Goal: Information Seeking & Learning: Find specific fact

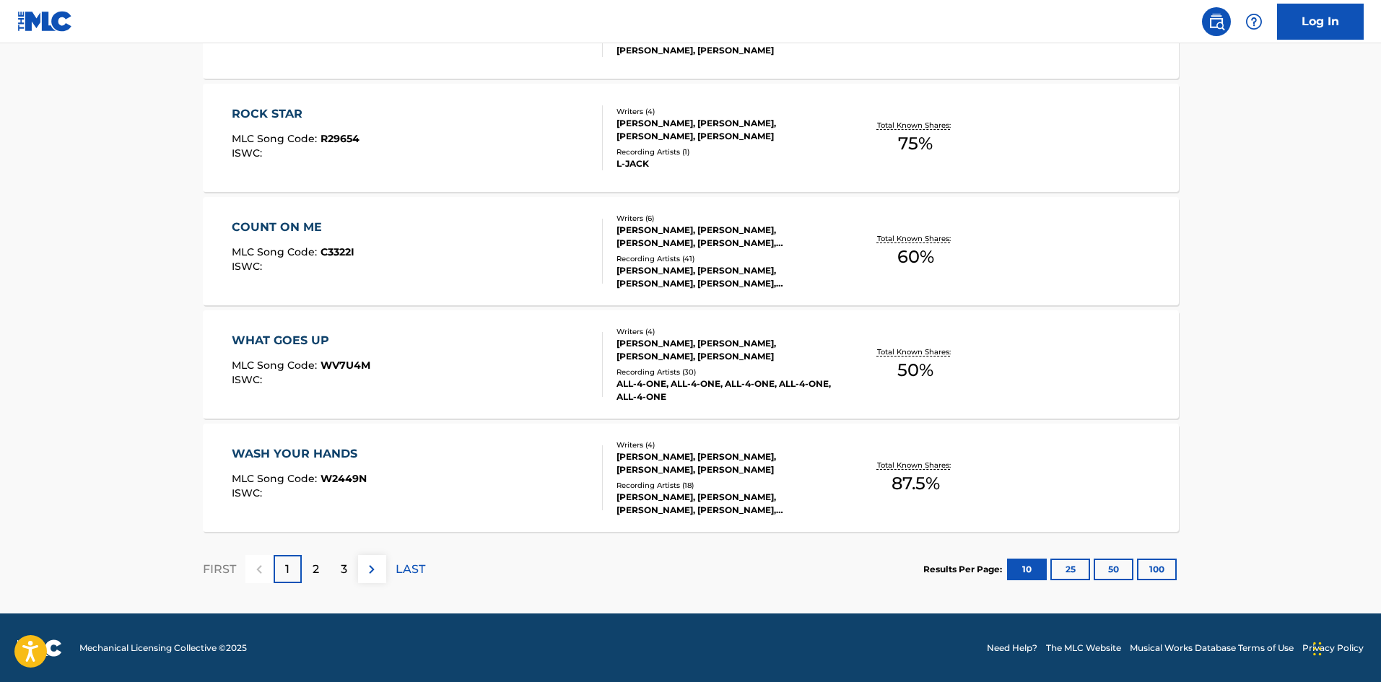
scroll to position [1085, 0]
click at [673, 499] on div "[PERSON_NAME], [PERSON_NAME], [PERSON_NAME], [PERSON_NAME], [PERSON_NAME]" at bounding box center [726, 503] width 218 height 26
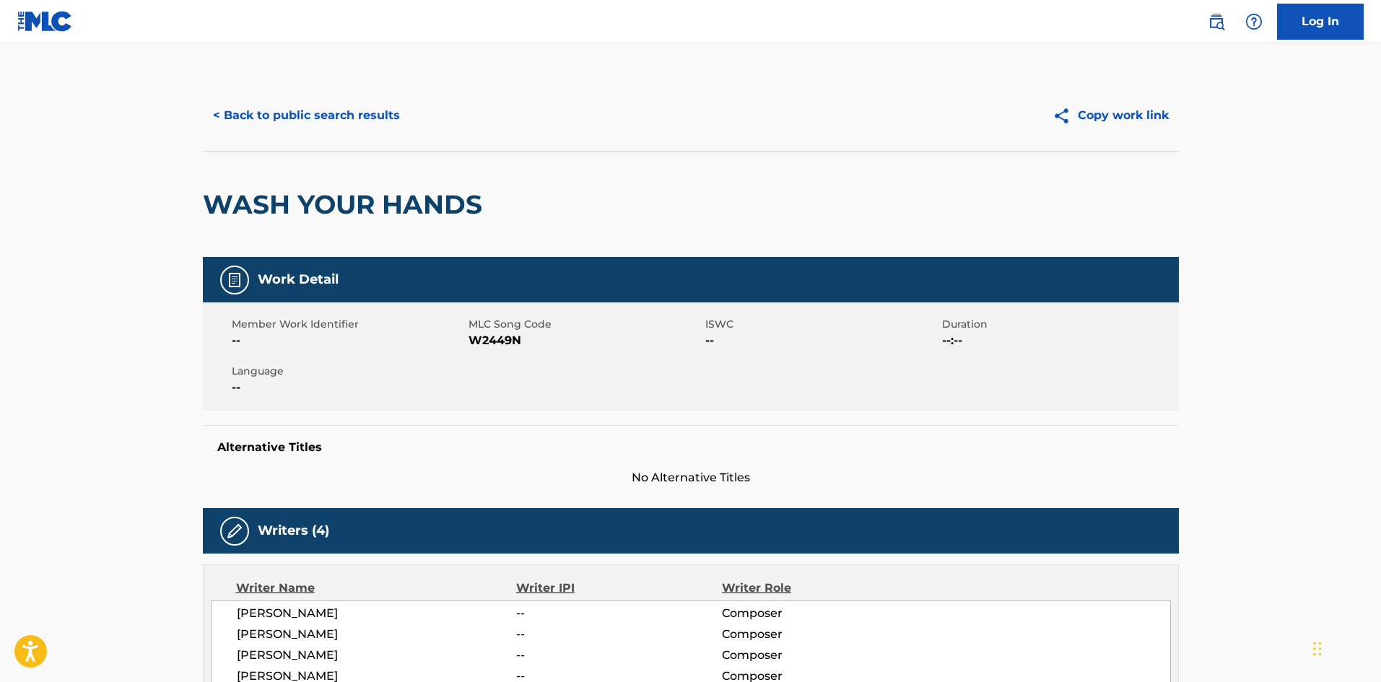
click at [279, 103] on button "< Back to public search results" at bounding box center [306, 115] width 207 height 36
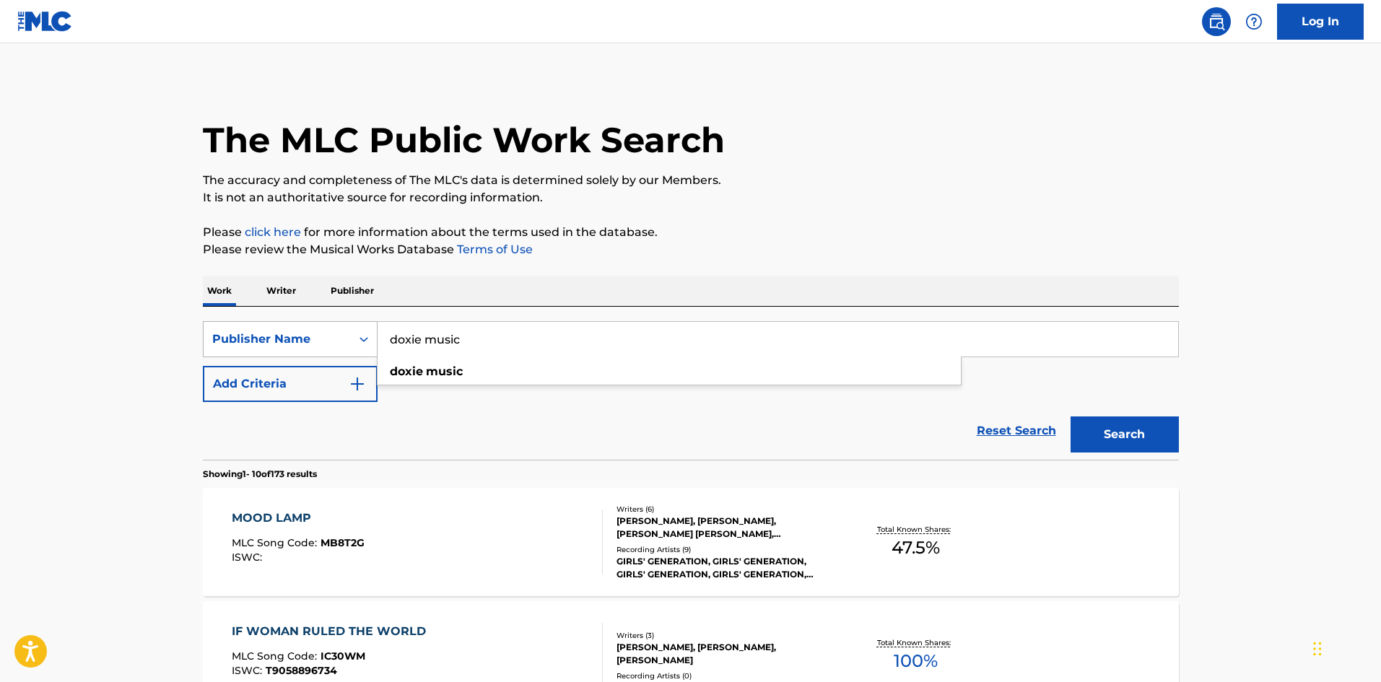
drag, startPoint x: 484, startPoint y: 337, endPoint x: 351, endPoint y: 339, distance: 133.6
click at [351, 339] on div "SearchWithCriteriae4933573-f9a6-4ad0-8617-acbbdb4f950d Publisher Name doxie mus…" at bounding box center [691, 339] width 976 height 36
type input "toi's world"
click at [1071, 417] on button "Search" at bounding box center [1125, 435] width 108 height 36
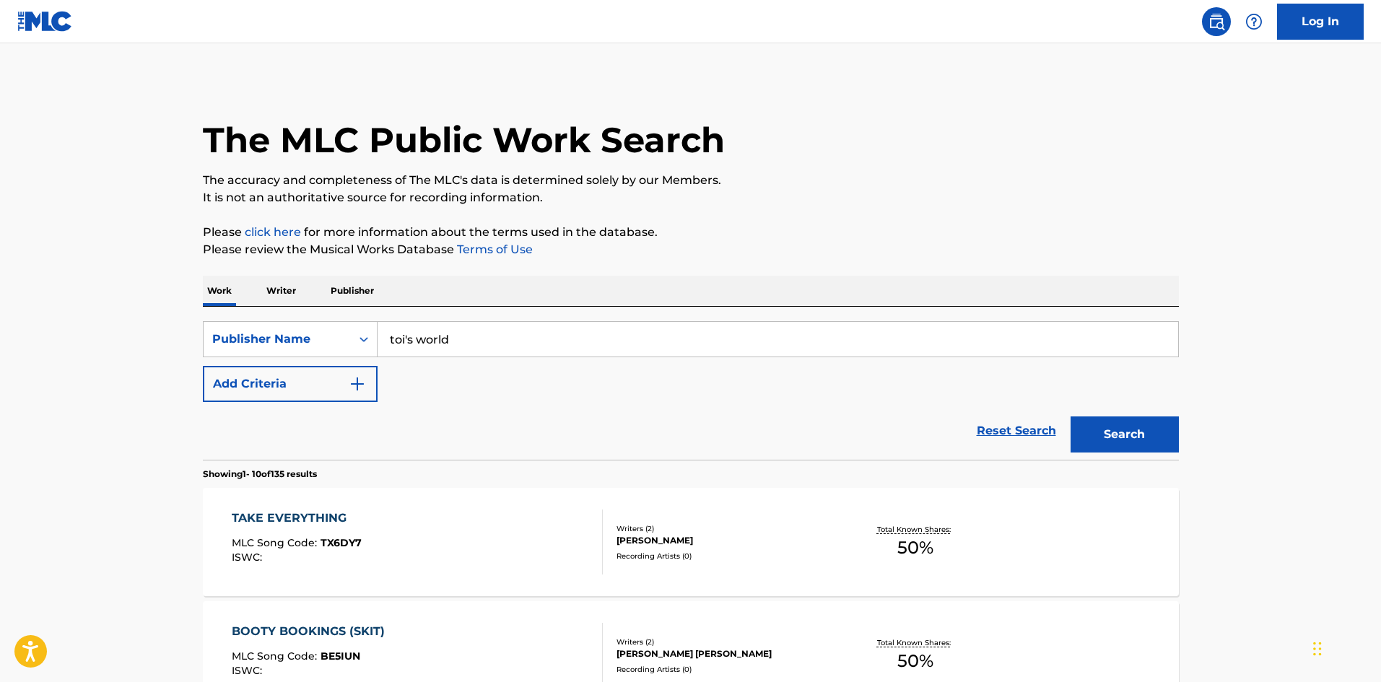
click at [1120, 430] on button "Search" at bounding box center [1125, 435] width 108 height 36
click at [346, 291] on p "Publisher" at bounding box center [352, 291] width 52 height 30
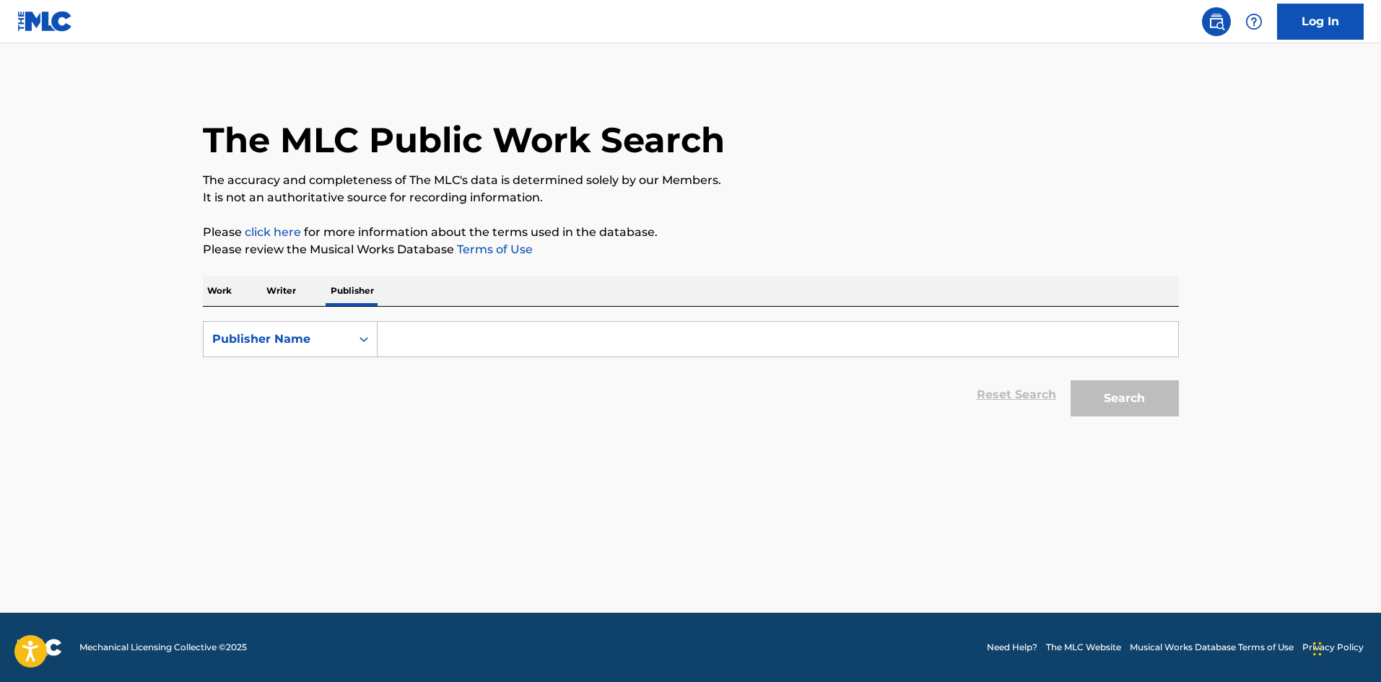
click at [439, 345] on input "Search Form" at bounding box center [778, 339] width 801 height 35
type input "toi's world"
click at [1071, 380] on button "Search" at bounding box center [1125, 398] width 108 height 36
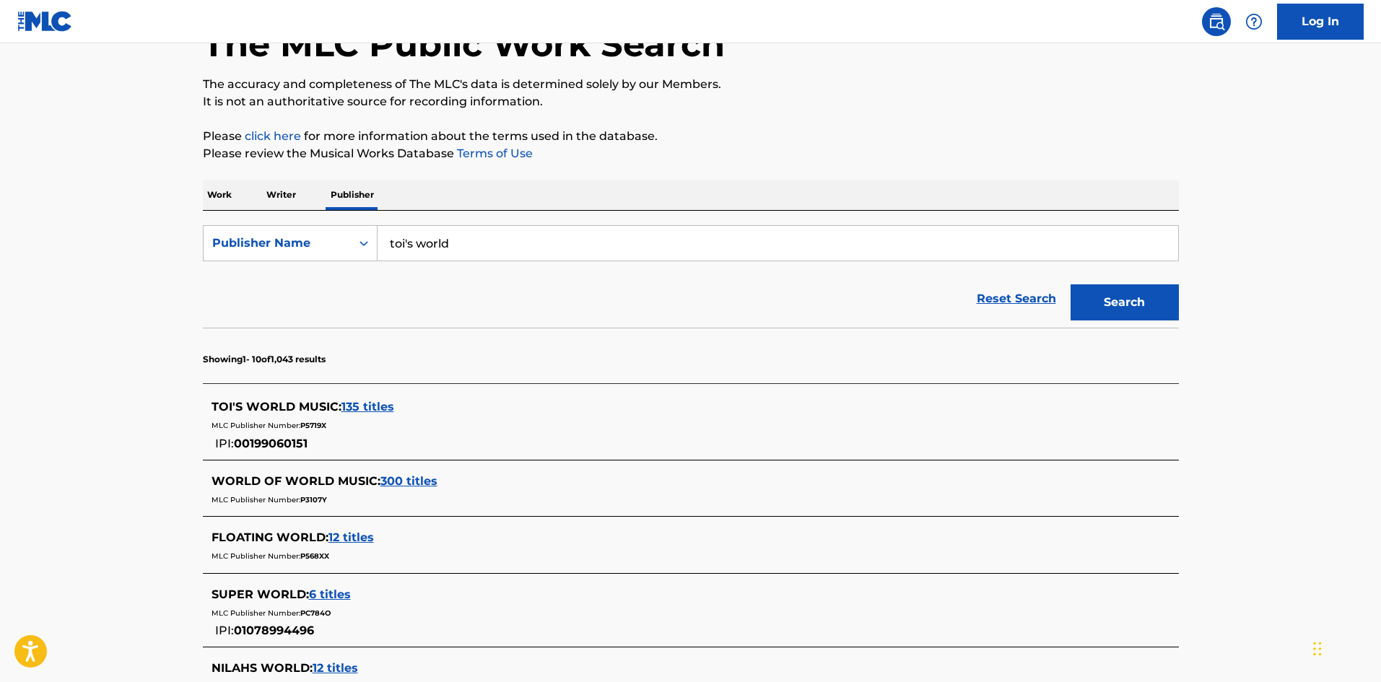
scroll to position [193, 0]
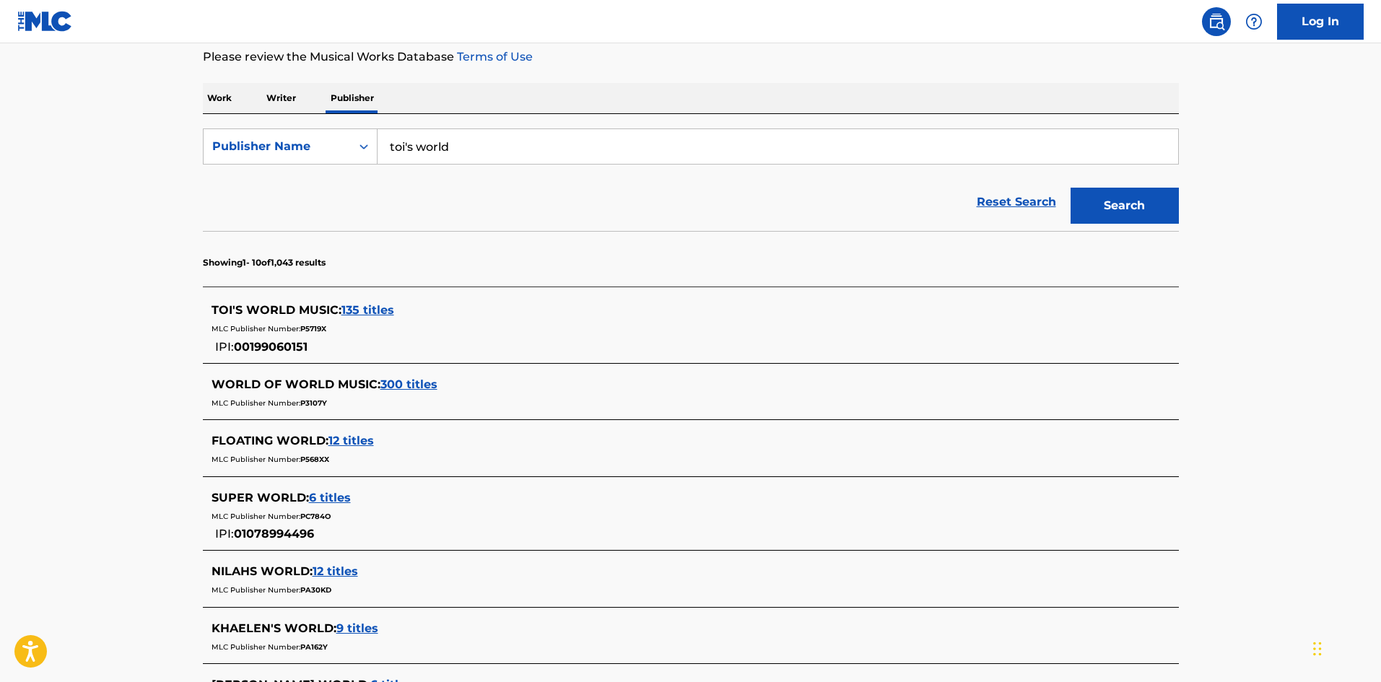
click at [363, 311] on span "135 titles" at bounding box center [367, 310] width 53 height 14
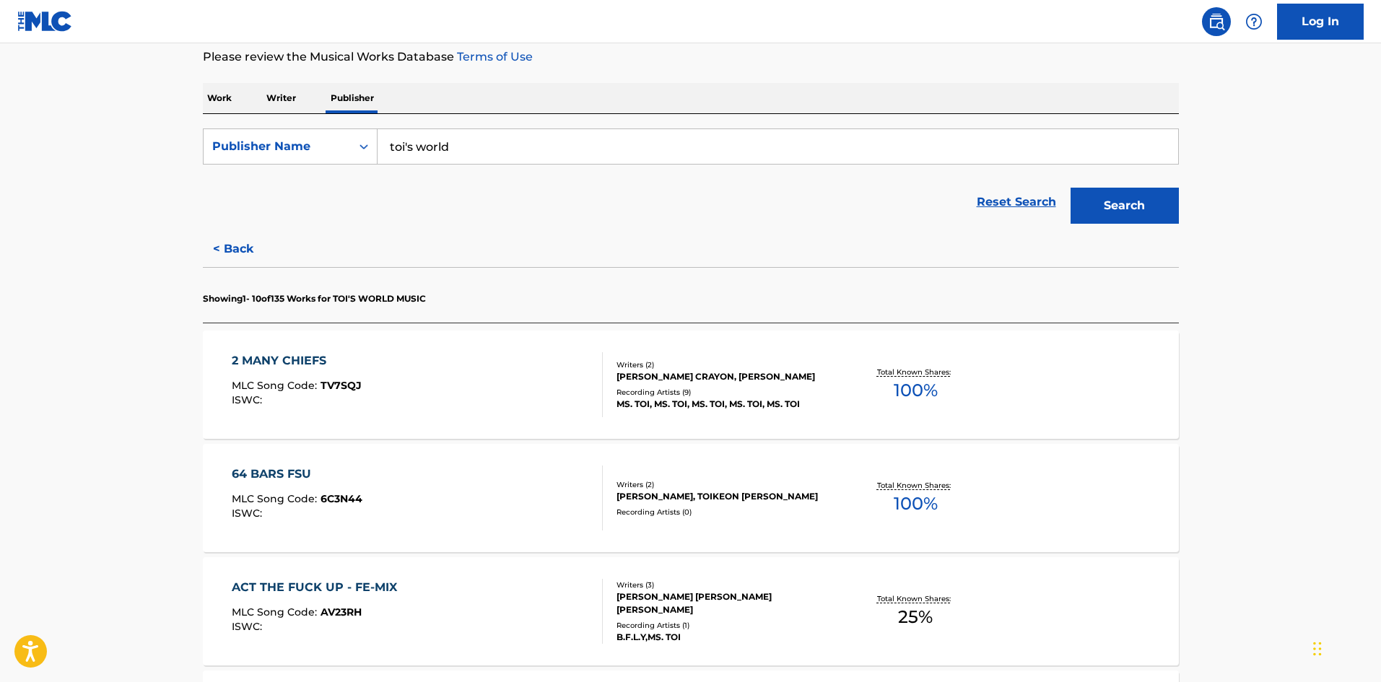
click at [680, 411] on div "2 MANY CHIEFS MLC Song Code : TV7SQJ ISWC : Writers ( 2 ) [PERSON_NAME], [PERSO…" at bounding box center [691, 385] width 976 height 108
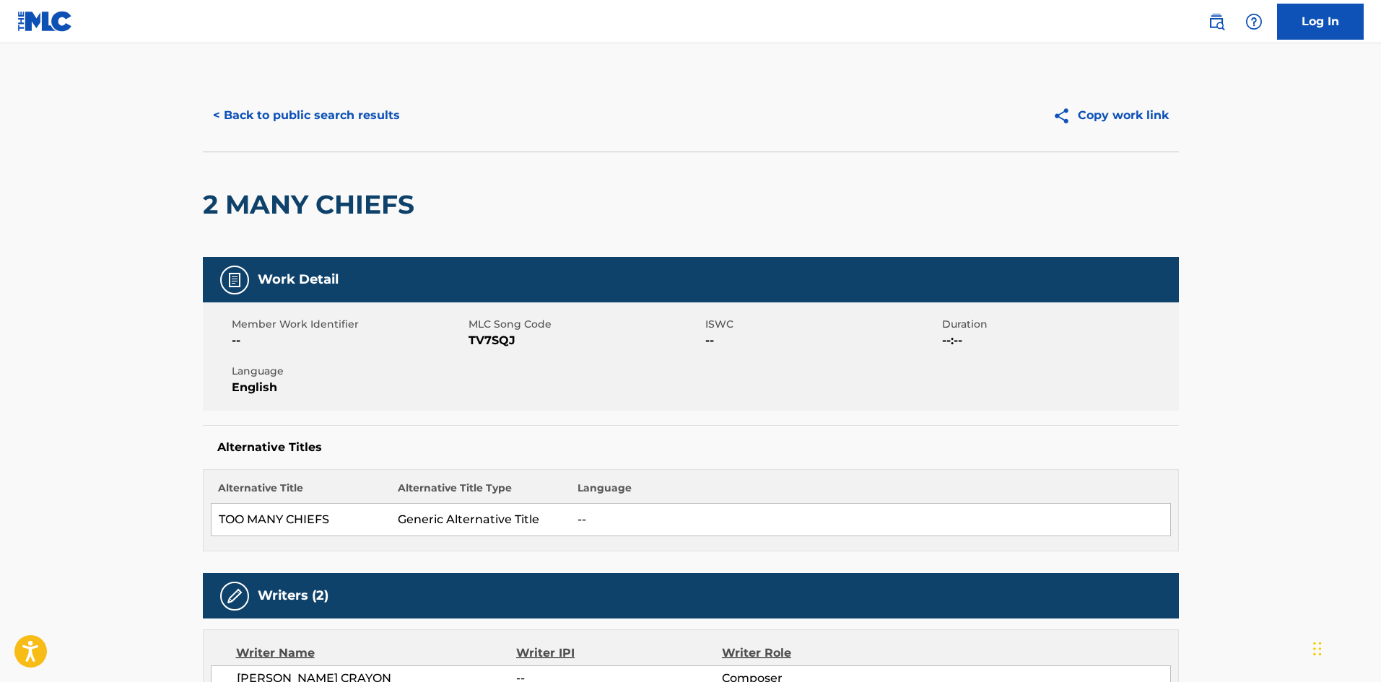
click at [273, 110] on button "< Back to public search results" at bounding box center [306, 115] width 207 height 36
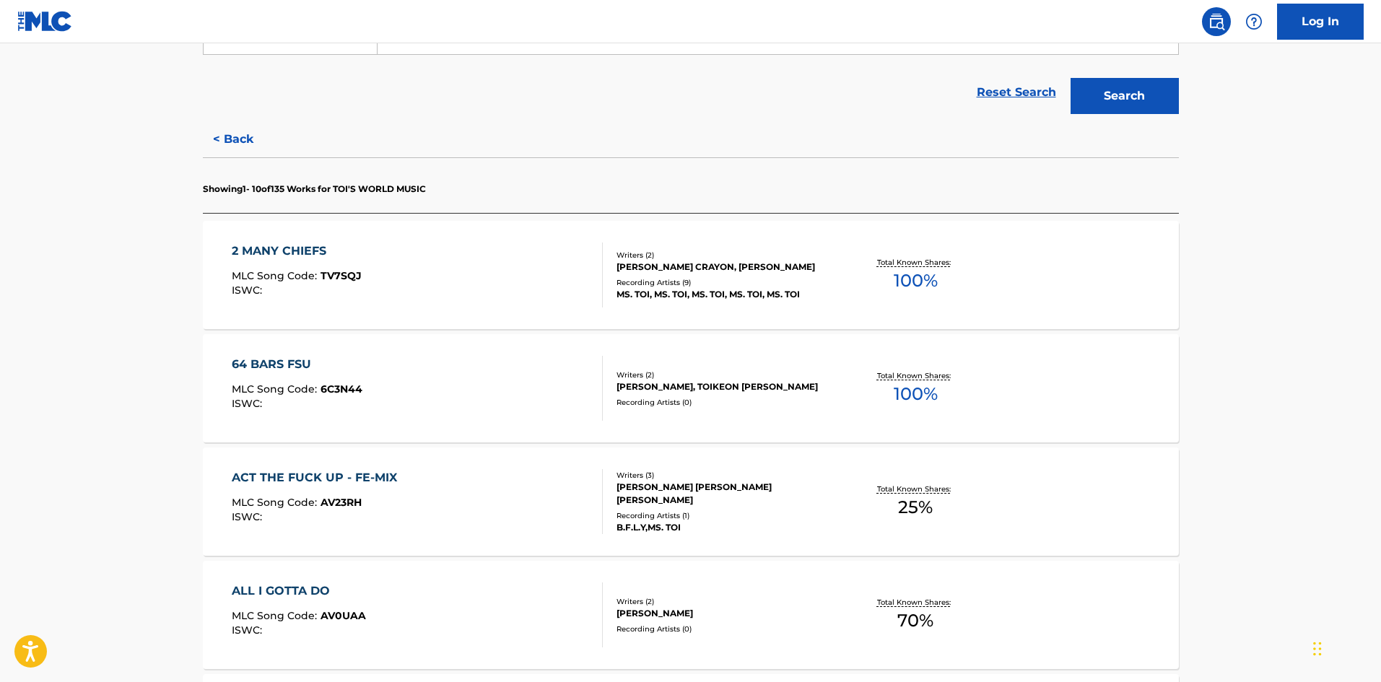
scroll to position [385, 0]
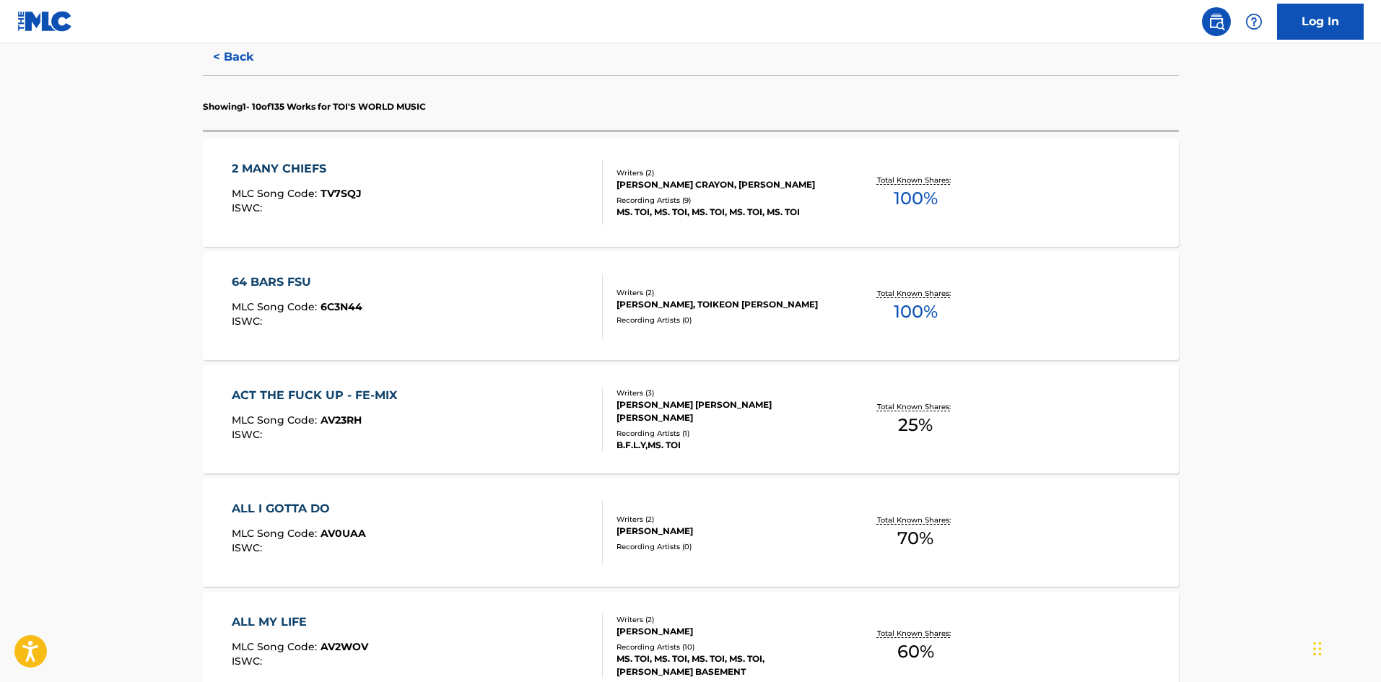
click at [694, 324] on div "Recording Artists ( 0 )" at bounding box center [726, 320] width 218 height 11
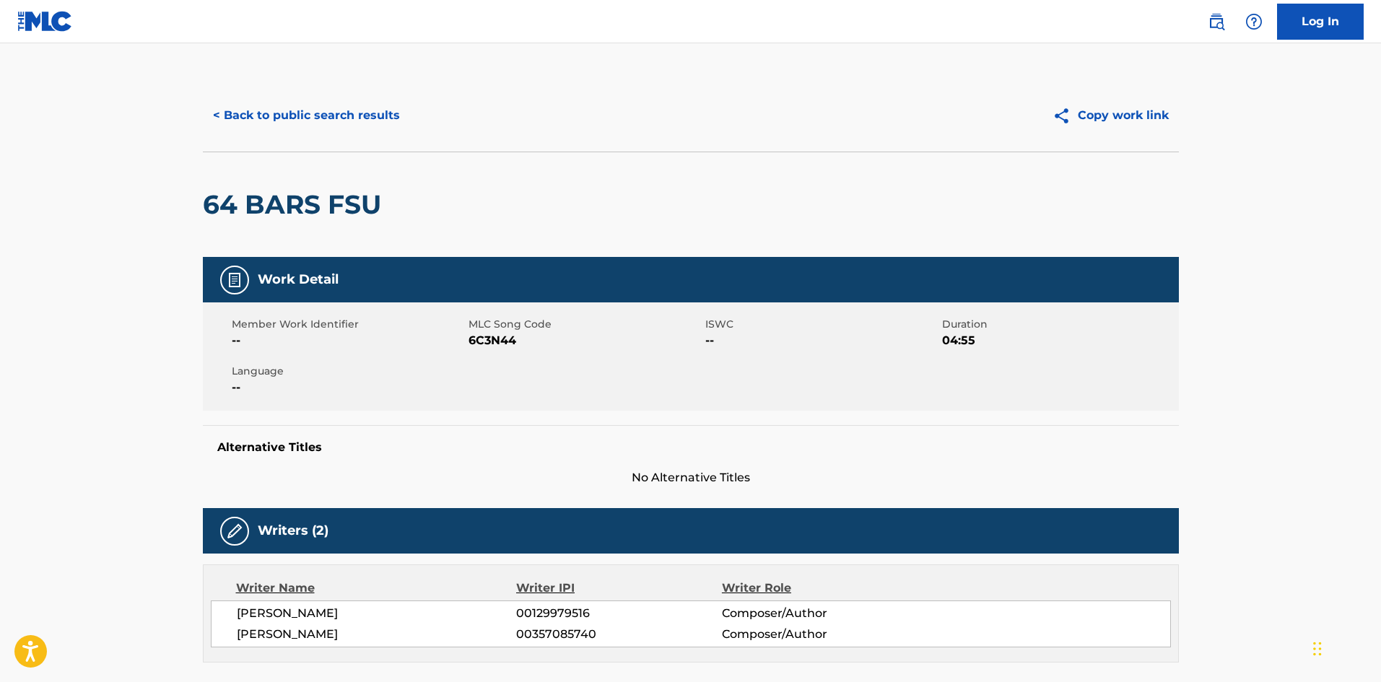
click at [313, 113] on button "< Back to public search results" at bounding box center [306, 115] width 207 height 36
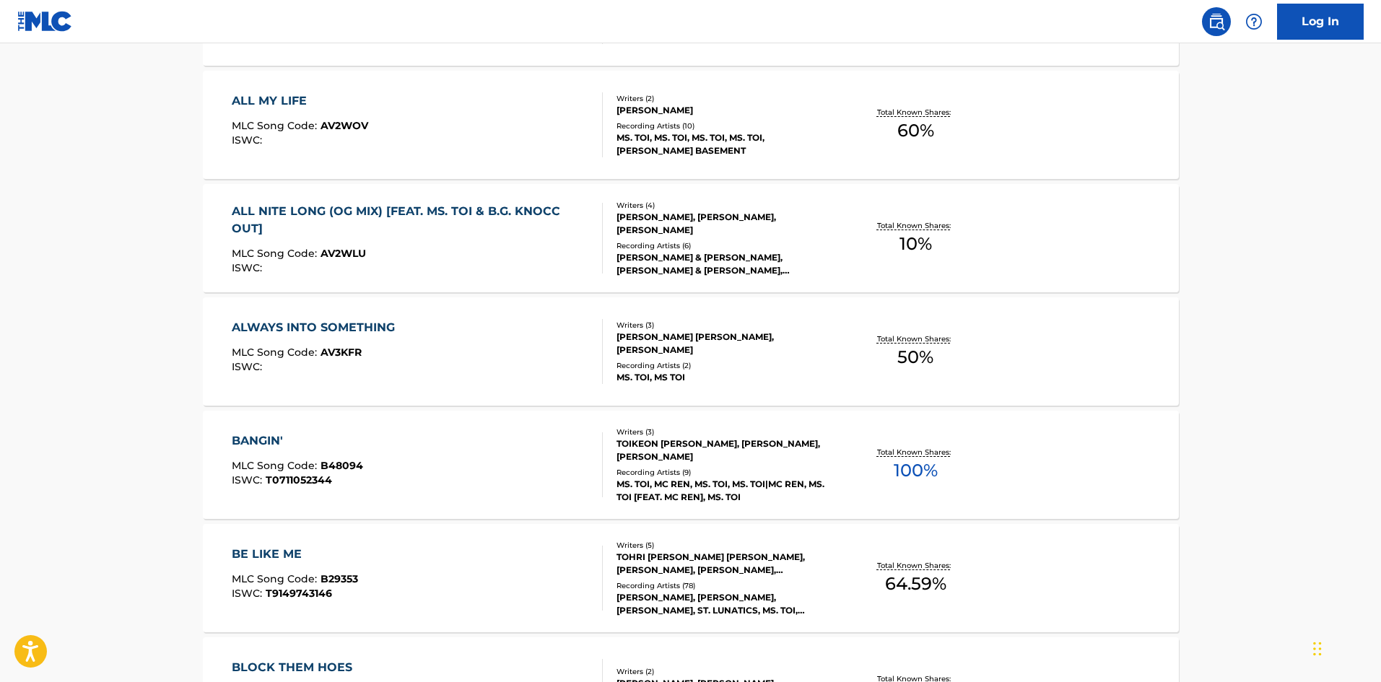
scroll to position [962, 0]
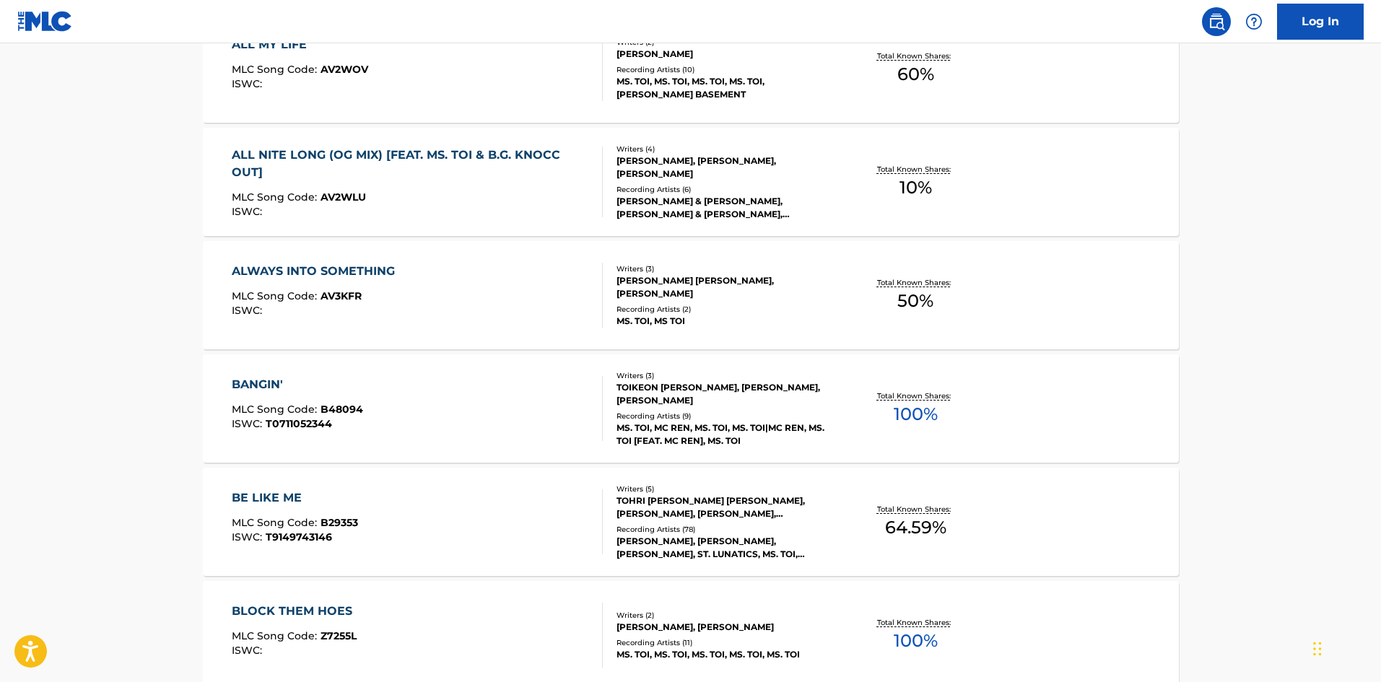
click at [698, 394] on div "TOIKEON [PERSON_NAME], [PERSON_NAME], [PERSON_NAME]" at bounding box center [726, 394] width 218 height 26
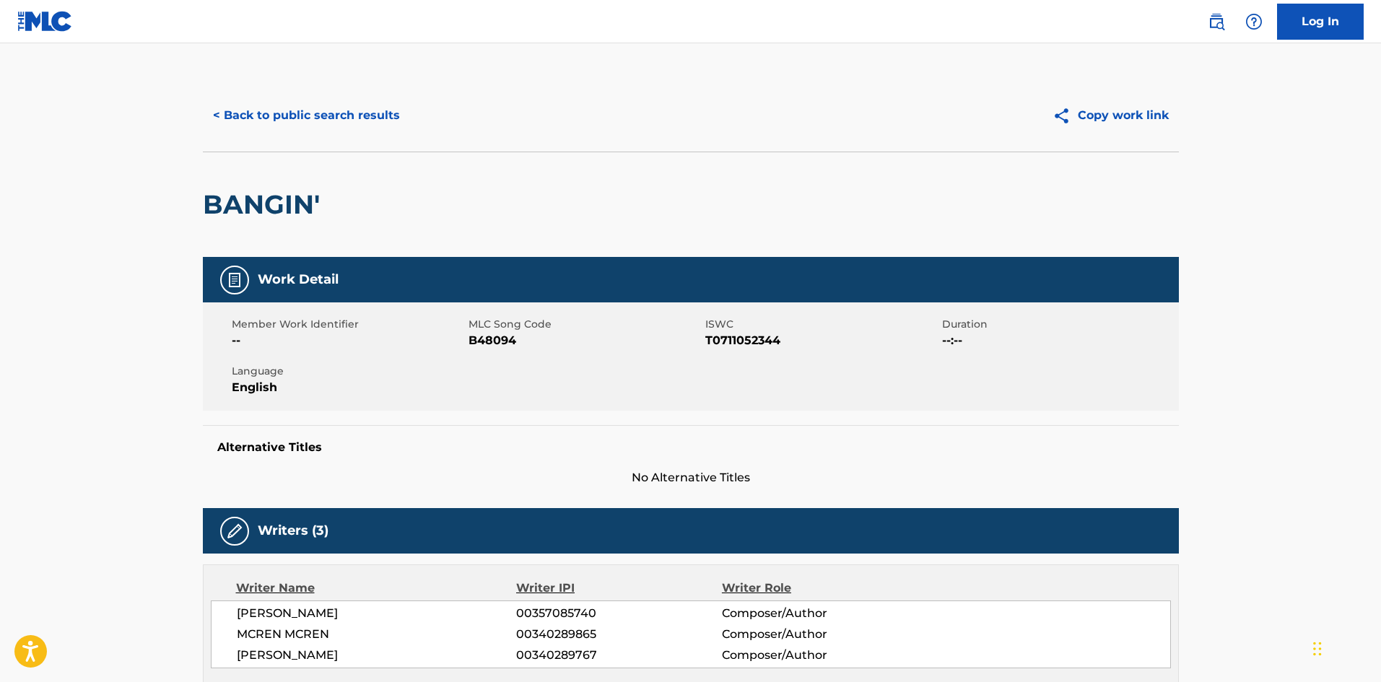
click at [289, 112] on button "< Back to public search results" at bounding box center [306, 115] width 207 height 36
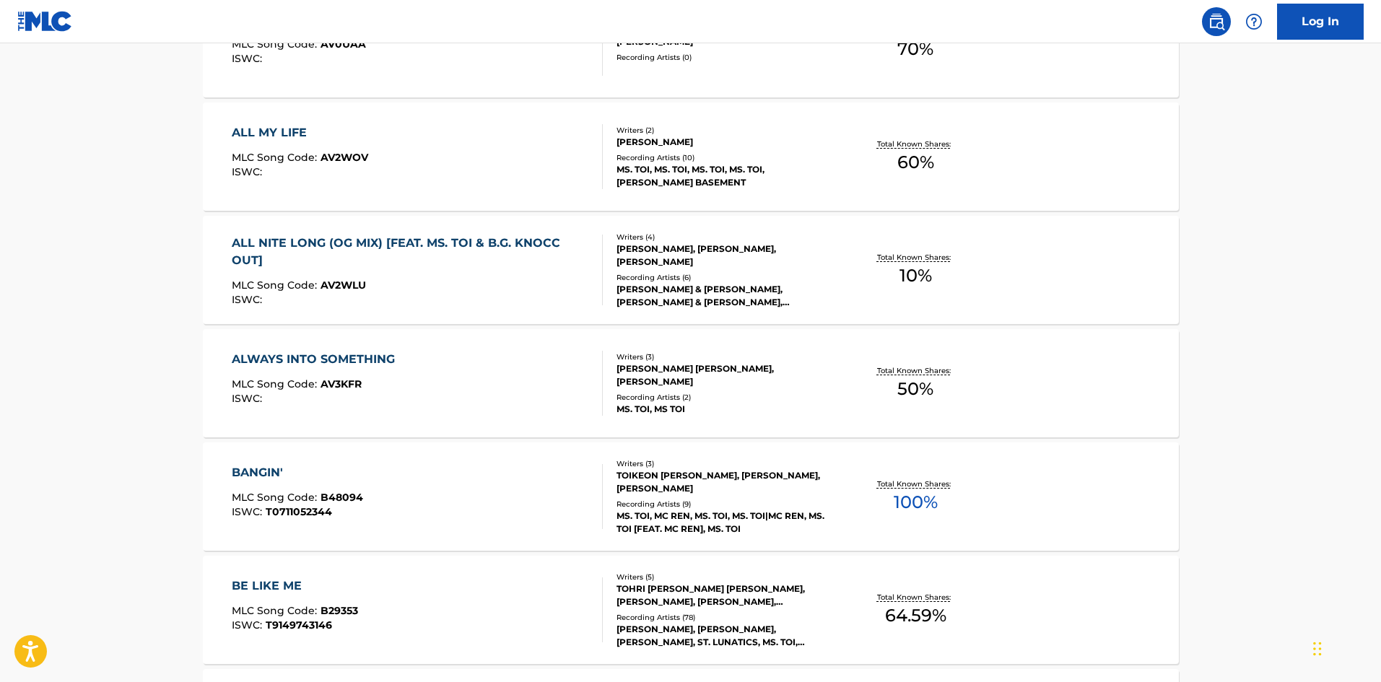
scroll to position [1144, 0]
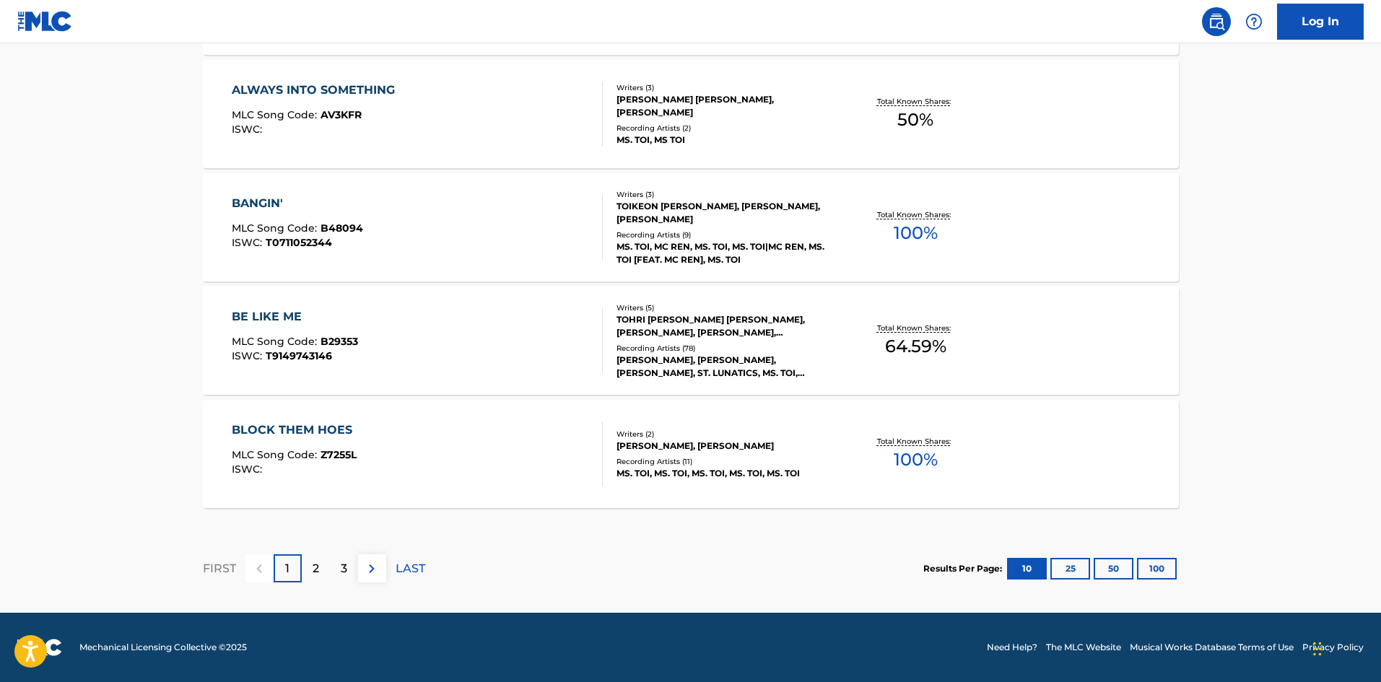
click at [668, 458] on div "Recording Artists ( 11 )" at bounding box center [726, 461] width 218 height 11
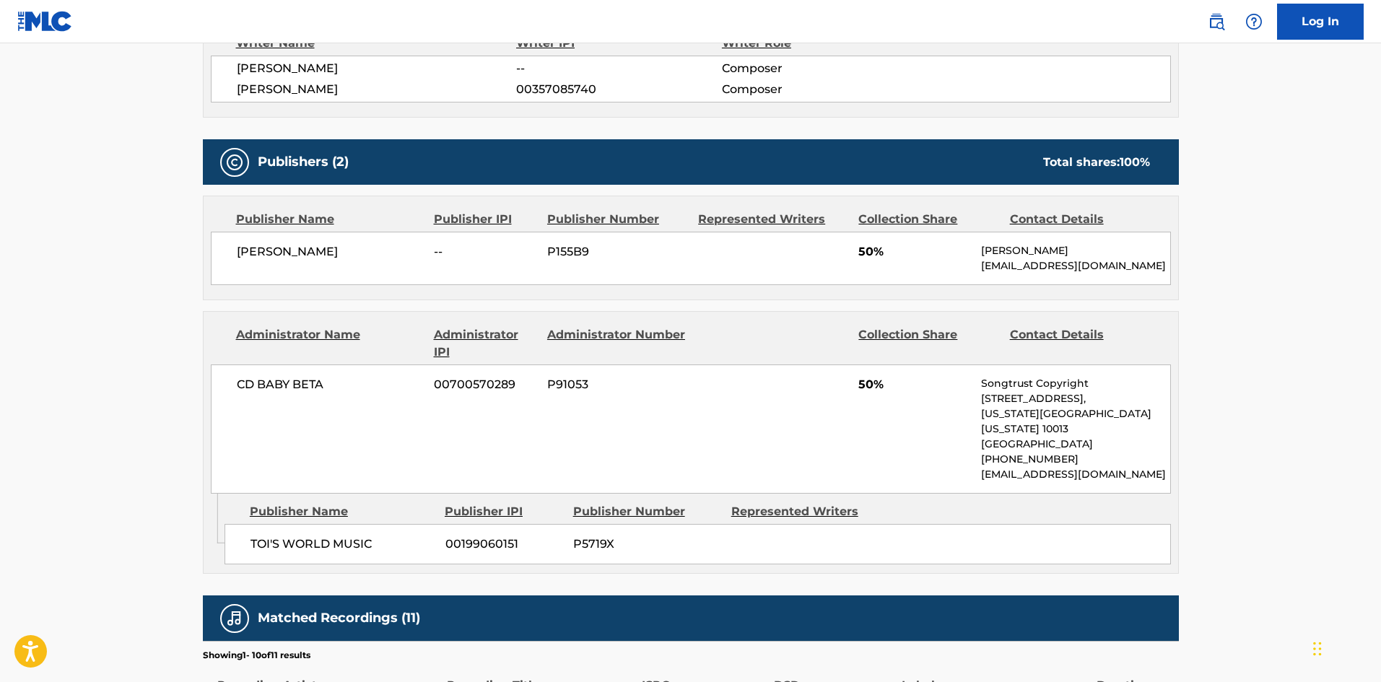
scroll to position [570, 0]
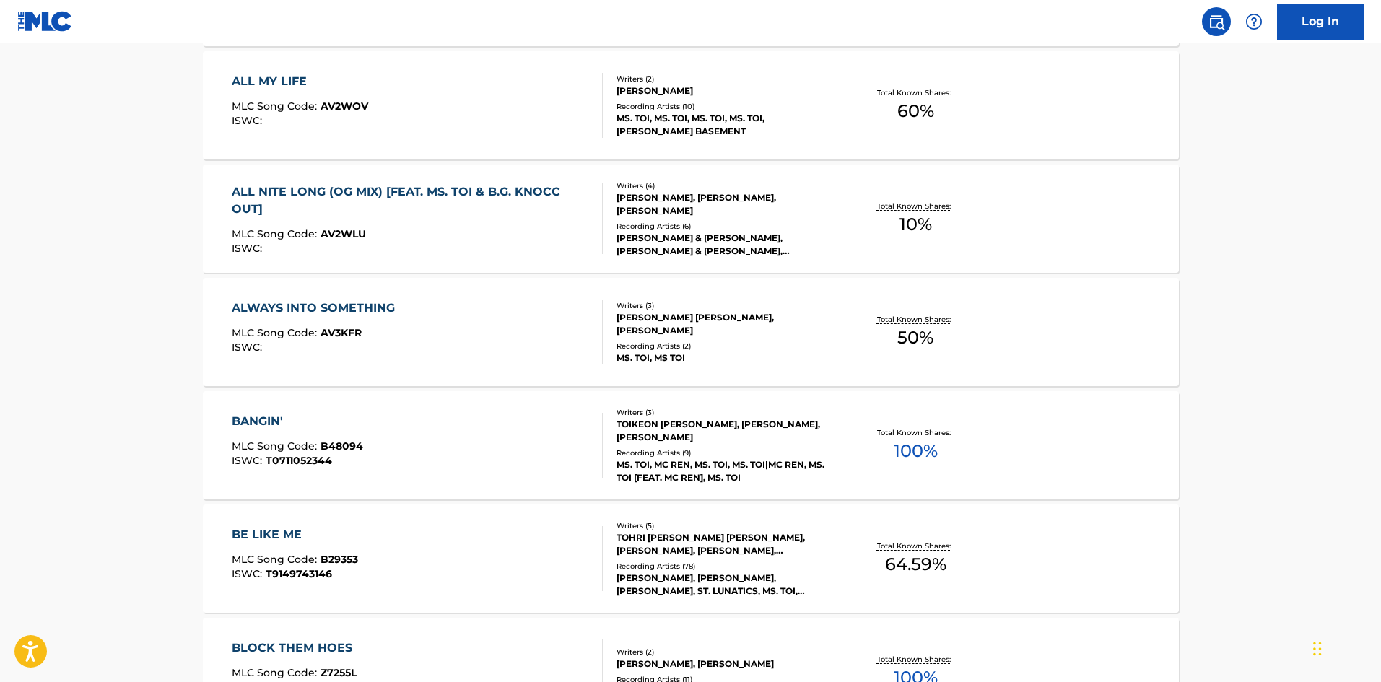
scroll to position [1144, 0]
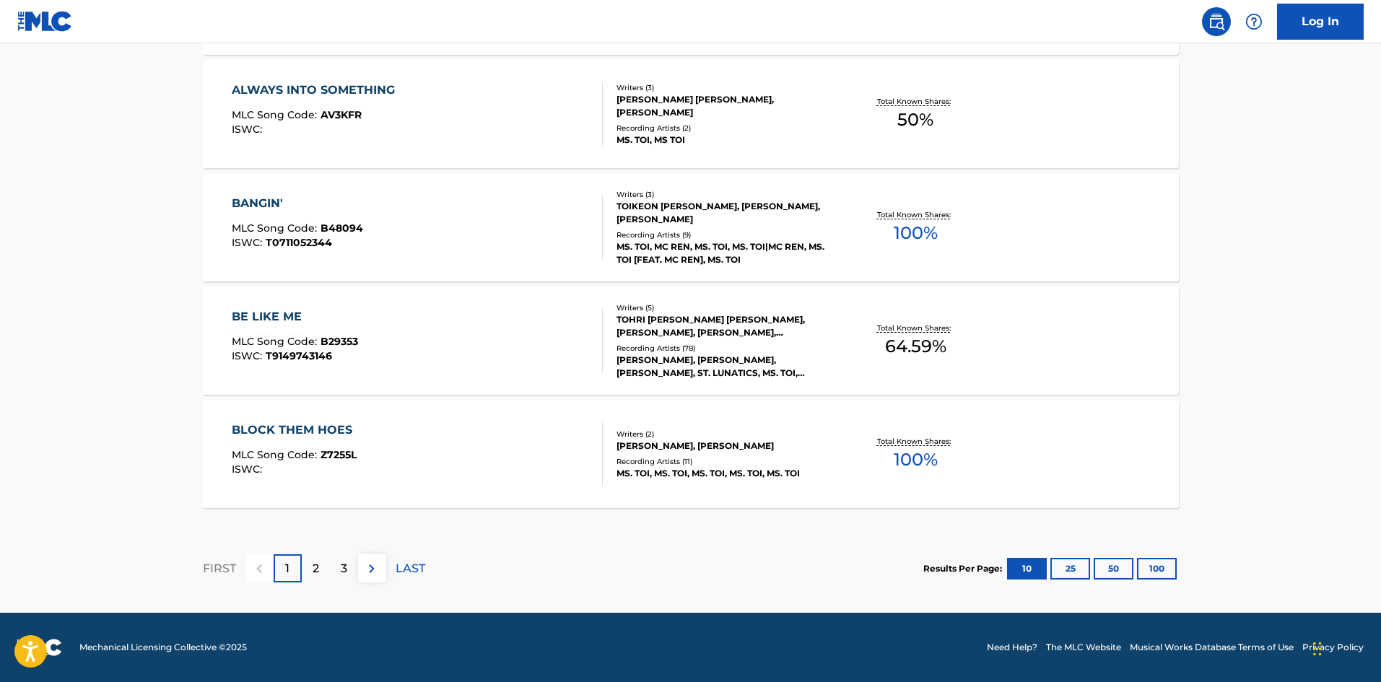
click at [1107, 569] on button "50" at bounding box center [1114, 569] width 40 height 22
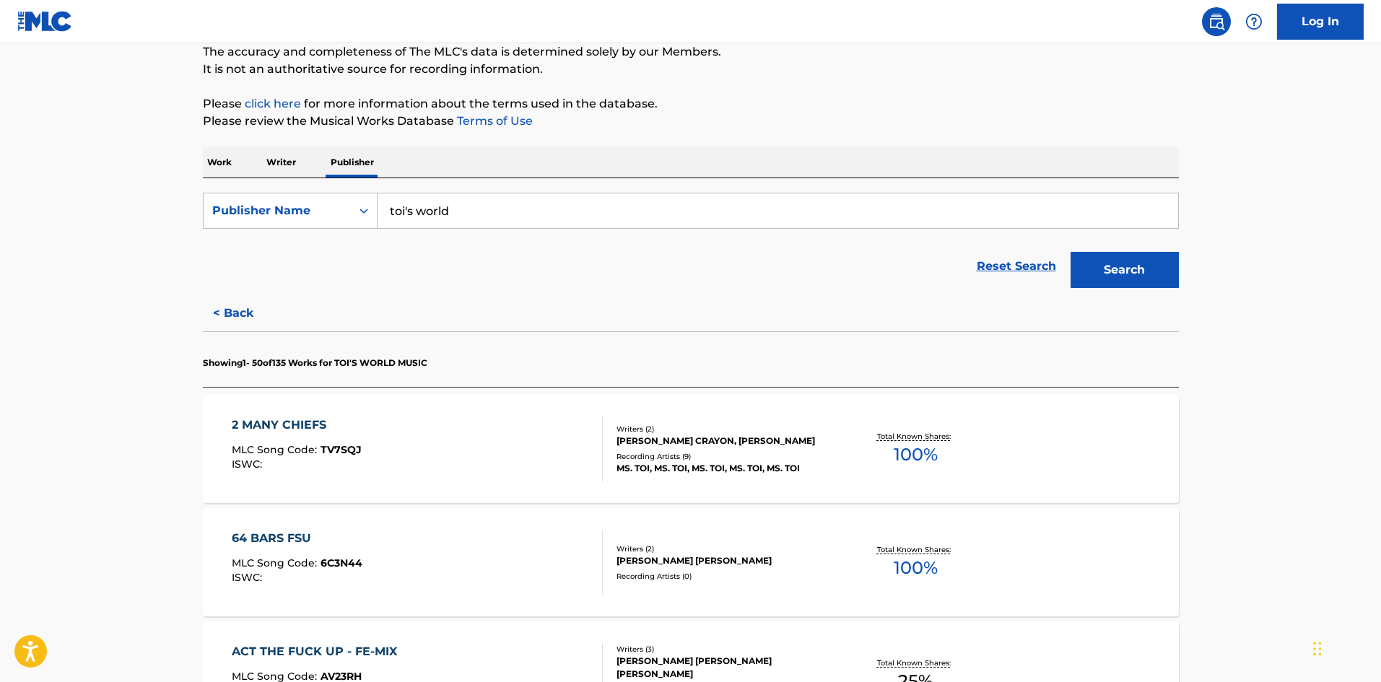
scroll to position [385, 0]
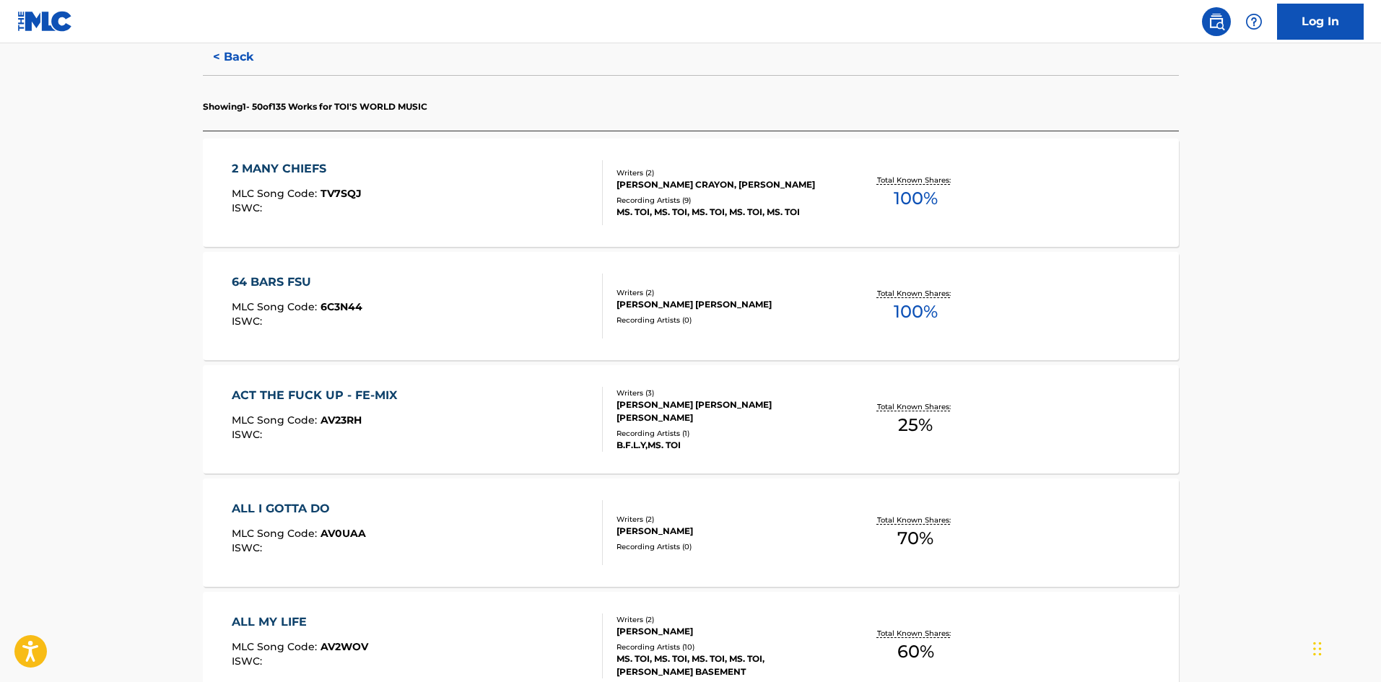
click at [689, 303] on div "[PERSON_NAME] [PERSON_NAME]" at bounding box center [726, 304] width 218 height 13
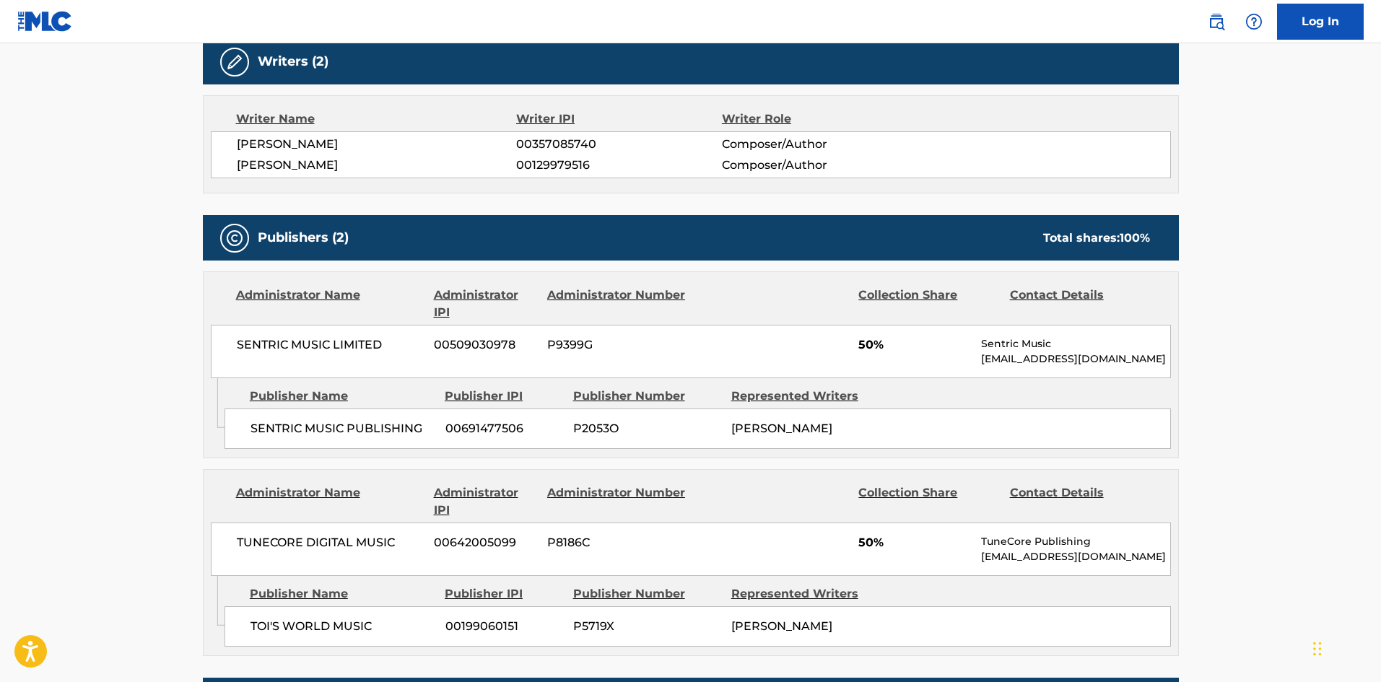
scroll to position [482, 0]
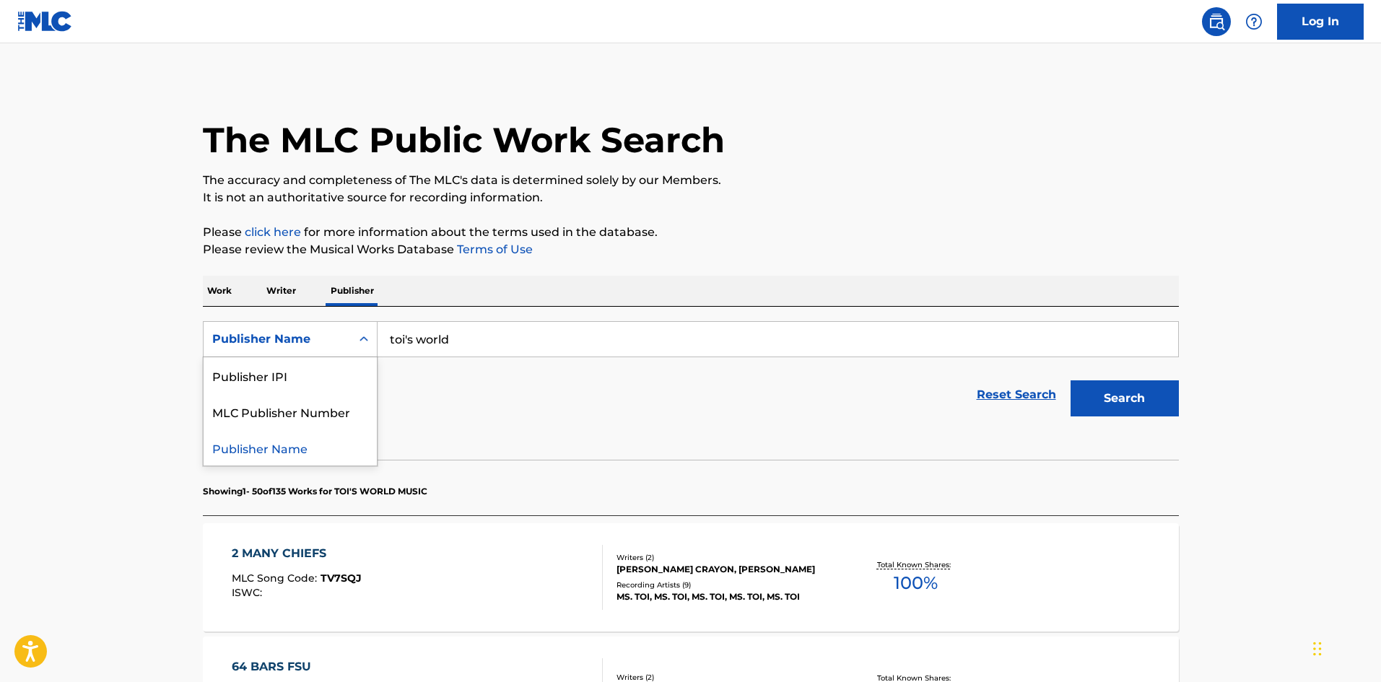
click at [354, 347] on div "Search Form" at bounding box center [364, 339] width 26 height 26
click at [317, 401] on div "MLC Publisher Number" at bounding box center [290, 411] width 173 height 36
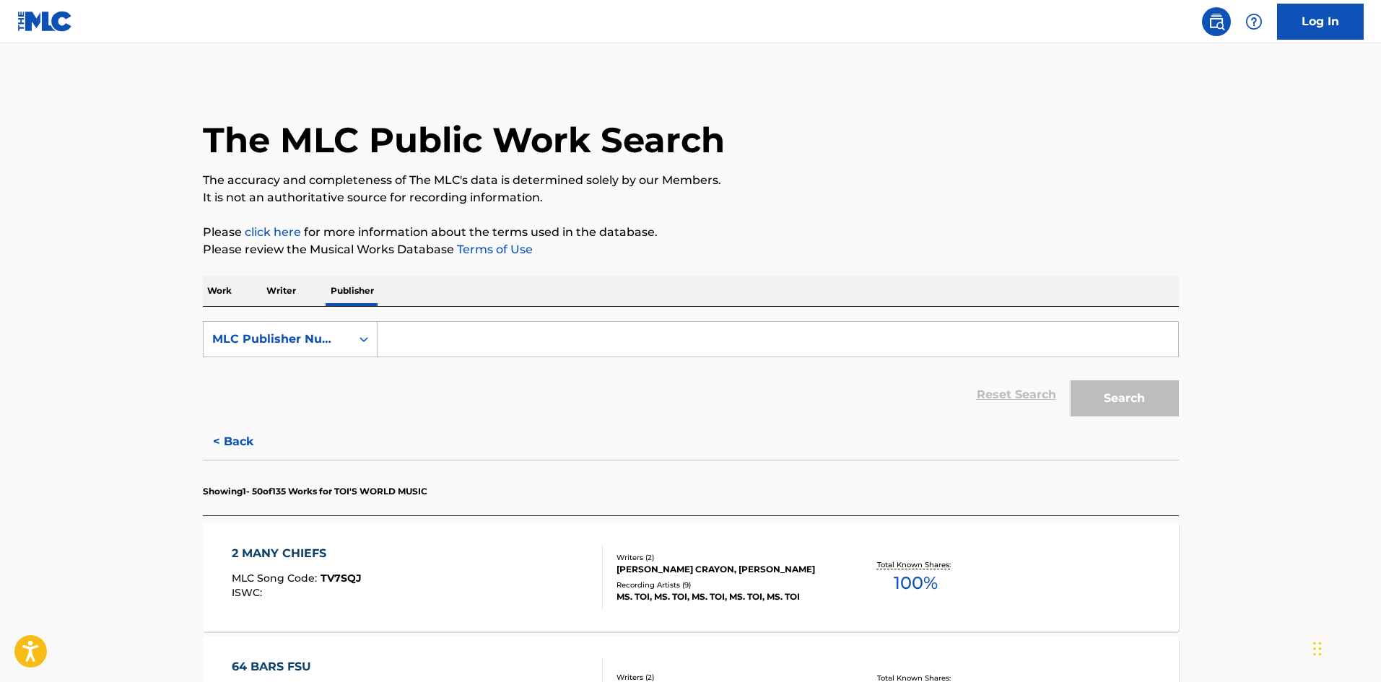
click at [468, 326] on input "Search Form" at bounding box center [778, 339] width 801 height 35
paste input "P076FP"
type input "P076FP"
click at [1135, 391] on button "Search" at bounding box center [1125, 398] width 108 height 36
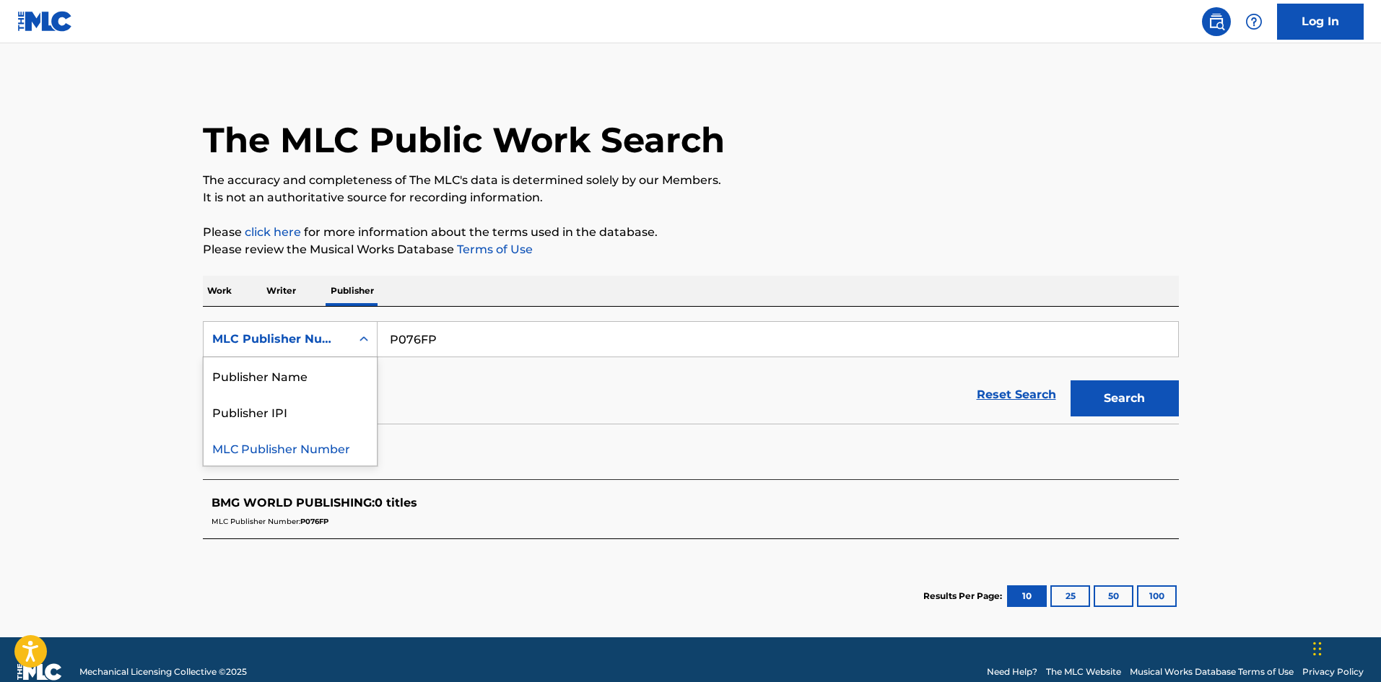
click at [303, 346] on div "MLC Publisher Number" at bounding box center [277, 339] width 130 height 17
click at [292, 380] on div "Publisher Name" at bounding box center [290, 375] width 173 height 36
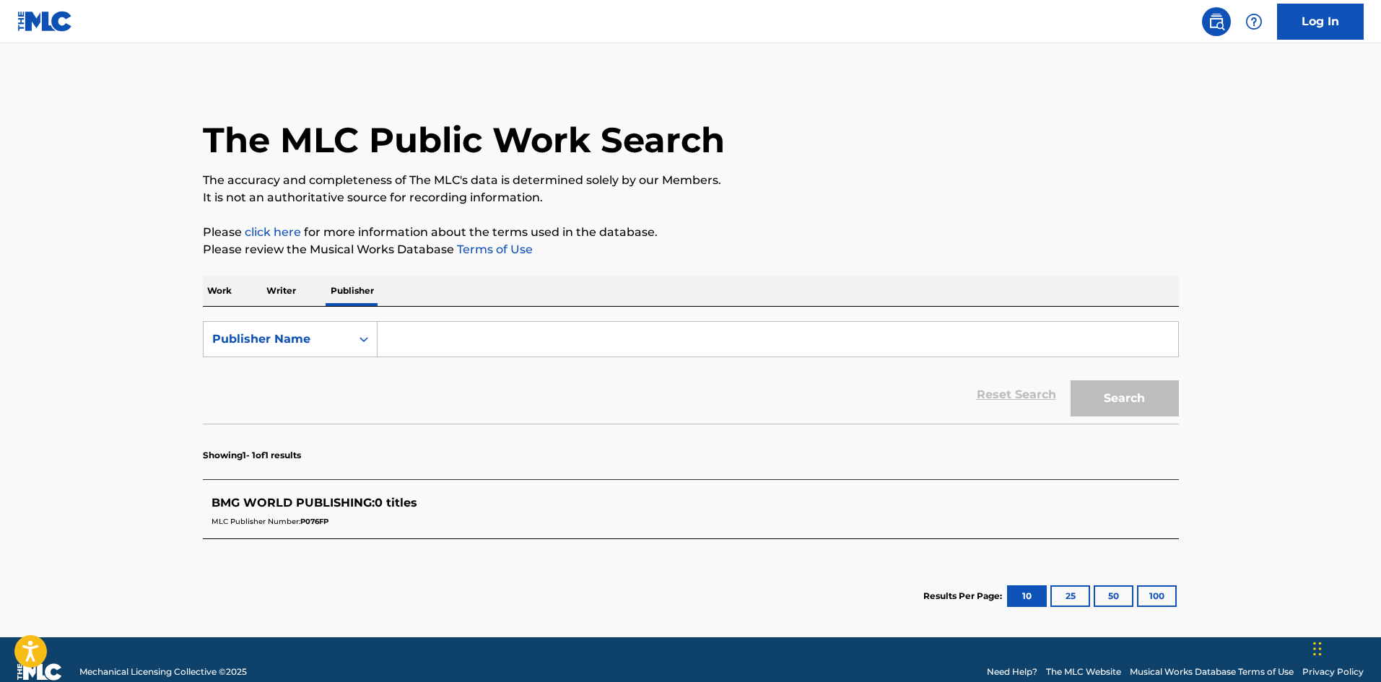
click at [431, 342] on input "Search Form" at bounding box center [778, 339] width 801 height 35
click at [1071, 380] on button "Search" at bounding box center [1125, 398] width 108 height 36
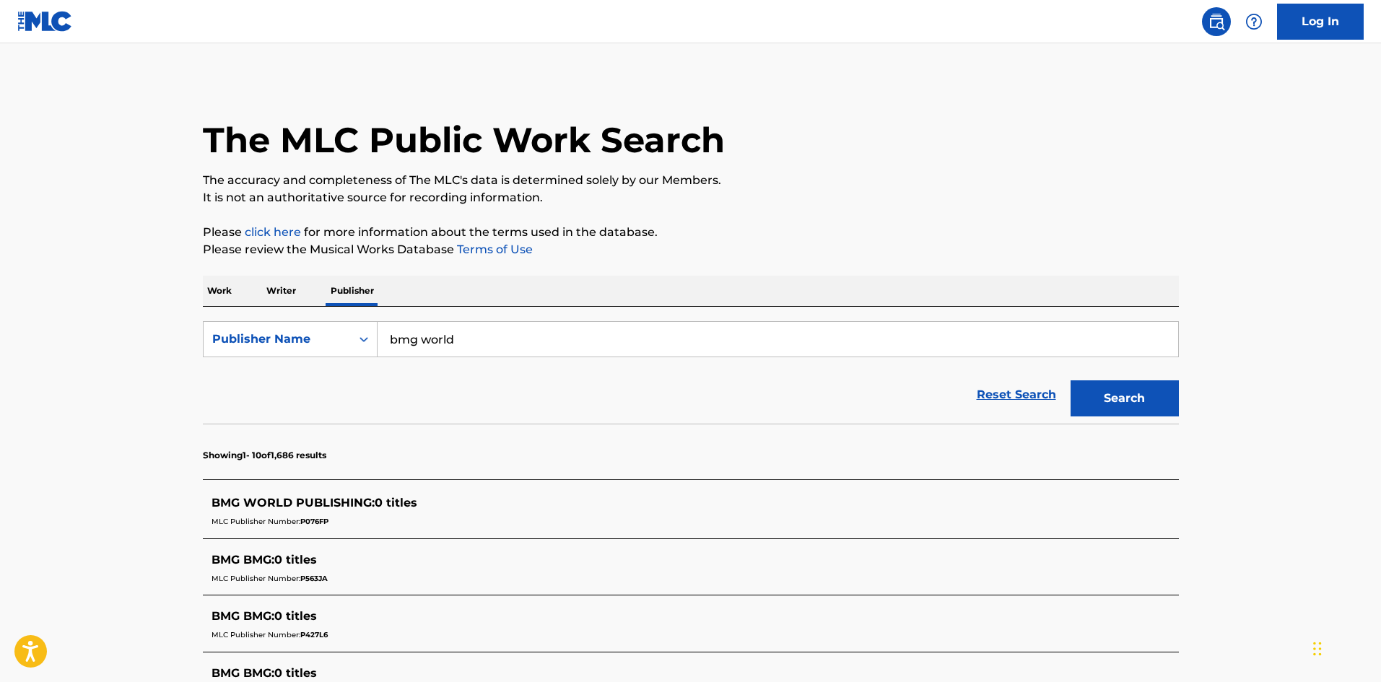
click at [492, 358] on form "SearchWithCriteria6212c166-6ff7-471c-87f7-14a1e4a38ff5 Publisher Name bmg world…" at bounding box center [691, 372] width 976 height 103
drag, startPoint x: 478, startPoint y: 343, endPoint x: 356, endPoint y: 350, distance: 122.2
click at [356, 350] on div "SearchWithCriteria6212c166-6ff7-471c-87f7-14a1e4a38ff5 Publisher Name bmg world…" at bounding box center [691, 339] width 976 height 36
paste input "P3528O"
type input "P3528O"
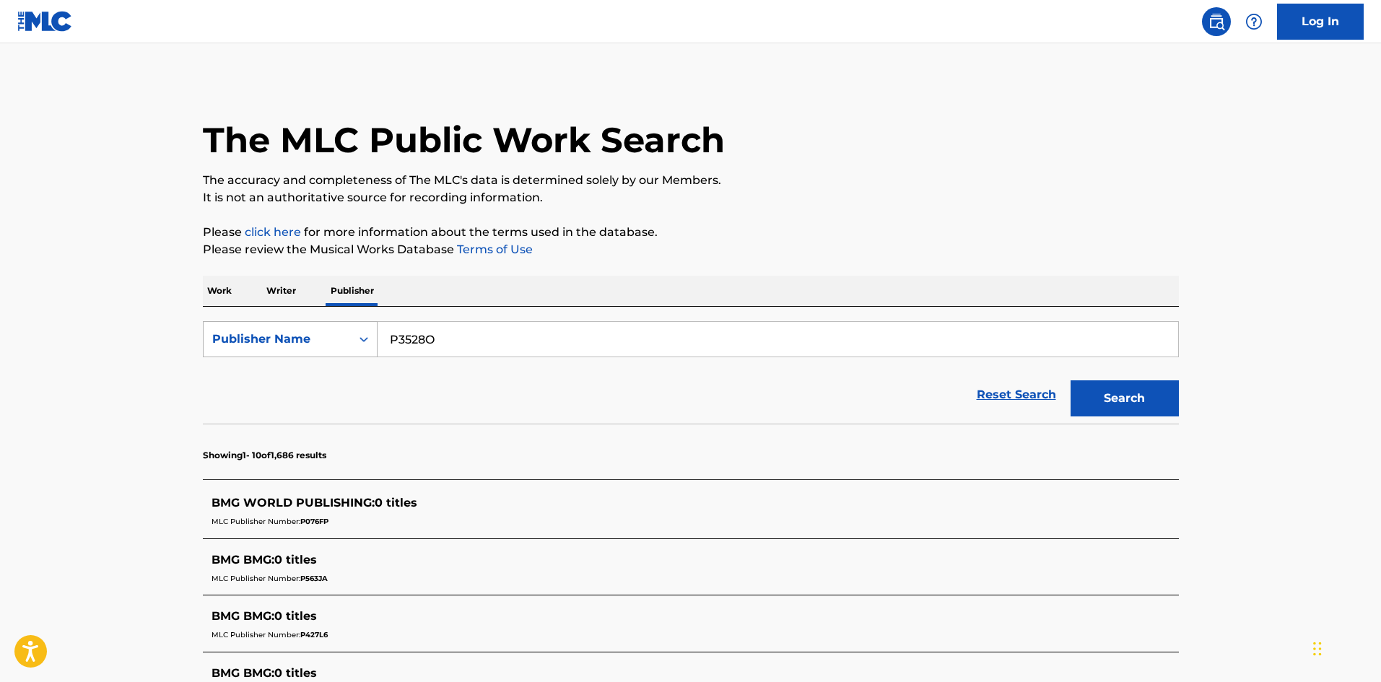
click at [345, 344] on div "Publisher Name" at bounding box center [277, 339] width 147 height 27
click at [319, 415] on div "MLC Publisher Number" at bounding box center [290, 411] width 173 height 36
click at [390, 332] on input "Search Form" at bounding box center [778, 339] width 801 height 35
paste input "P3528O"
type input "P3528O"
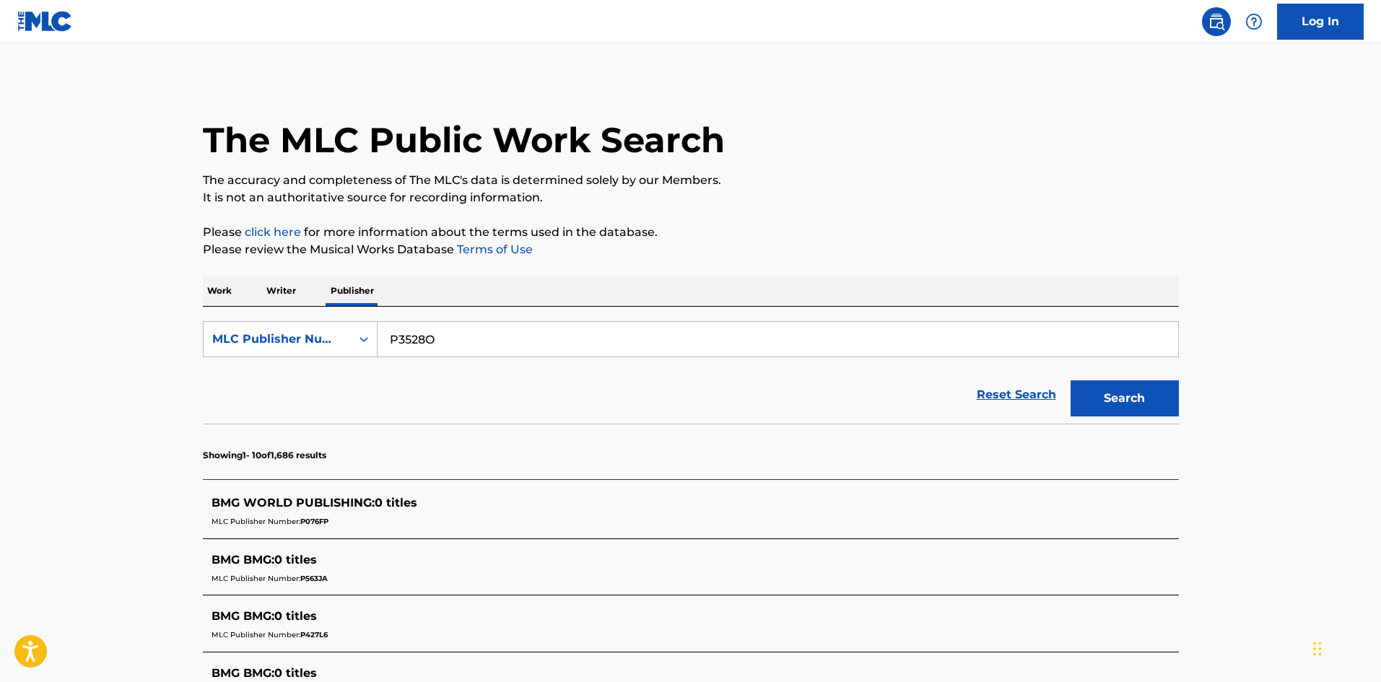
click at [1091, 392] on button "Search" at bounding box center [1125, 398] width 108 height 36
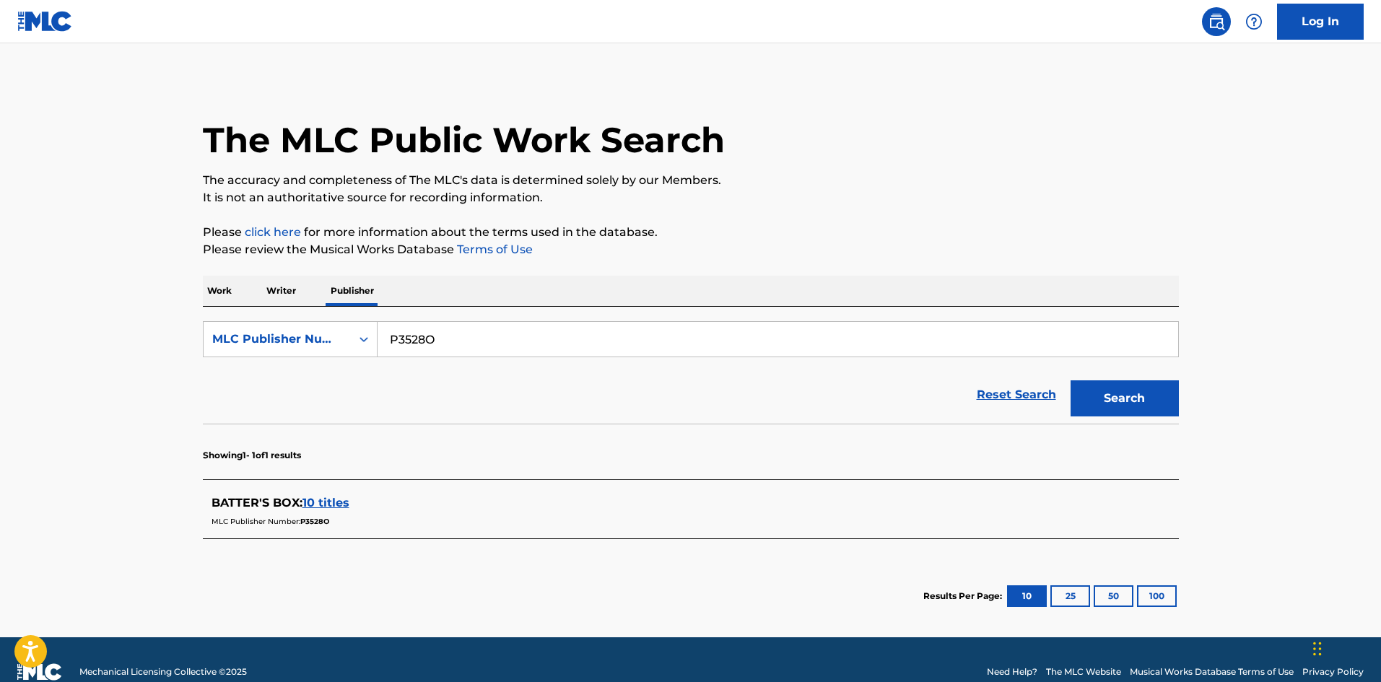
click at [323, 499] on span "10 titles" at bounding box center [325, 503] width 47 height 14
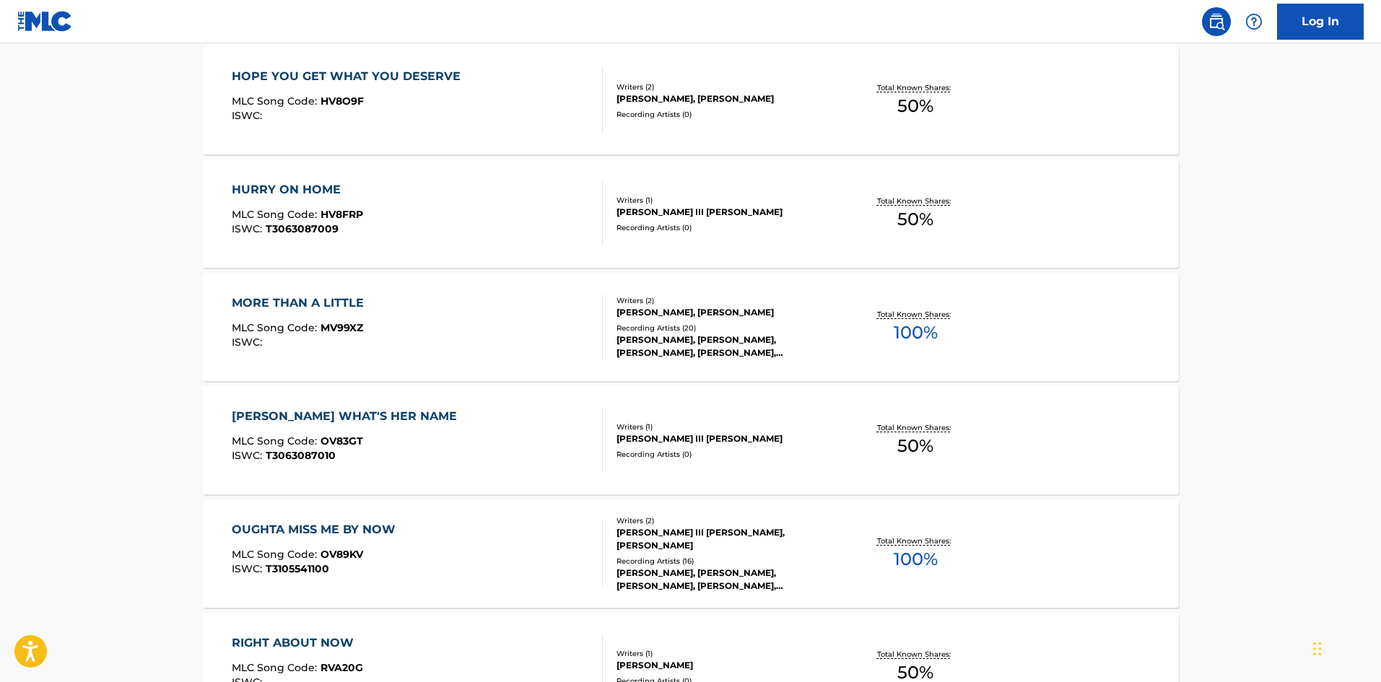
scroll to position [962, 0]
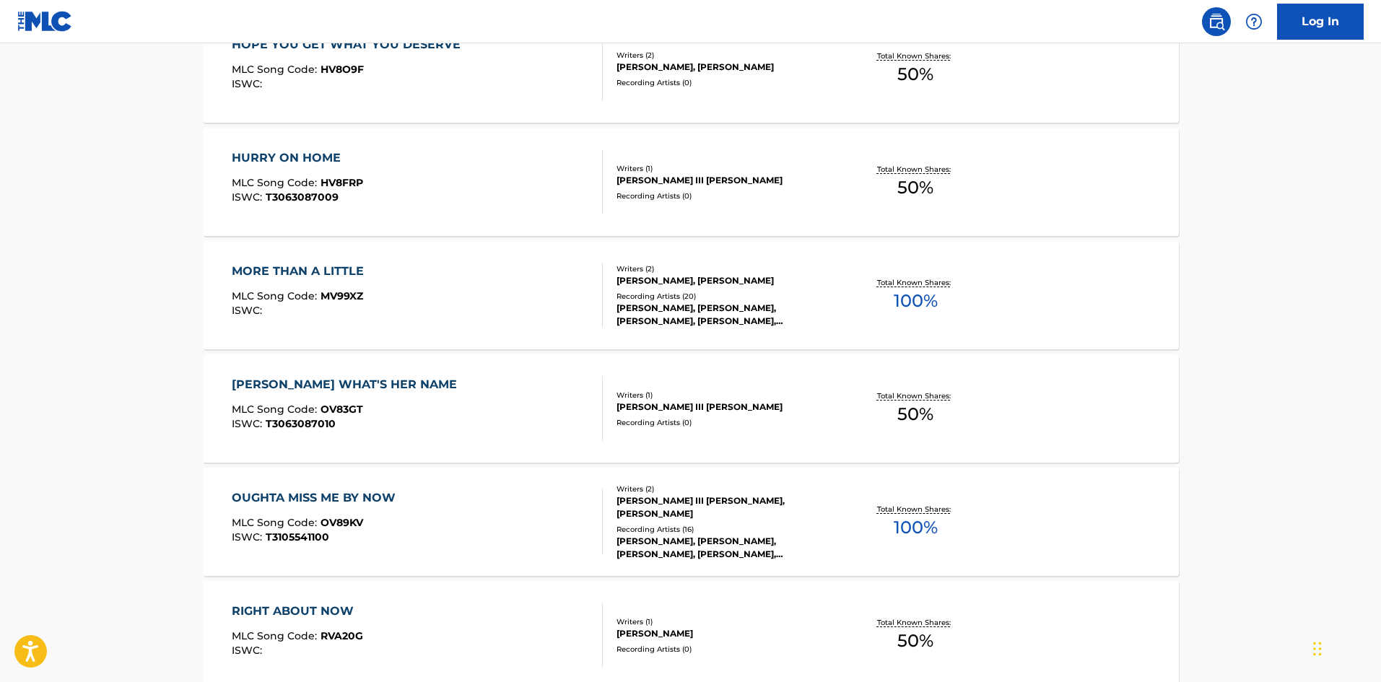
click at [668, 544] on div "[PERSON_NAME], [PERSON_NAME], [PERSON_NAME], [PERSON_NAME], [PERSON_NAME]" at bounding box center [726, 548] width 218 height 26
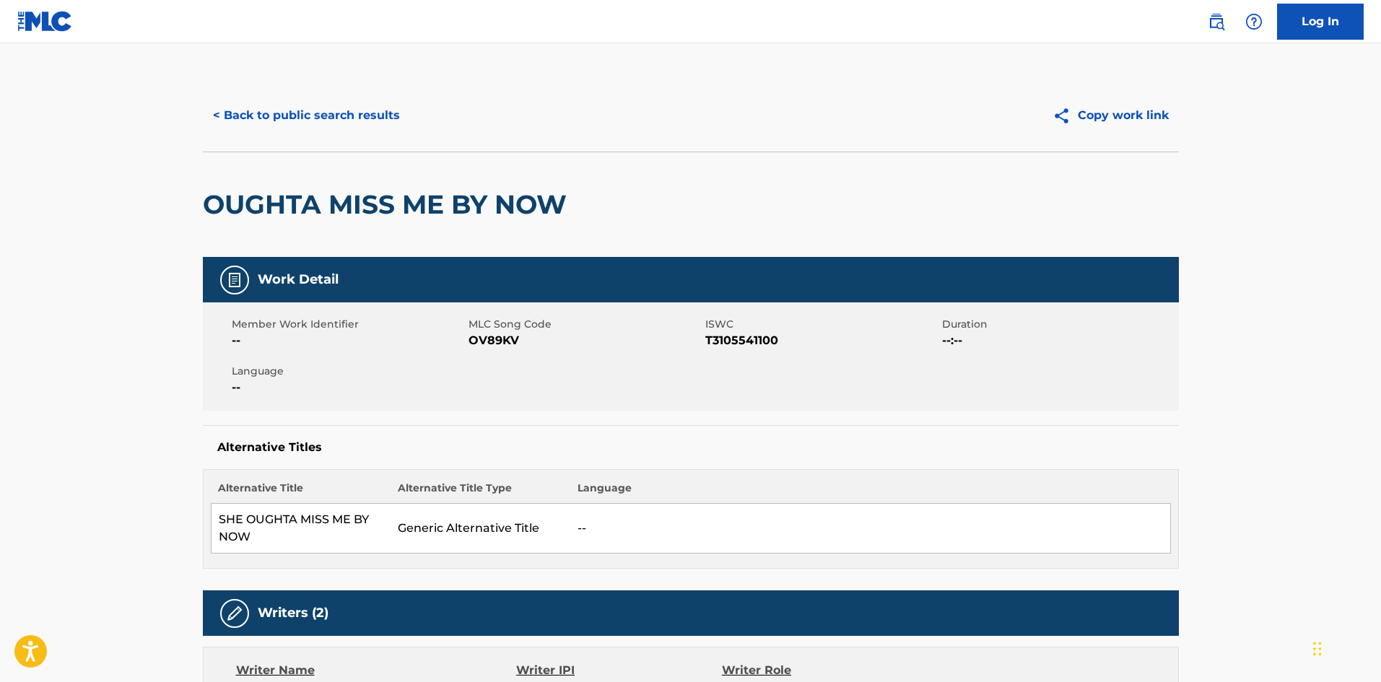
click at [382, 121] on button "< Back to public search results" at bounding box center [306, 115] width 207 height 36
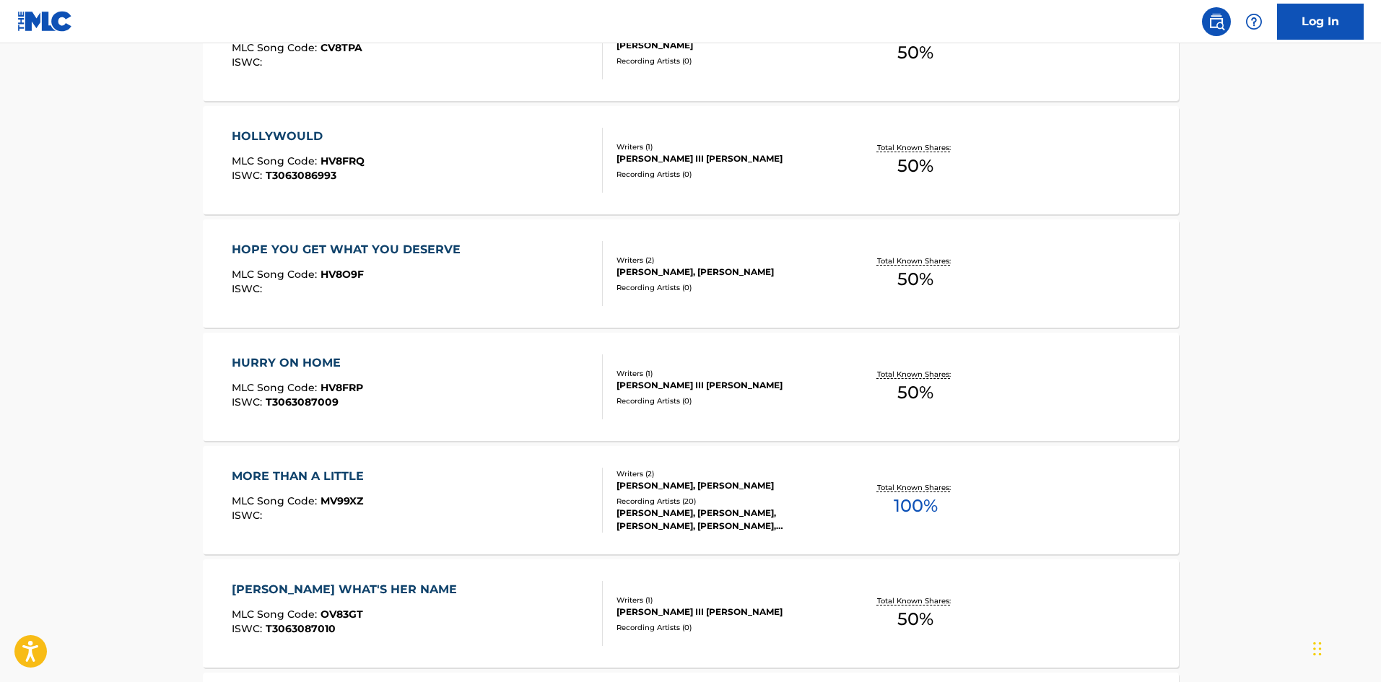
scroll to position [1137, 0]
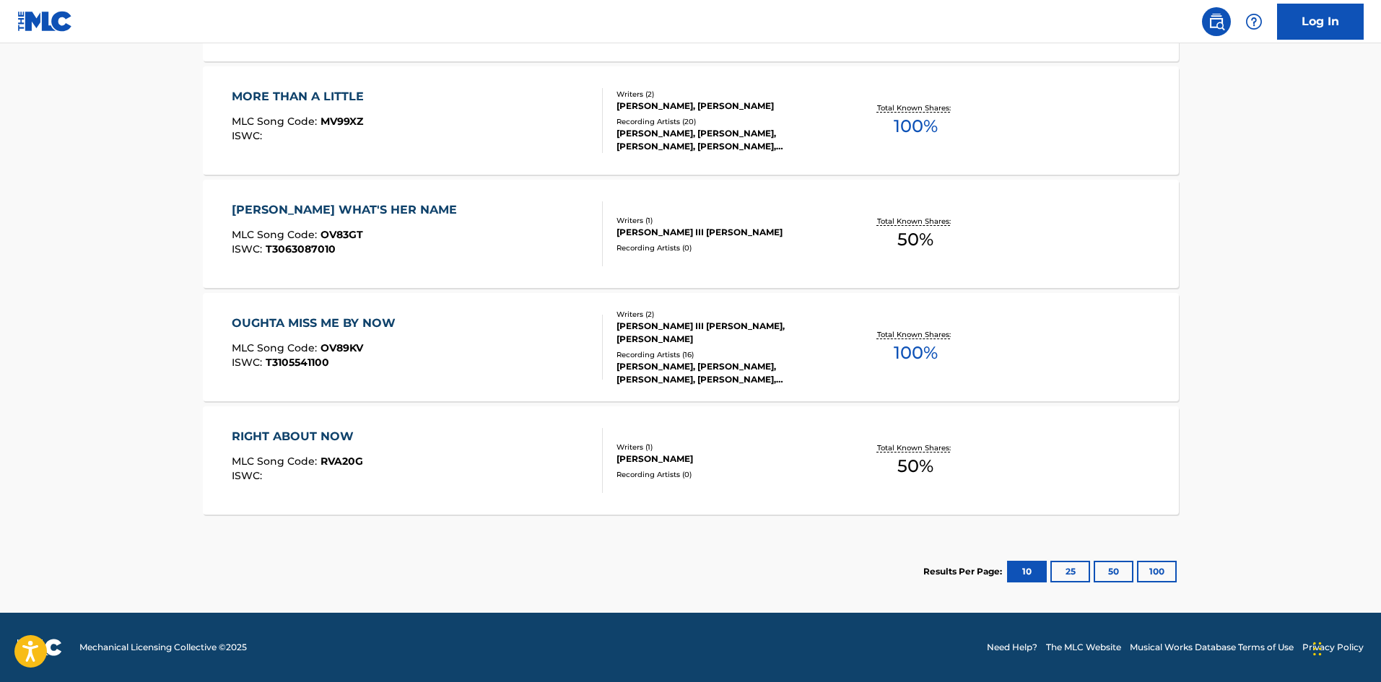
click at [718, 471] on div "Recording Artists ( 0 )" at bounding box center [726, 474] width 218 height 11
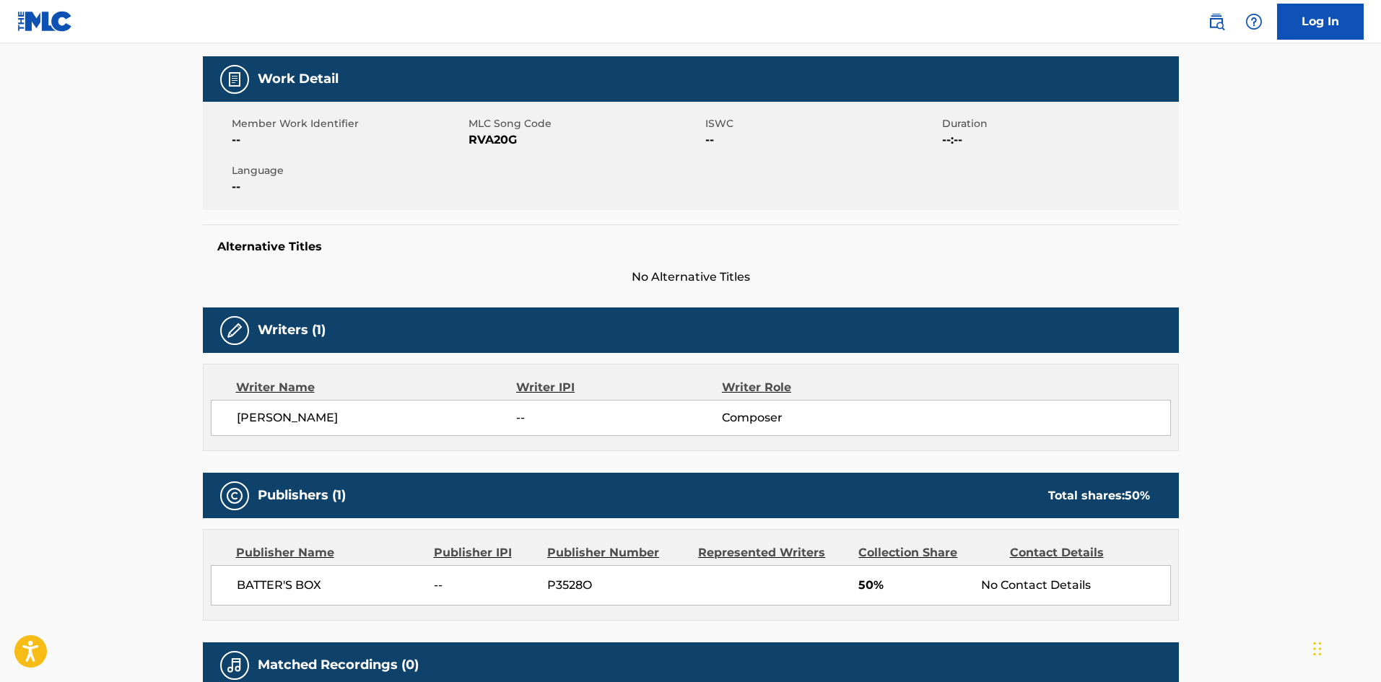
scroll to position [344, 0]
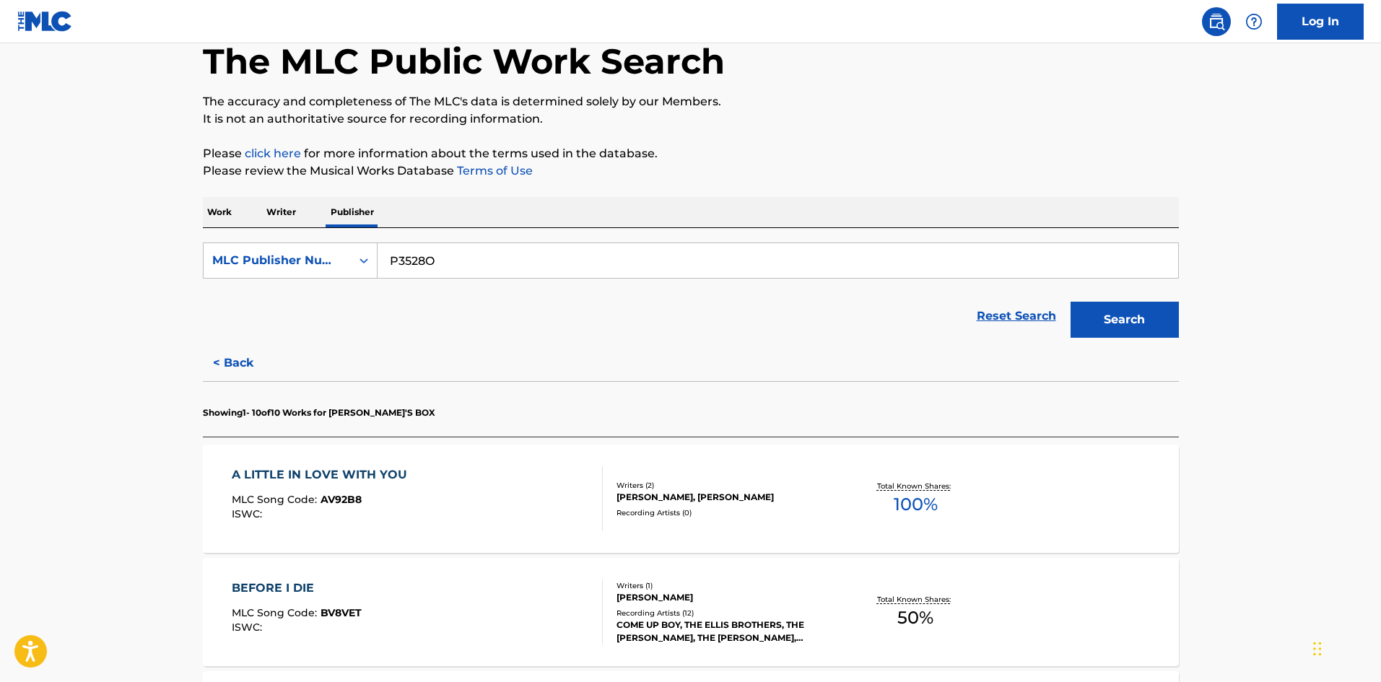
scroll to position [78, 0]
click at [309, 270] on div "MLC Publisher Number" at bounding box center [277, 261] width 147 height 27
click at [297, 317] on div "Publisher IPI" at bounding box center [290, 333] width 173 height 36
click at [300, 265] on div "Publisher IPI" at bounding box center [277, 261] width 130 height 17
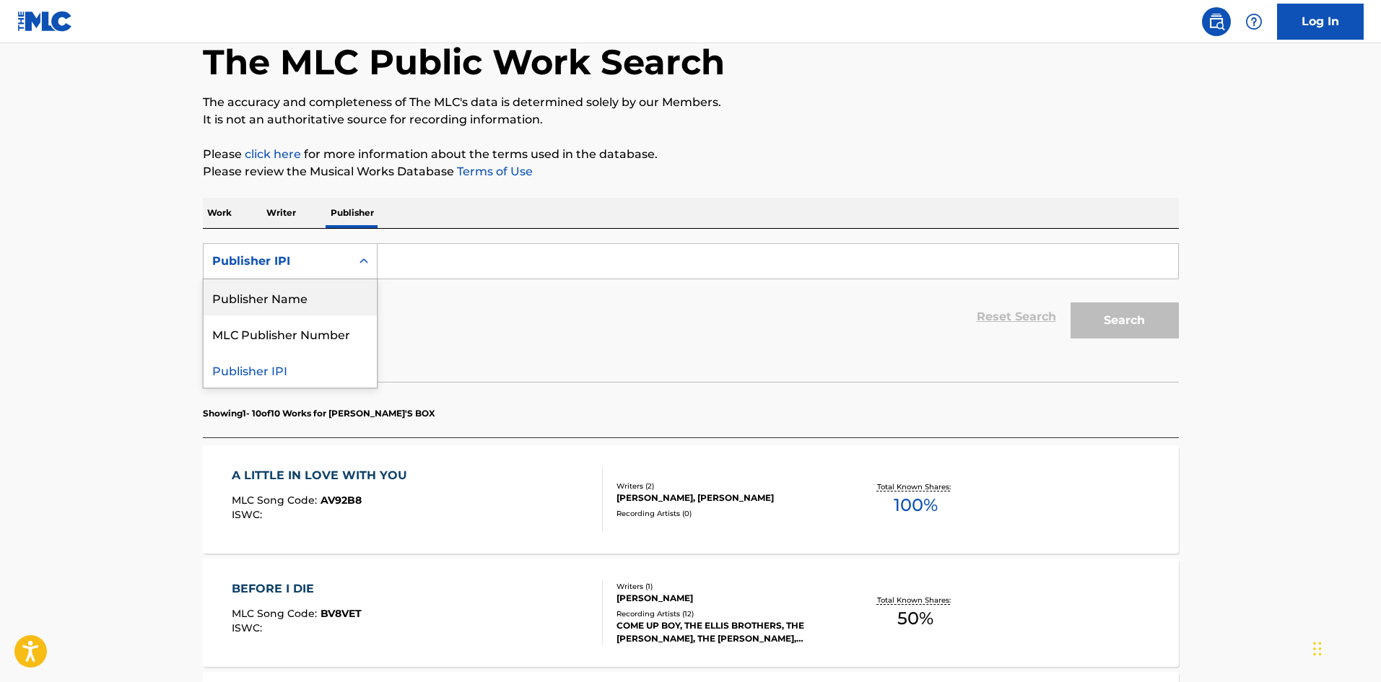
click at [299, 302] on div "Publisher Name" at bounding box center [290, 297] width 173 height 36
click at [443, 263] on input "Search Form" at bounding box center [778, 261] width 801 height 35
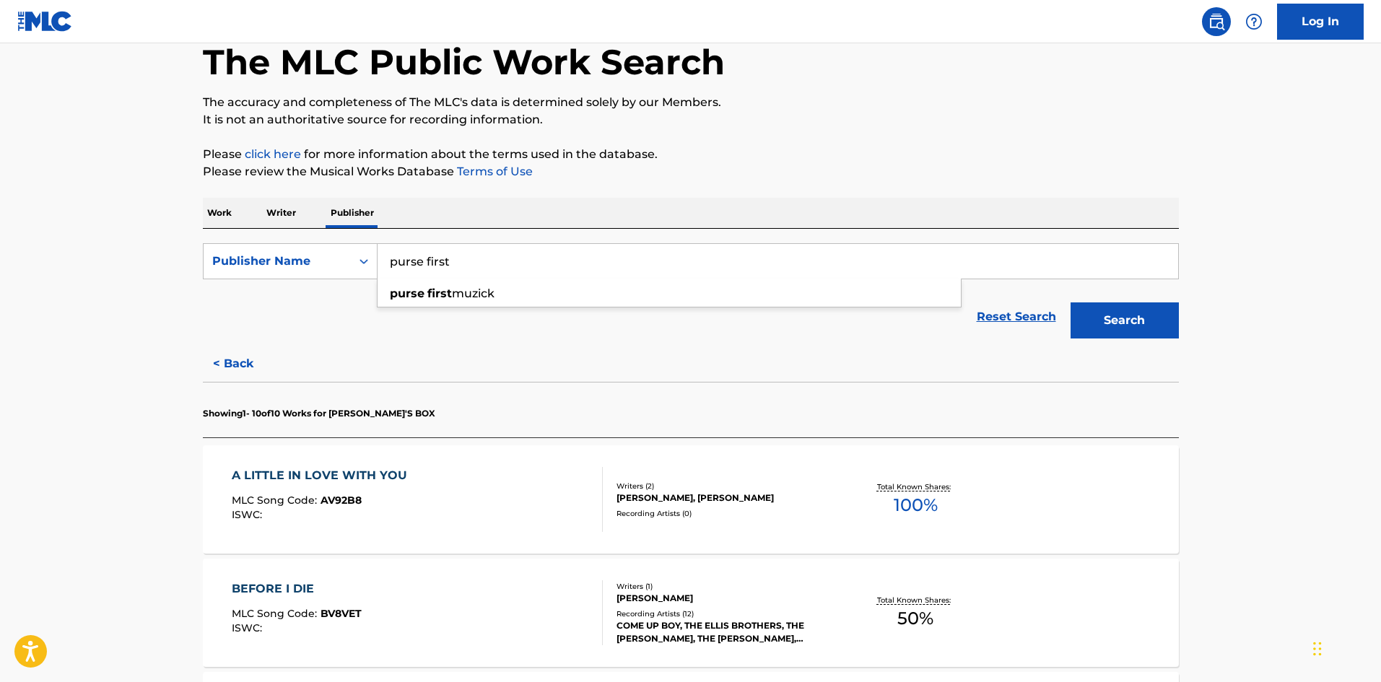
type input "purse first"
click at [1071, 302] on button "Search" at bounding box center [1125, 320] width 108 height 36
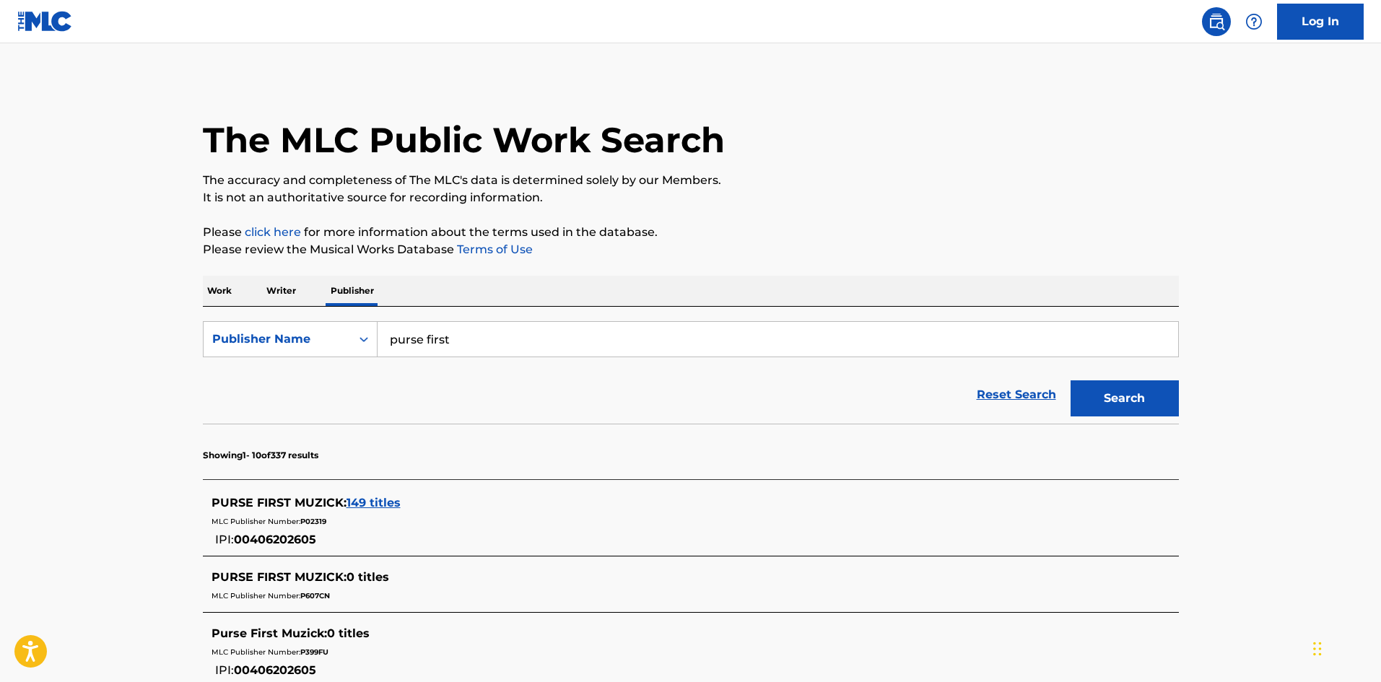
click at [373, 500] on span "149 titles" at bounding box center [374, 503] width 54 height 14
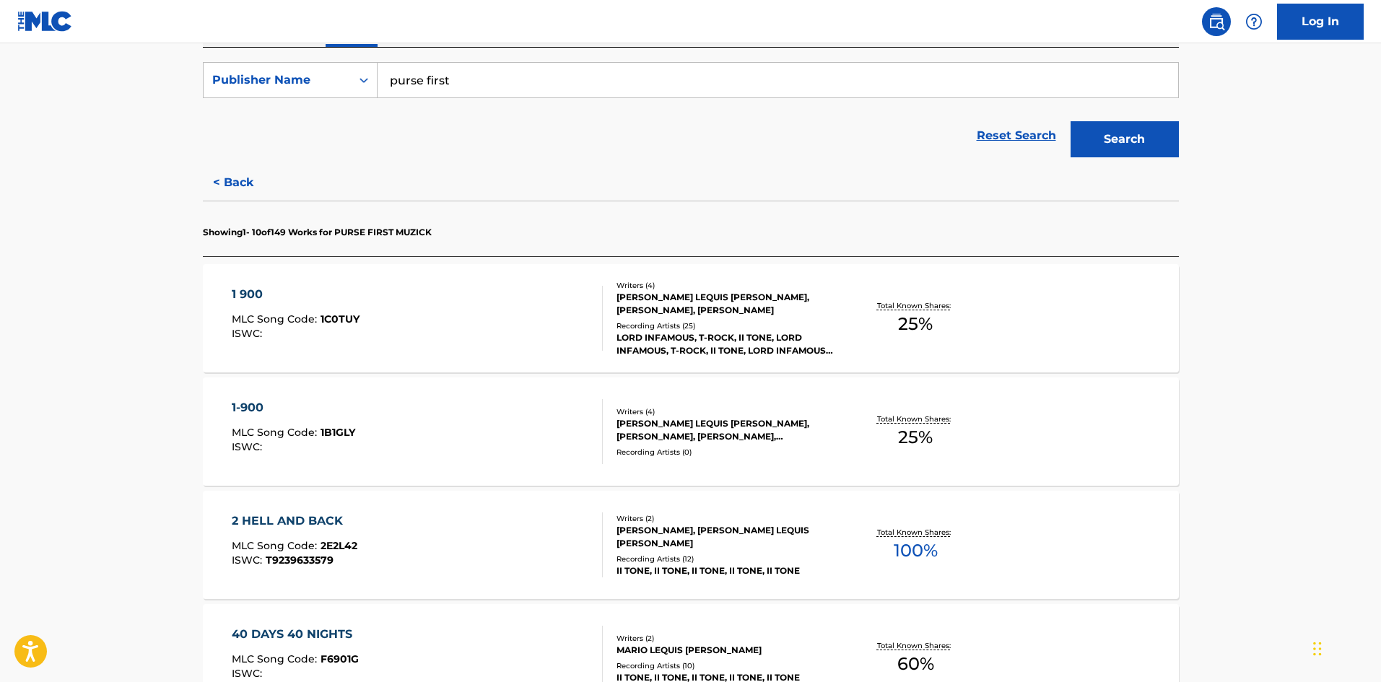
scroll to position [289, 0]
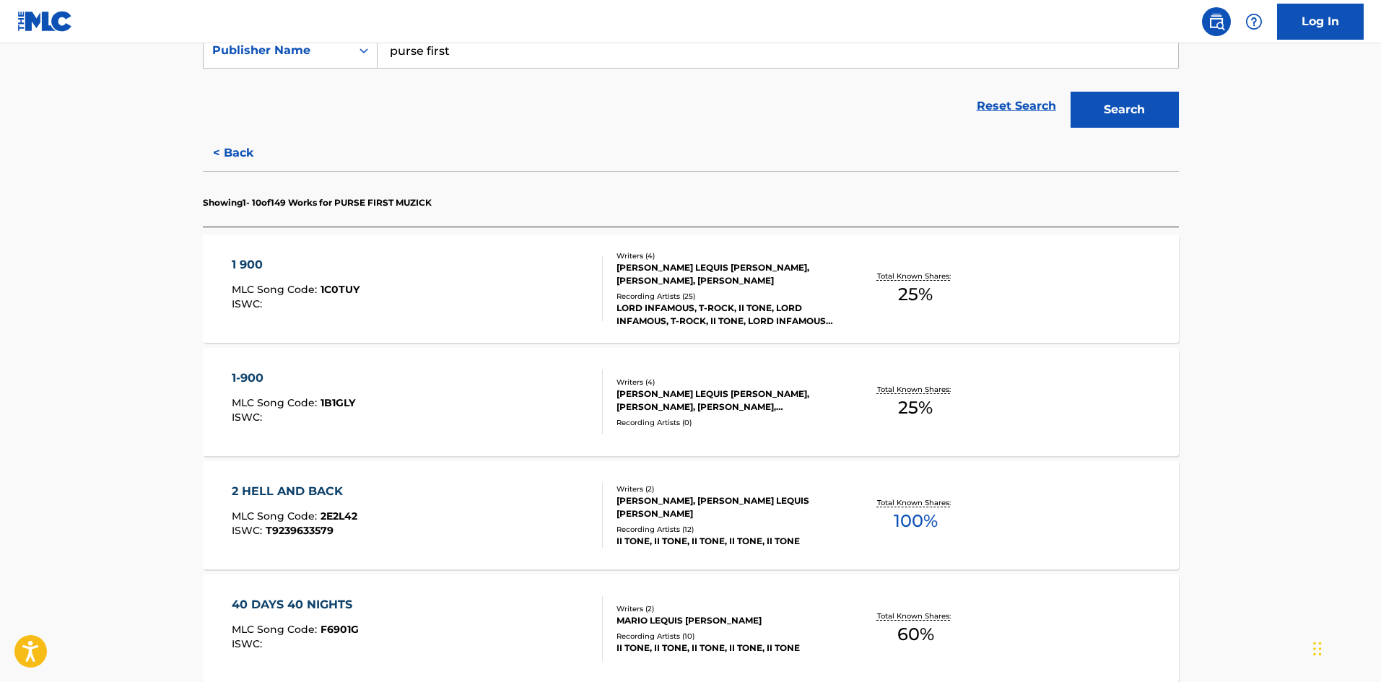
click at [695, 506] on div "[PERSON_NAME], [PERSON_NAME] LEQUIS [PERSON_NAME]" at bounding box center [726, 508] width 218 height 26
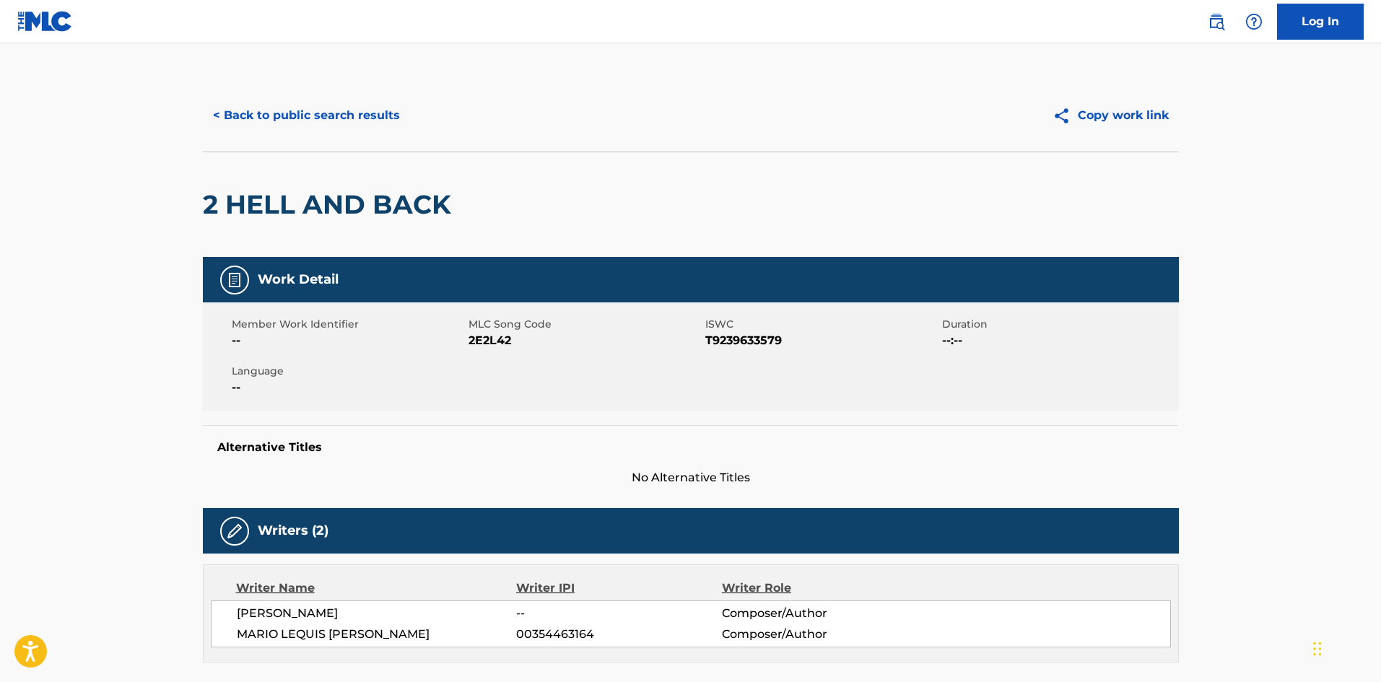
click at [275, 110] on button "< Back to public search results" at bounding box center [306, 115] width 207 height 36
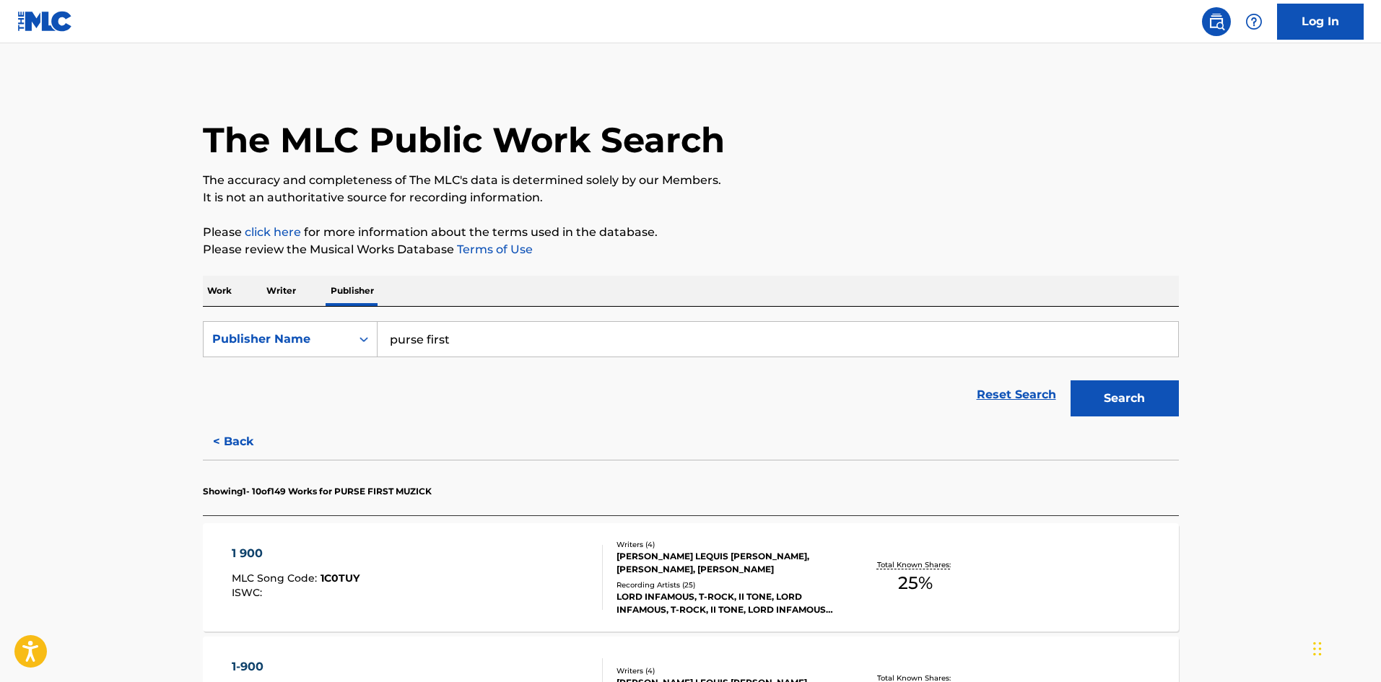
click at [674, 582] on div "Recording Artists ( 25 )" at bounding box center [726, 585] width 218 height 11
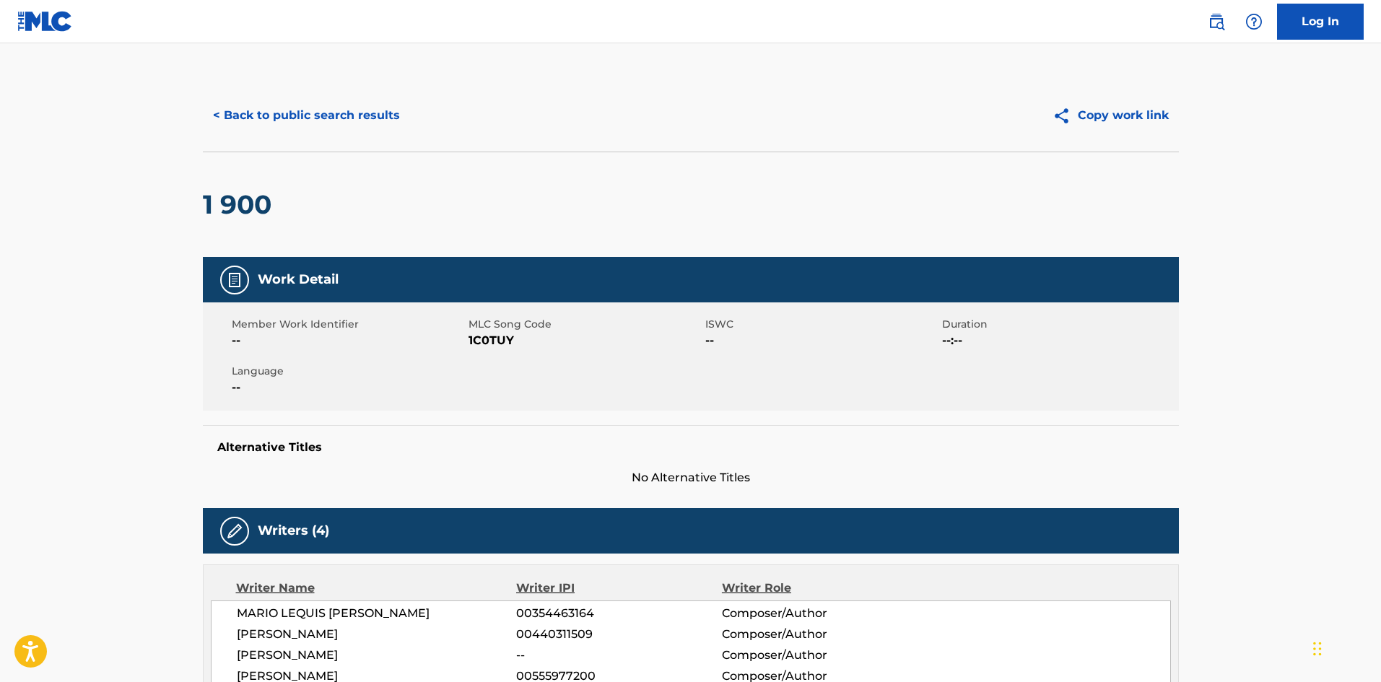
click at [245, 125] on button "< Back to public search results" at bounding box center [306, 115] width 207 height 36
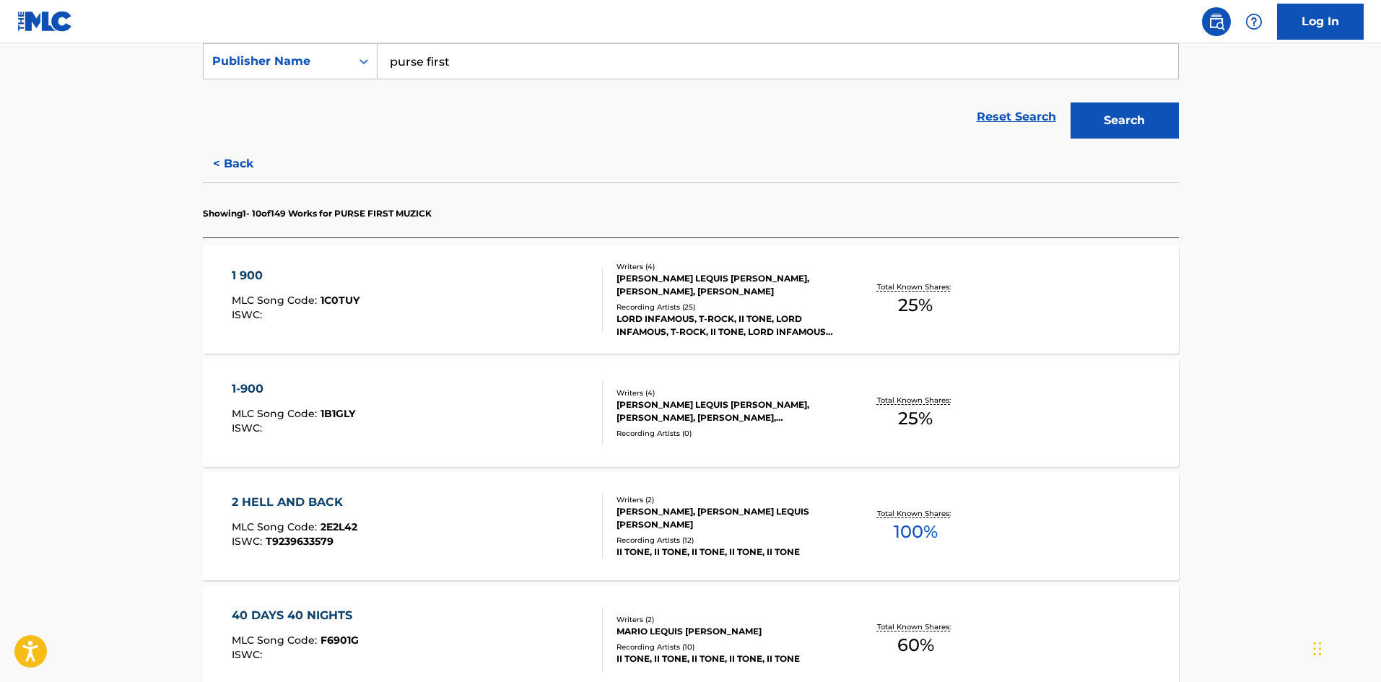
scroll to position [289, 0]
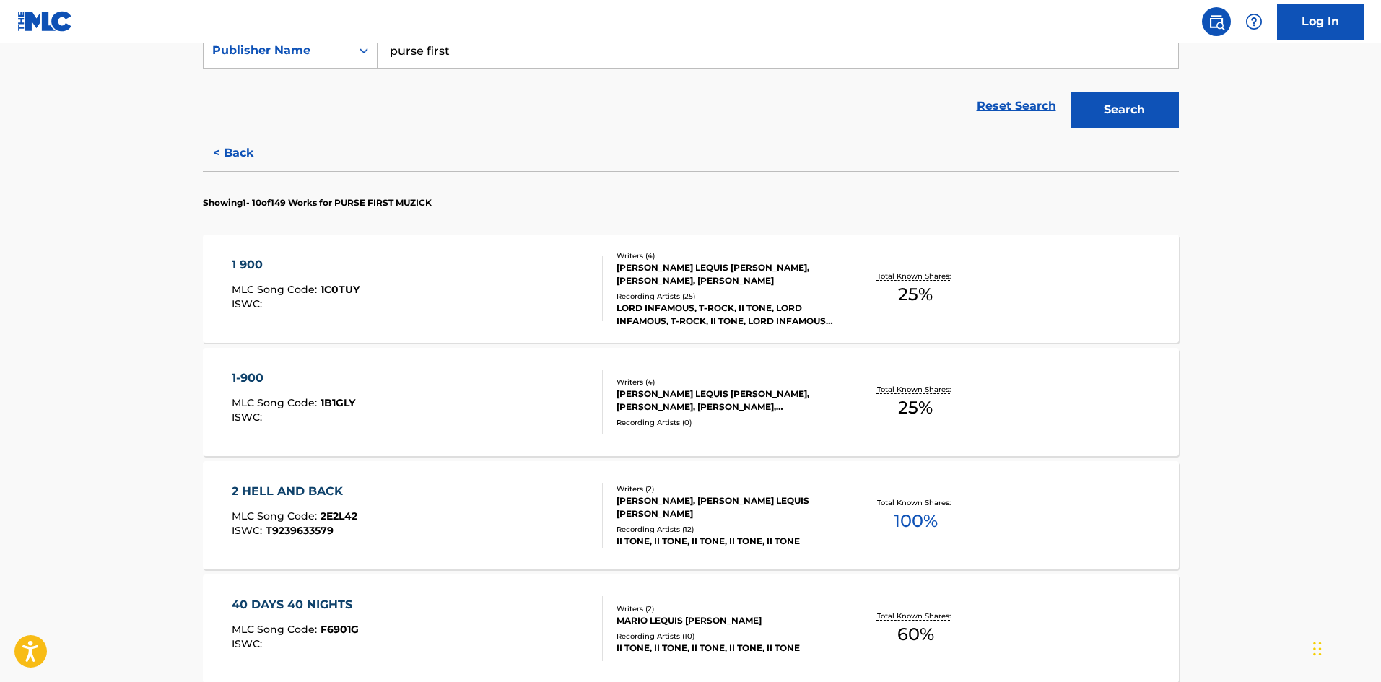
click at [671, 409] on div "[PERSON_NAME] LEQUIS [PERSON_NAME], [PERSON_NAME], [PERSON_NAME], [PERSON_NAME]" at bounding box center [726, 401] width 218 height 26
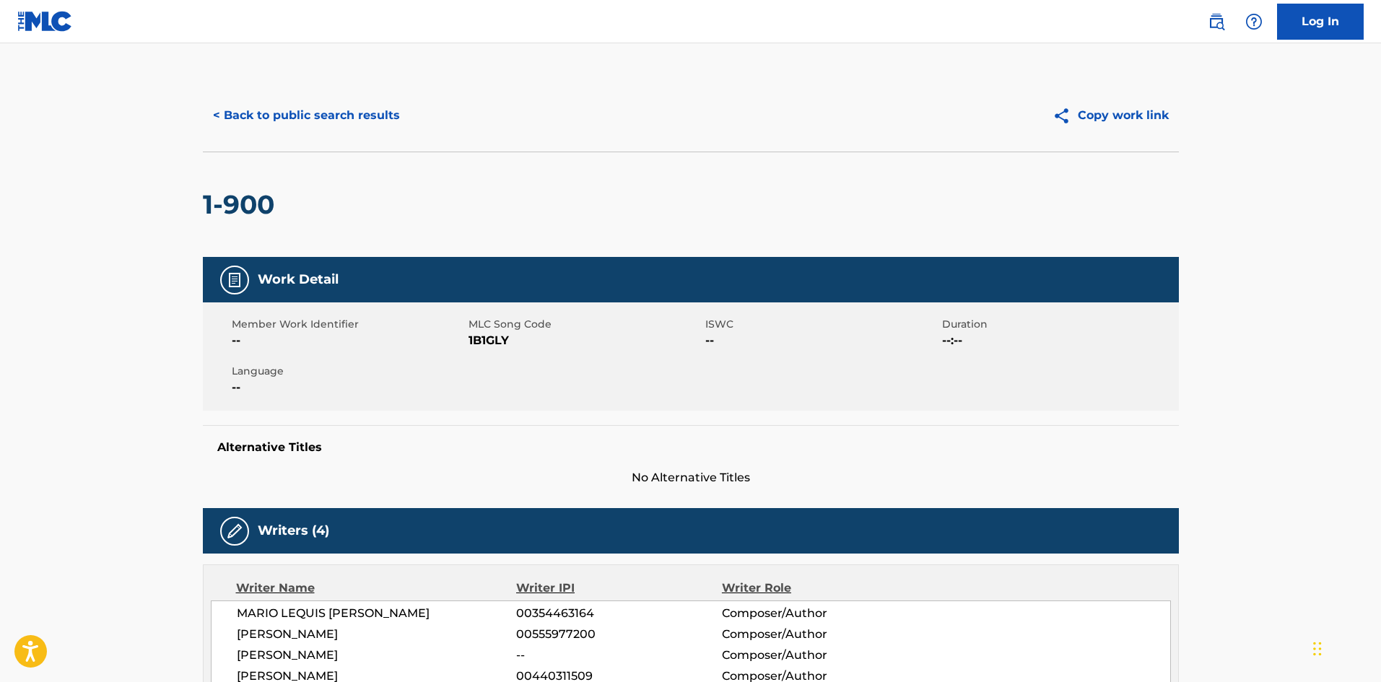
click at [314, 124] on button "< Back to public search results" at bounding box center [306, 115] width 207 height 36
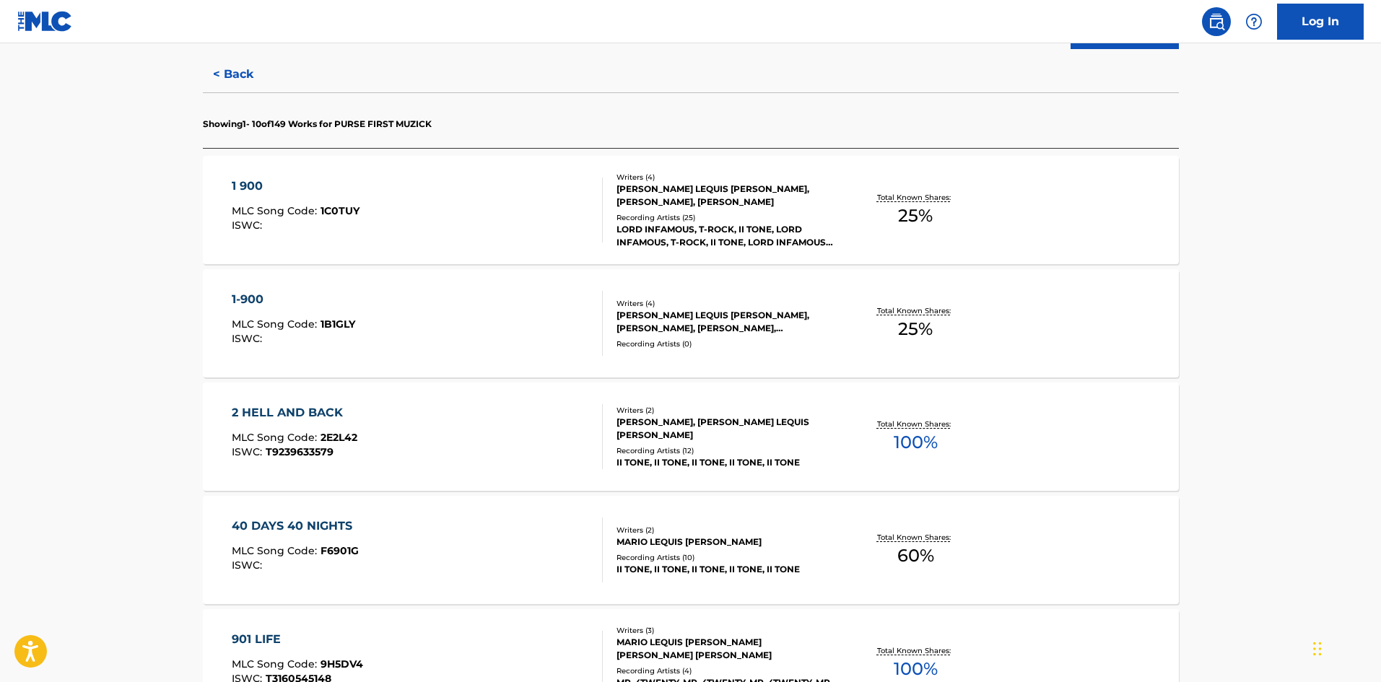
scroll to position [578, 0]
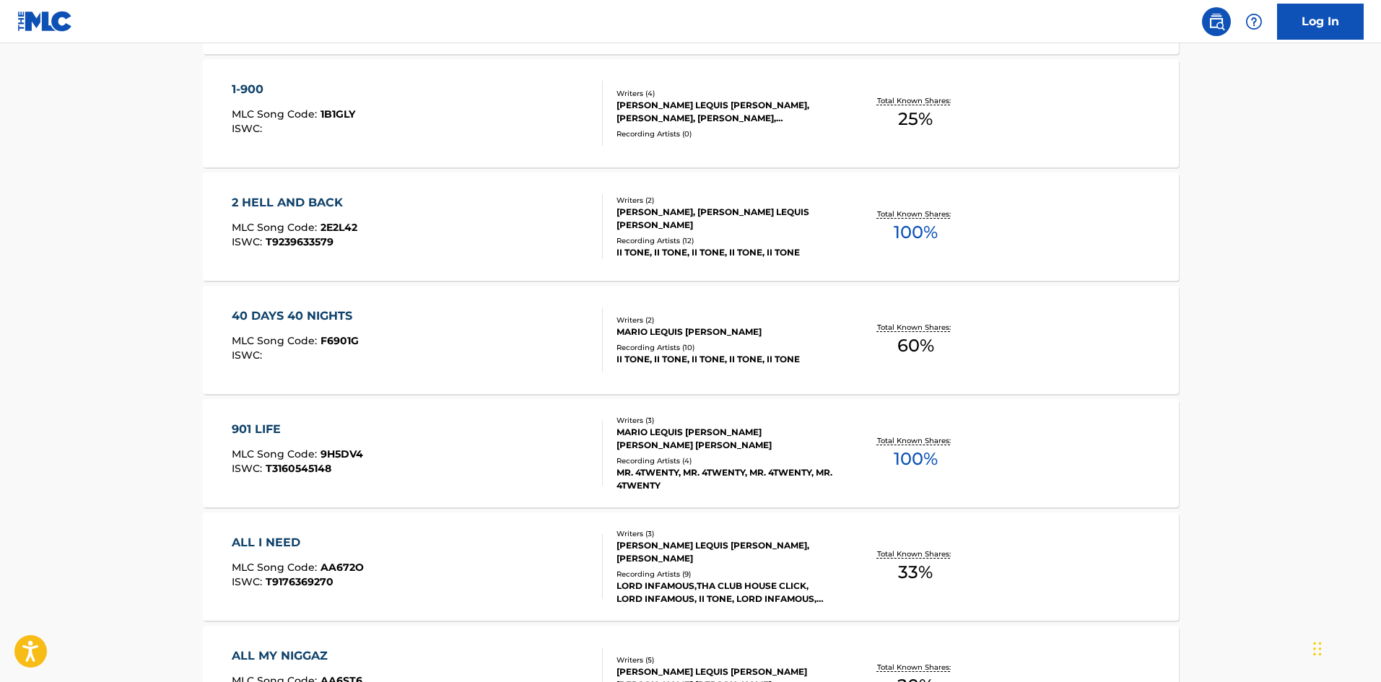
click at [771, 471] on div "MR. 4TWENTY, MR. 4TWENTY, MR. 4TWENTY, MR. 4TWENTY" at bounding box center [726, 479] width 218 height 26
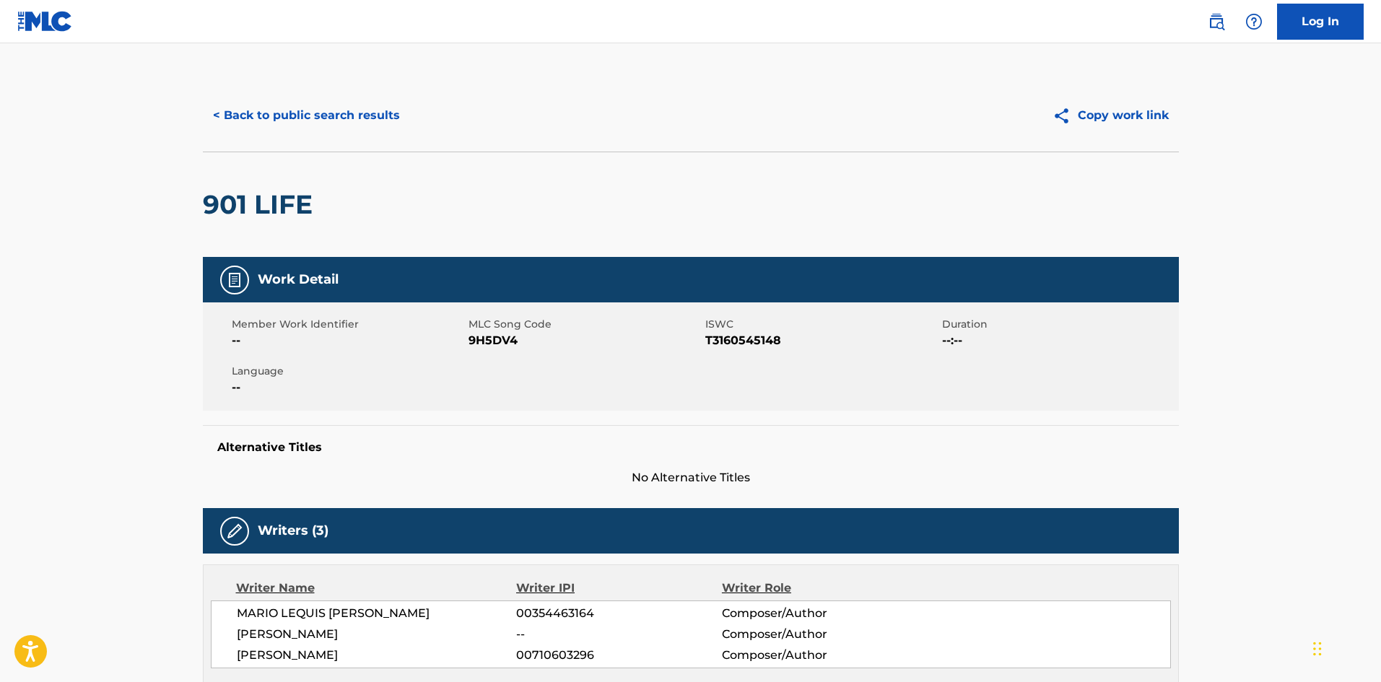
click at [266, 118] on button "< Back to public search results" at bounding box center [306, 115] width 207 height 36
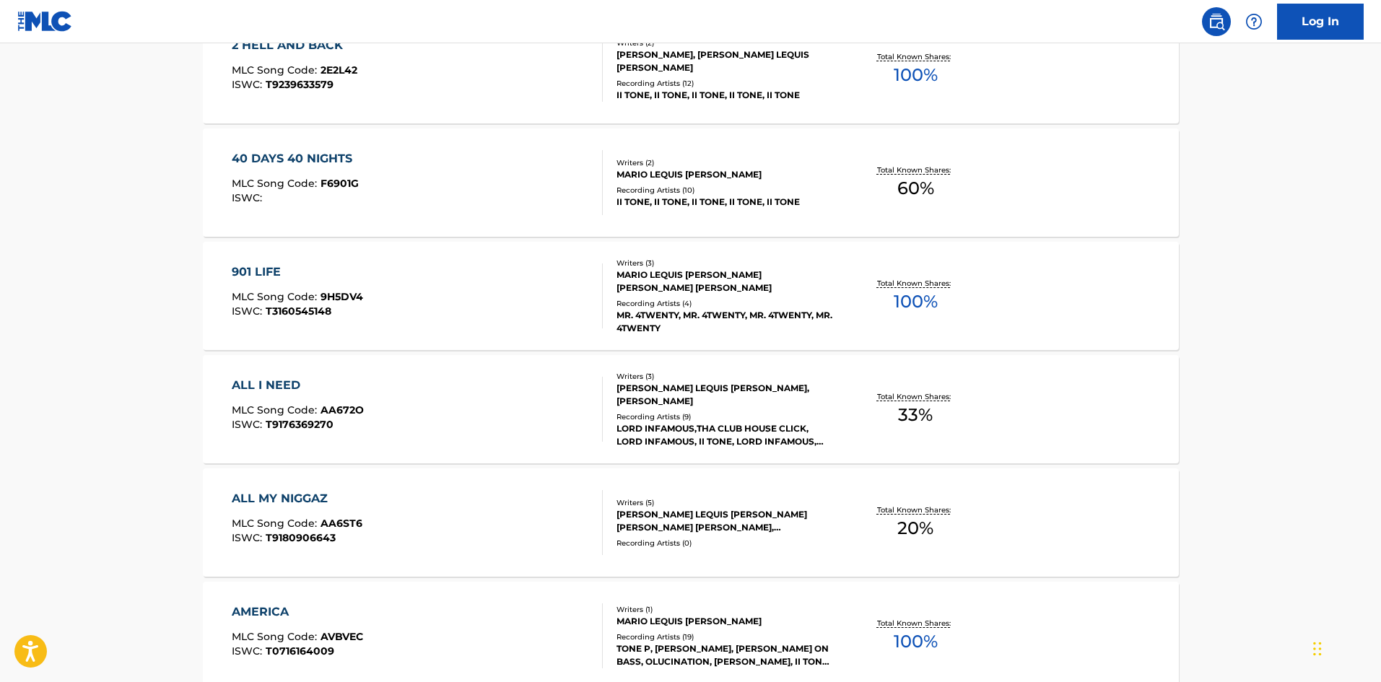
scroll to position [866, 0]
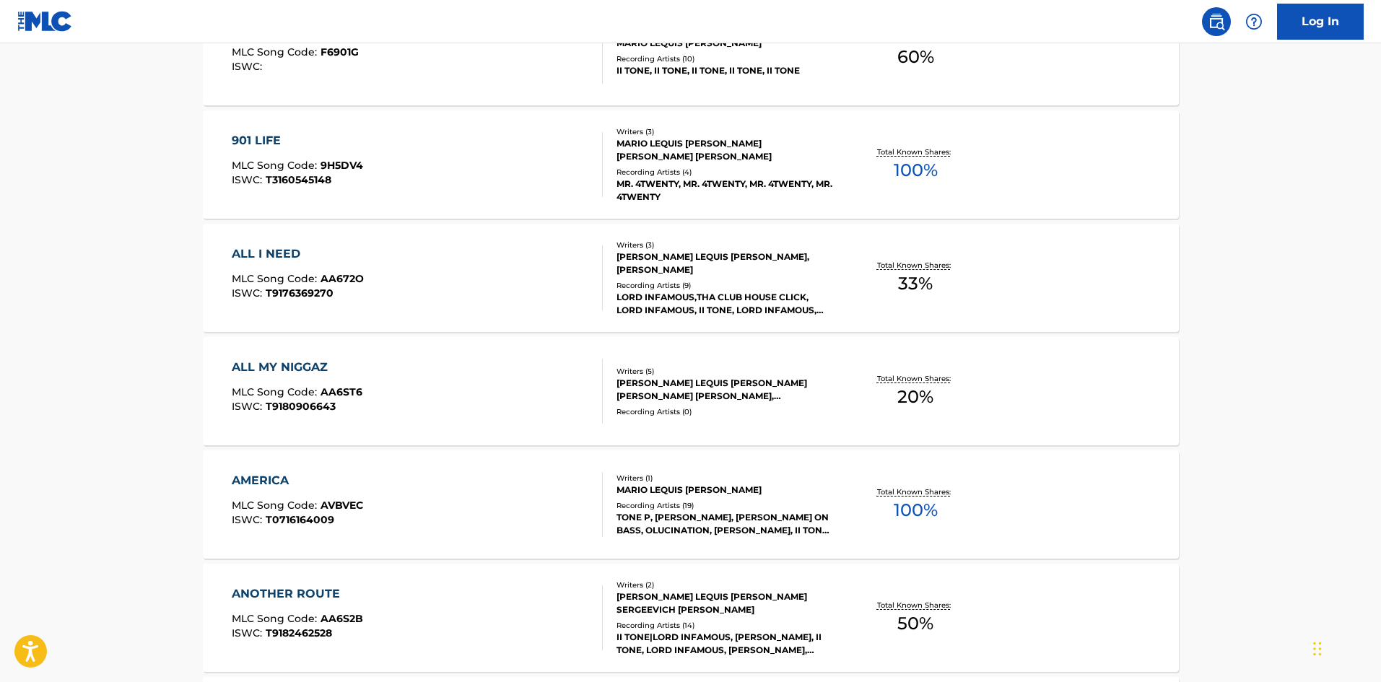
click at [699, 508] on div "Recording Artists ( 19 )" at bounding box center [726, 505] width 218 height 11
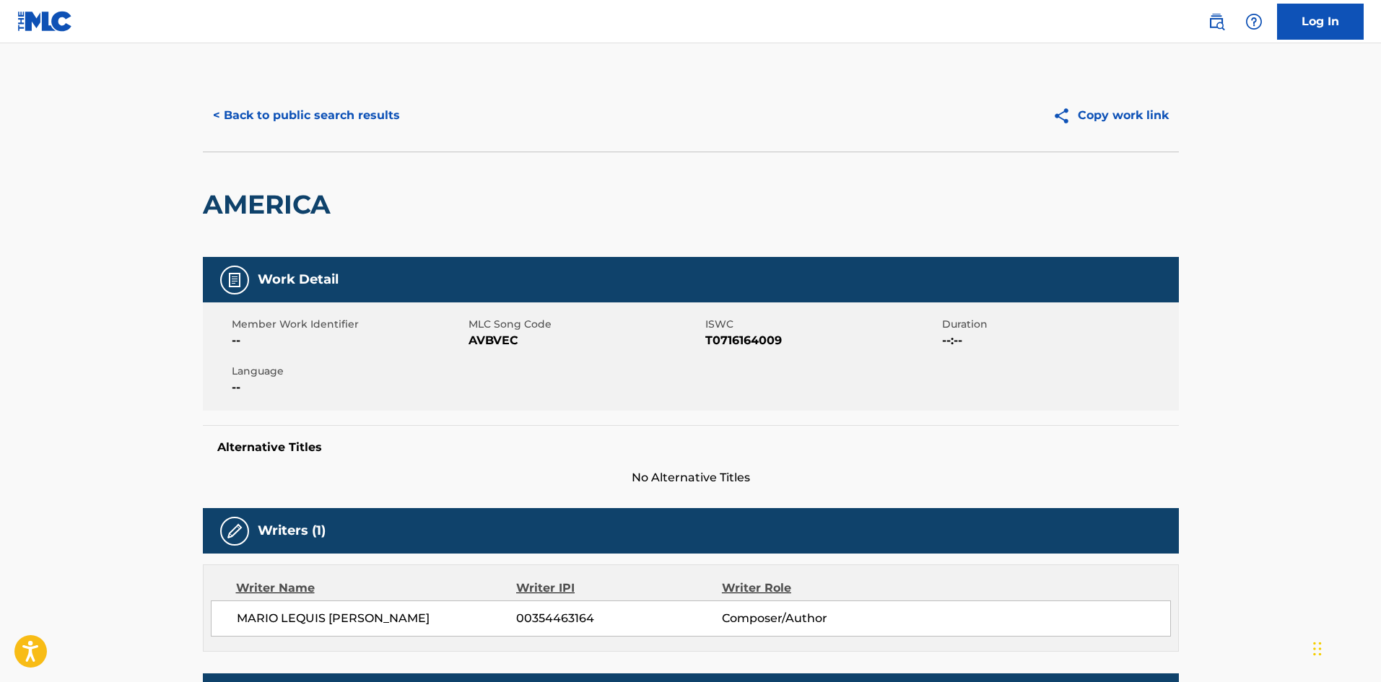
click at [248, 114] on button "< Back to public search results" at bounding box center [306, 115] width 207 height 36
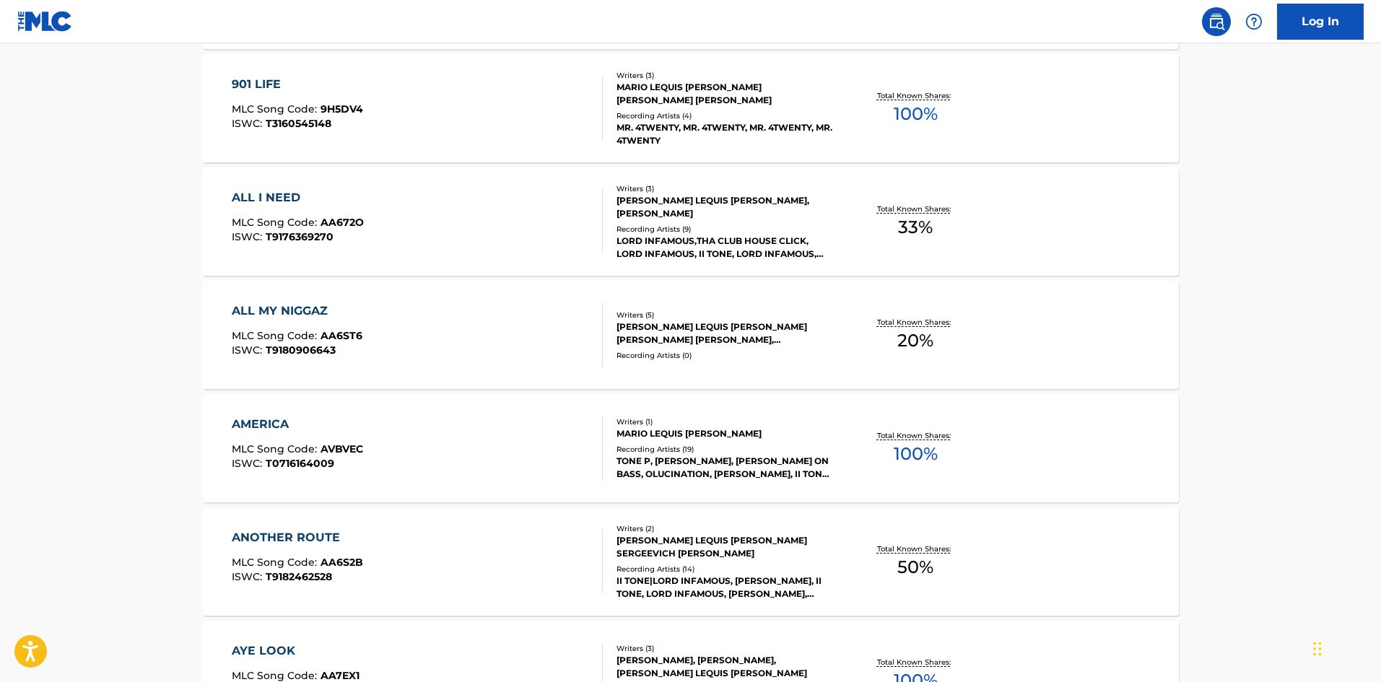
scroll to position [1144, 0]
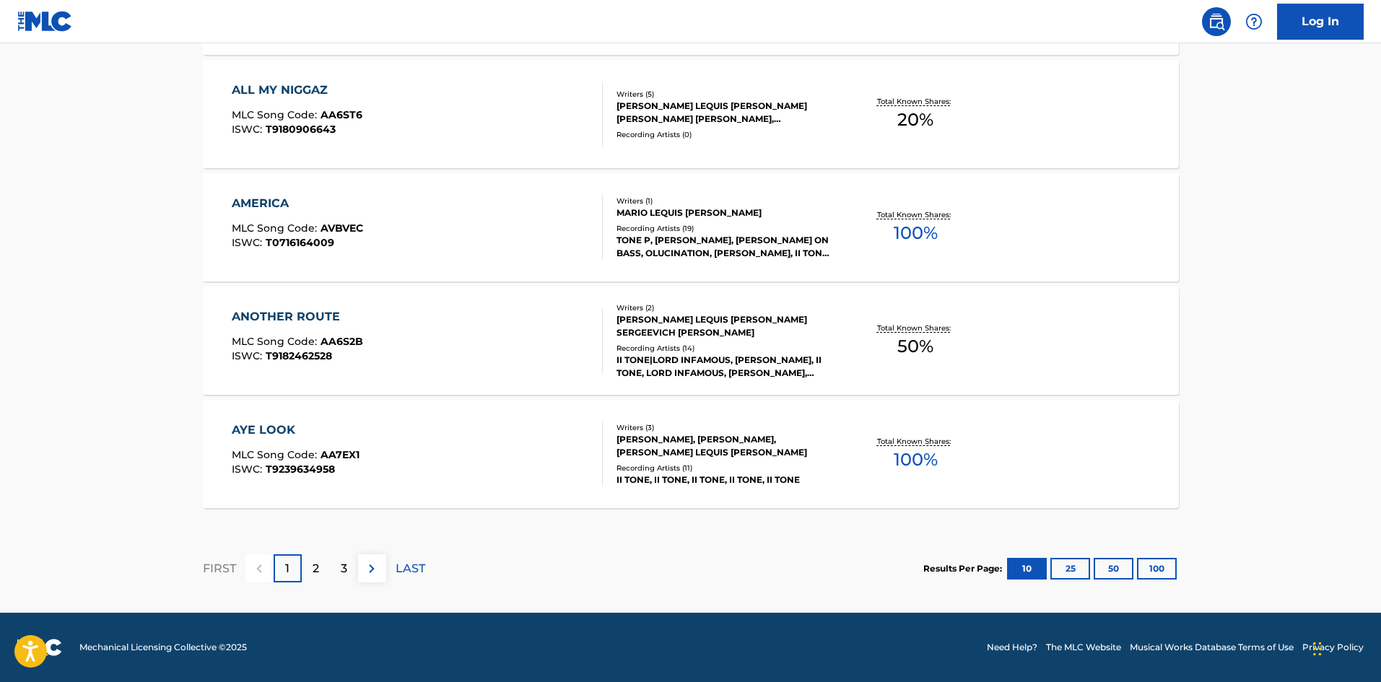
click at [698, 466] on div "Recording Artists ( 11 )" at bounding box center [726, 468] width 218 height 11
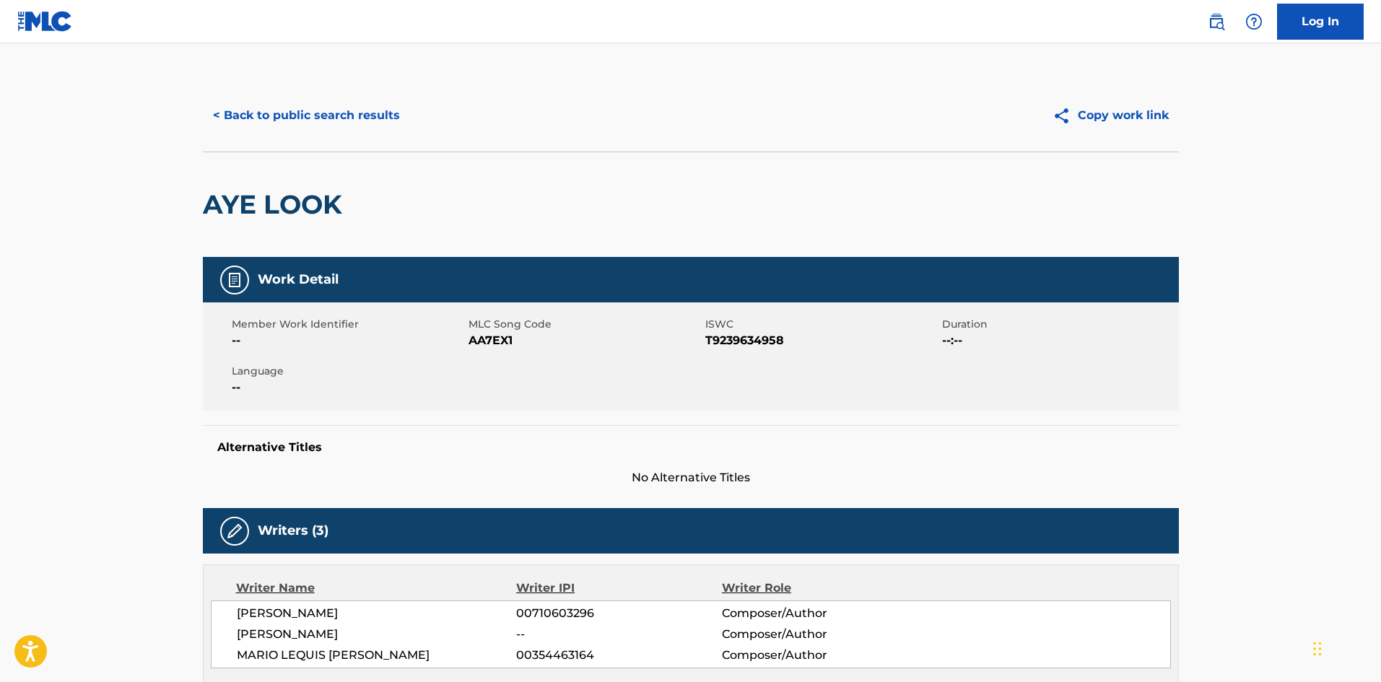
click at [331, 121] on button "< Back to public search results" at bounding box center [306, 115] width 207 height 36
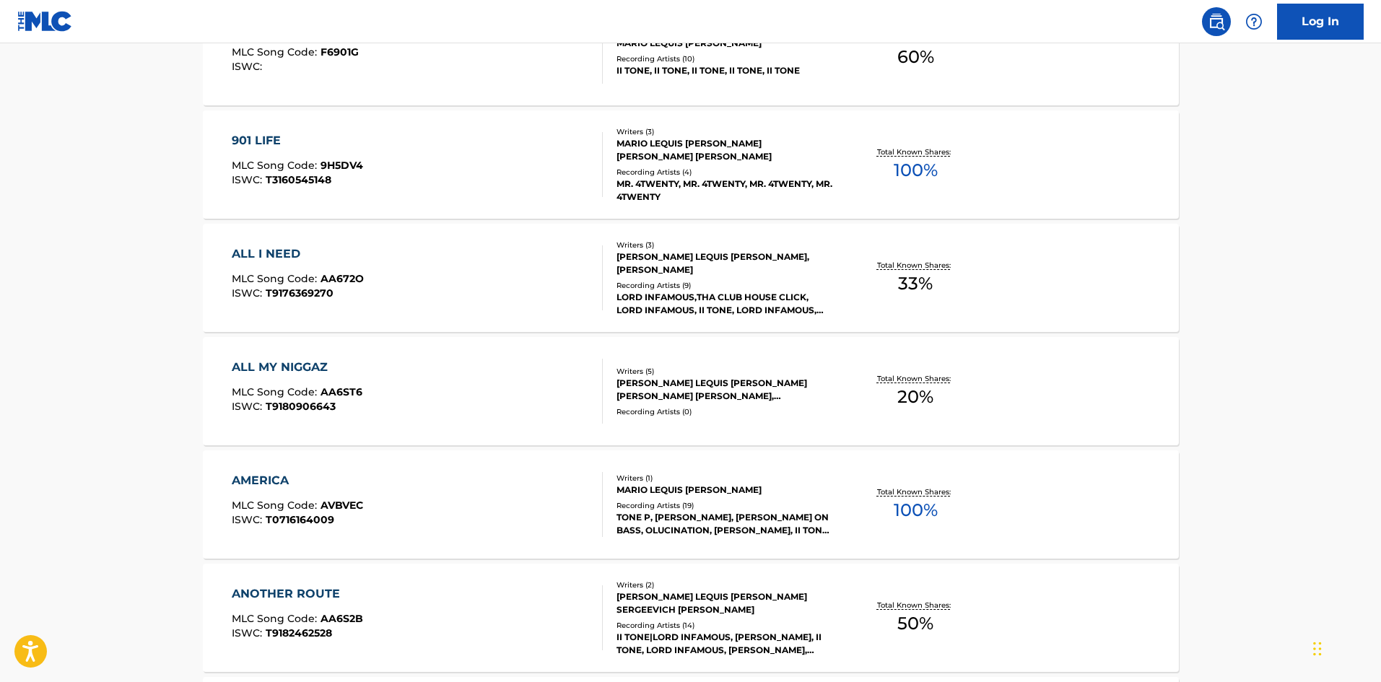
scroll to position [1144, 0]
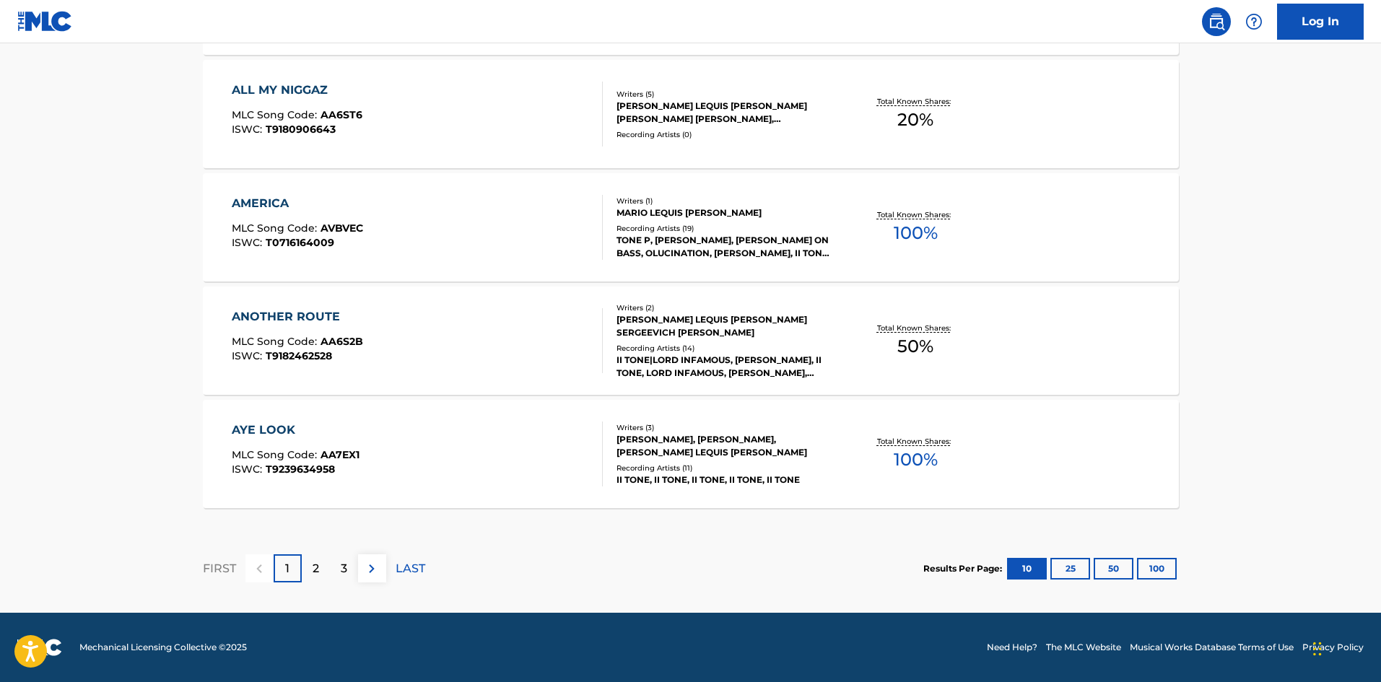
click at [679, 346] on div "Recording Artists ( 14 )" at bounding box center [726, 348] width 218 height 11
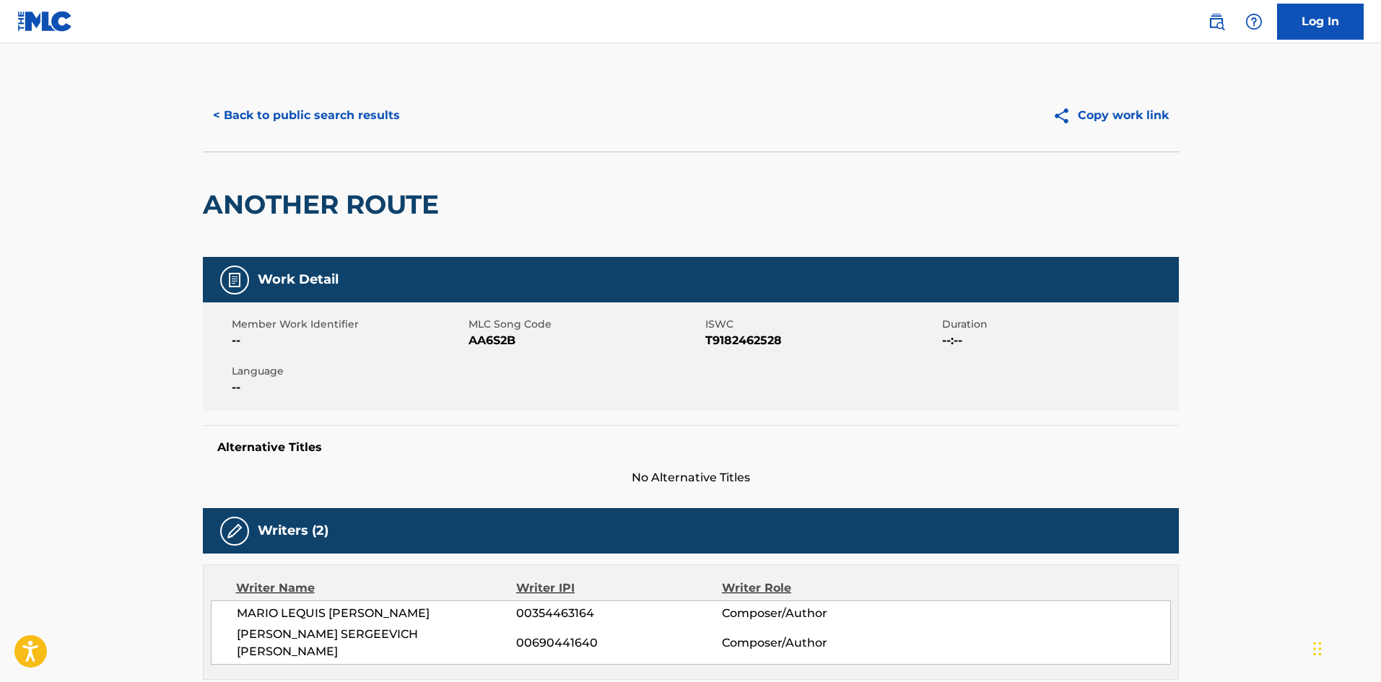
click at [290, 123] on button "< Back to public search results" at bounding box center [306, 115] width 207 height 36
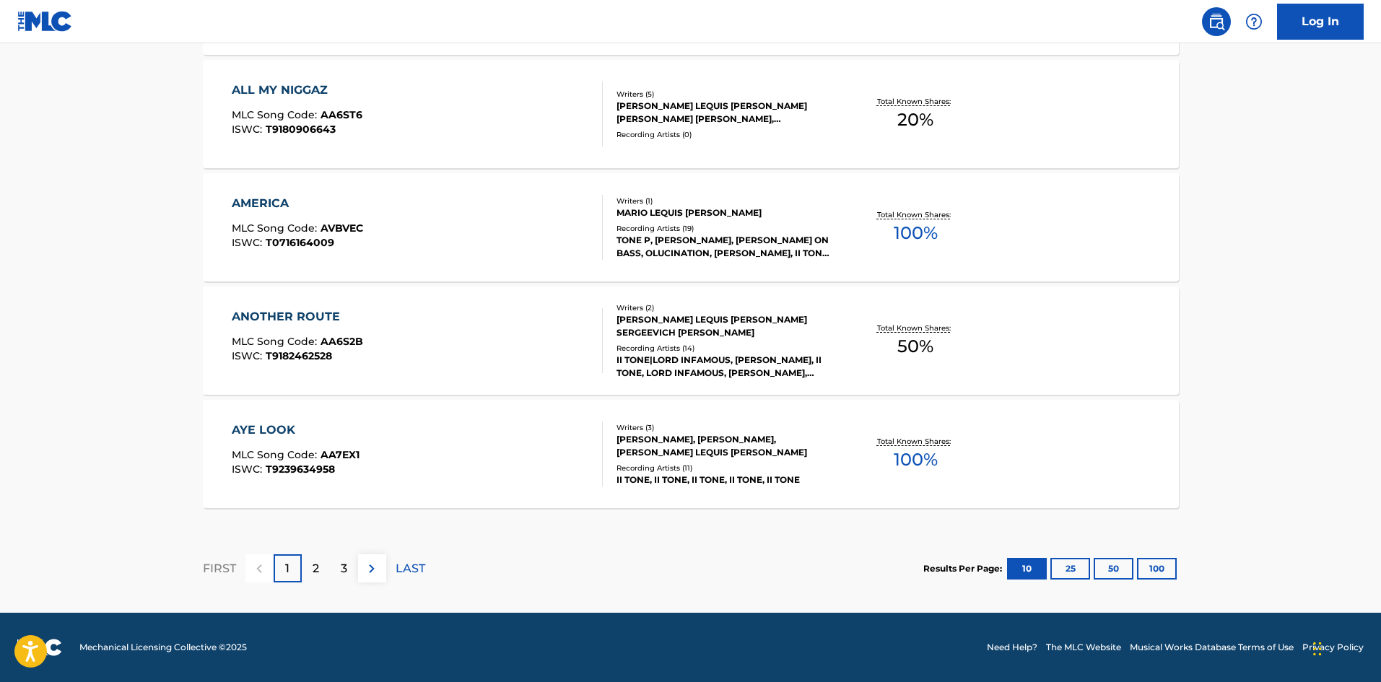
click at [1062, 567] on button "25" at bounding box center [1070, 569] width 40 height 22
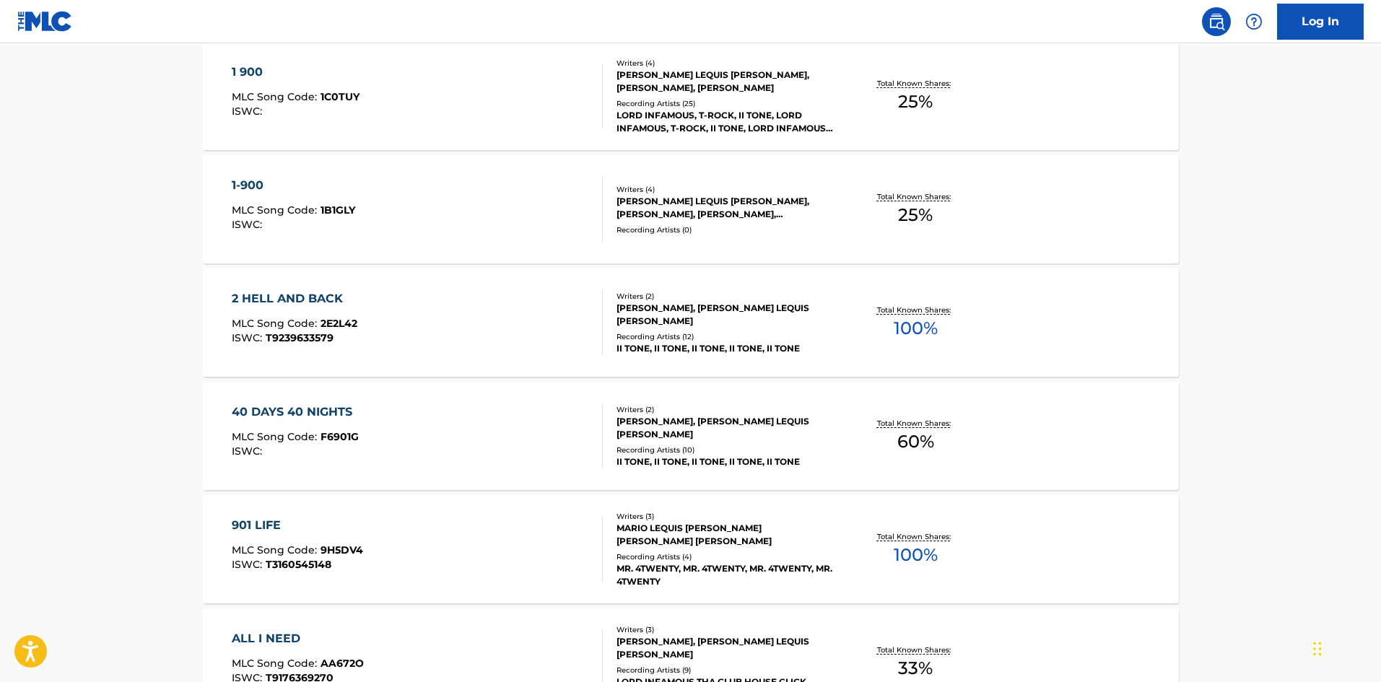
click at [702, 342] on div "II TONE, II TONE, II TONE, II TONE, II TONE" at bounding box center [726, 348] width 218 height 13
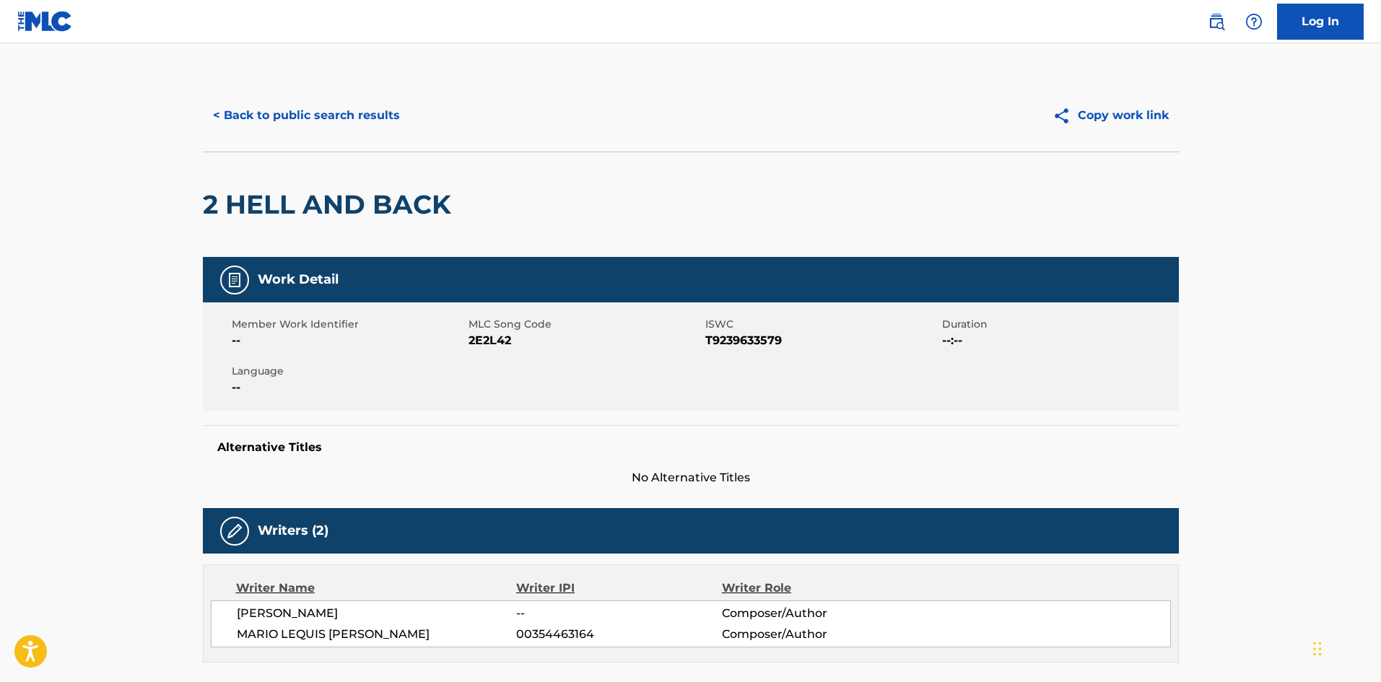
click at [276, 123] on button "< Back to public search results" at bounding box center [306, 115] width 207 height 36
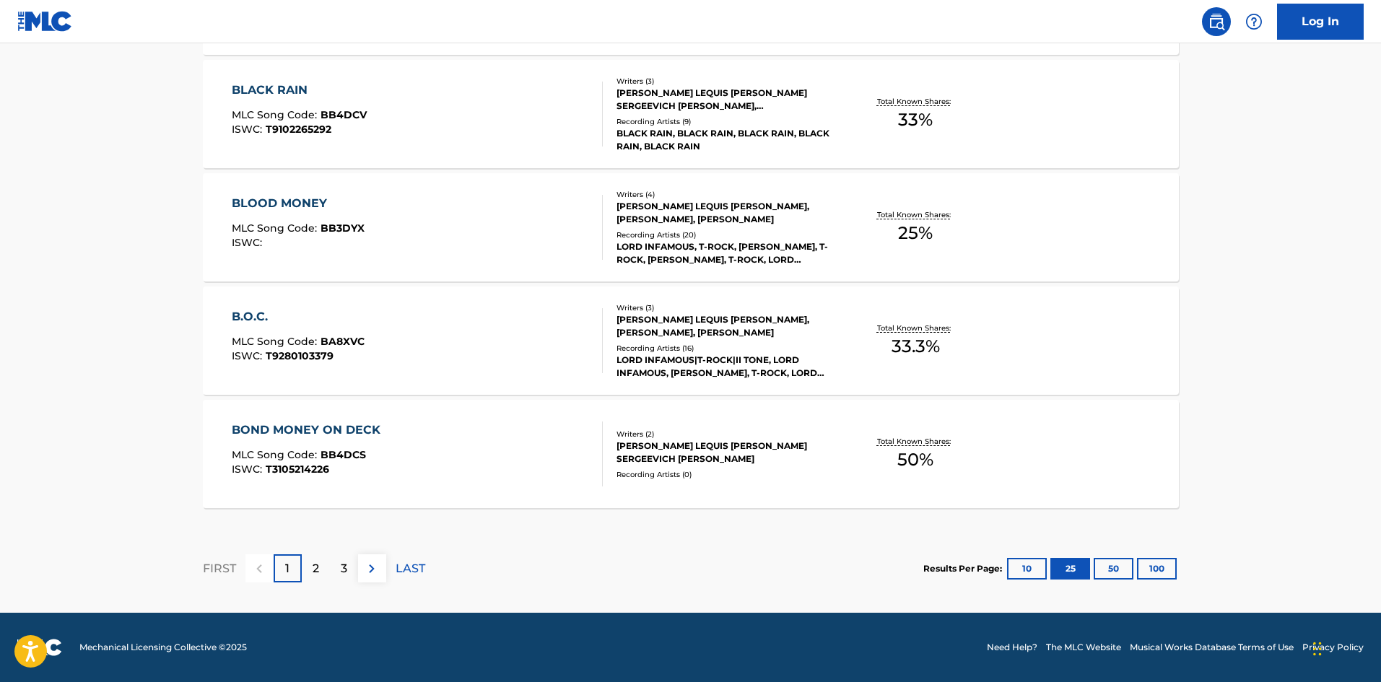
click at [321, 570] on div "2" at bounding box center [316, 568] width 28 height 28
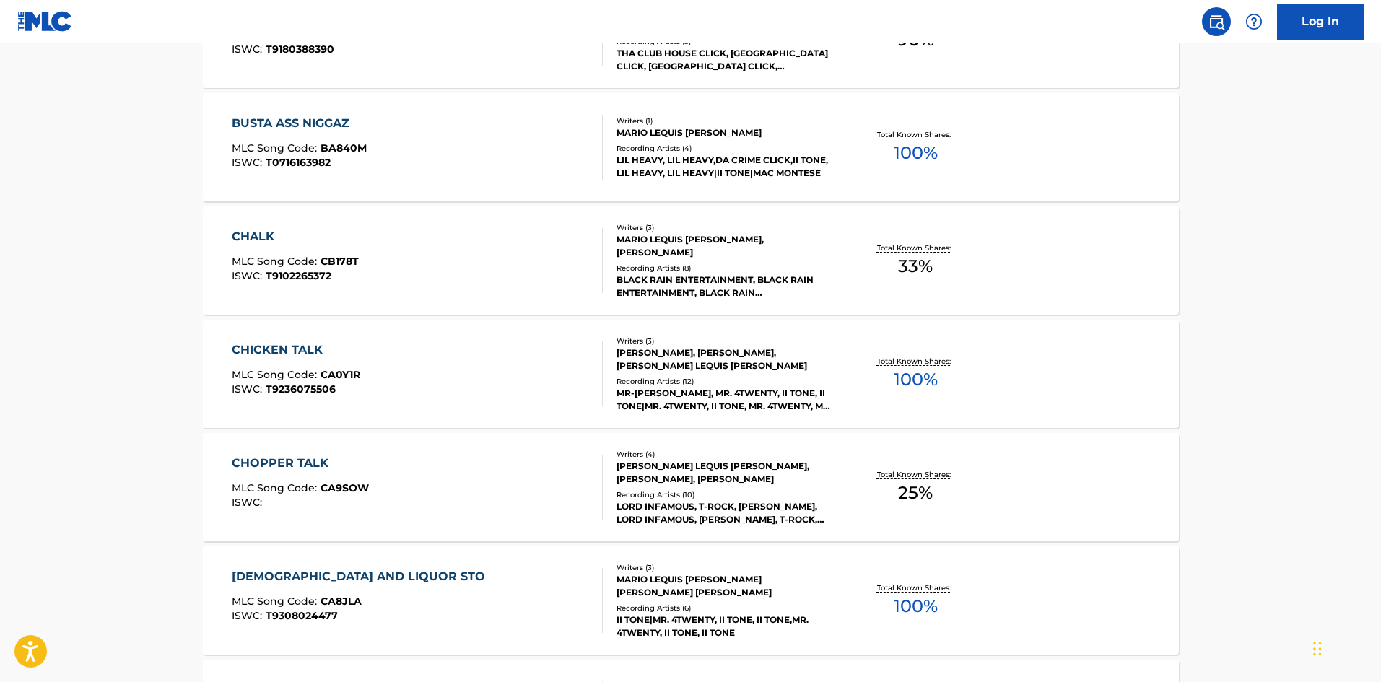
click at [695, 493] on div "Recording Artists ( 10 )" at bounding box center [726, 494] width 218 height 11
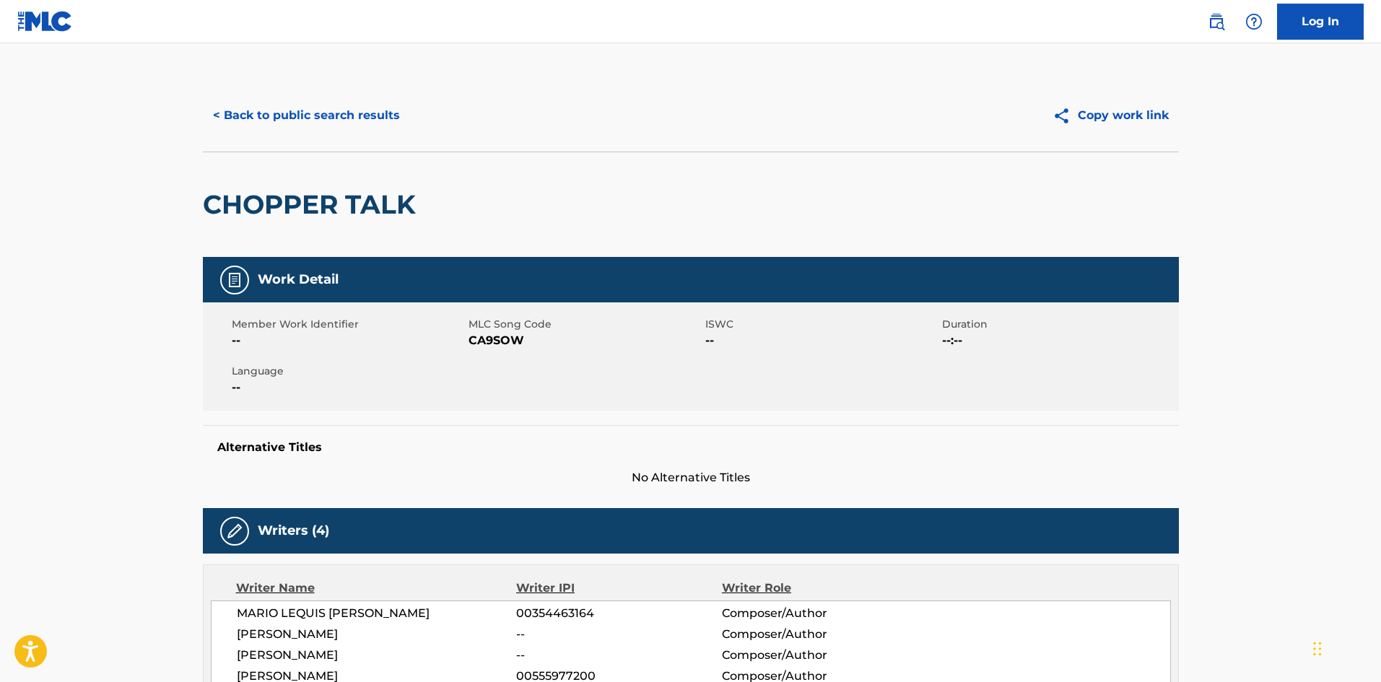
click at [230, 116] on button "< Back to public search results" at bounding box center [306, 115] width 207 height 36
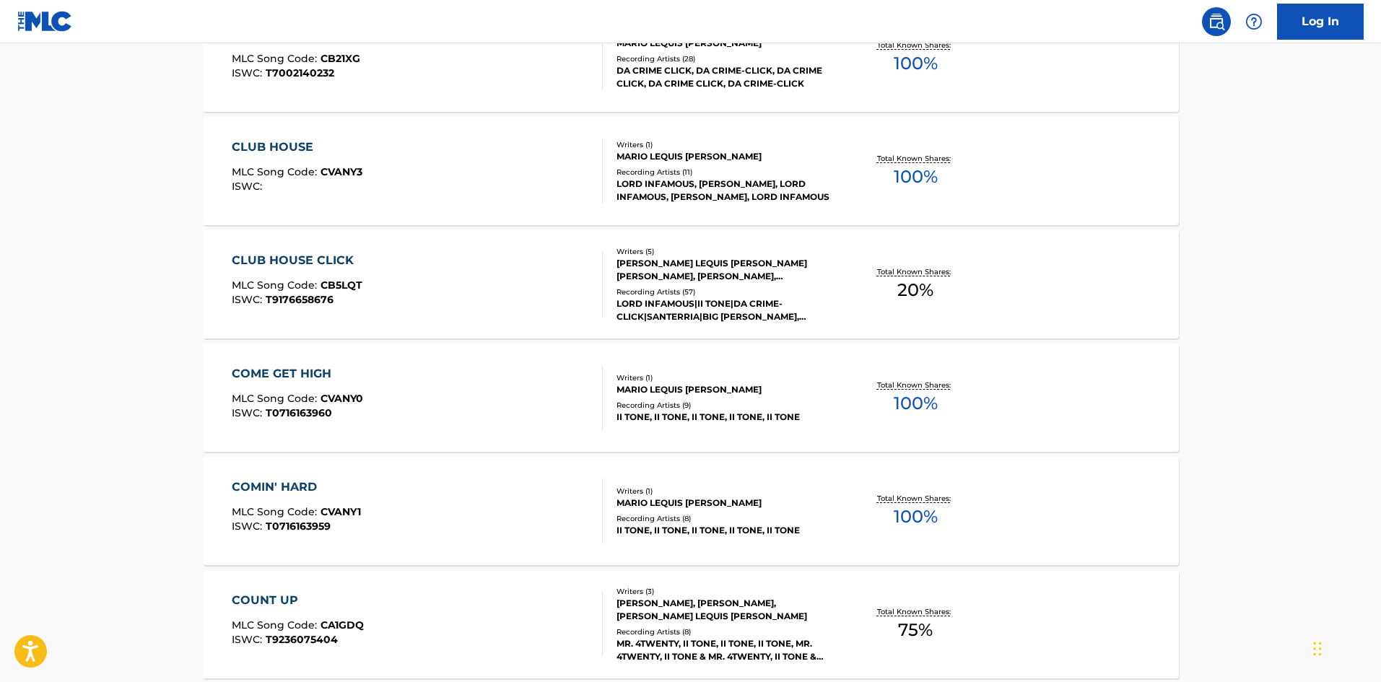
click at [697, 521] on div "Recording Artists ( 8 )" at bounding box center [726, 518] width 218 height 11
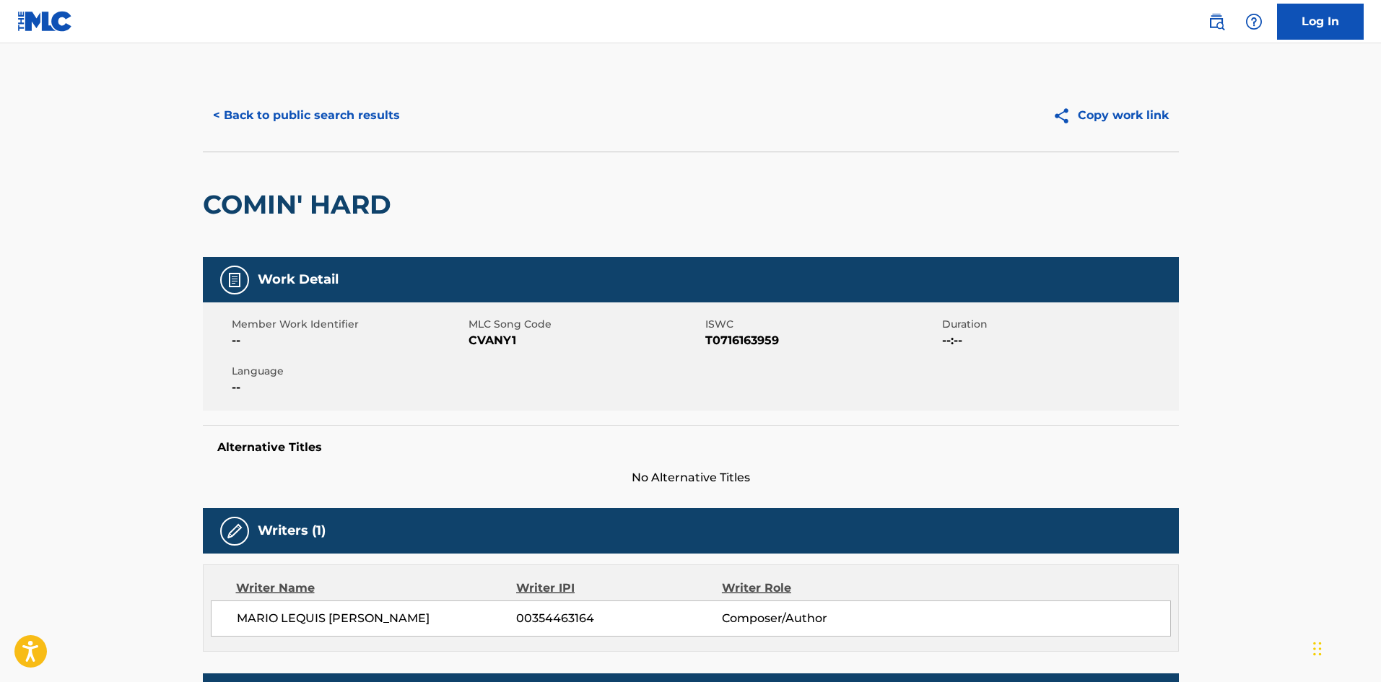
click at [243, 120] on button "< Back to public search results" at bounding box center [306, 115] width 207 height 36
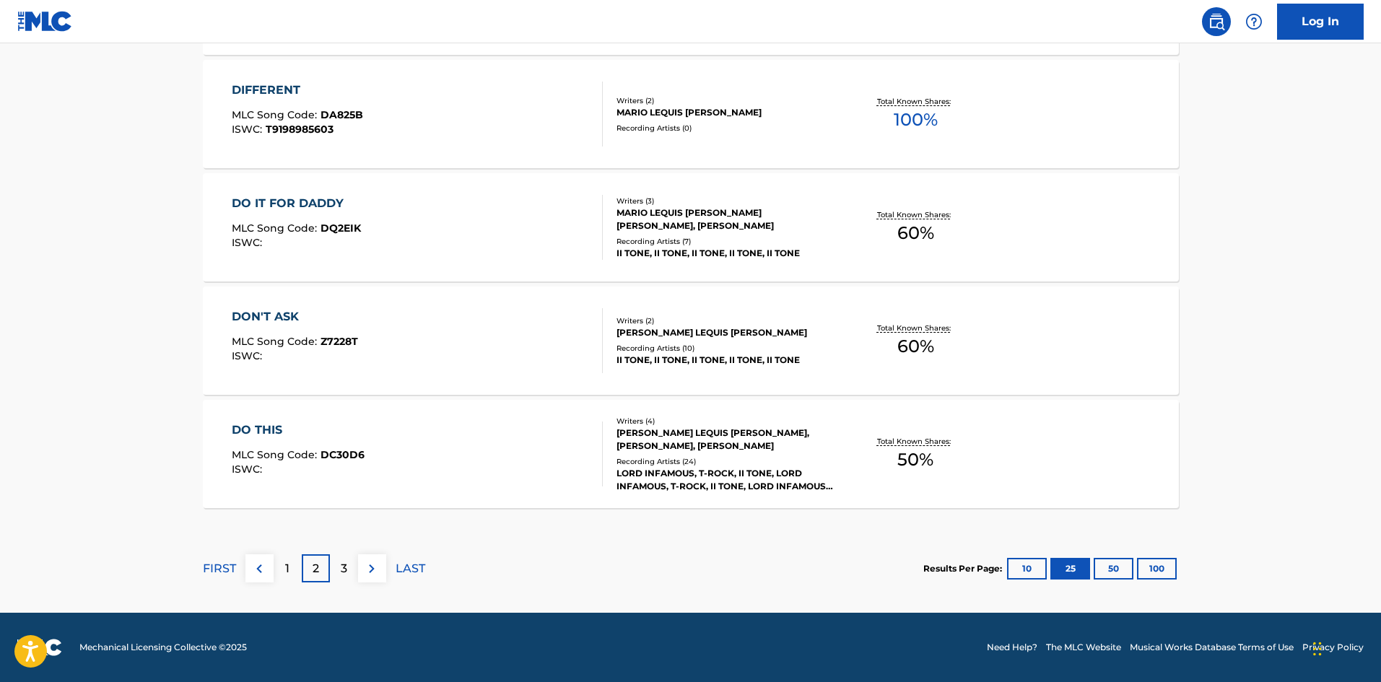
click at [689, 481] on div "LORD INFAMOUS, T-ROCK, II TONE, LORD INFAMOUS, T-ROCK, II TONE, LORD INFAMOUS, …" at bounding box center [726, 480] width 218 height 26
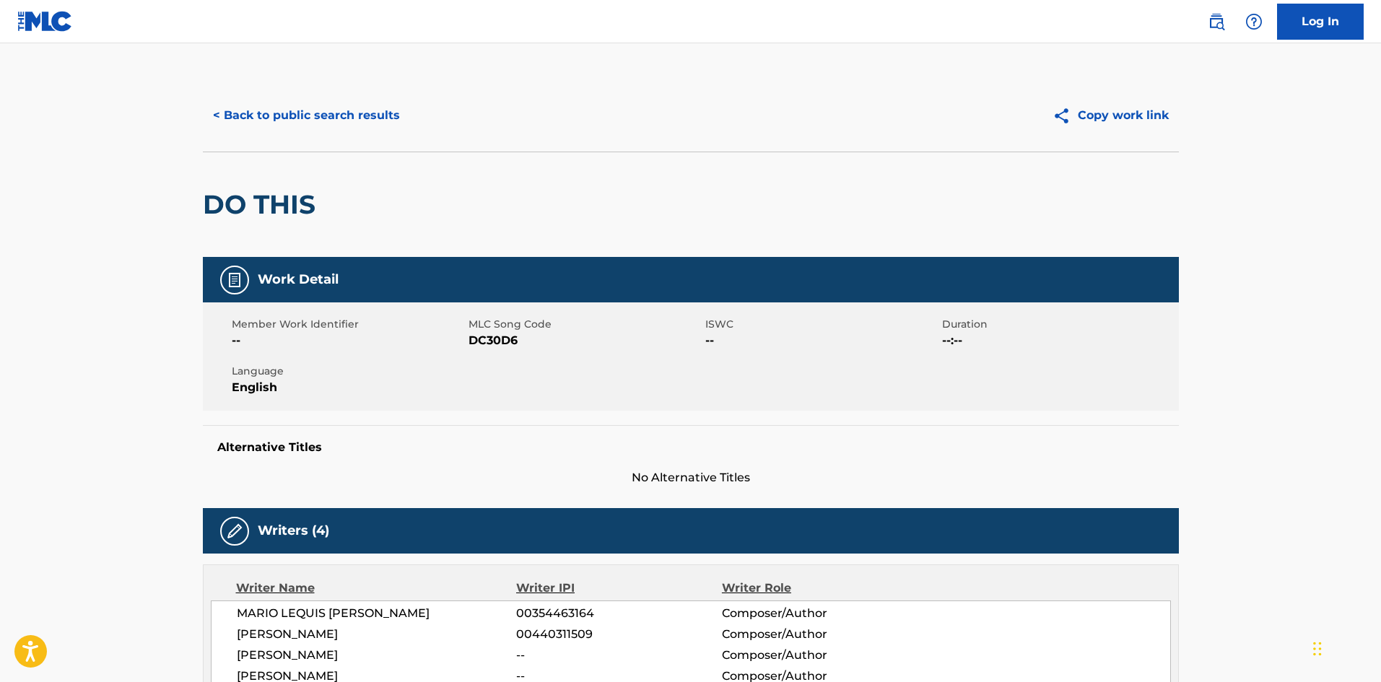
click at [302, 129] on button "< Back to public search results" at bounding box center [306, 115] width 207 height 36
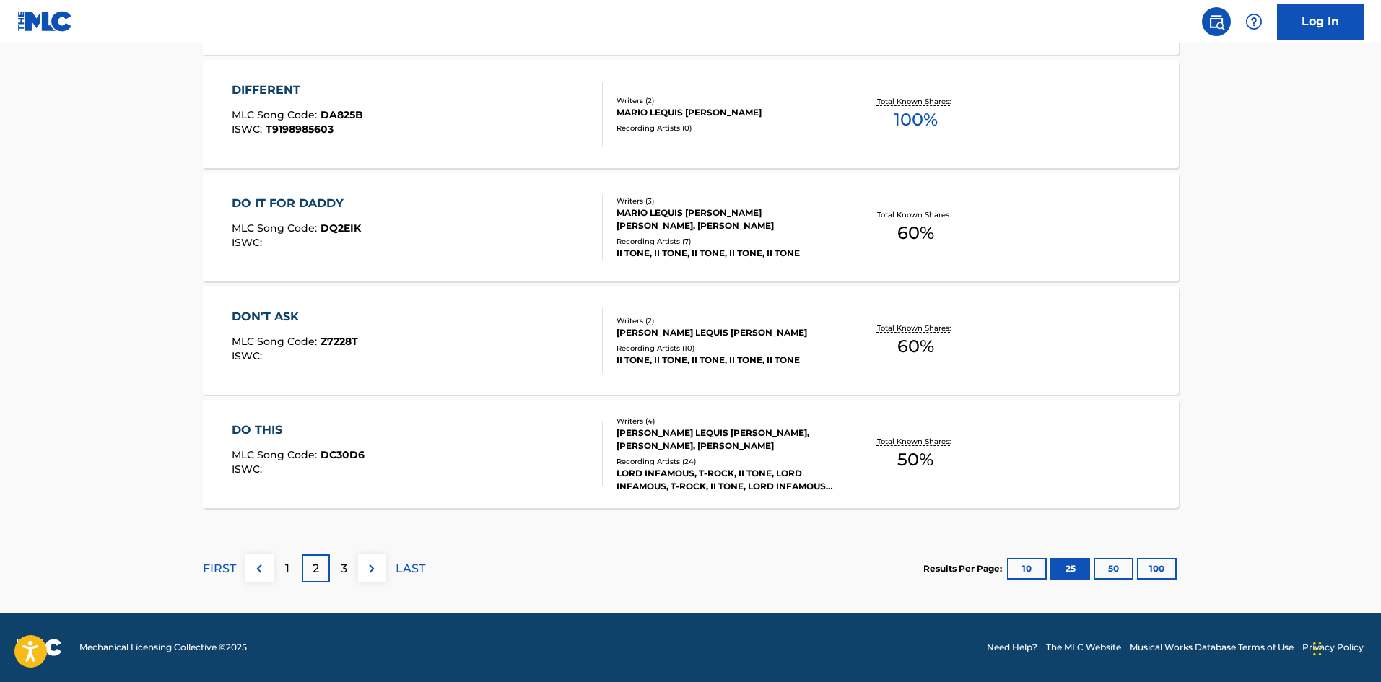
click at [346, 571] on p "3" at bounding box center [344, 568] width 6 height 17
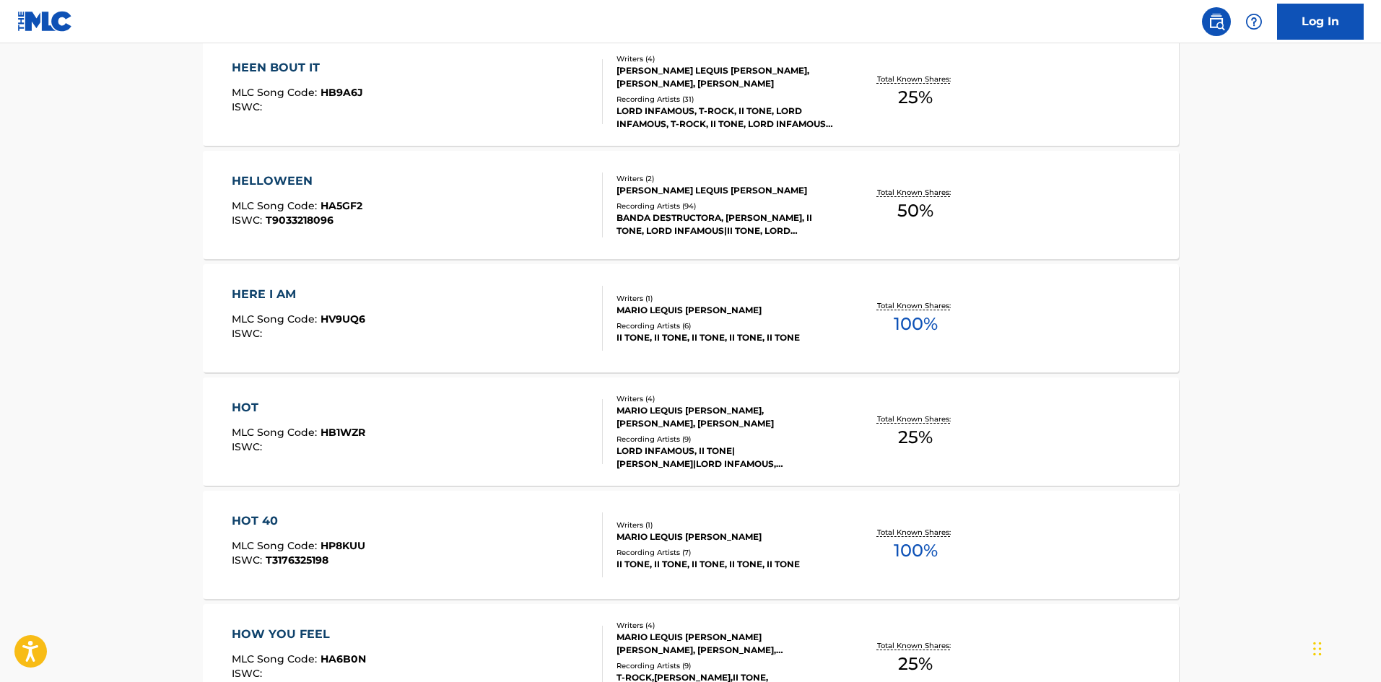
click at [728, 531] on div "MARIO LEQUIS [PERSON_NAME]" at bounding box center [726, 537] width 218 height 13
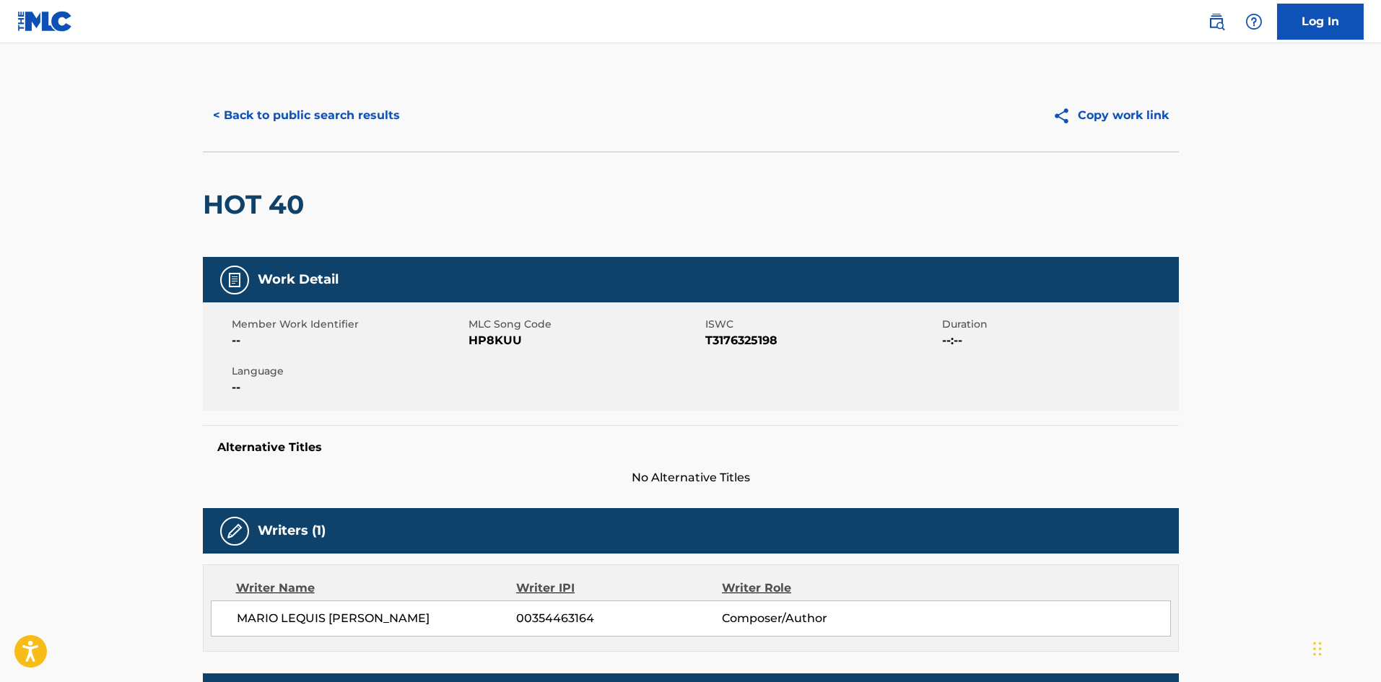
click at [313, 111] on button "< Back to public search results" at bounding box center [306, 115] width 207 height 36
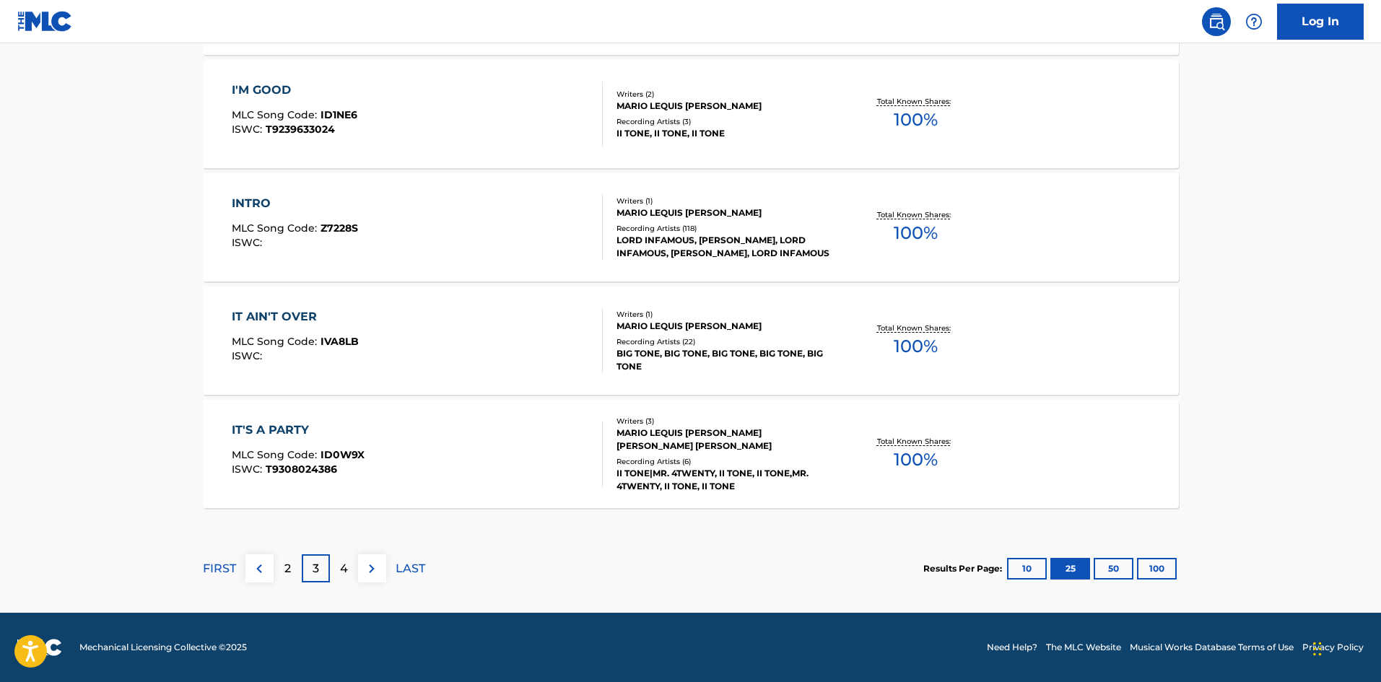
click at [663, 458] on div "Recording Artists ( 6 )" at bounding box center [726, 461] width 218 height 11
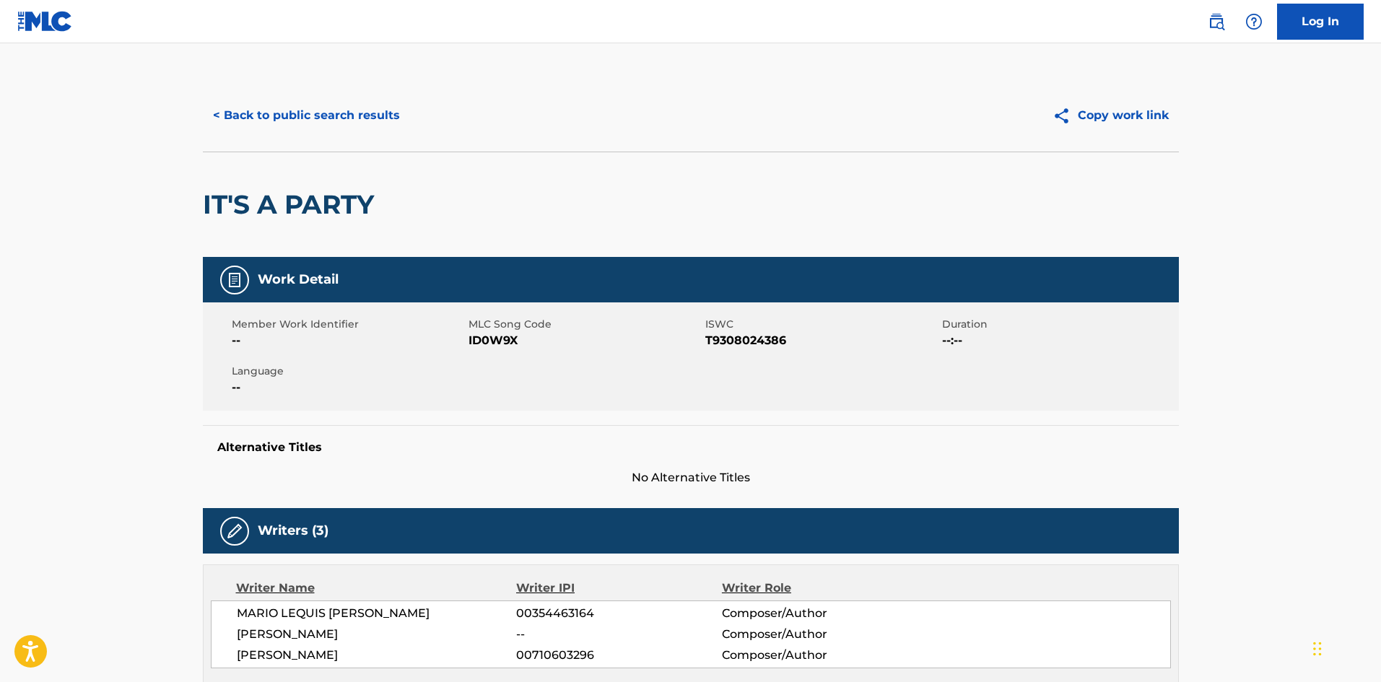
click at [265, 101] on button "< Back to public search results" at bounding box center [306, 115] width 207 height 36
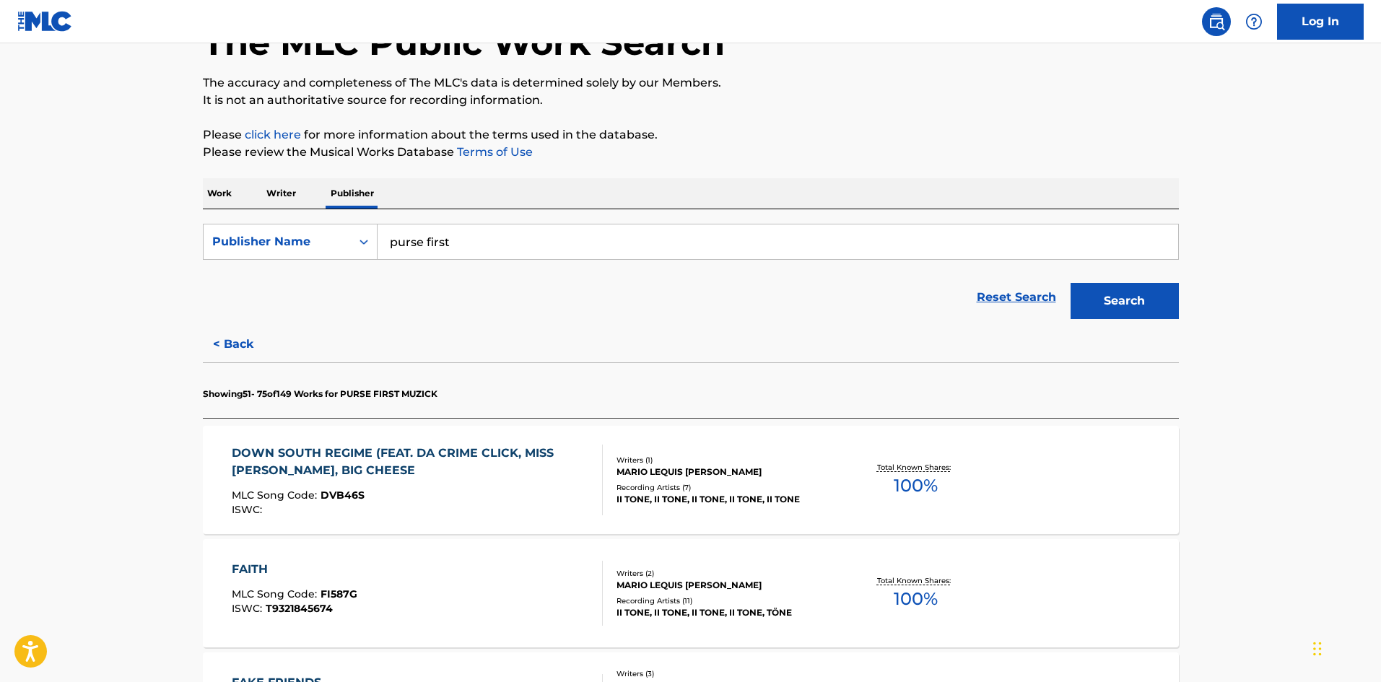
scroll to position [52, 0]
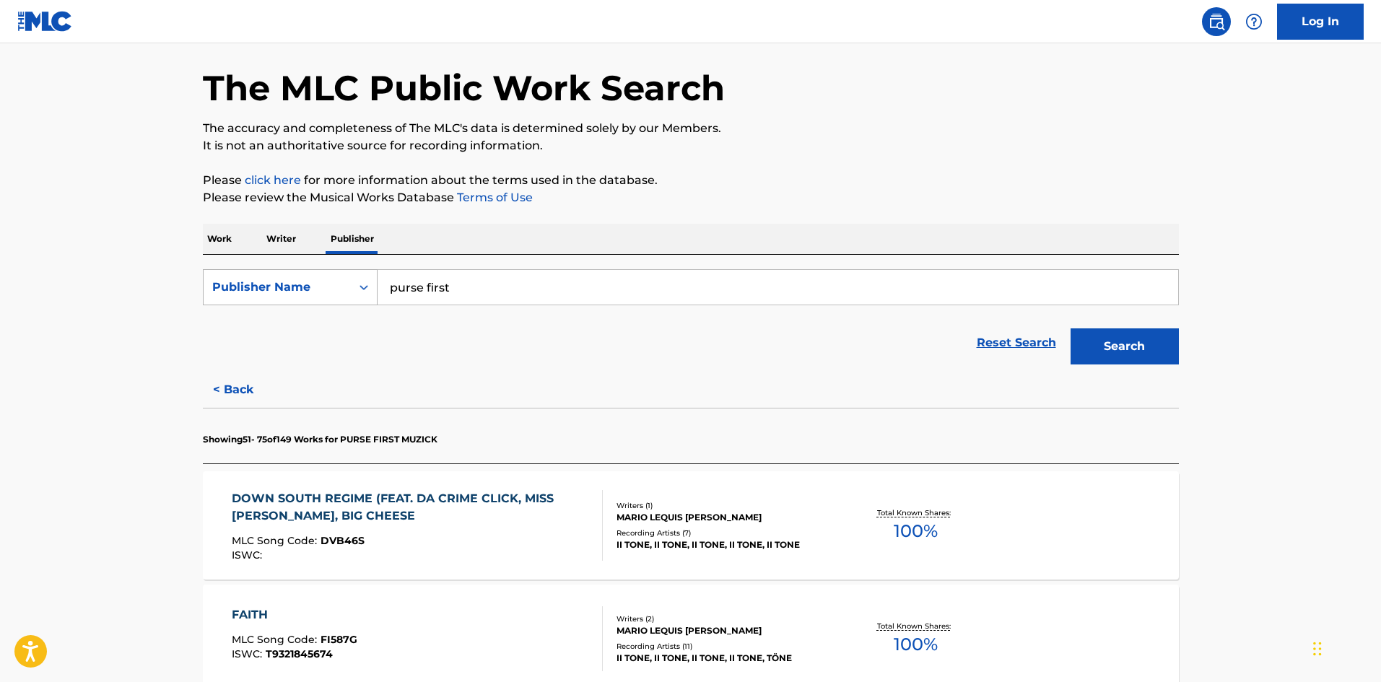
drag, startPoint x: 471, startPoint y: 292, endPoint x: 310, endPoint y: 301, distance: 161.2
click at [310, 301] on div "SearchWithCriteriaee3f7c04-d383-4f4e-89b3-63a0c75d658d Publisher Name purse fir…" at bounding box center [691, 287] width 976 height 36
paste input "JWONDER MUSIC"
type input "JWONDER MUSIC"
click at [1102, 347] on button "Search" at bounding box center [1125, 346] width 108 height 36
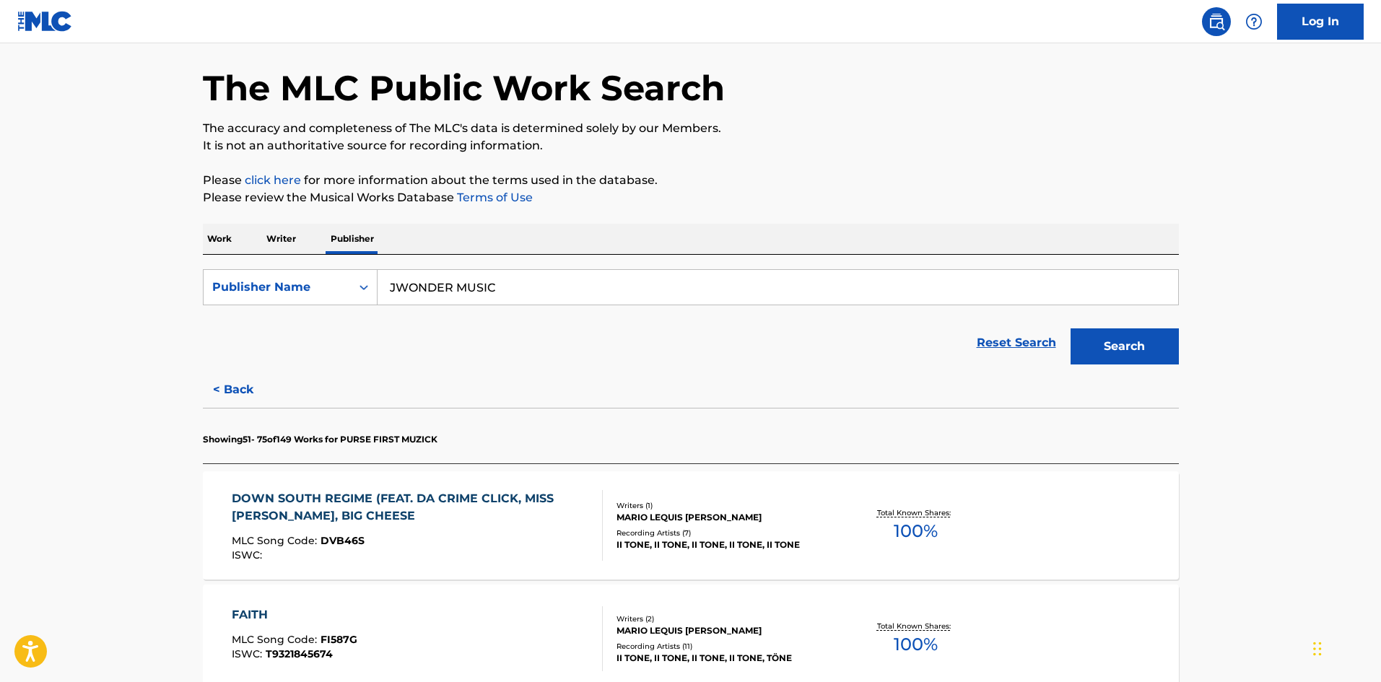
scroll to position [0, 0]
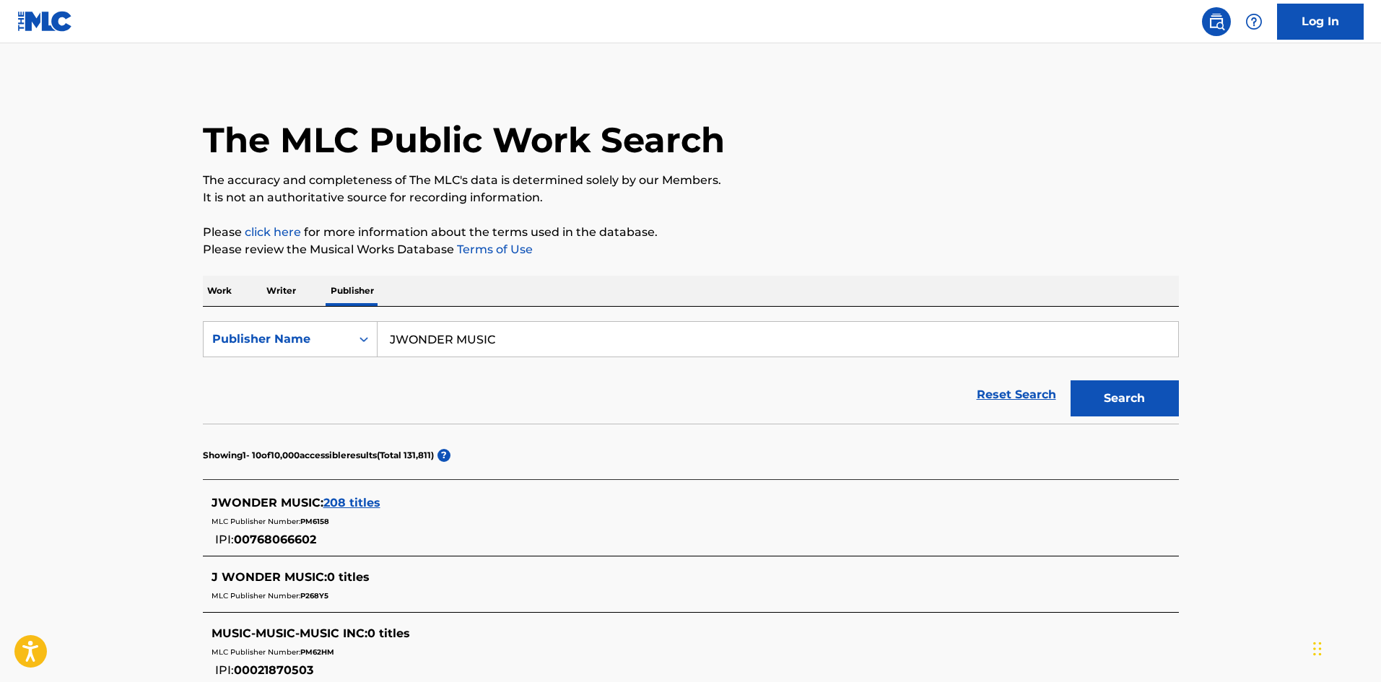
click at [359, 506] on span "208 titles" at bounding box center [351, 503] width 57 height 14
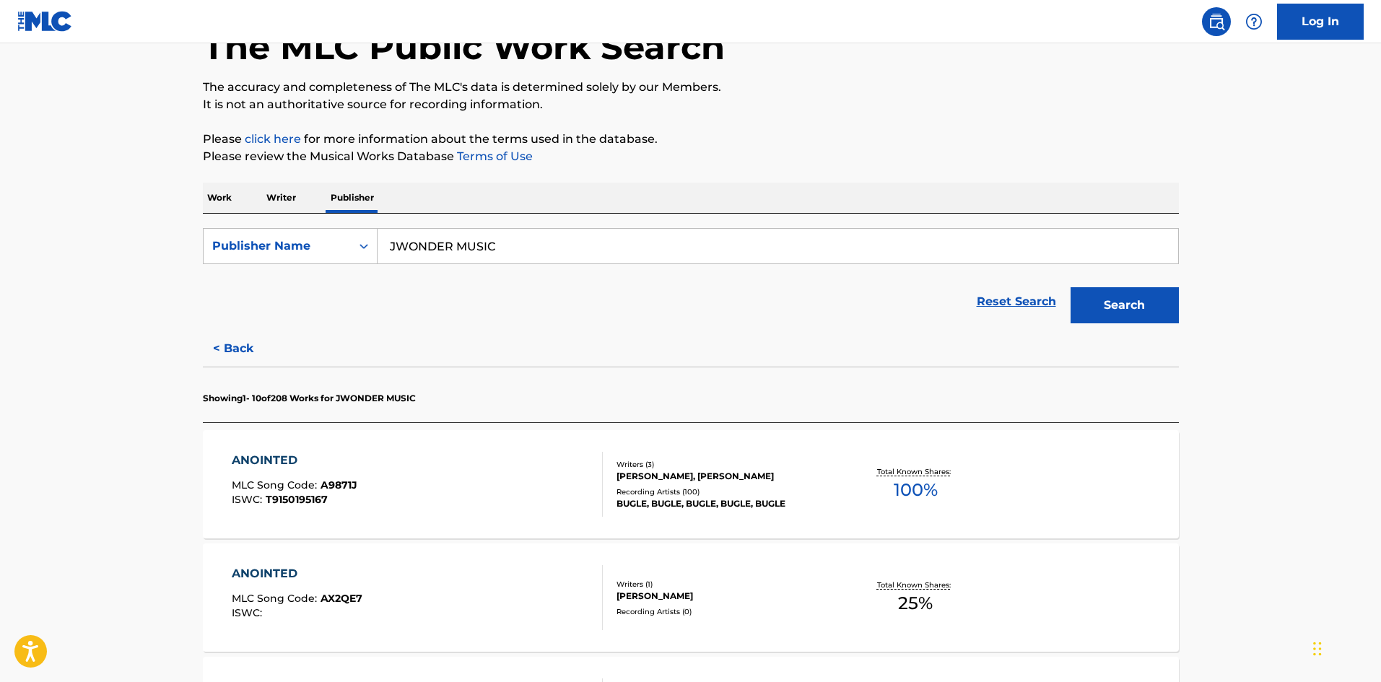
scroll to position [193, 0]
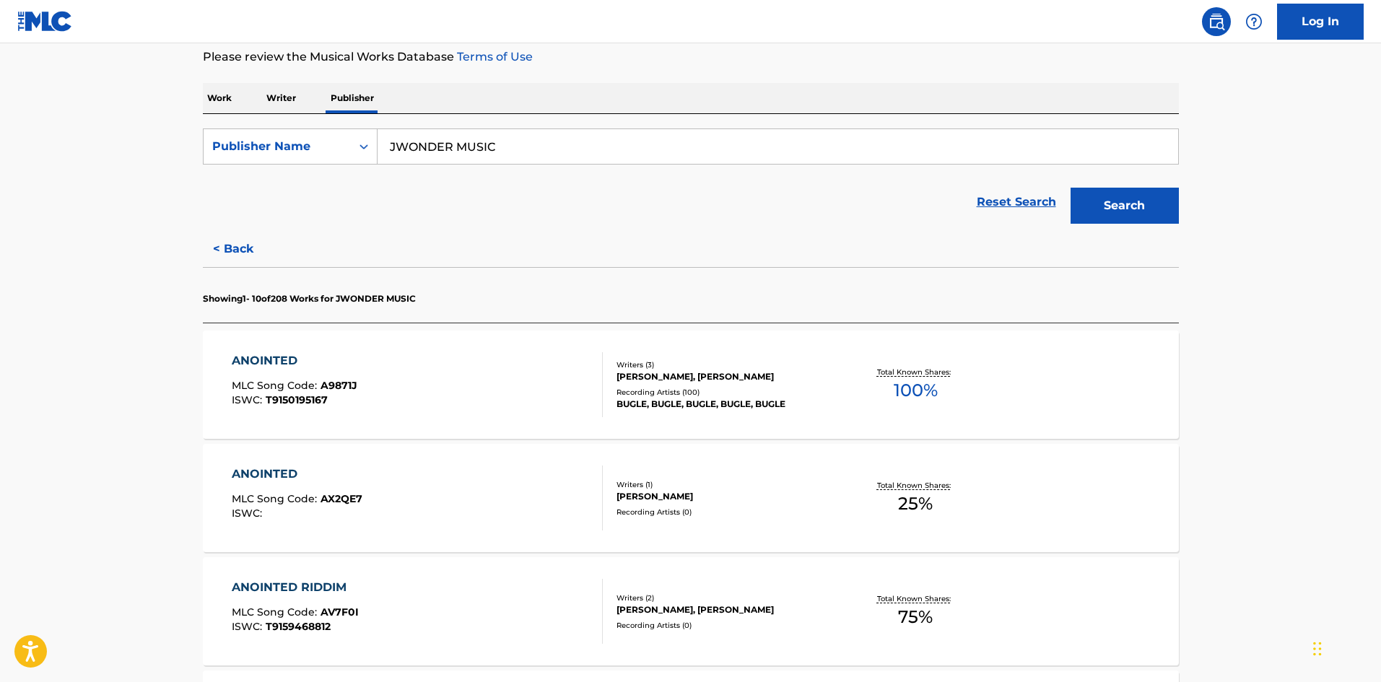
click at [752, 397] on div "Recording Artists ( 100 )" at bounding box center [726, 392] width 218 height 11
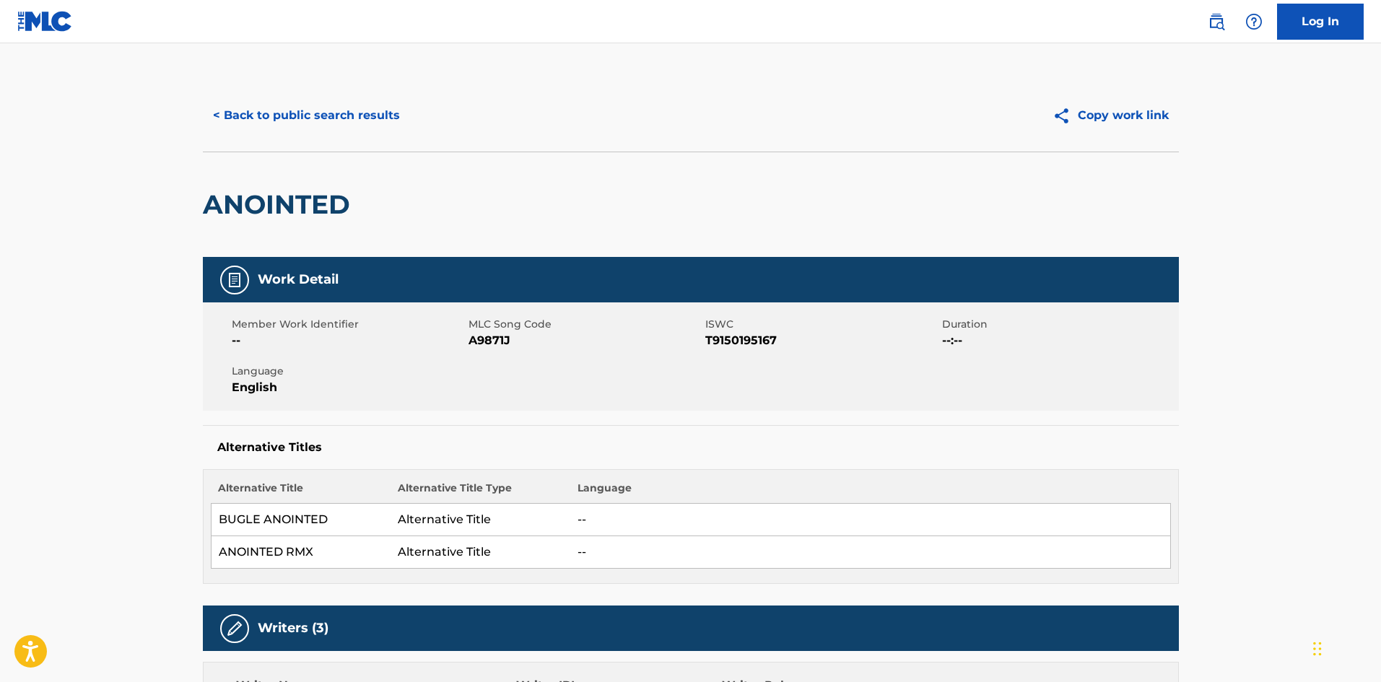
click at [302, 117] on button "< Back to public search results" at bounding box center [306, 115] width 207 height 36
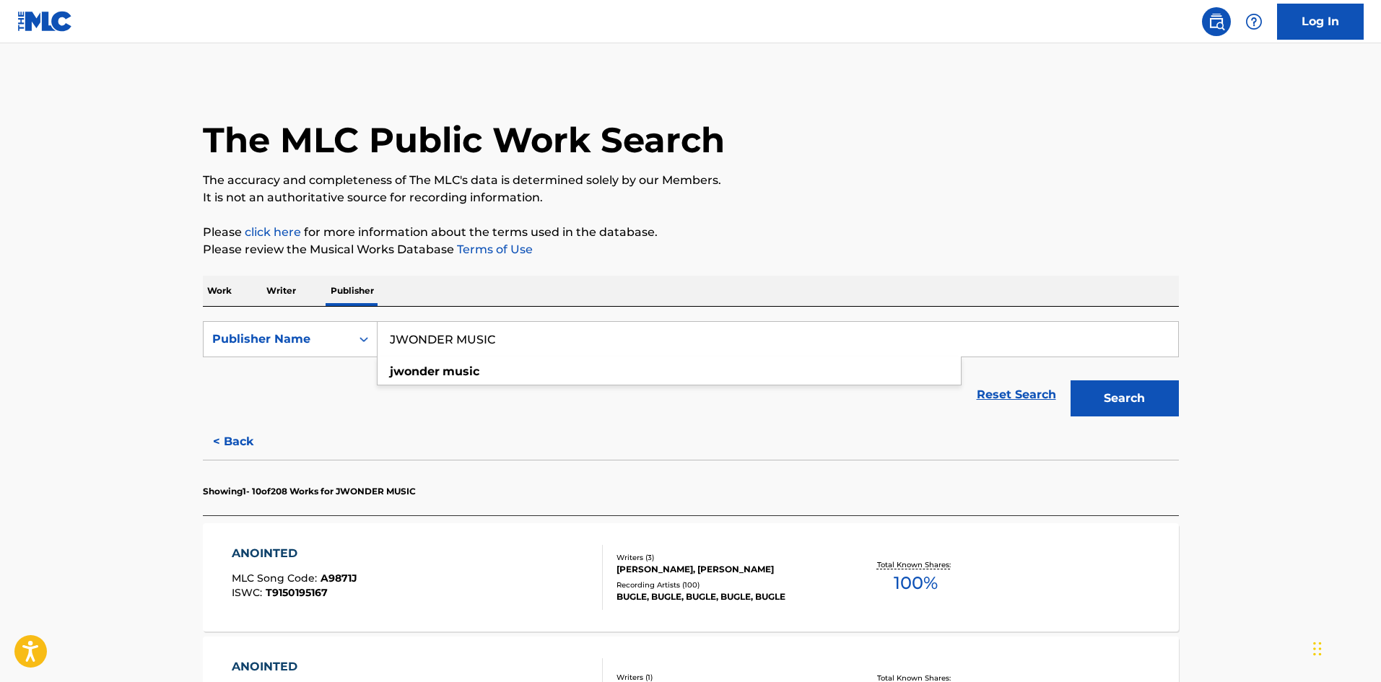
drag, startPoint x: 540, startPoint y: 331, endPoint x: 412, endPoint y: 342, distance: 128.2
click at [369, 344] on div "SearchWithCriteriaee3f7c04-d383-4f4e-89b3-63a0c75d658d Publisher Name JWONDER M…" at bounding box center [691, 339] width 976 height 36
paste input "PHANANA BLAP"
type input "PHANANA BLAP MUSIC"
click at [1115, 391] on button "Search" at bounding box center [1125, 398] width 108 height 36
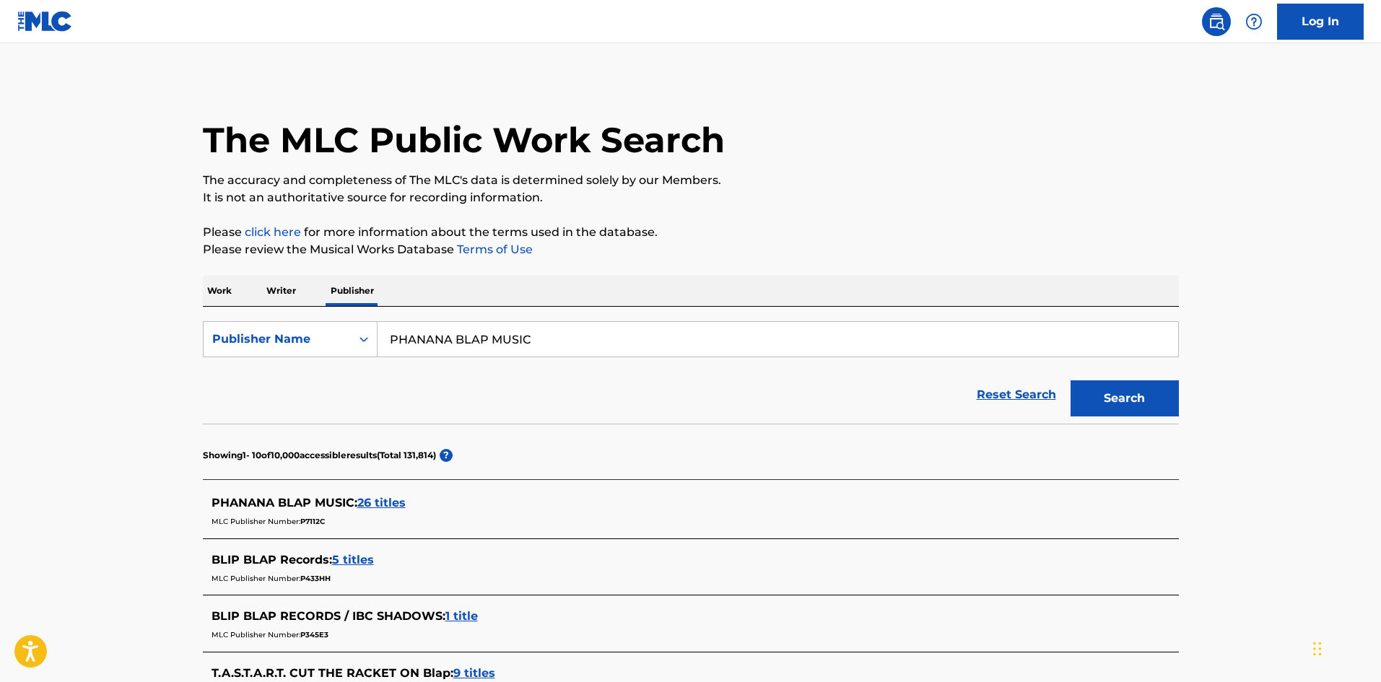
click at [373, 505] on span "26 titles" at bounding box center [381, 503] width 48 height 14
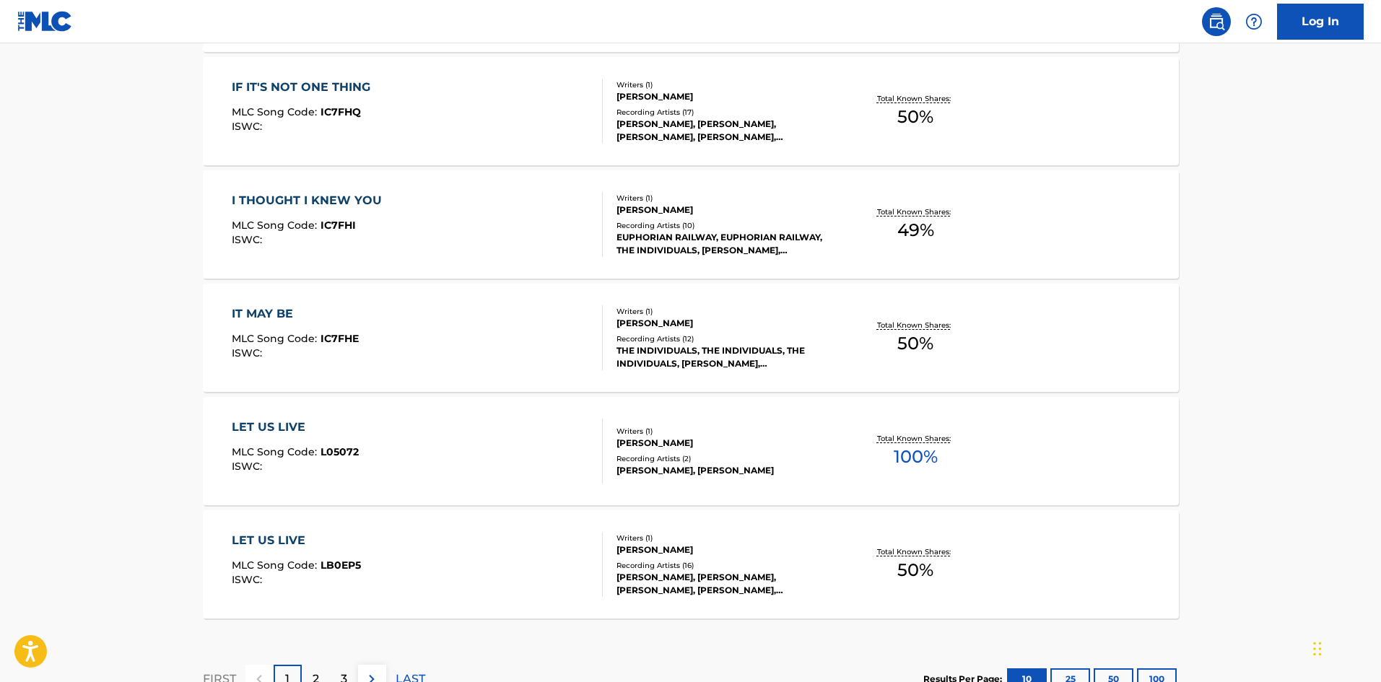
scroll to position [1059, 0]
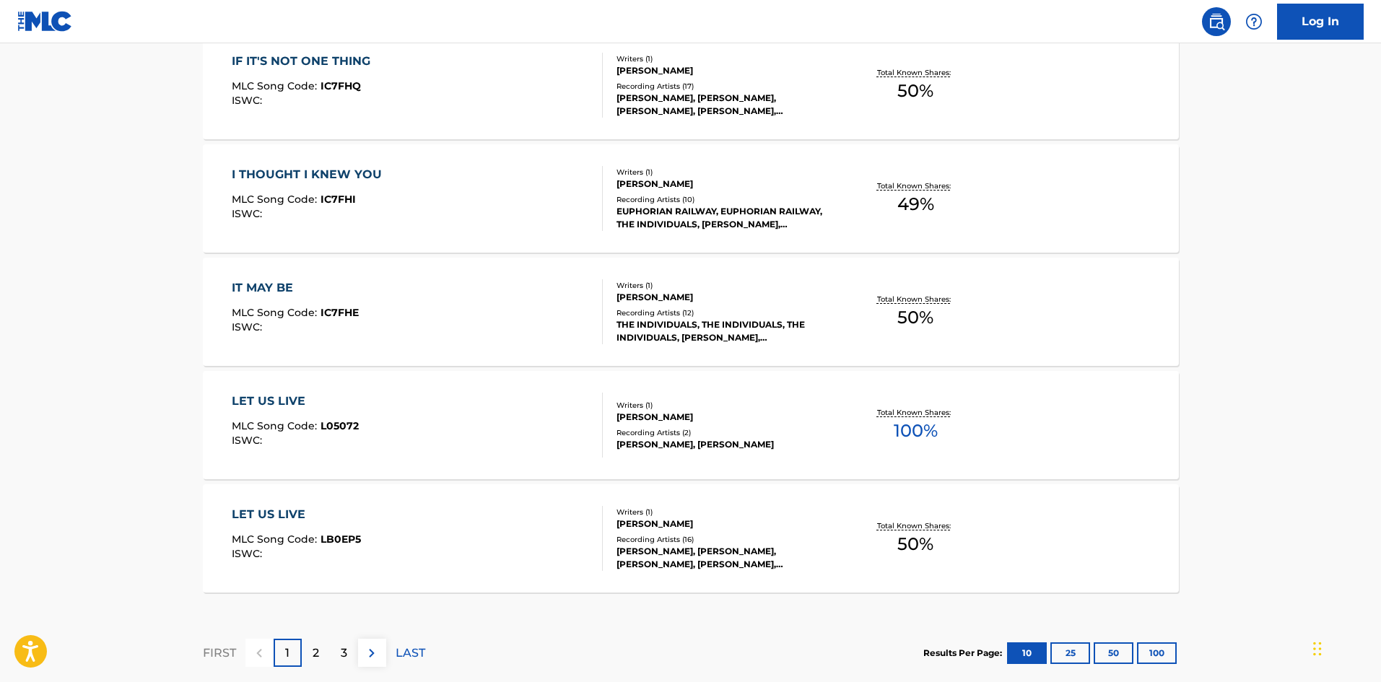
click at [702, 439] on div "[PERSON_NAME], [PERSON_NAME]" at bounding box center [726, 444] width 218 height 13
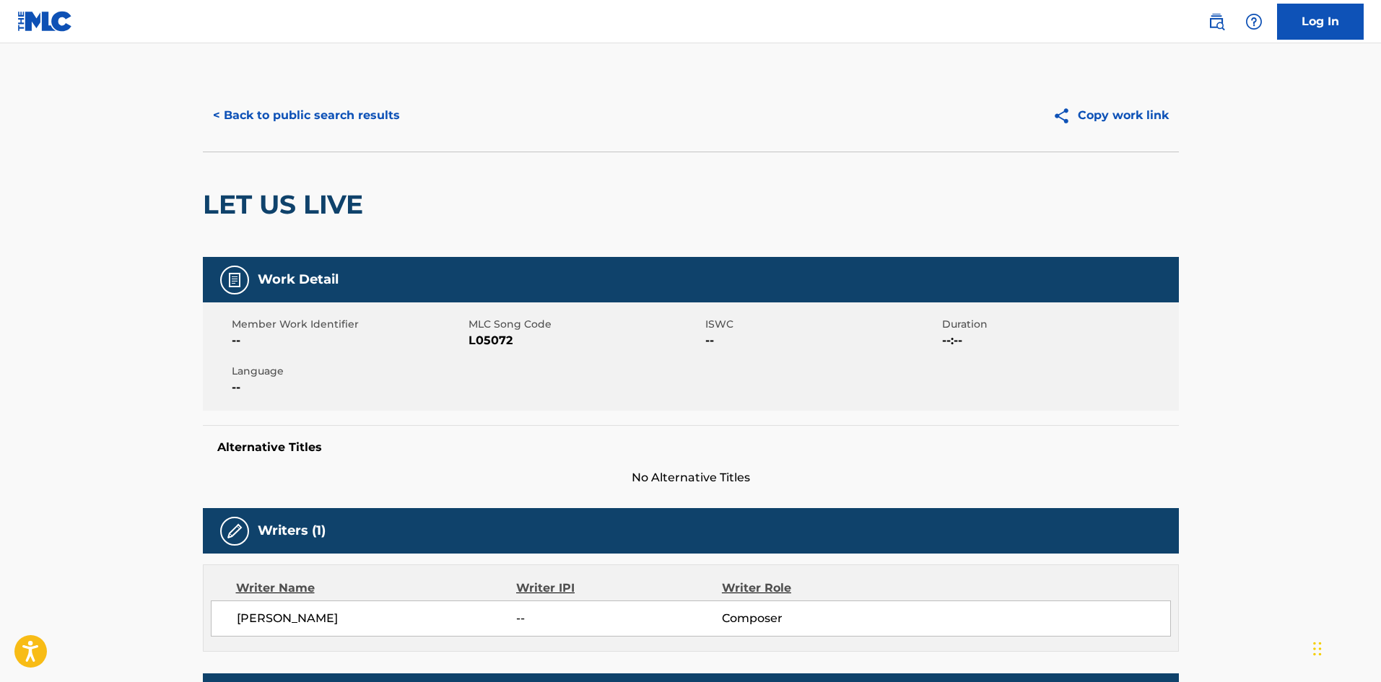
click at [279, 114] on button "< Back to public search results" at bounding box center [306, 115] width 207 height 36
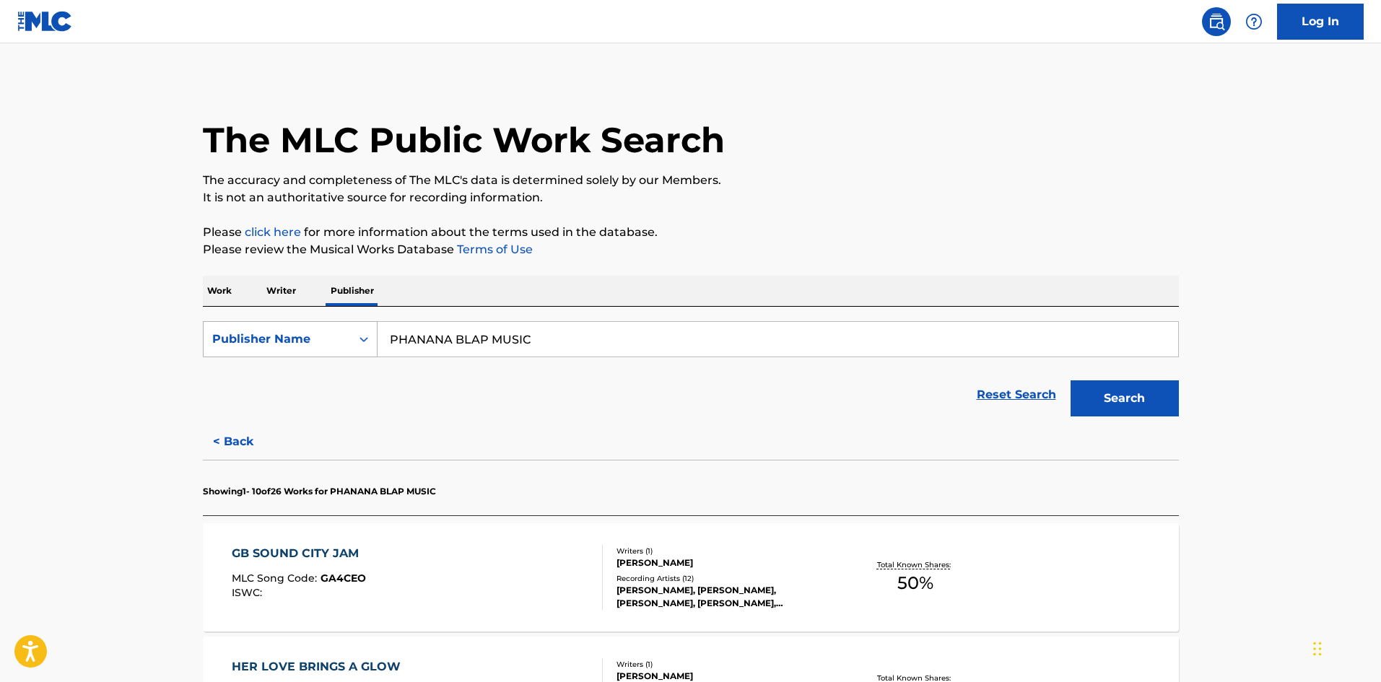
click at [308, 346] on div "Publisher Name" at bounding box center [277, 339] width 130 height 17
click at [293, 393] on div "MLC Publisher Number" at bounding box center [290, 411] width 173 height 36
click at [440, 364] on form "SearchWithCriteriad300e6c8-0e00-4504-840c-2bccd6d78f41 MLC Publisher Number Res…" at bounding box center [691, 372] width 976 height 103
drag, startPoint x: 444, startPoint y: 348, endPoint x: 528, endPoint y: 345, distance: 83.8
click at [444, 348] on input "Search Form" at bounding box center [778, 339] width 801 height 35
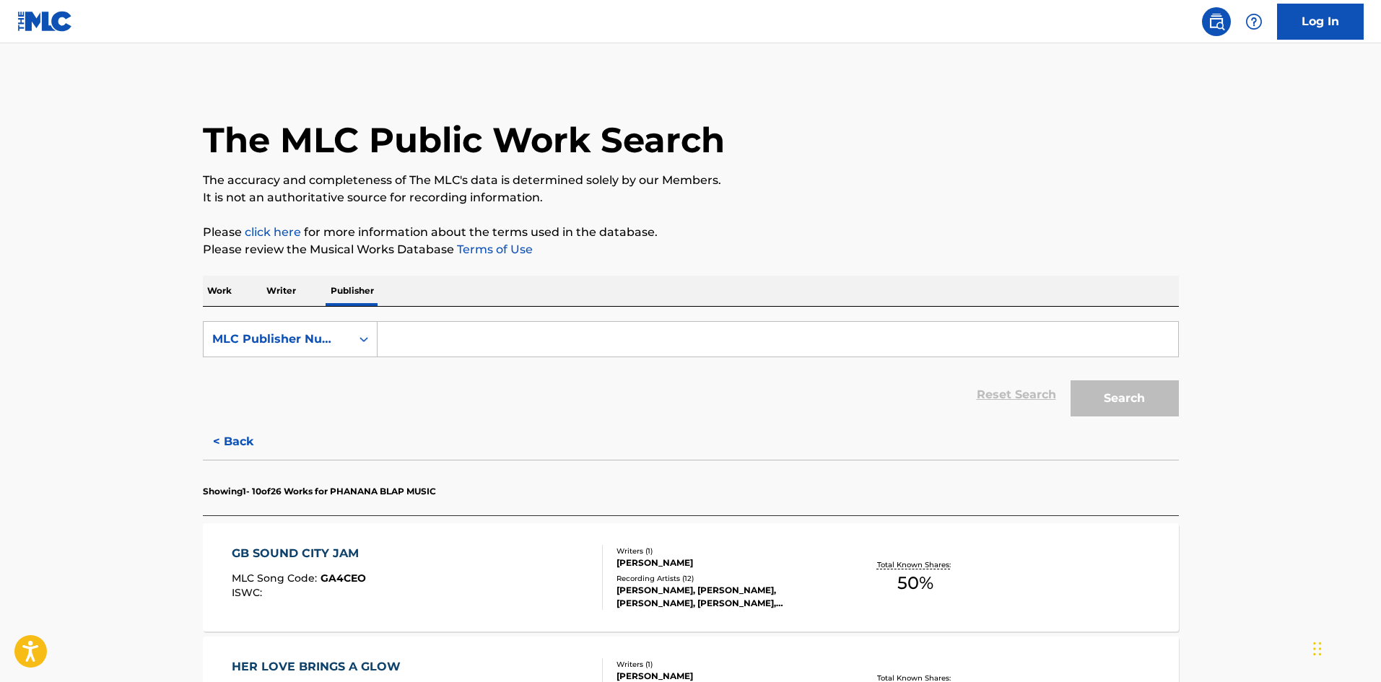
paste input "P094AR"
type input "P094AR"
click at [1148, 410] on button "Search" at bounding box center [1125, 398] width 108 height 36
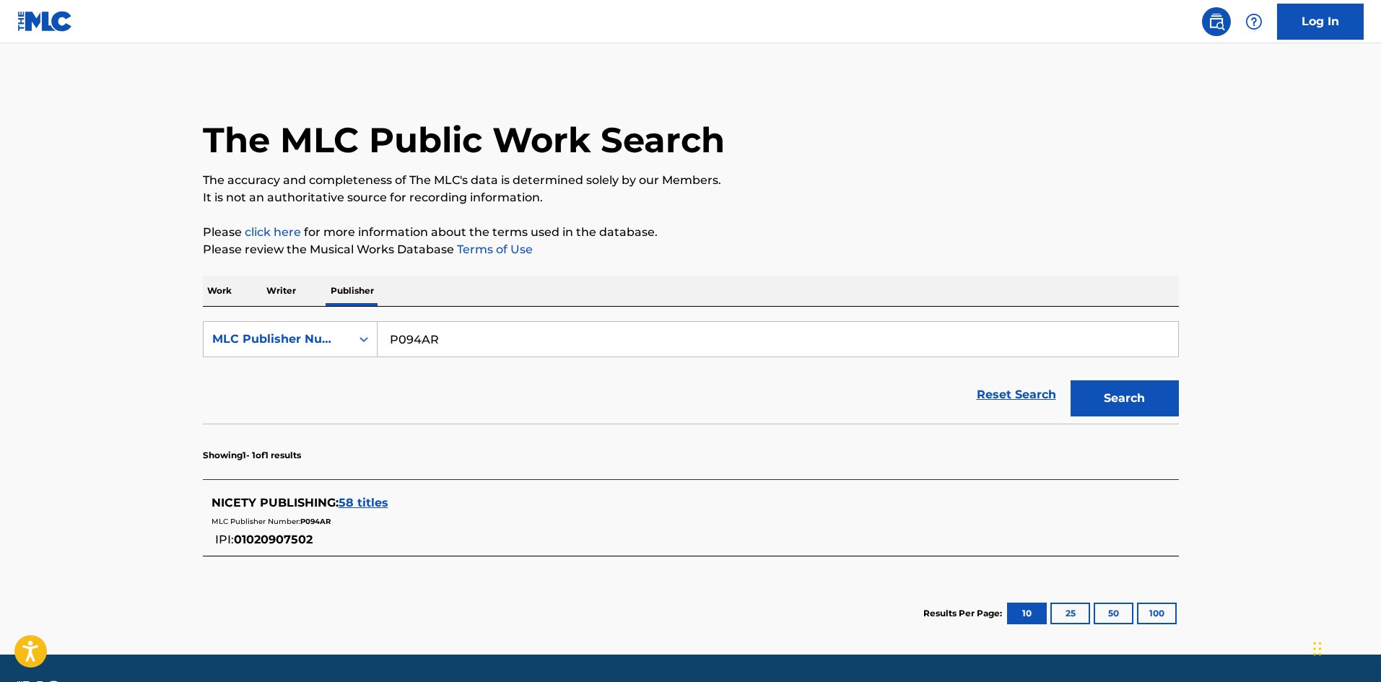
click at [344, 500] on span "58 titles" at bounding box center [364, 503] width 50 height 14
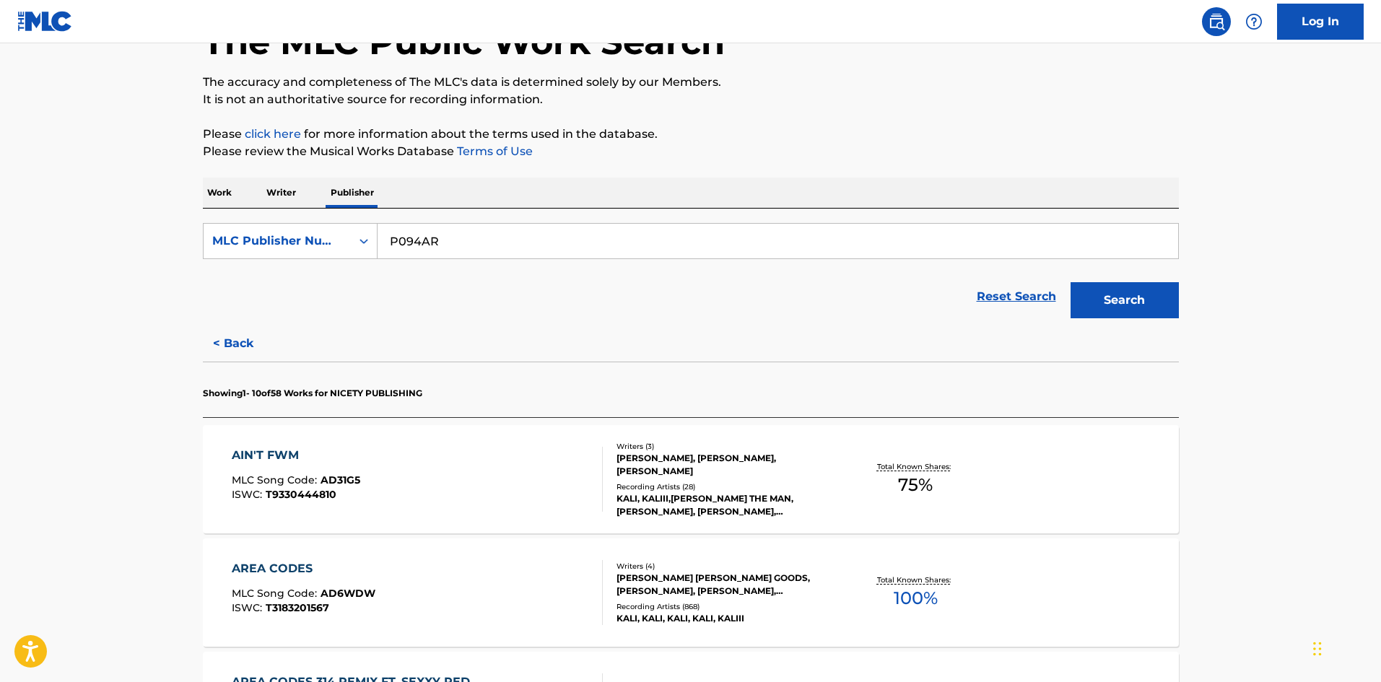
scroll to position [193, 0]
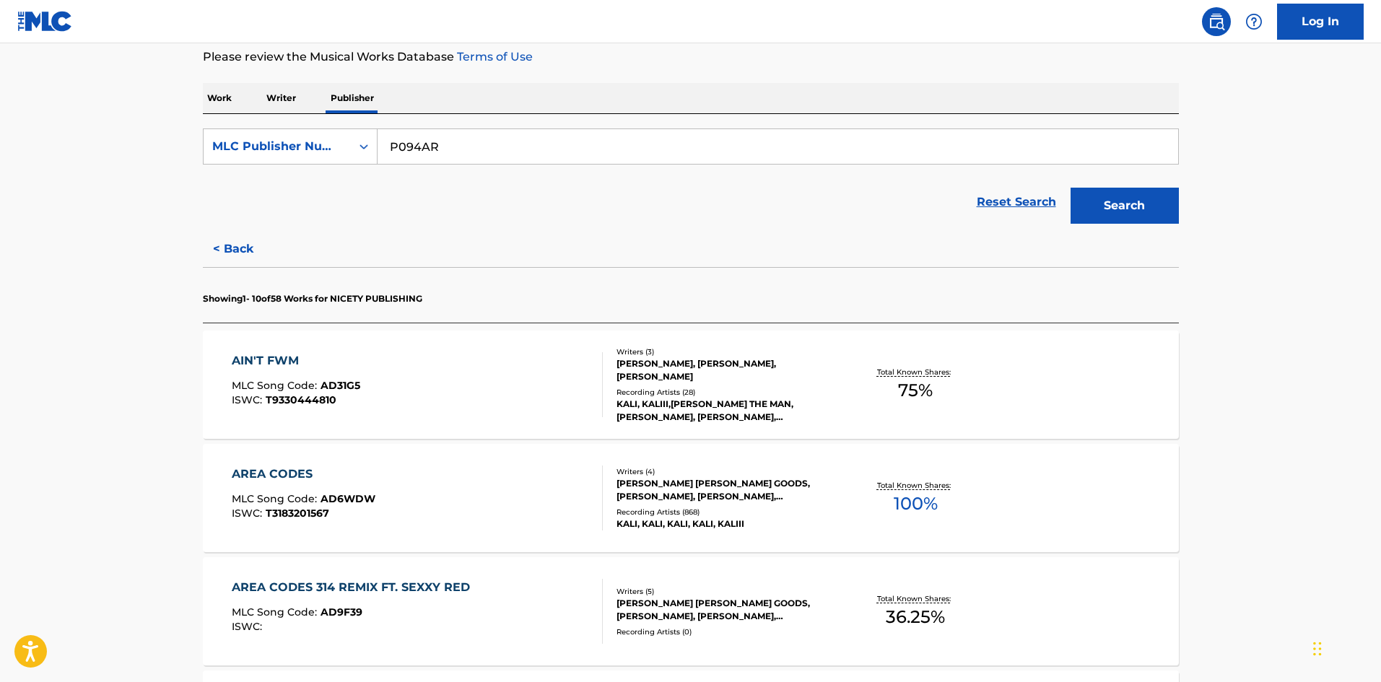
click at [748, 378] on div "[PERSON_NAME], [PERSON_NAME], [PERSON_NAME]" at bounding box center [726, 370] width 218 height 26
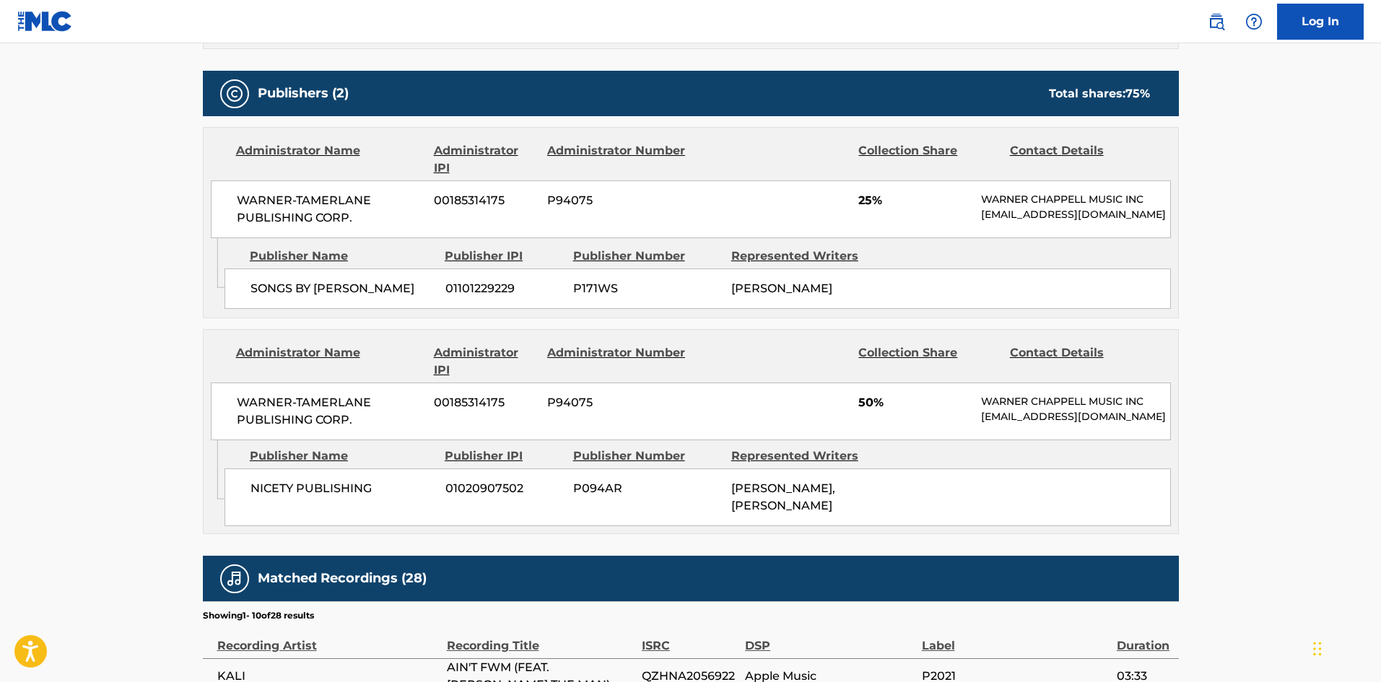
scroll to position [674, 0]
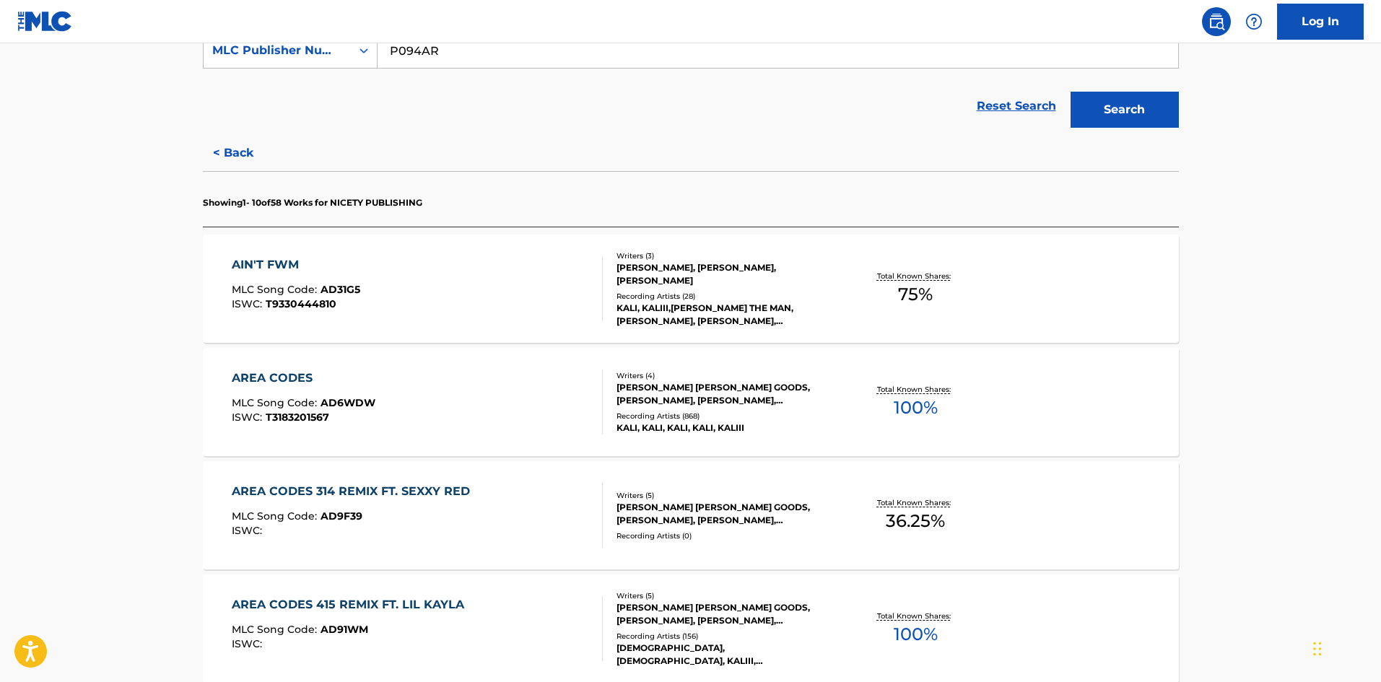
scroll to position [385, 0]
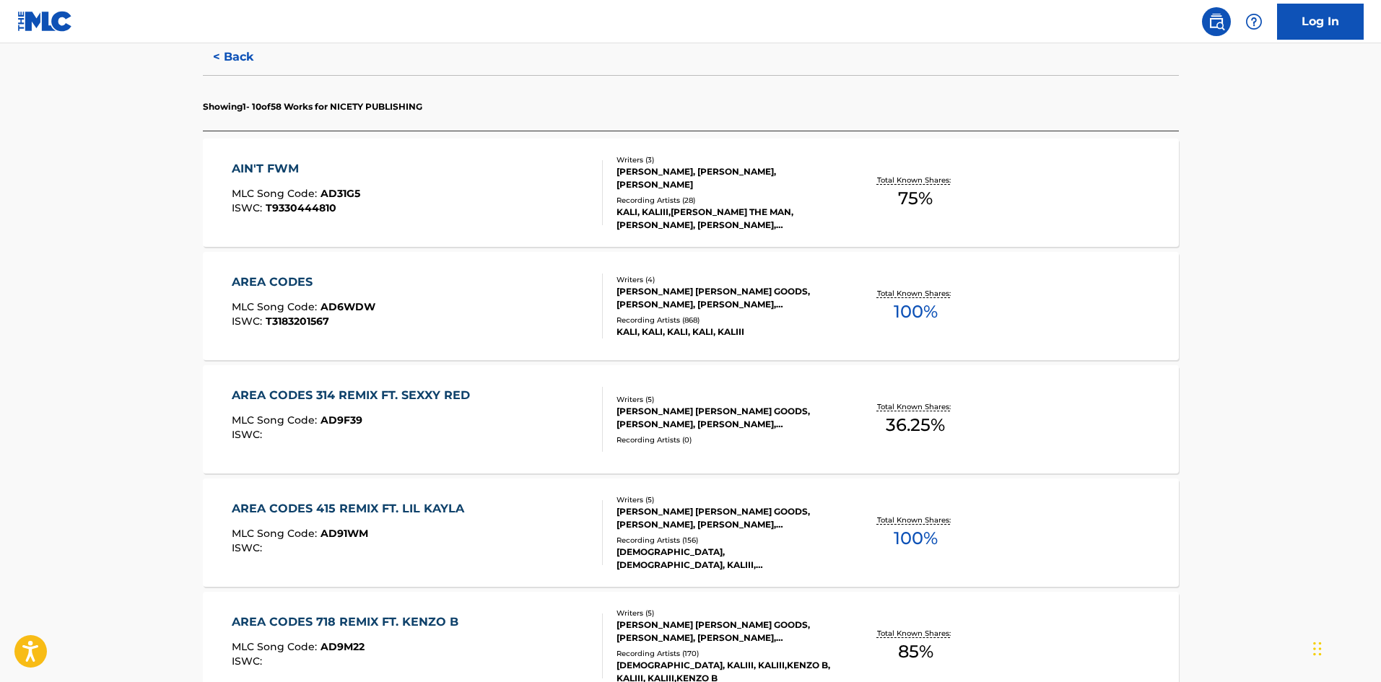
click at [742, 292] on div "[PERSON_NAME] [PERSON_NAME] GOODS, [PERSON_NAME], [PERSON_NAME], [PERSON_NAME]" at bounding box center [726, 298] width 218 height 26
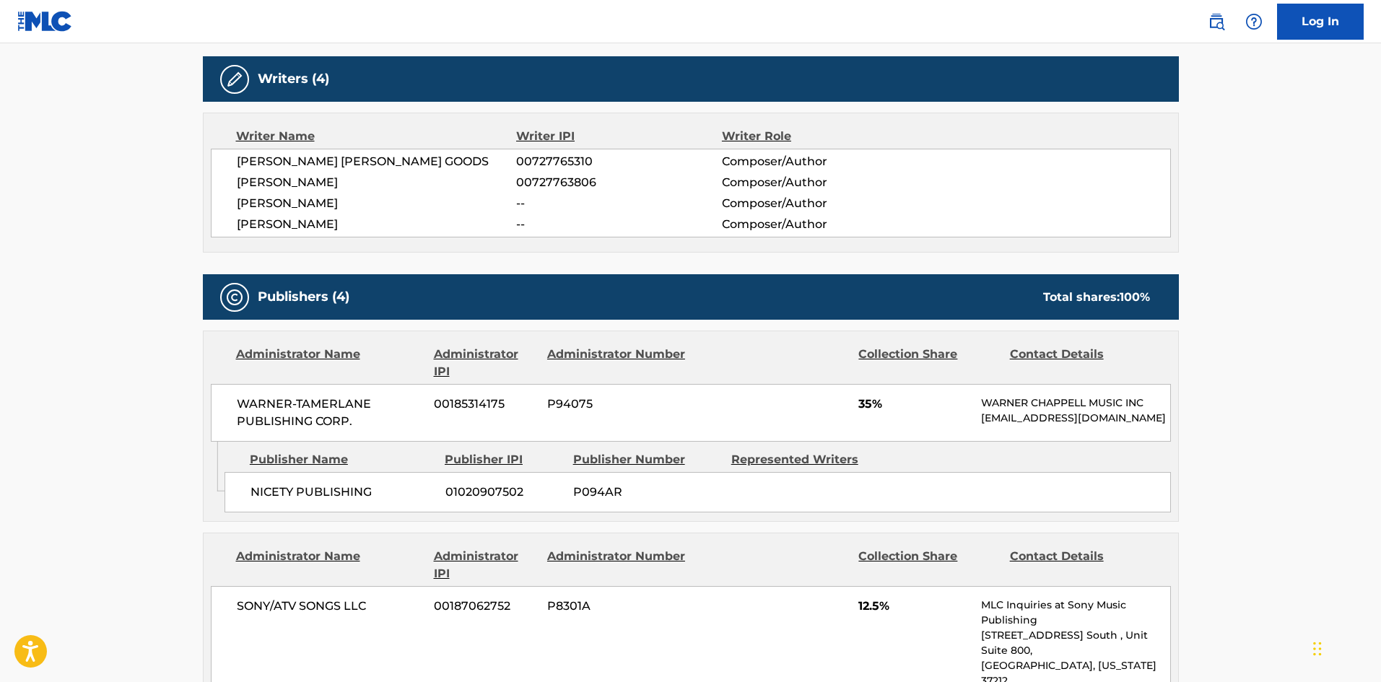
scroll to position [674, 0]
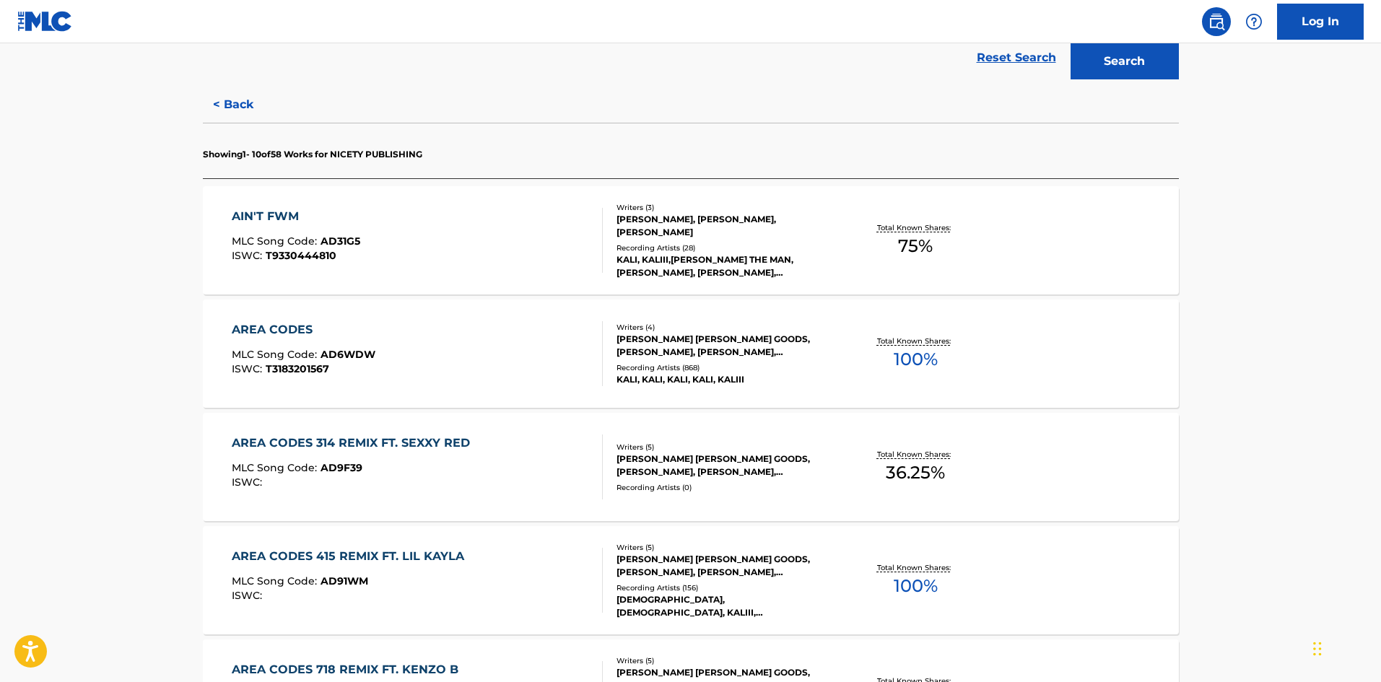
scroll to position [482, 0]
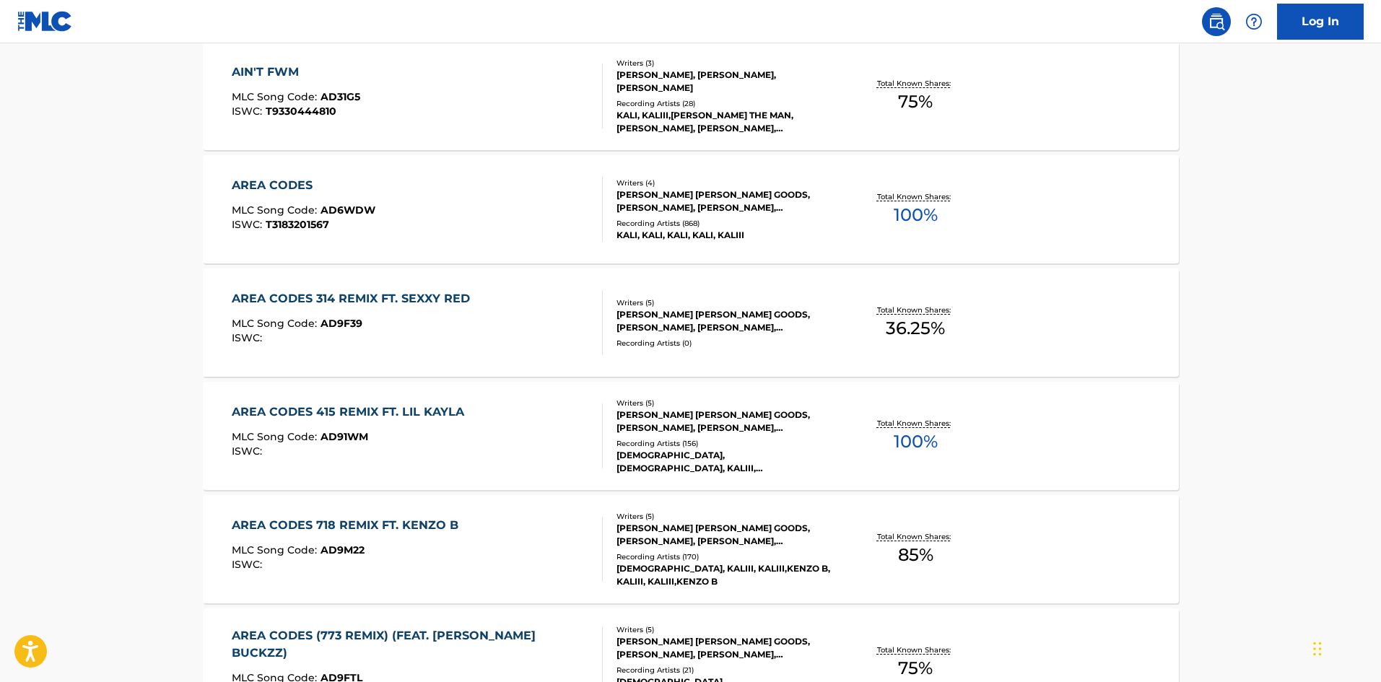
click at [699, 409] on div "Writers ( 5 )" at bounding box center [726, 403] width 218 height 11
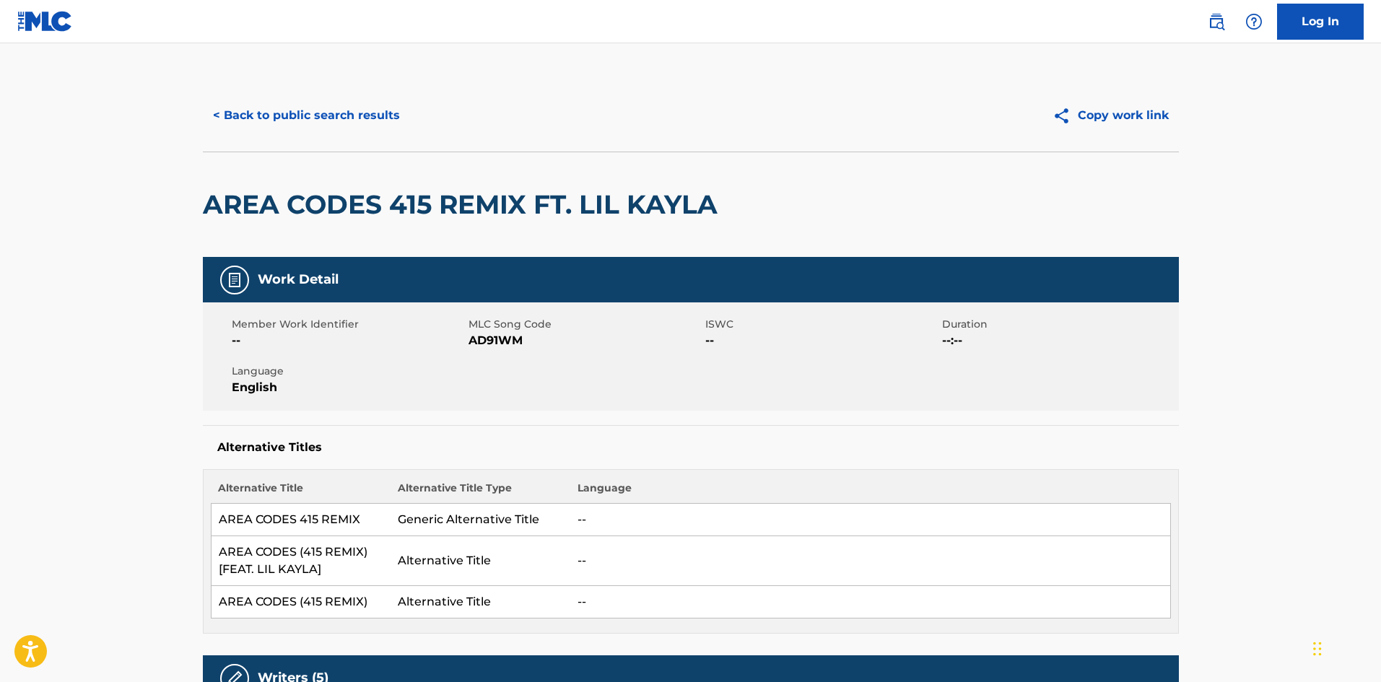
click at [352, 113] on button "< Back to public search results" at bounding box center [306, 115] width 207 height 36
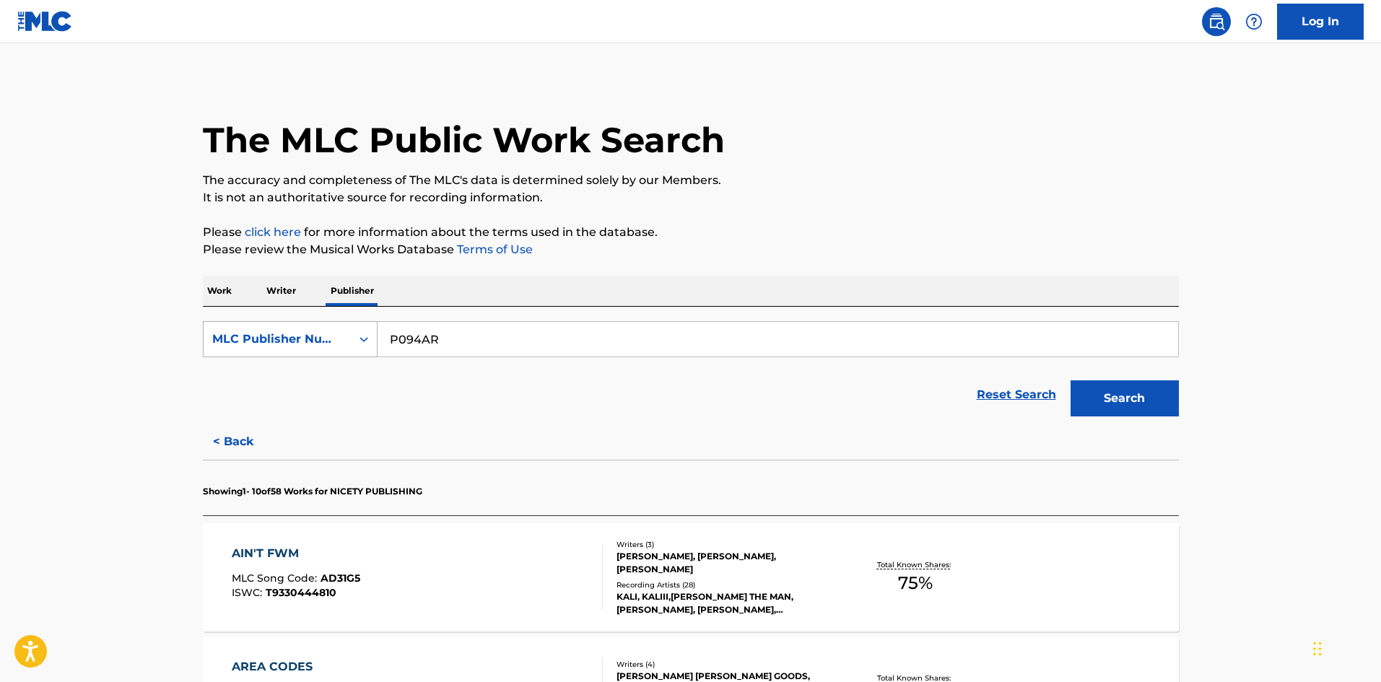
click at [317, 347] on div "MLC Publisher Number" at bounding box center [277, 339] width 130 height 17
click at [300, 384] on div "Publisher Name" at bounding box center [290, 375] width 173 height 36
click at [418, 343] on input "Search Form" at bounding box center [778, 339] width 801 height 35
paste input "[PERSON_NAME]"
click at [1103, 392] on button "Search" at bounding box center [1125, 398] width 108 height 36
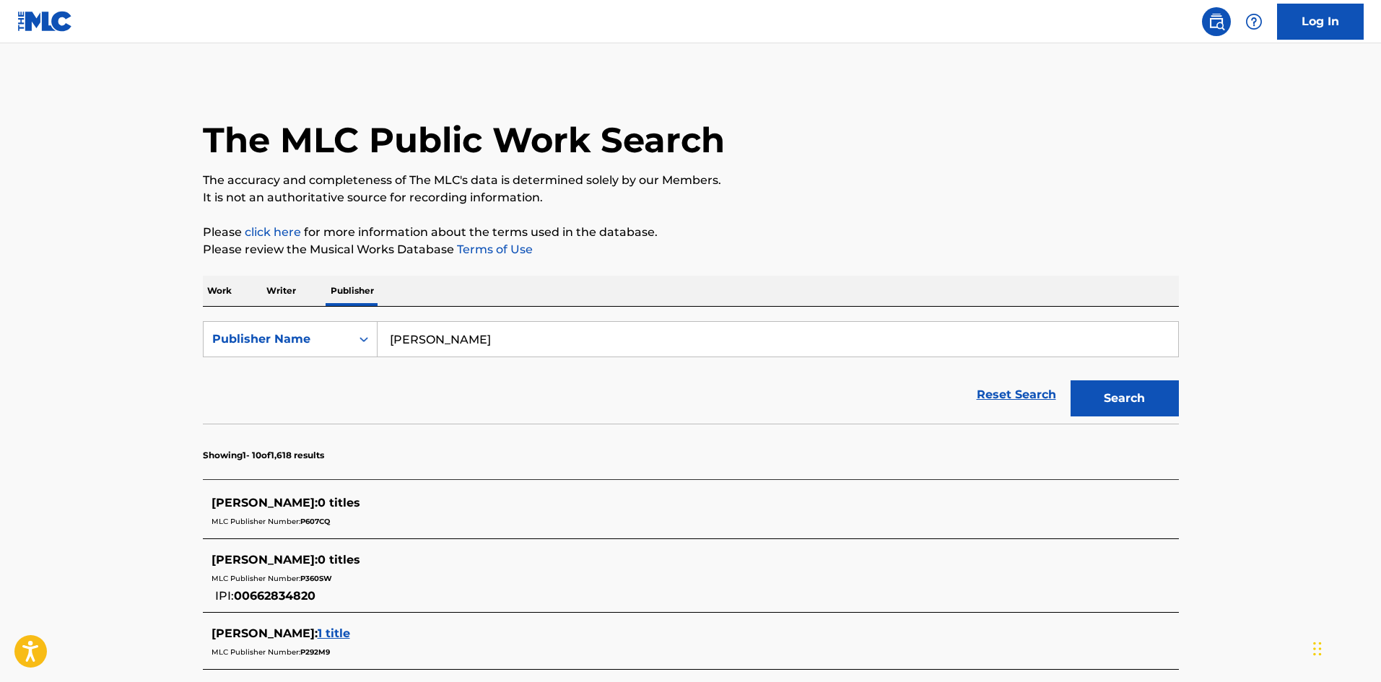
click at [656, 319] on div "SearchWithCriteria3d4691f8-13f2-4696-b112-66f88aab63ce Publisher Name [PERSON_N…" at bounding box center [691, 365] width 976 height 117
click at [656, 320] on div "SearchWithCriteria3d4691f8-13f2-4696-b112-66f88aab63ce Publisher Name [PERSON_N…" at bounding box center [691, 365] width 976 height 117
click at [653, 331] on input "[PERSON_NAME]" at bounding box center [778, 339] width 801 height 35
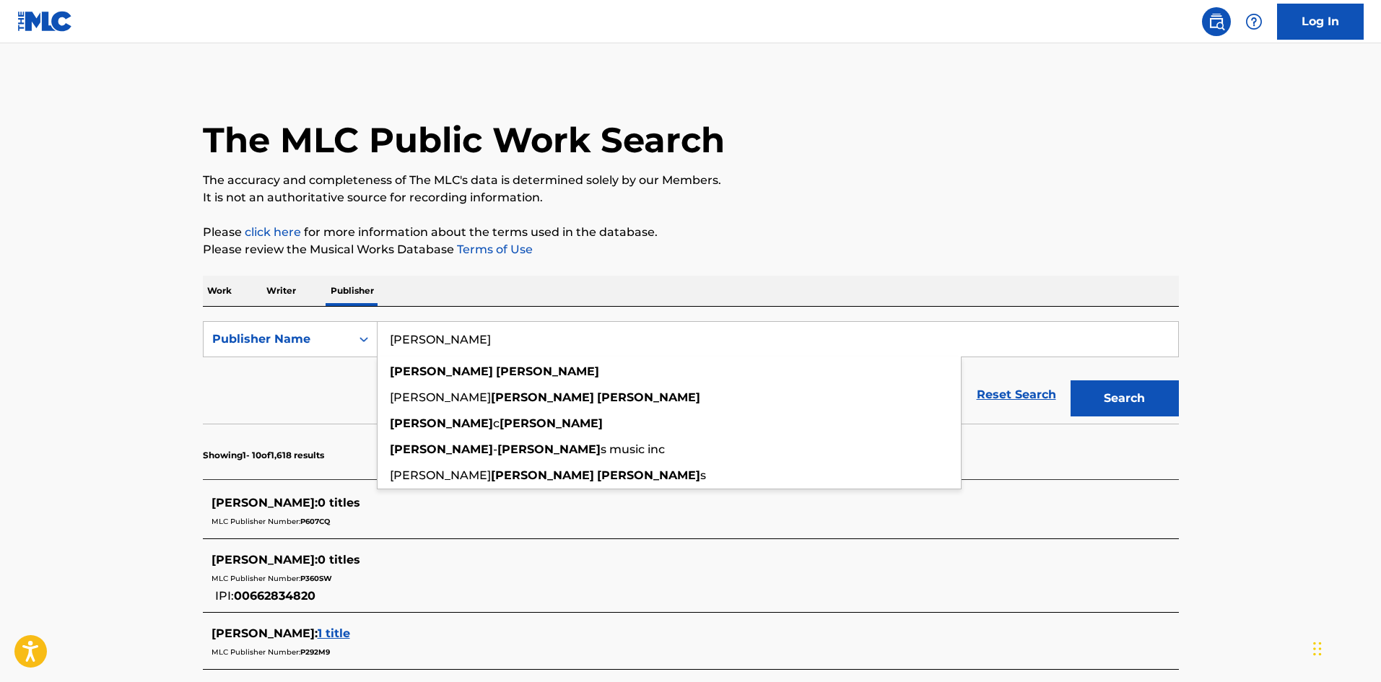
click at [653, 331] on input "[PERSON_NAME]" at bounding box center [778, 339] width 801 height 35
paste input "ROYAL DYNASTY ENTERTAINMENT LLC"
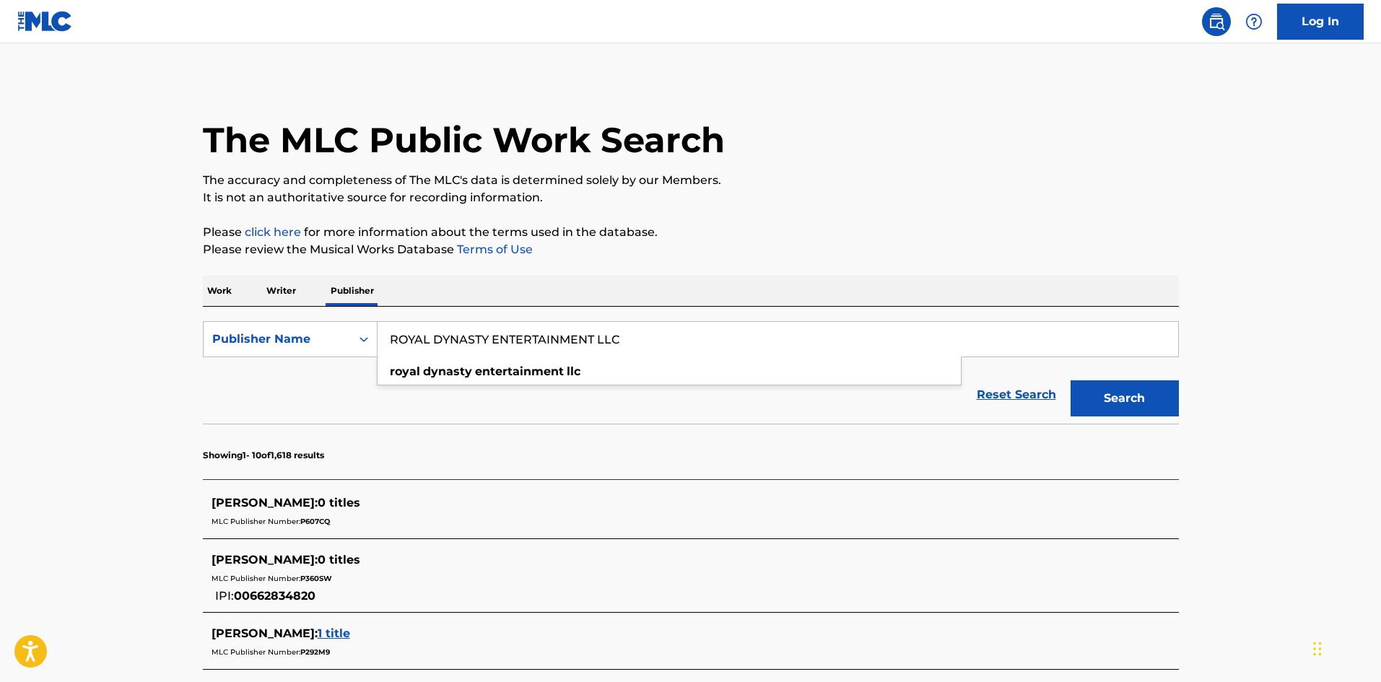
click at [1125, 399] on button "Search" at bounding box center [1125, 398] width 108 height 36
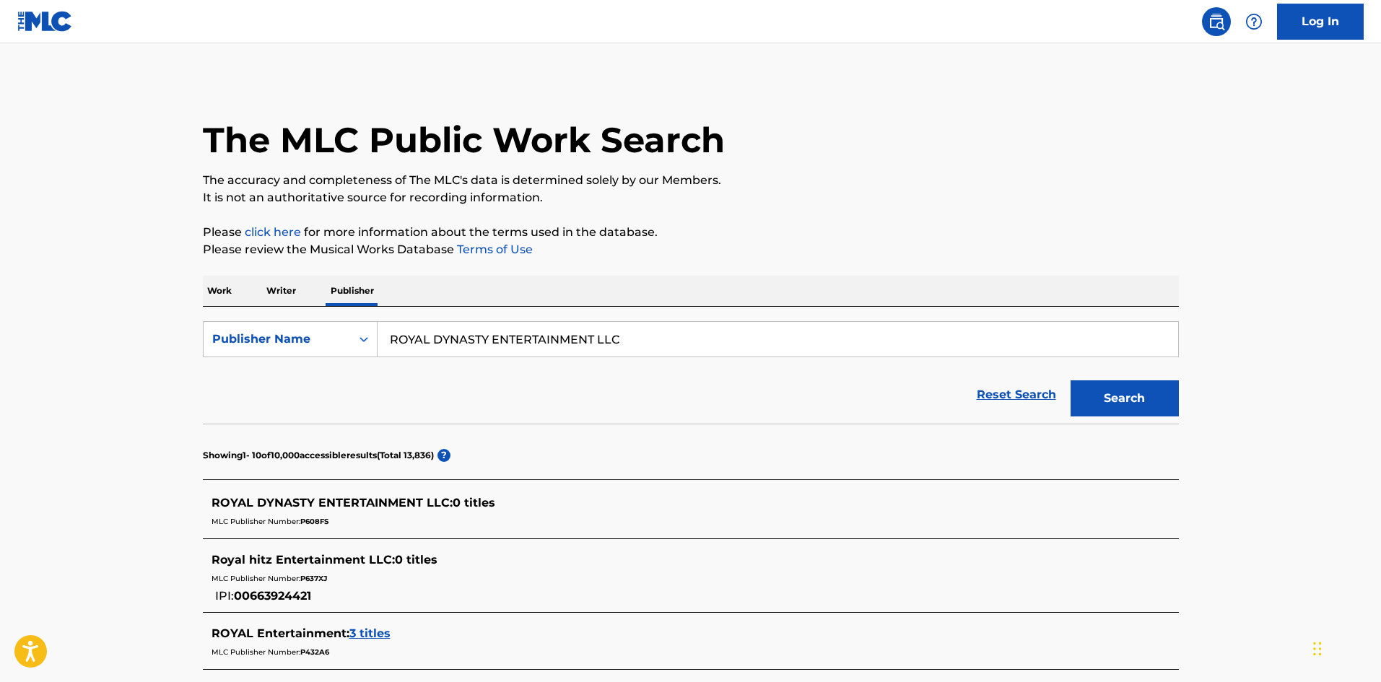
click at [556, 334] on input "ROYAL DYNASTY ENTERTAINMENT LLC" at bounding box center [778, 339] width 801 height 35
paste input "TWO BARKING DOGS"
click at [1084, 395] on button "Search" at bounding box center [1125, 398] width 108 height 36
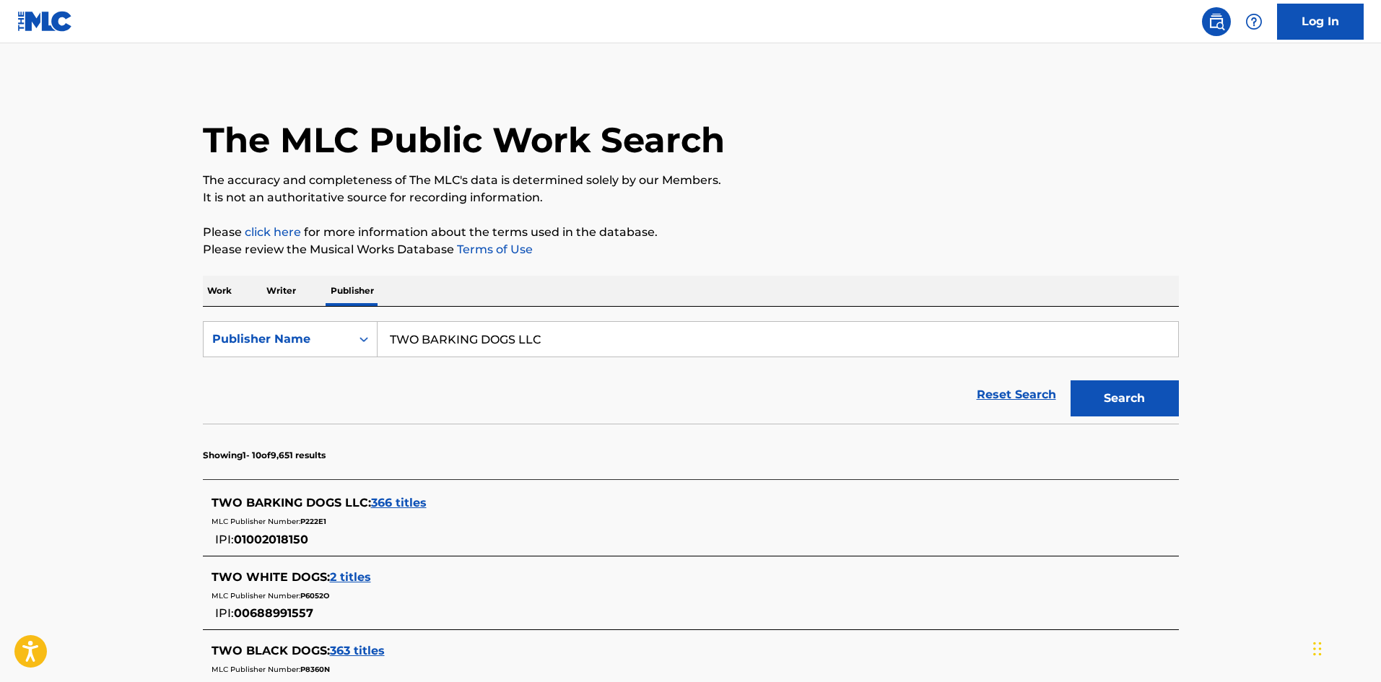
click at [552, 341] on input "TWO BARKING DOGS LLC" at bounding box center [778, 339] width 801 height 35
paste input "GREEN & GOLD RECORDS PUBLISHING"
click at [552, 341] on input "TWO BARKING DOGS GREEN & GOLD RECORDS PUBLISHING" at bounding box center [778, 339] width 801 height 35
paste input "Search Form"
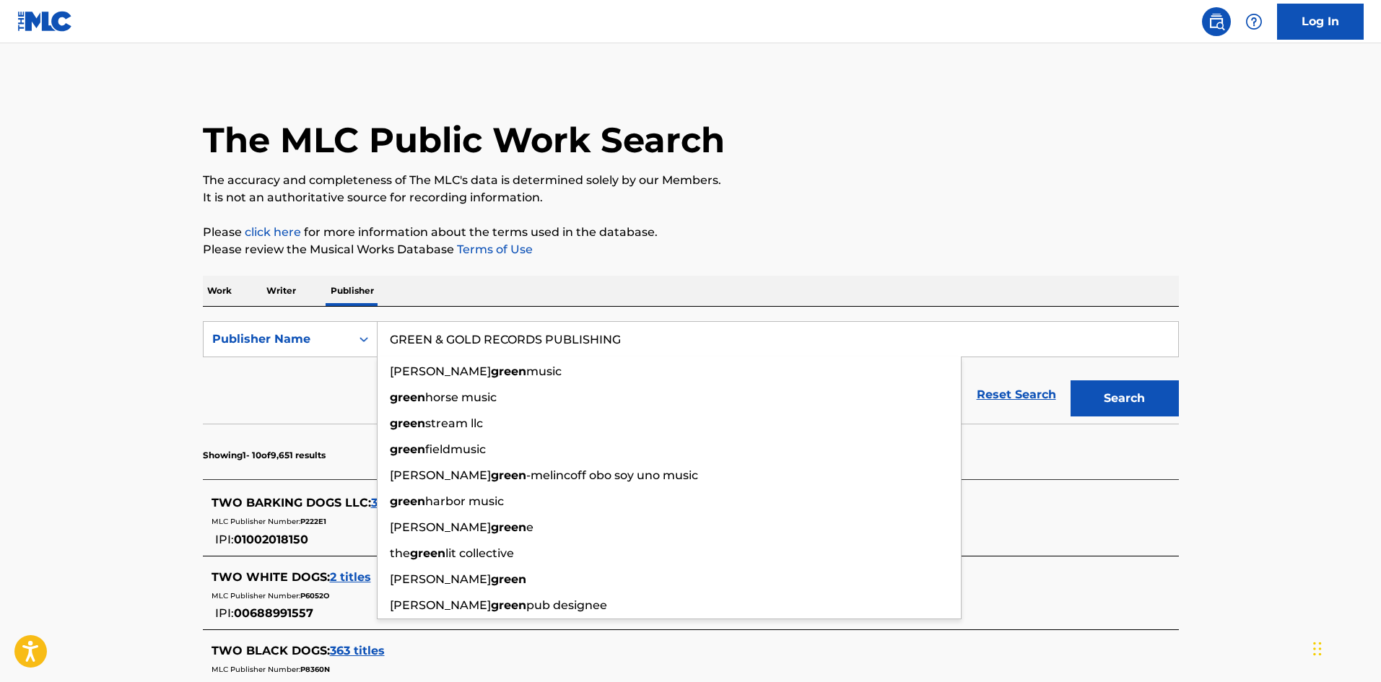
click at [1131, 405] on button "Search" at bounding box center [1125, 398] width 108 height 36
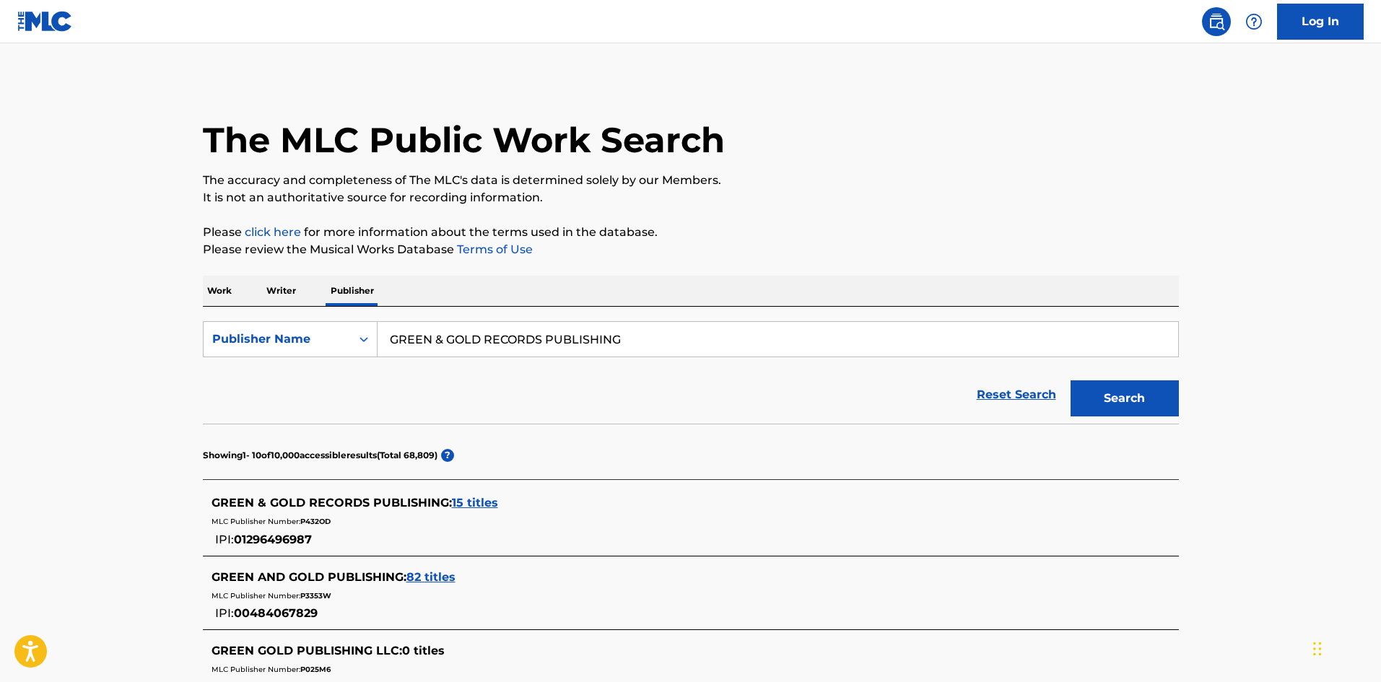
click at [440, 347] on input "GREEN & GOLD RECORDS PUBLISHING" at bounding box center [778, 339] width 801 height 35
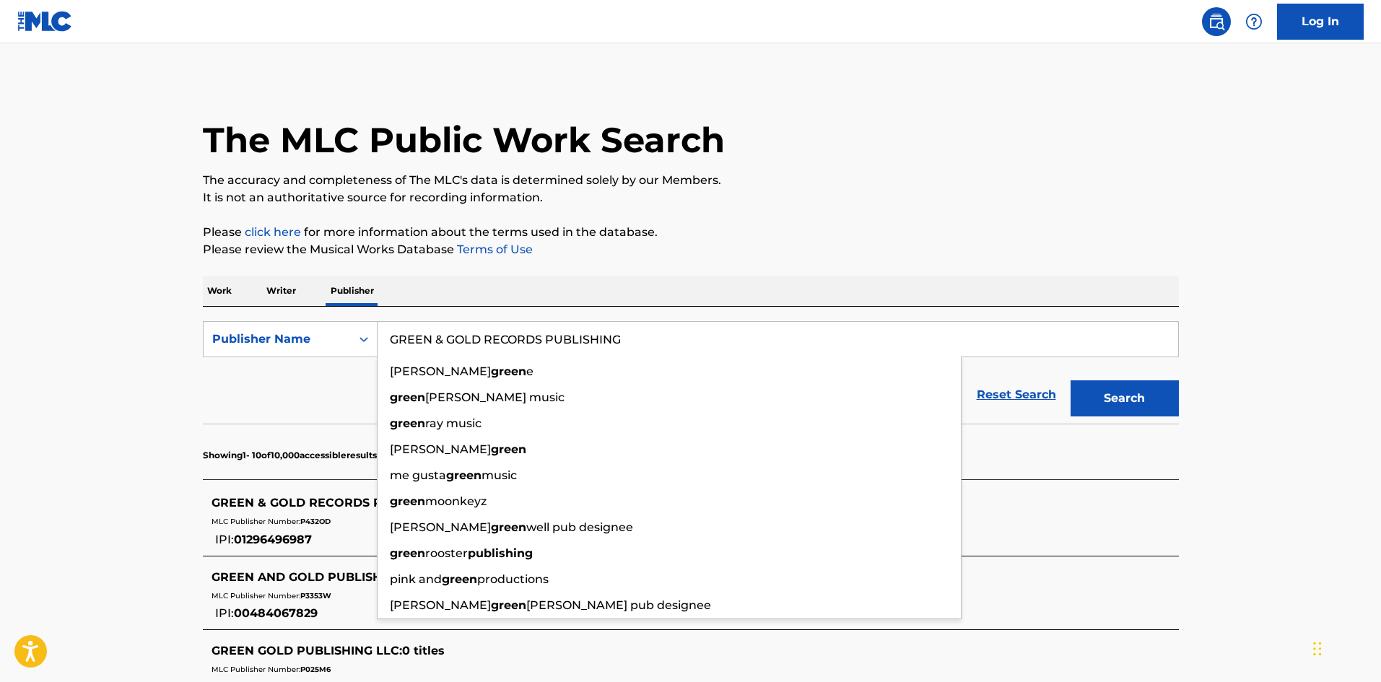
click at [440, 347] on input "GREEN & GOLD RECORDS PUBLISHING" at bounding box center [778, 339] width 801 height 35
paste input "ETM PUBLISHING INC"
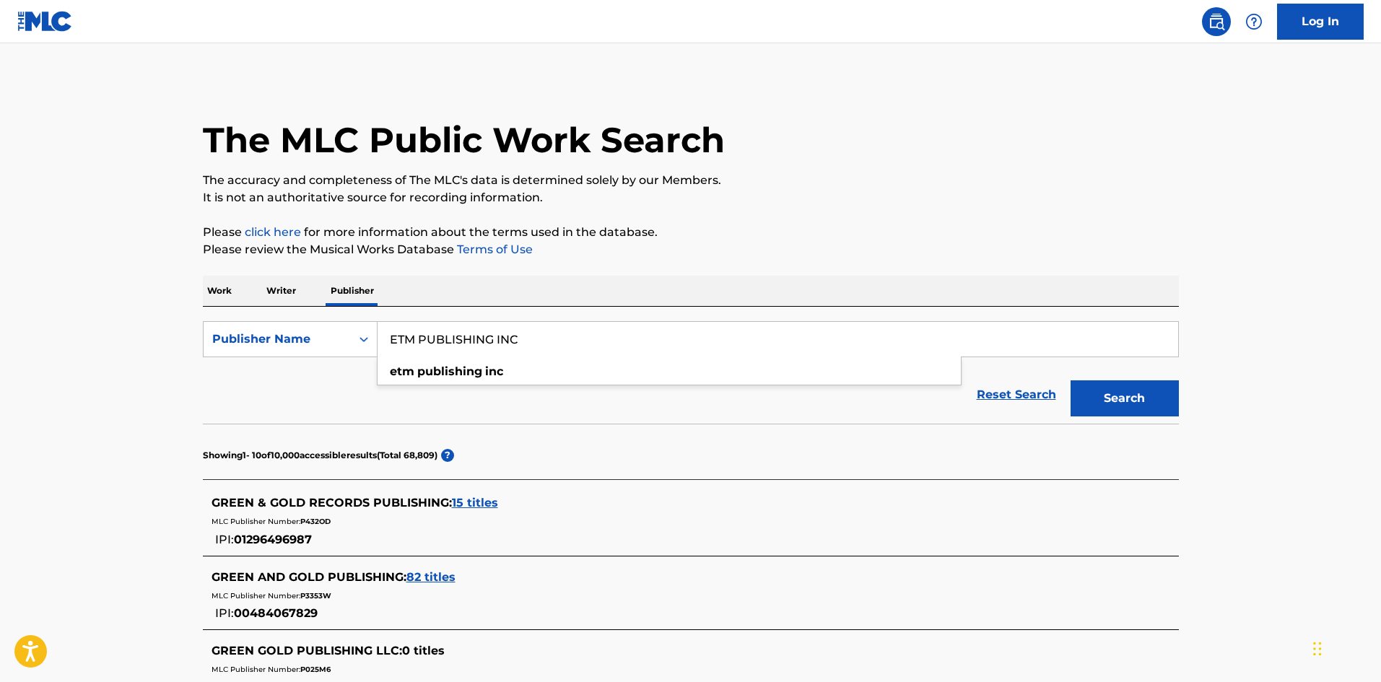
type input "ETM PUBLISHING INC"
click at [1162, 390] on button "Search" at bounding box center [1125, 398] width 108 height 36
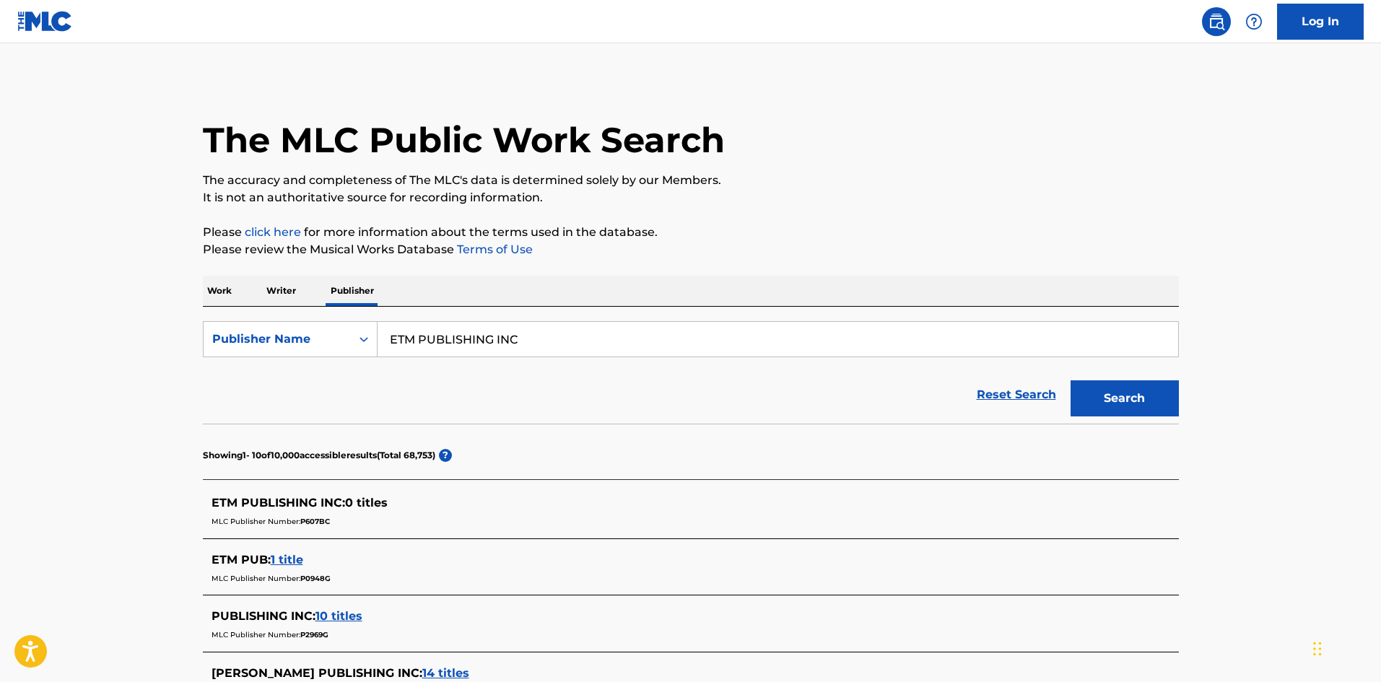
scroll to position [96, 0]
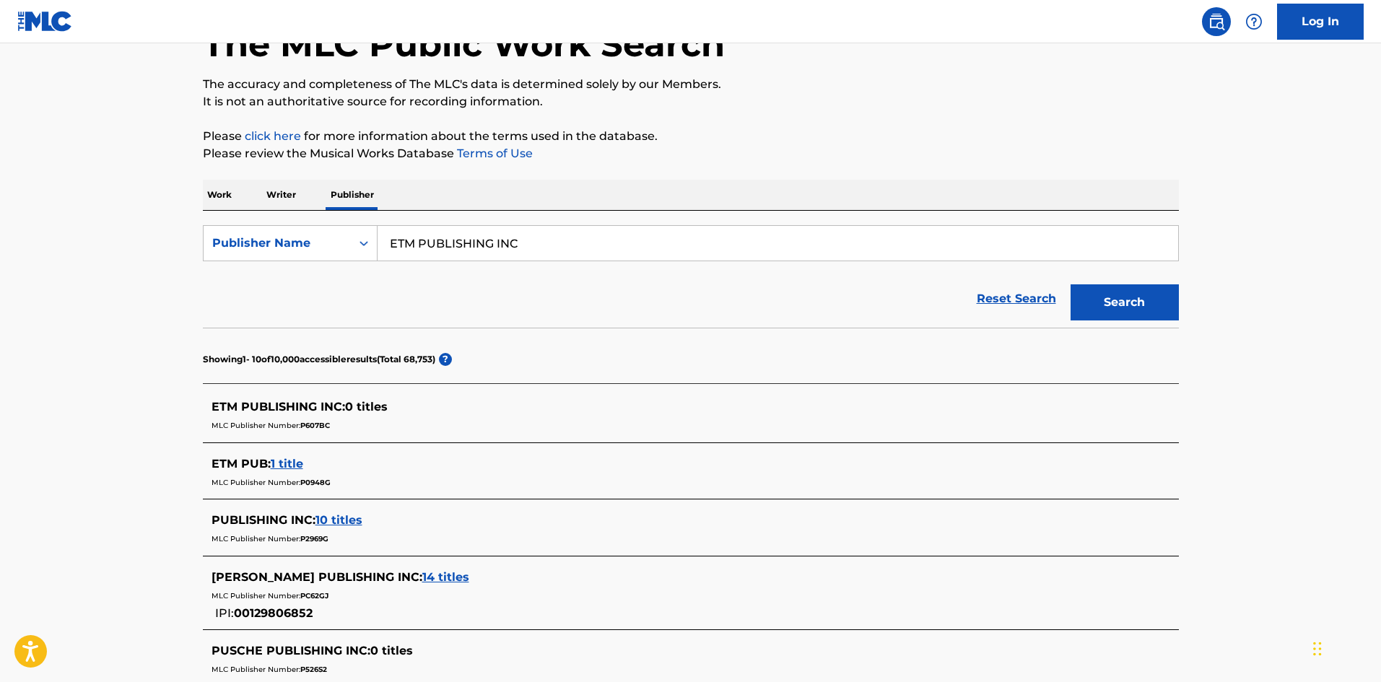
click at [297, 464] on span "1 title" at bounding box center [287, 464] width 32 height 14
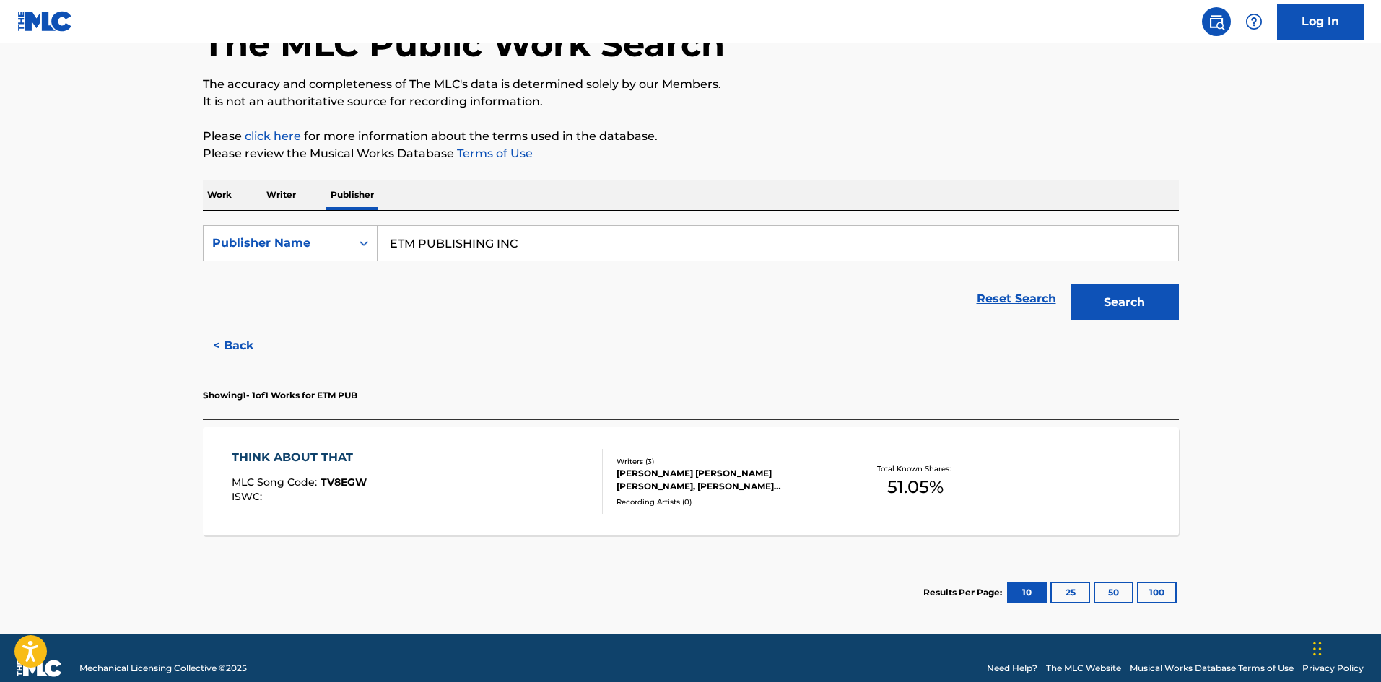
click at [669, 467] on div "[PERSON_NAME] [PERSON_NAME] [PERSON_NAME], [PERSON_NAME] [PERSON_NAME]" at bounding box center [726, 480] width 218 height 26
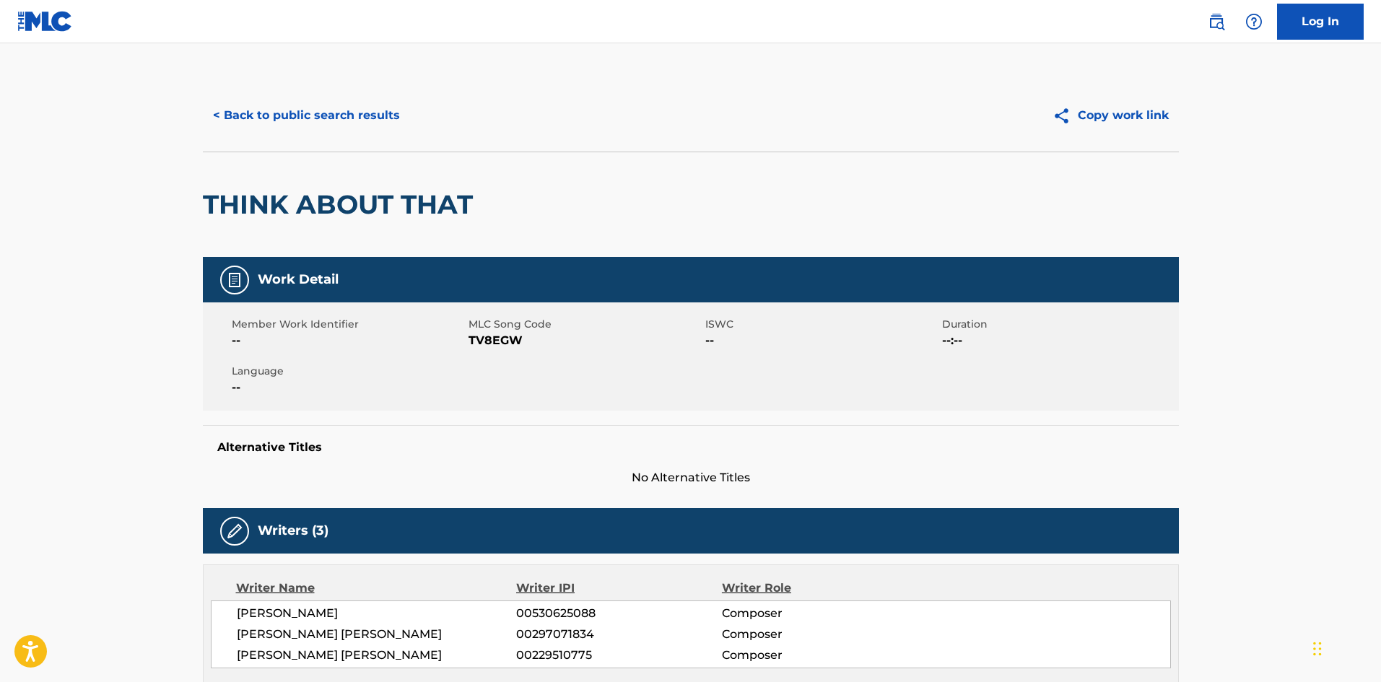
scroll to position [96, 0]
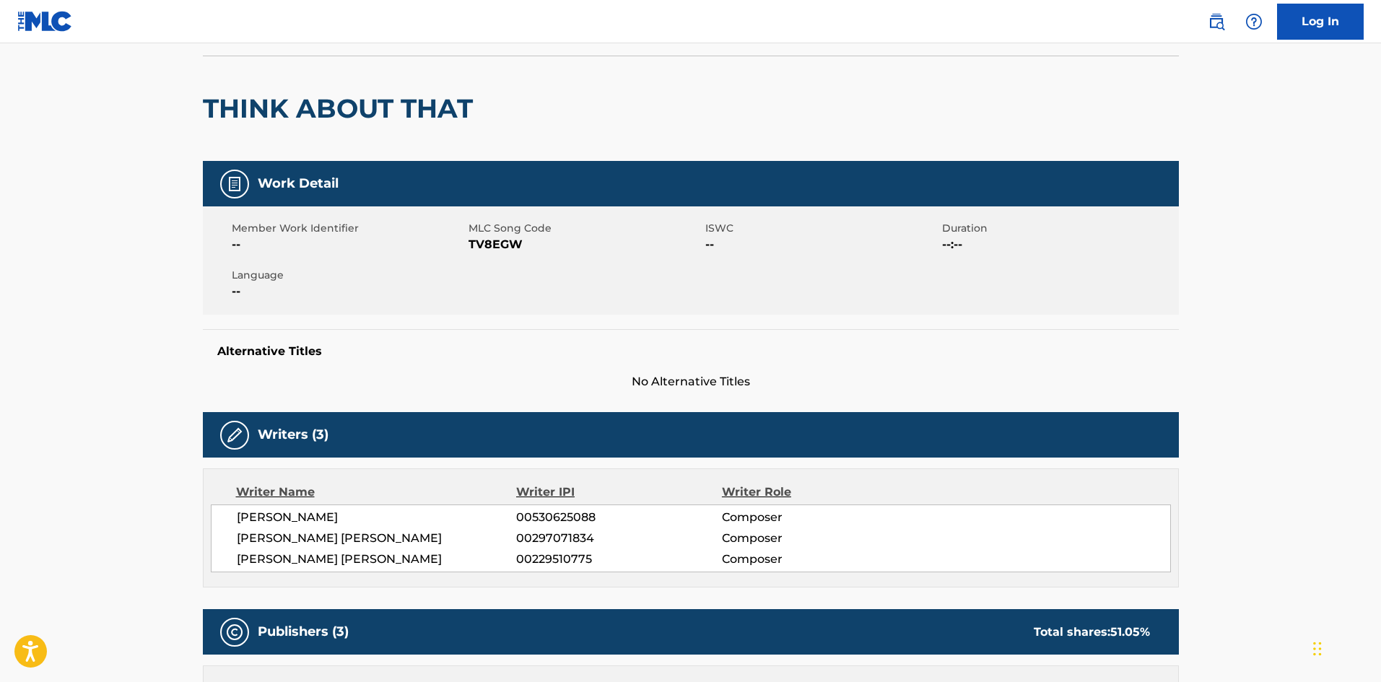
click at [373, 511] on span "[PERSON_NAME]" at bounding box center [377, 517] width 280 height 17
copy span "SIMISTER"
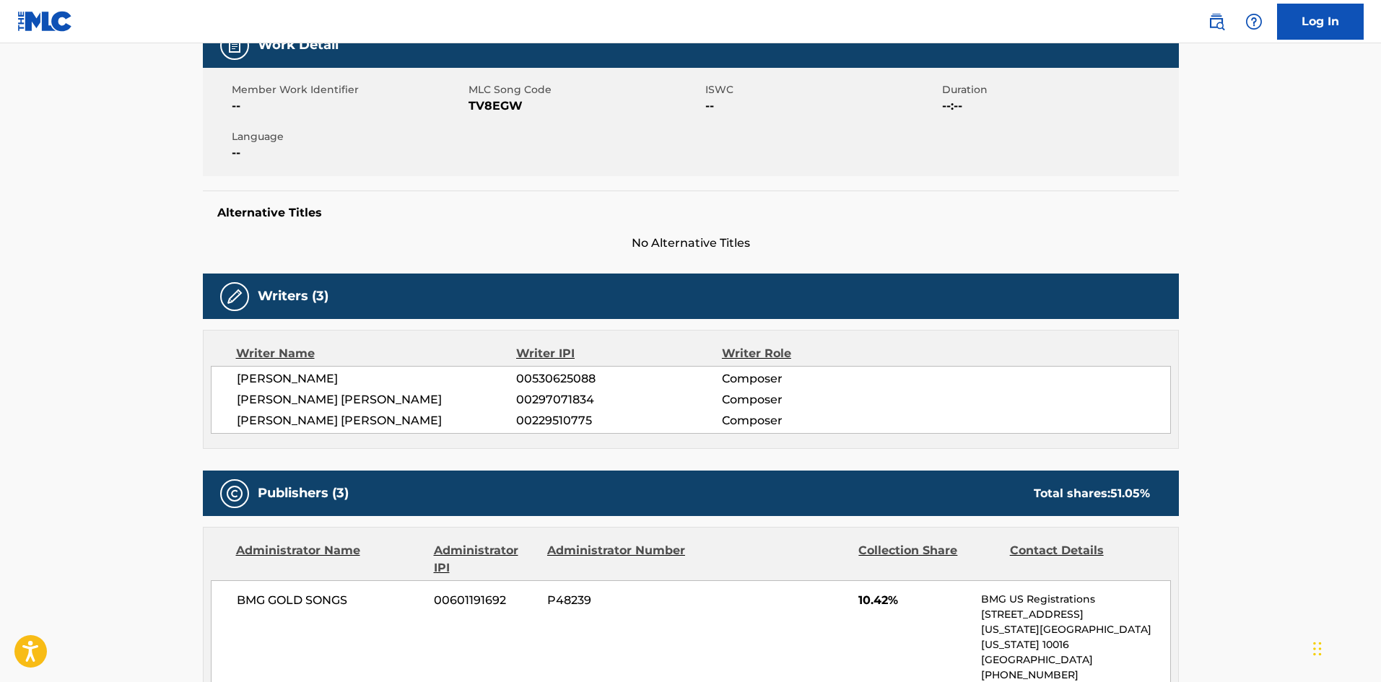
scroll to position [289, 0]
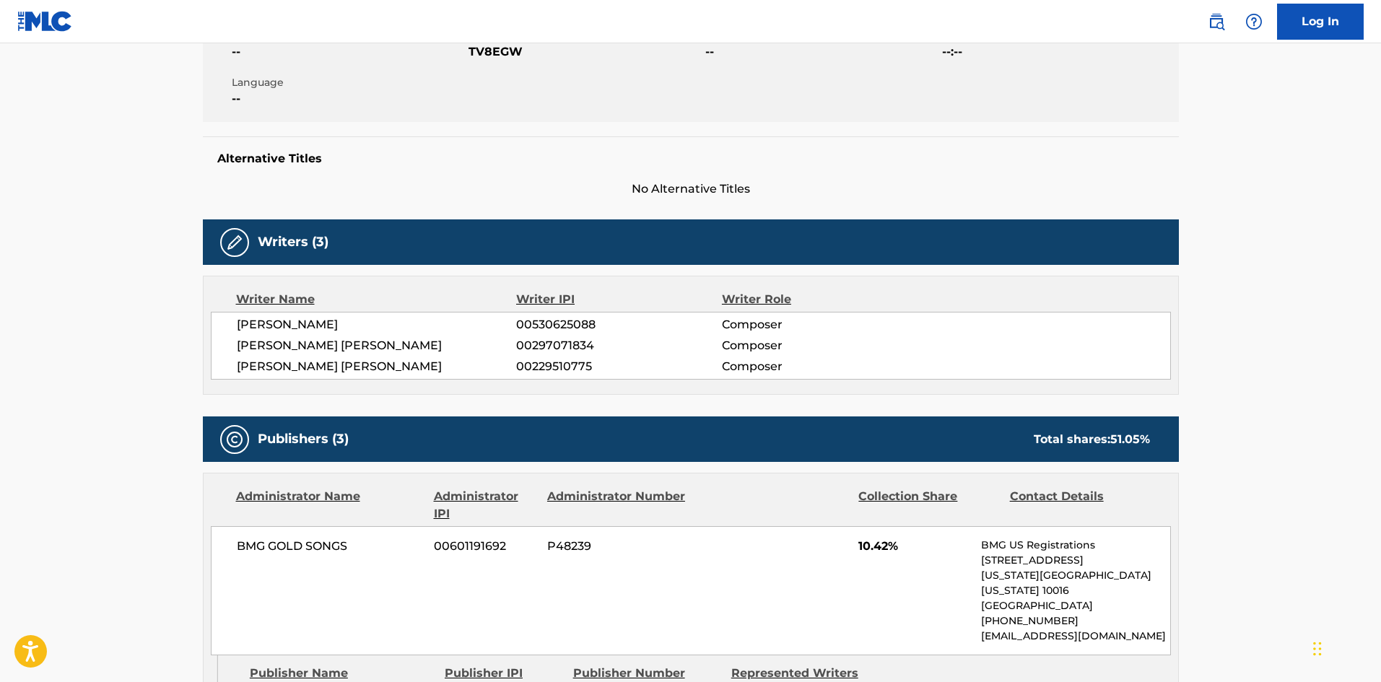
click at [376, 328] on span "[PERSON_NAME]" at bounding box center [377, 324] width 280 height 17
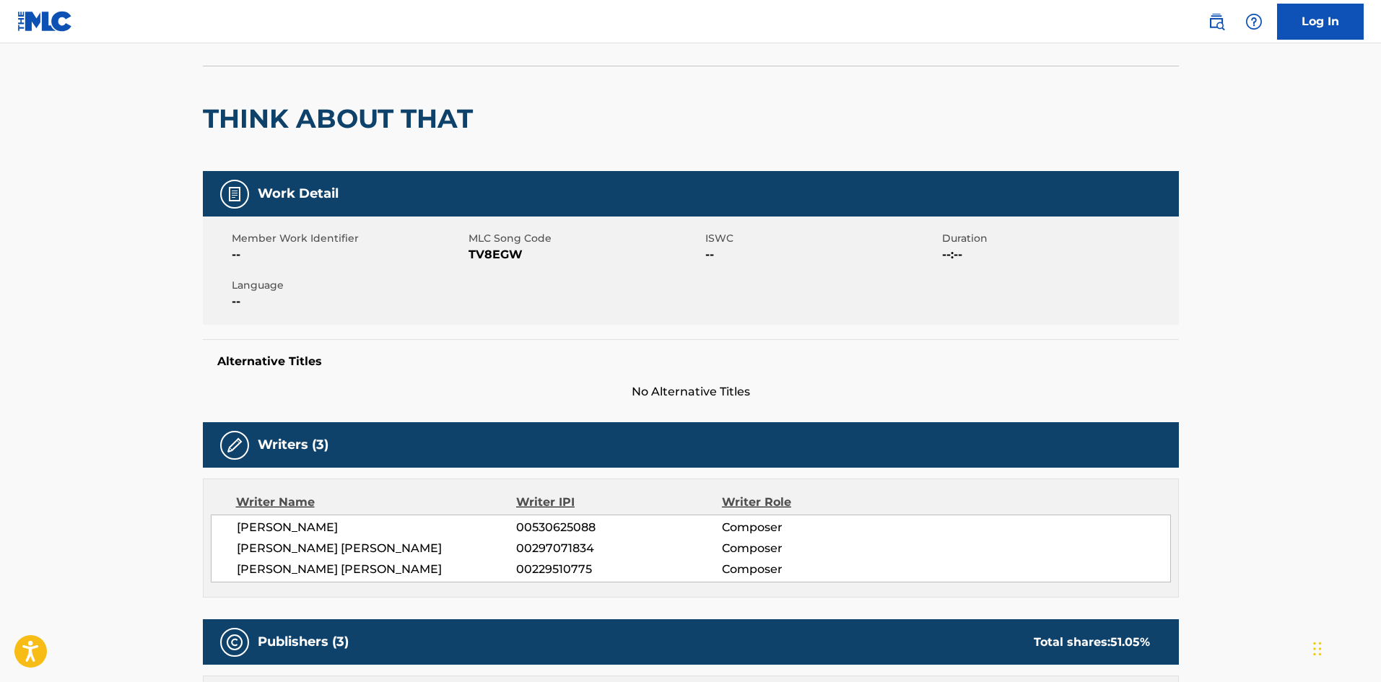
scroll to position [0, 0]
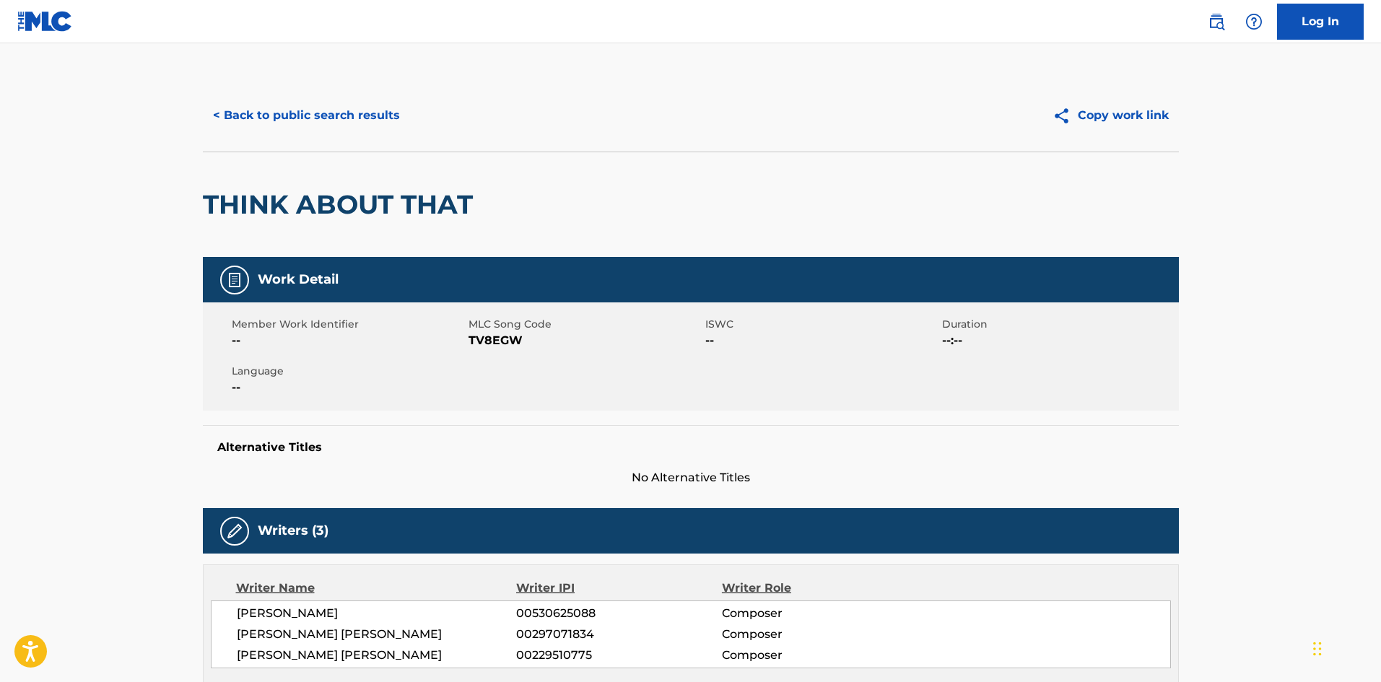
click at [258, 117] on button "< Back to public search results" at bounding box center [306, 115] width 207 height 36
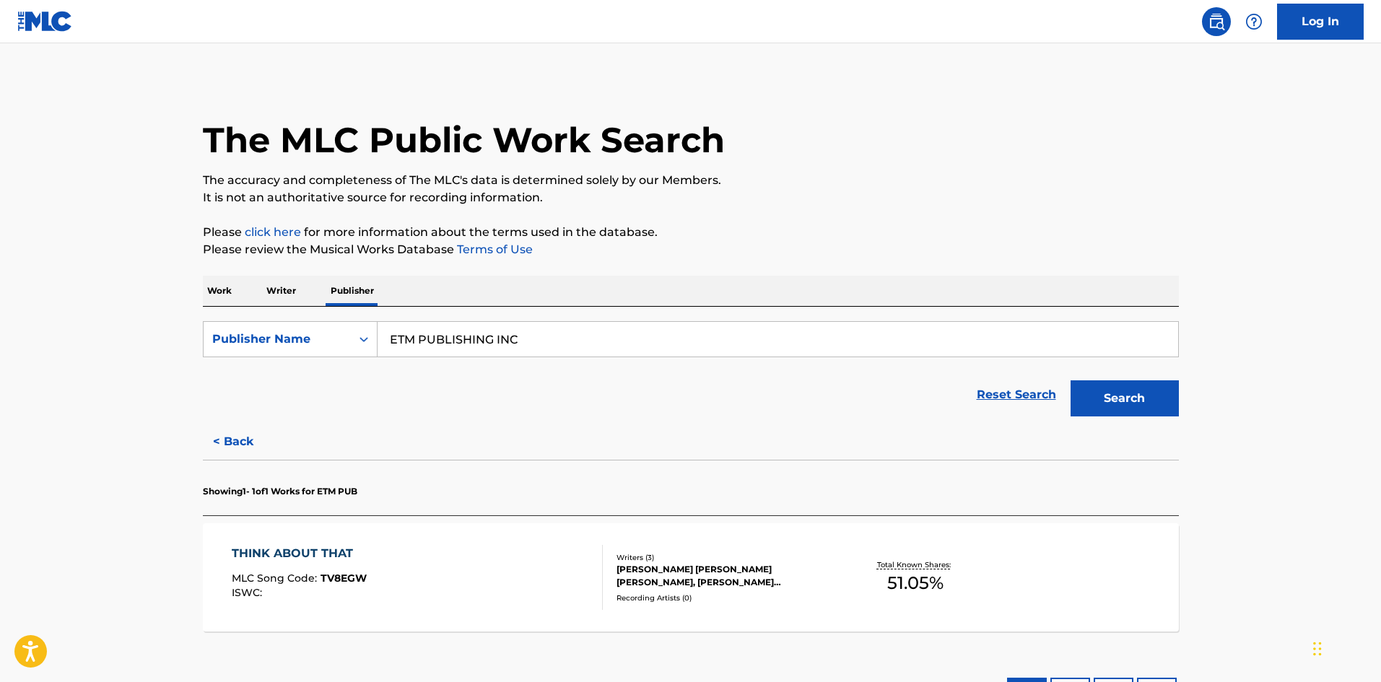
click at [504, 334] on input "ETM PUBLISHING INC" at bounding box center [778, 339] width 801 height 35
paste input "LINKSQUILLA"
click at [1152, 399] on button "Search" at bounding box center [1125, 398] width 108 height 36
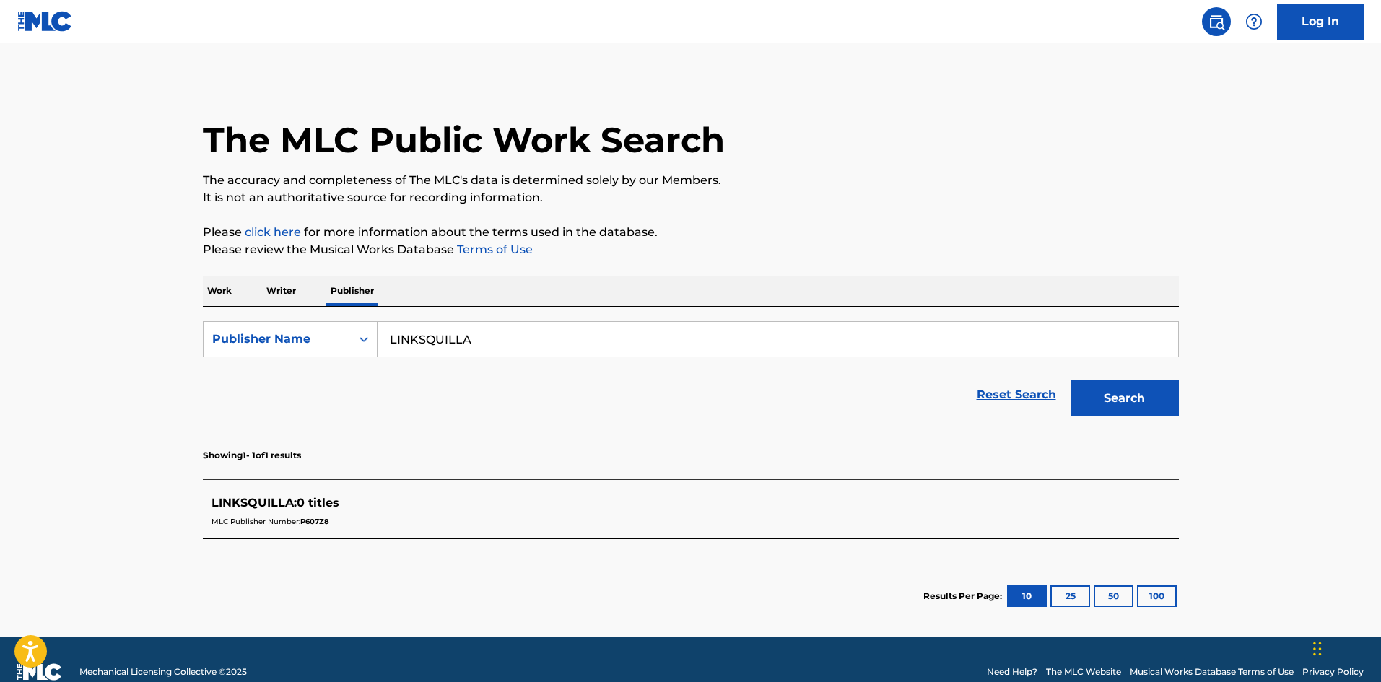
click at [569, 341] on input "LINKSQUILLA" at bounding box center [778, 339] width 801 height 35
paste input "PLEASANT EXPERIENCE ENTERTAINMENT"
click at [1100, 401] on button "Search" at bounding box center [1125, 398] width 108 height 36
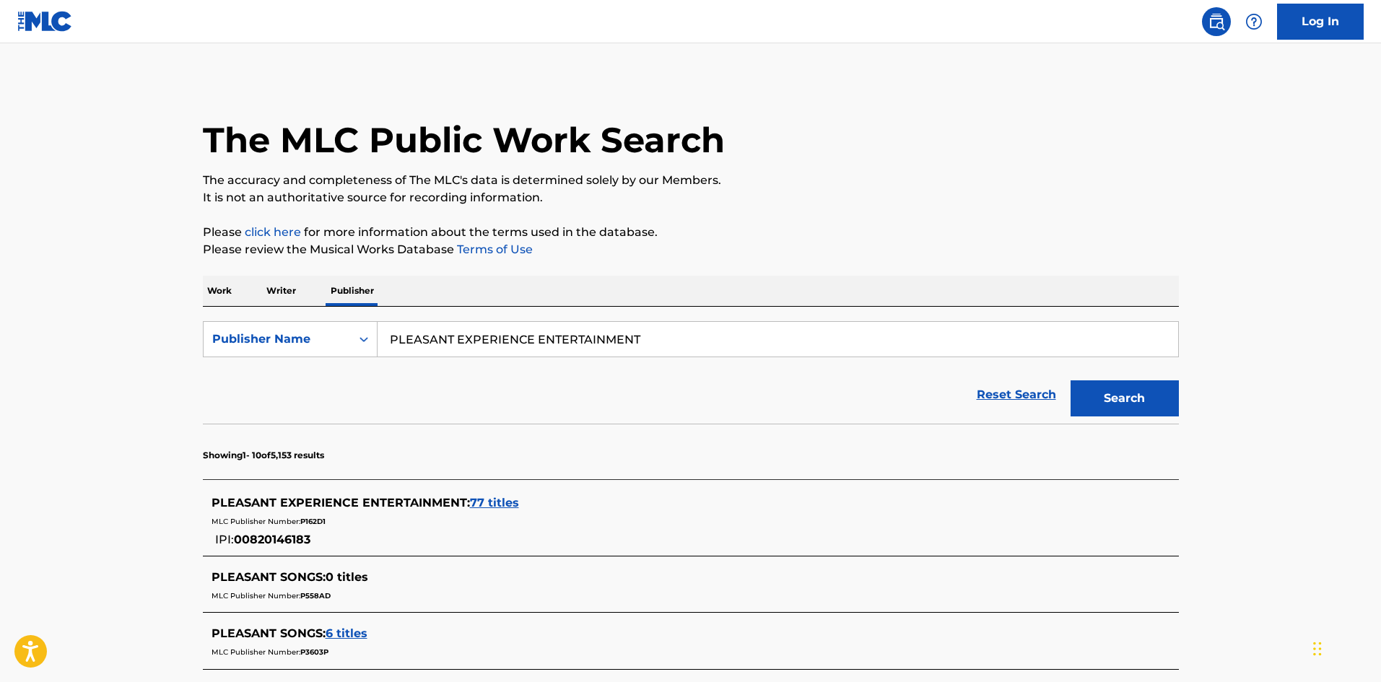
click at [551, 325] on input "PLEASANT EXPERIENCE ENTERTAINMENT" at bounding box center [778, 339] width 801 height 35
paste input "[PERSON_NAME] O EMEGHEBO"
click at [1146, 406] on button "Search" at bounding box center [1125, 398] width 108 height 36
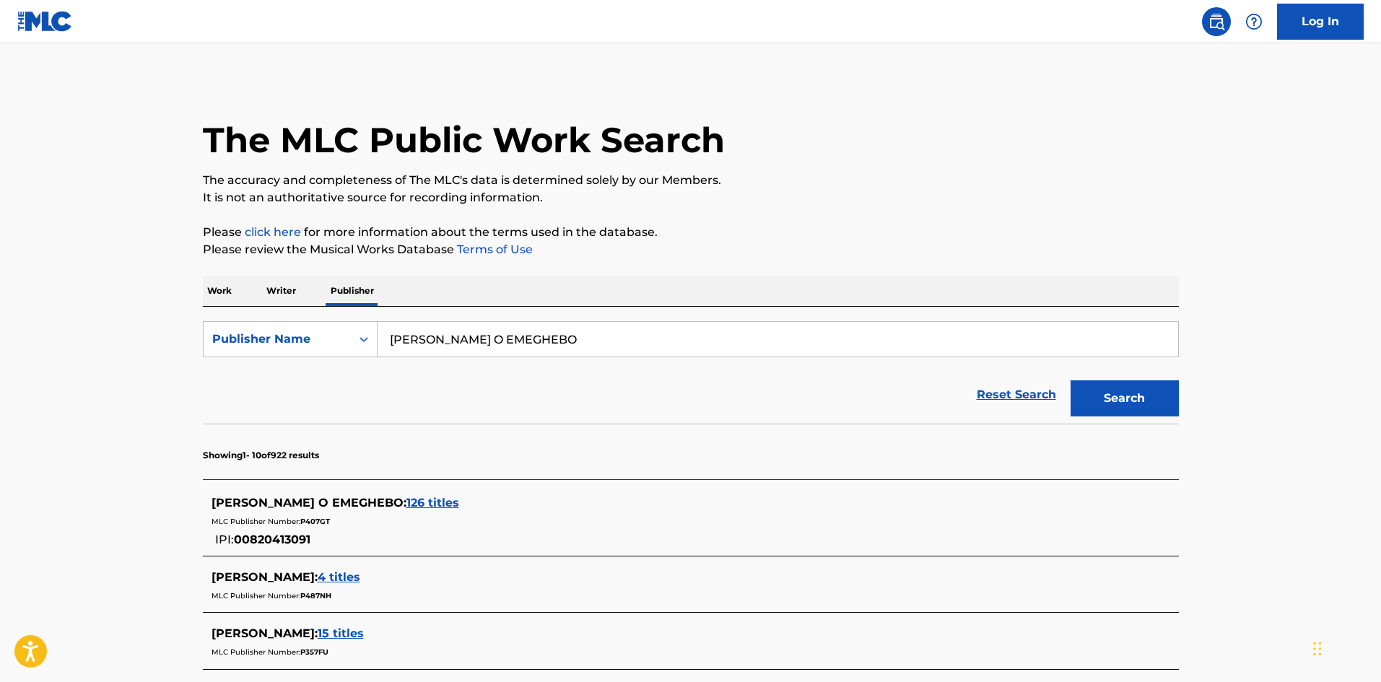
scroll to position [96, 0]
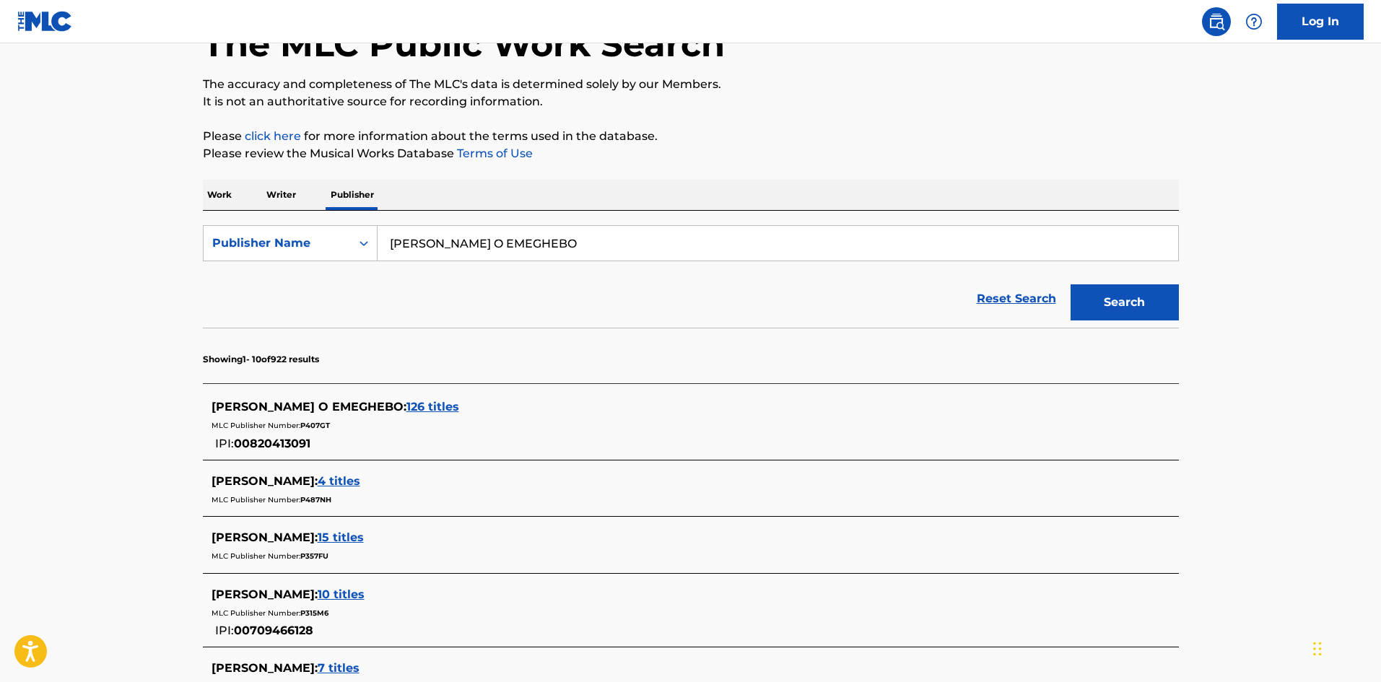
click at [521, 249] on input "[PERSON_NAME] O EMEGHEBO" at bounding box center [778, 243] width 801 height 35
paste input "ASETA DIGITAL D.O.O."
type input "[PERSON_NAME] DIGITAL D.O.O."
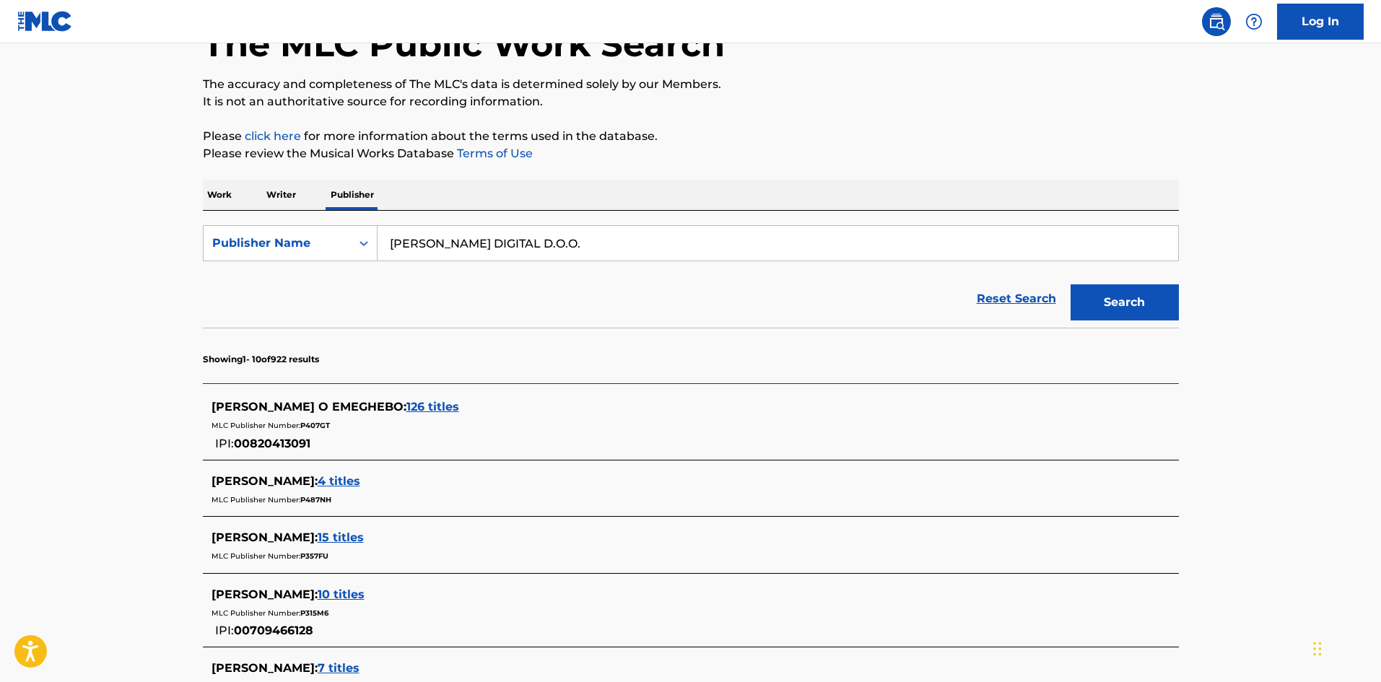
click at [1171, 308] on button "Search" at bounding box center [1125, 302] width 108 height 36
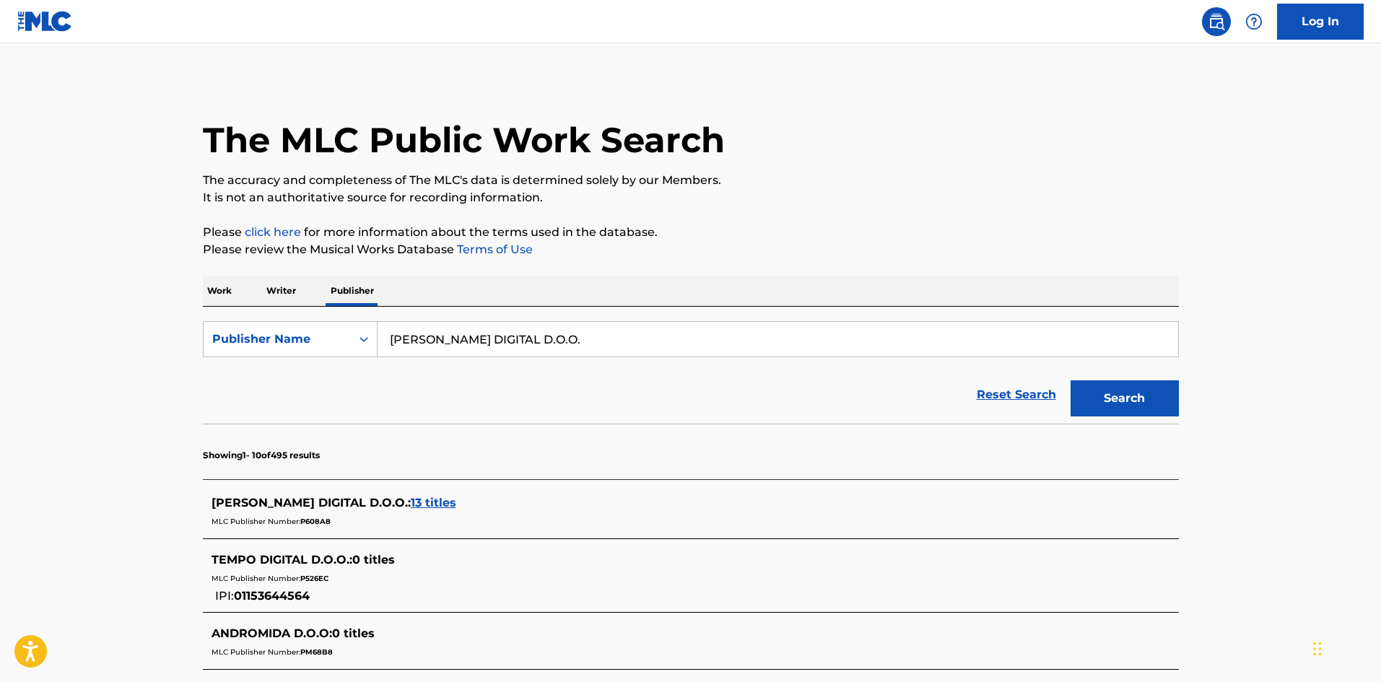
click at [411, 499] on span "13 titles" at bounding box center [433, 503] width 45 height 14
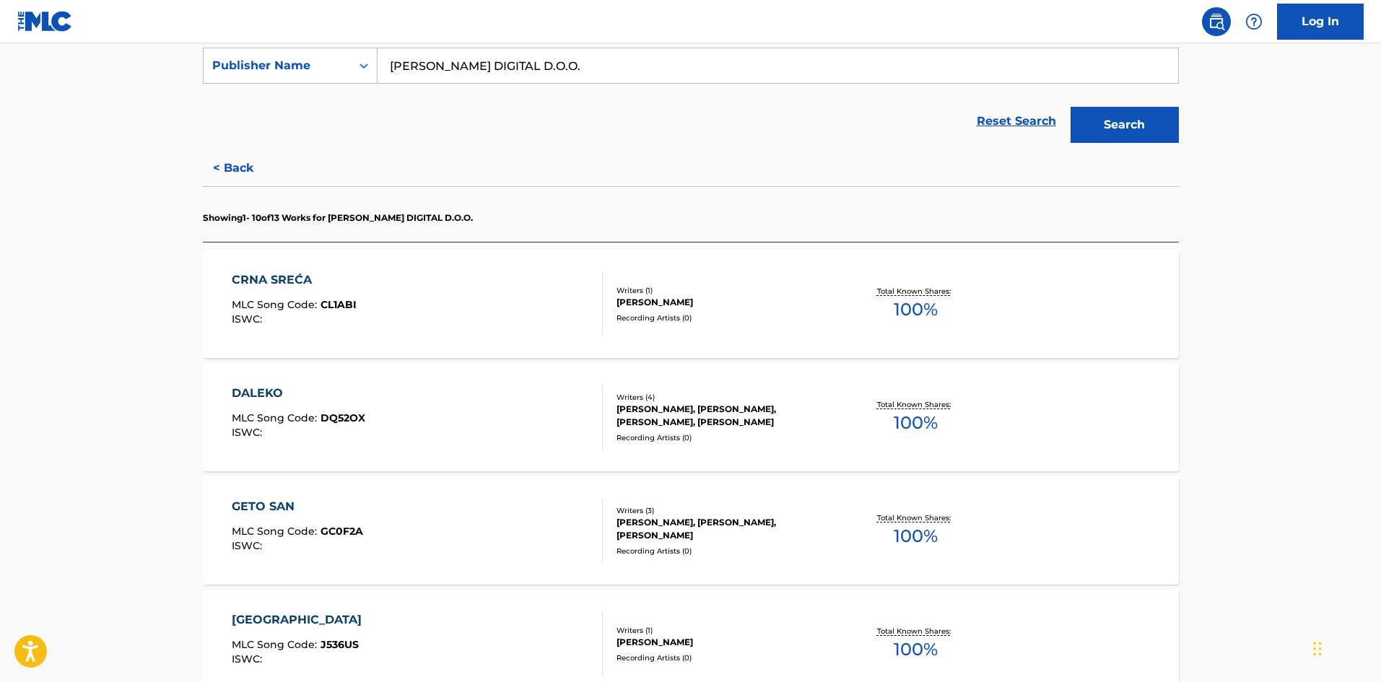
scroll to position [385, 0]
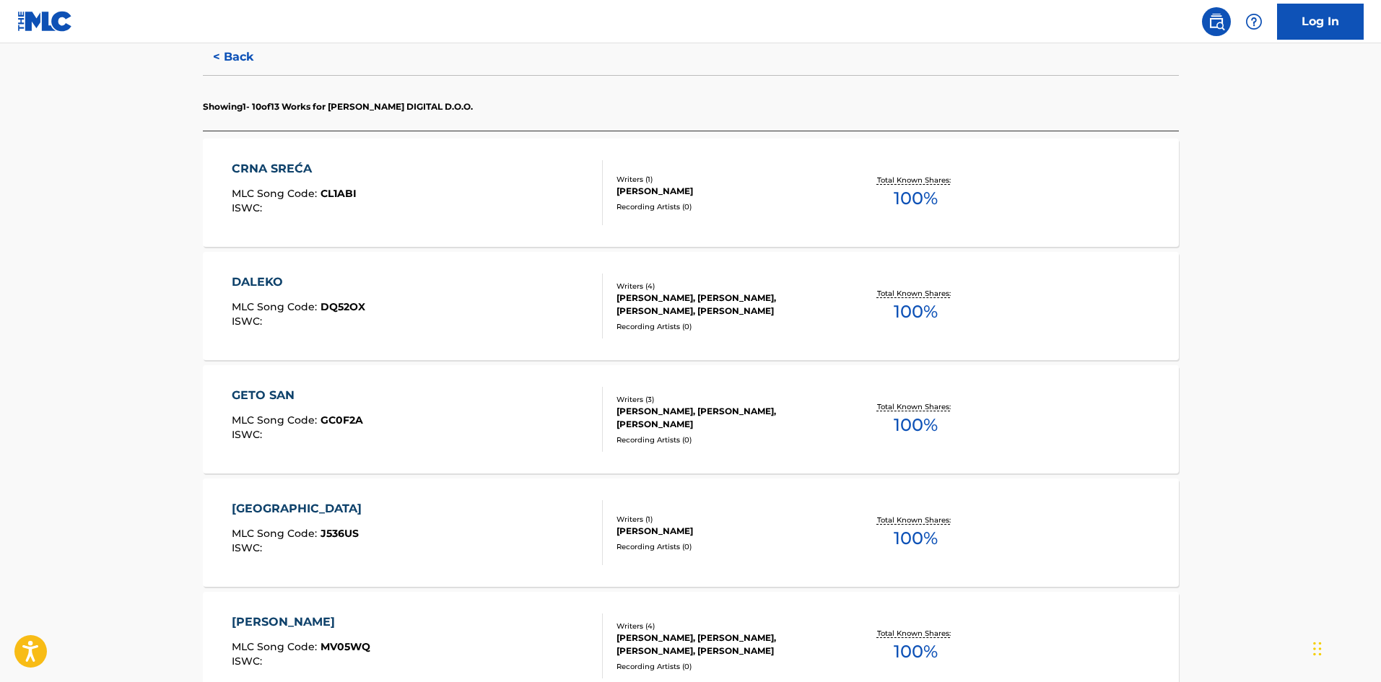
click at [687, 225] on div "CRNA SREĆA MLC Song Code : CL1ABI ISWC : Writers ( 1 ) [PERSON_NAME] Recording …" at bounding box center [691, 193] width 976 height 108
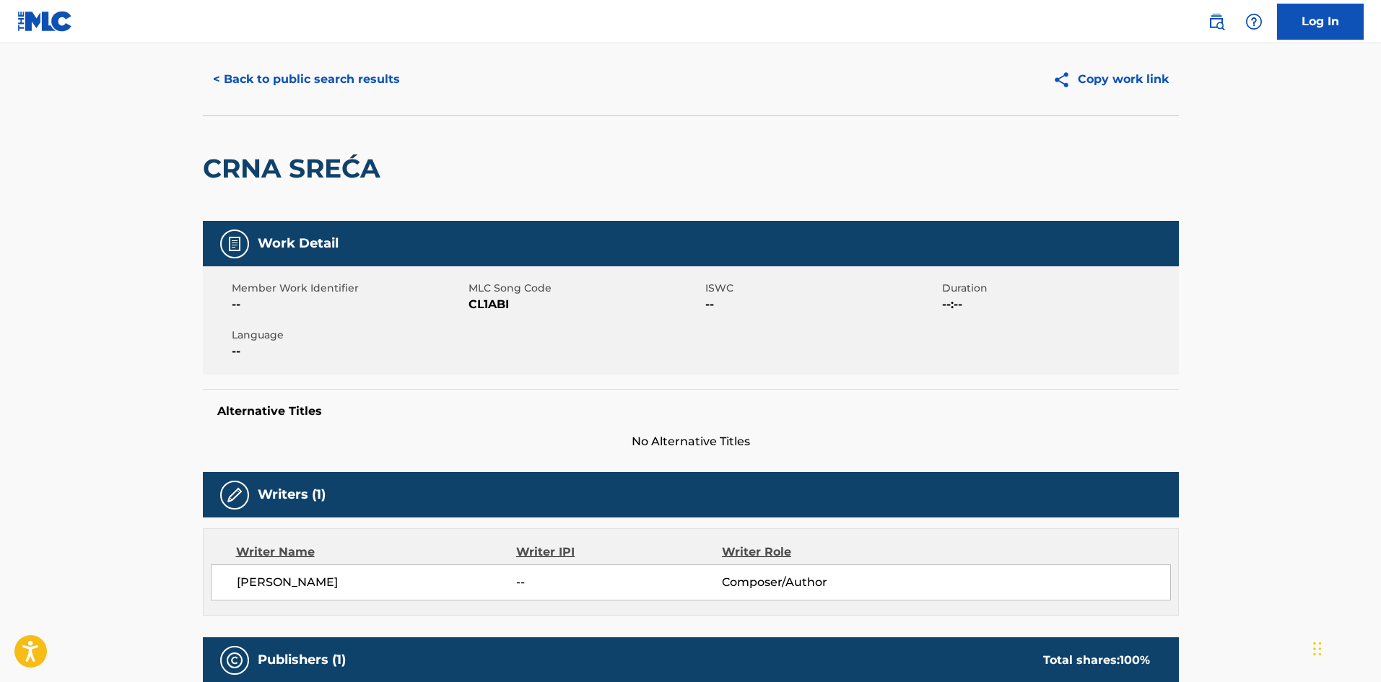
scroll to position [97, 0]
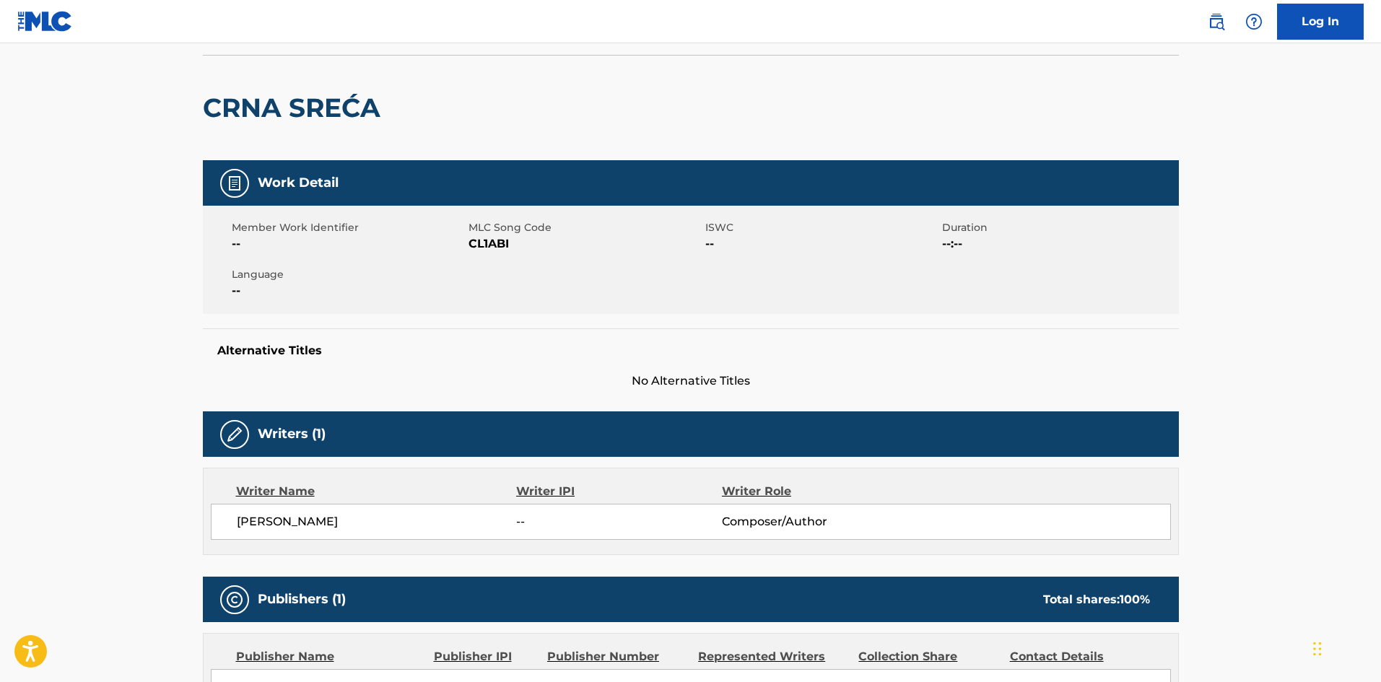
click at [261, 521] on span "[PERSON_NAME]" at bounding box center [377, 521] width 280 height 17
drag, startPoint x: 261, startPoint y: 521, endPoint x: 286, endPoint y: 515, distance: 25.9
click at [286, 515] on span "[PERSON_NAME]" at bounding box center [377, 521] width 280 height 17
copy span "[PERSON_NAME]"
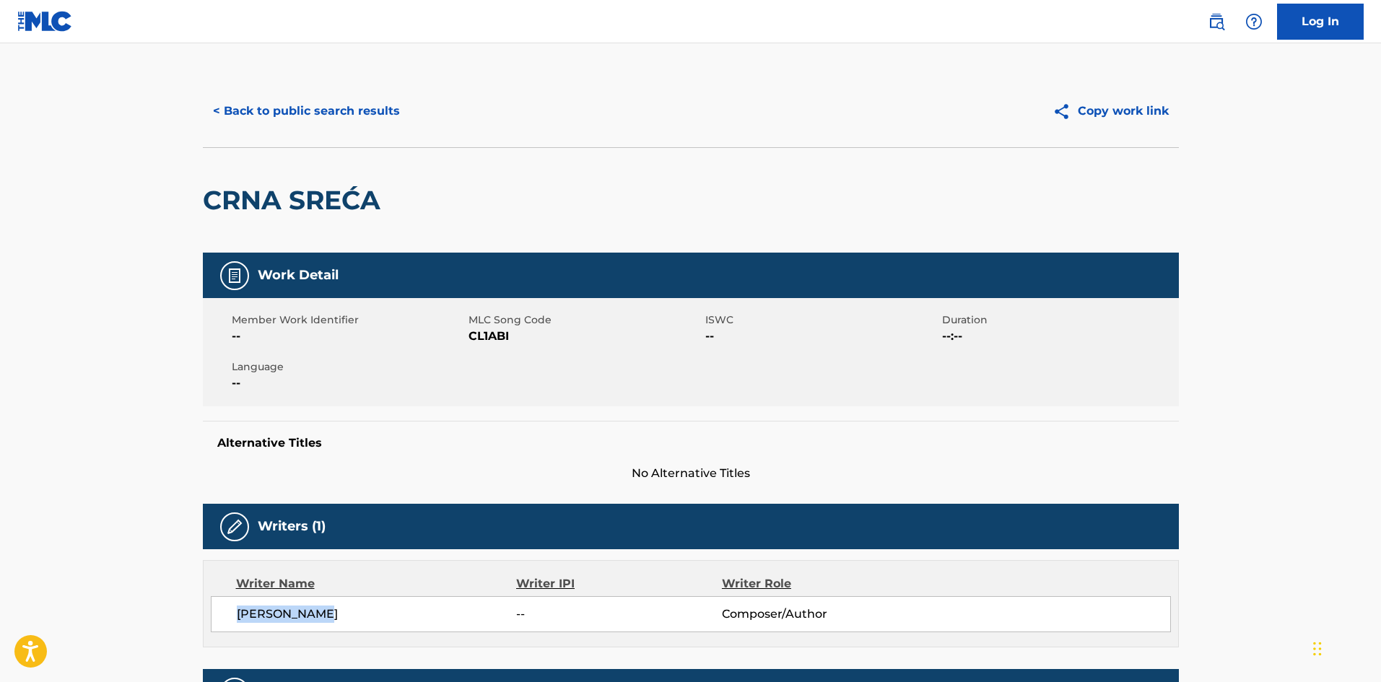
scroll to position [0, 0]
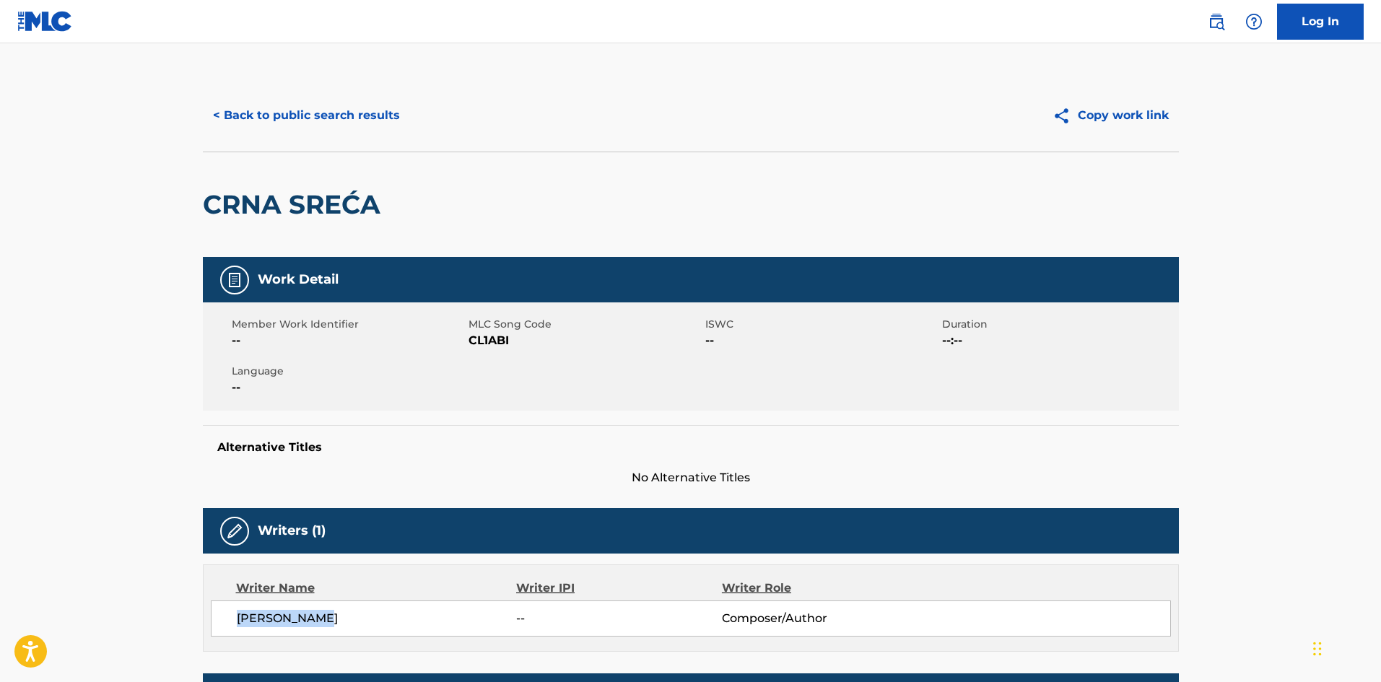
click at [272, 116] on button "< Back to public search results" at bounding box center [306, 115] width 207 height 36
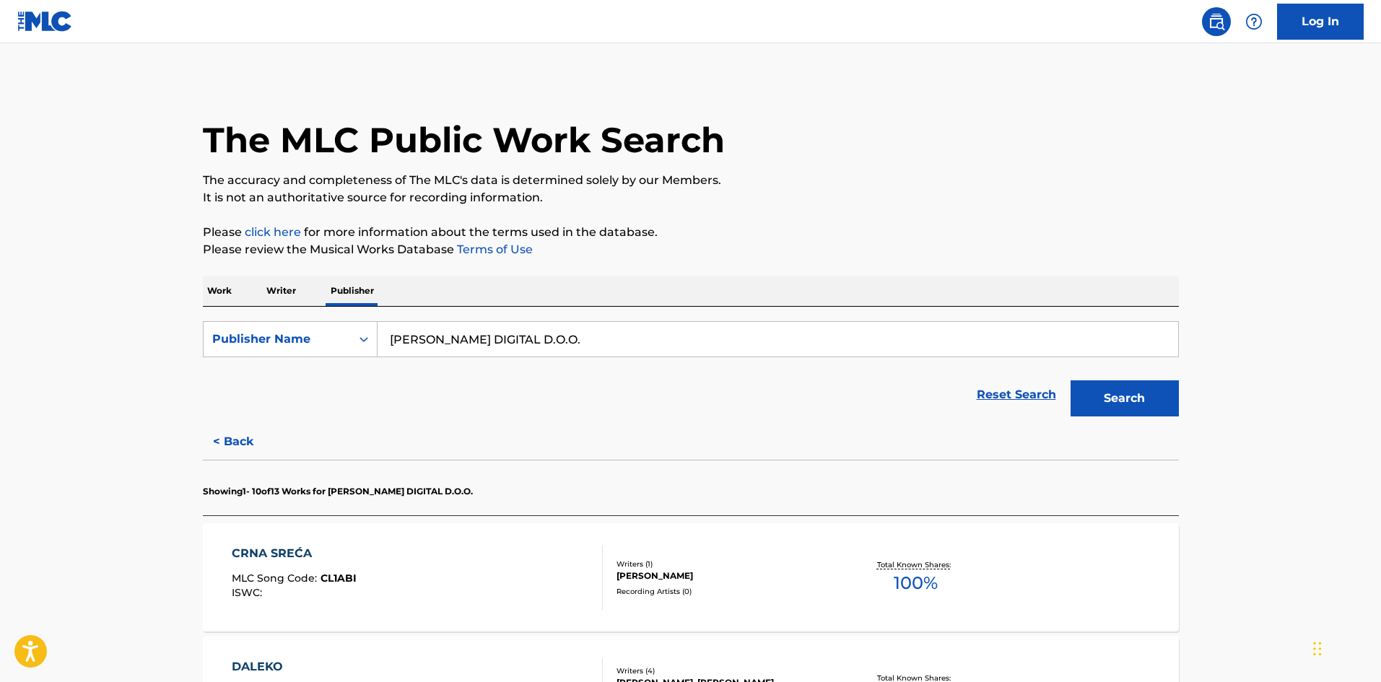
scroll to position [193, 0]
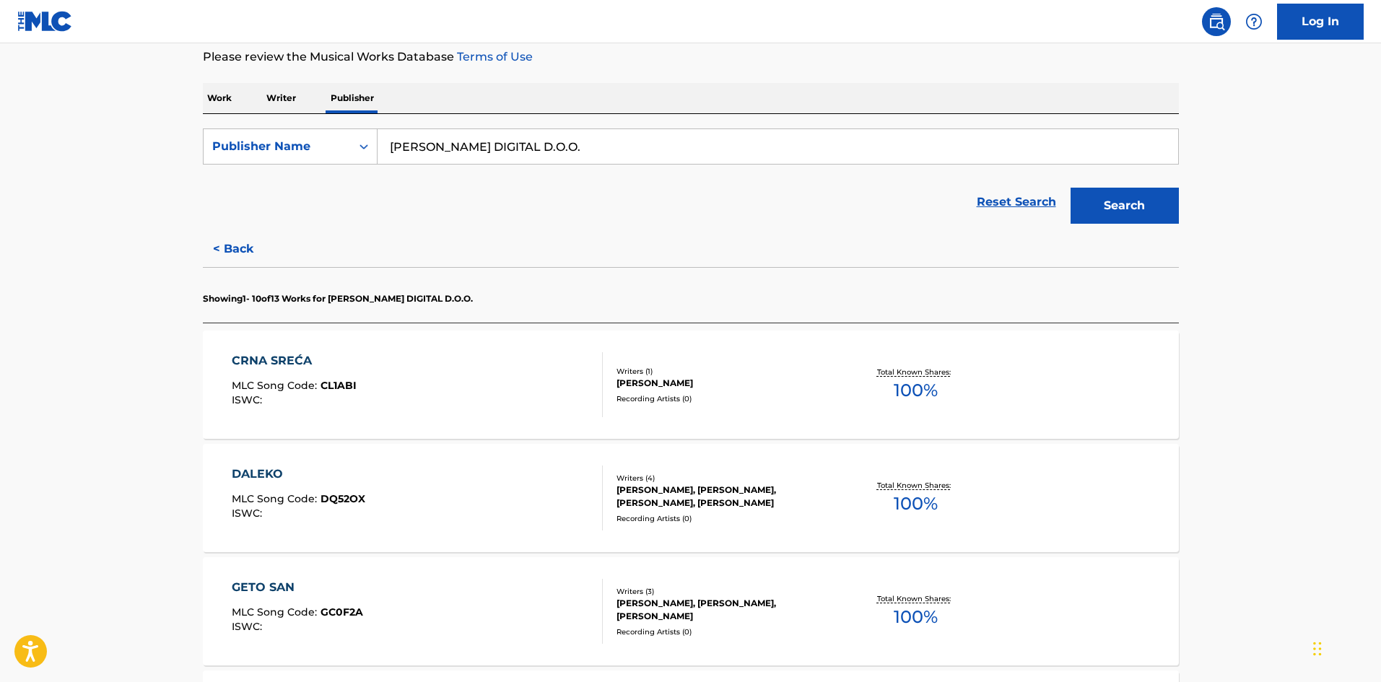
click at [753, 396] on div "Recording Artists ( 0 )" at bounding box center [726, 398] width 218 height 11
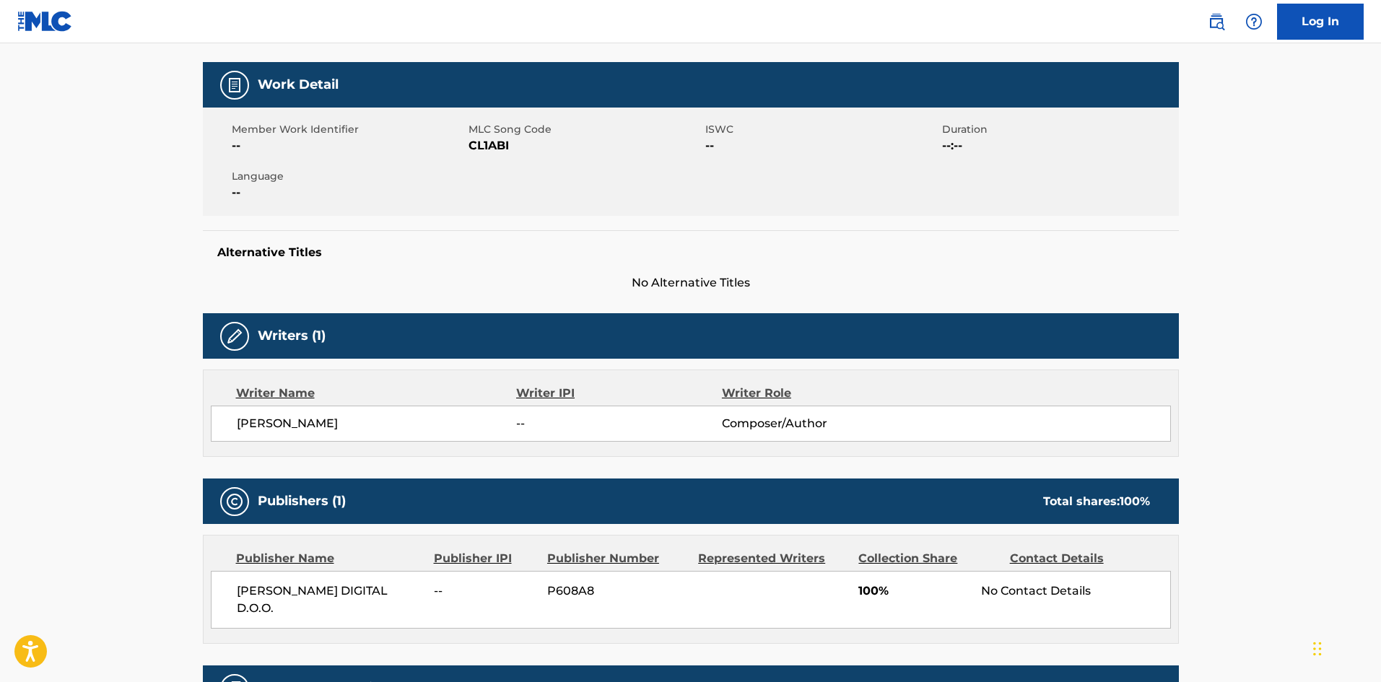
scroll to position [55, 0]
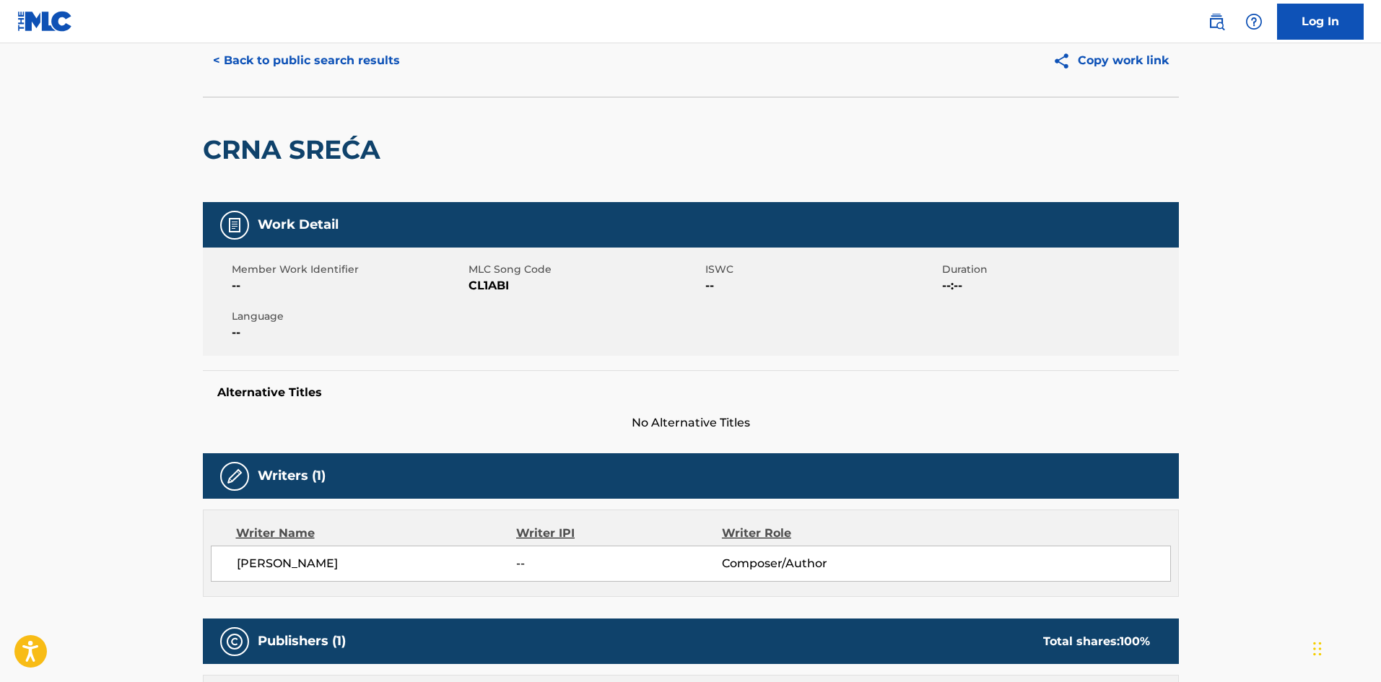
click at [312, 47] on button "< Back to public search results" at bounding box center [306, 61] width 207 height 36
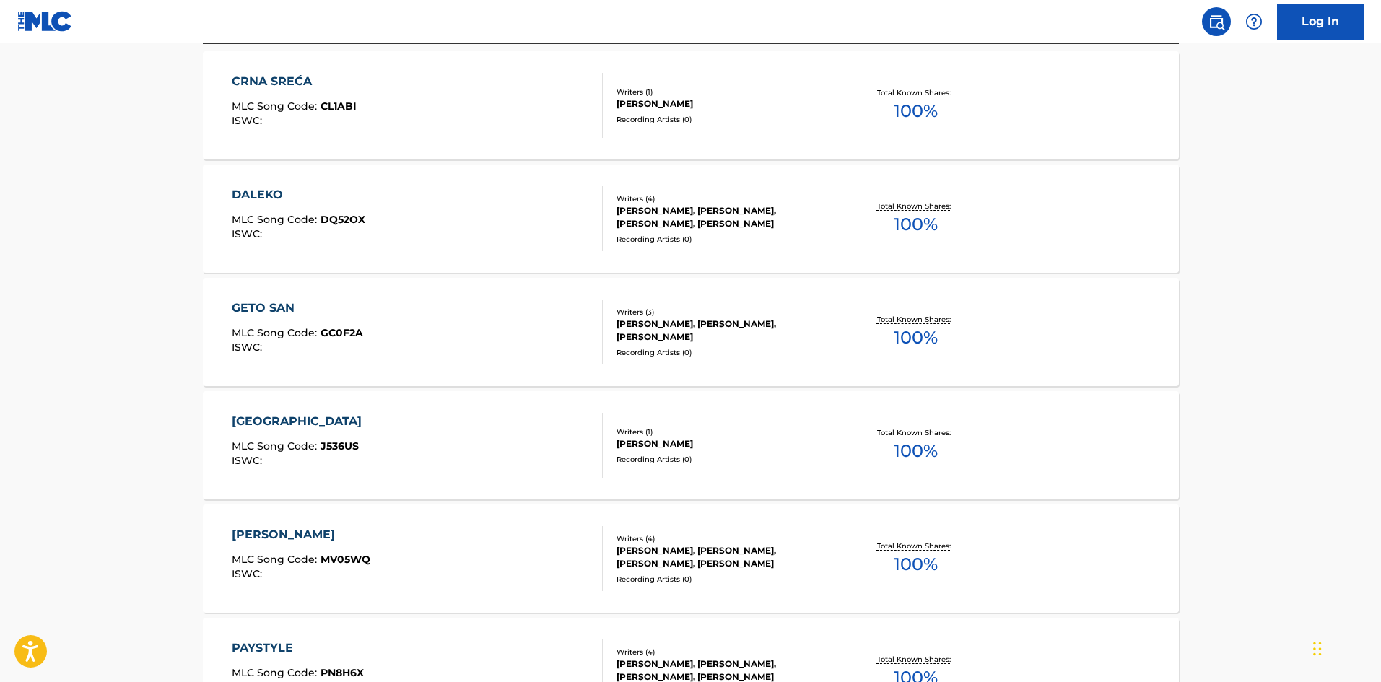
scroll to position [482, 0]
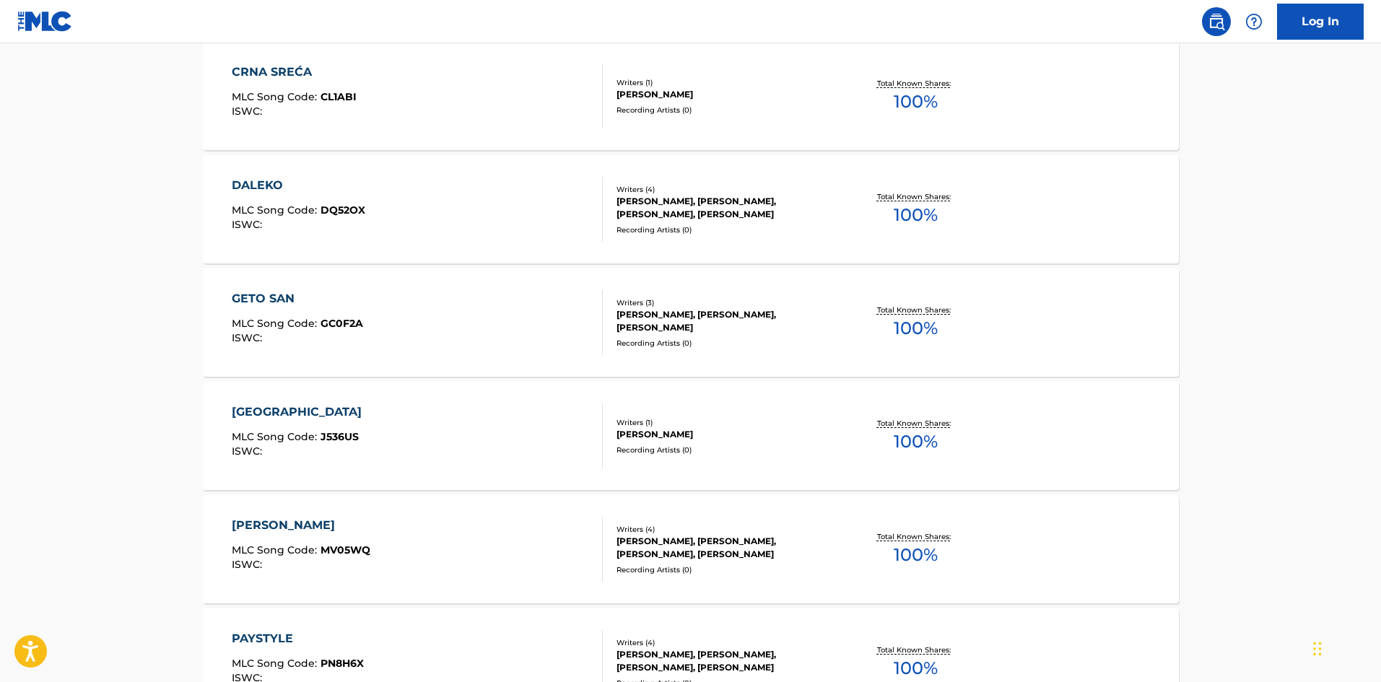
click at [675, 450] on div "Recording Artists ( 0 )" at bounding box center [726, 450] width 218 height 11
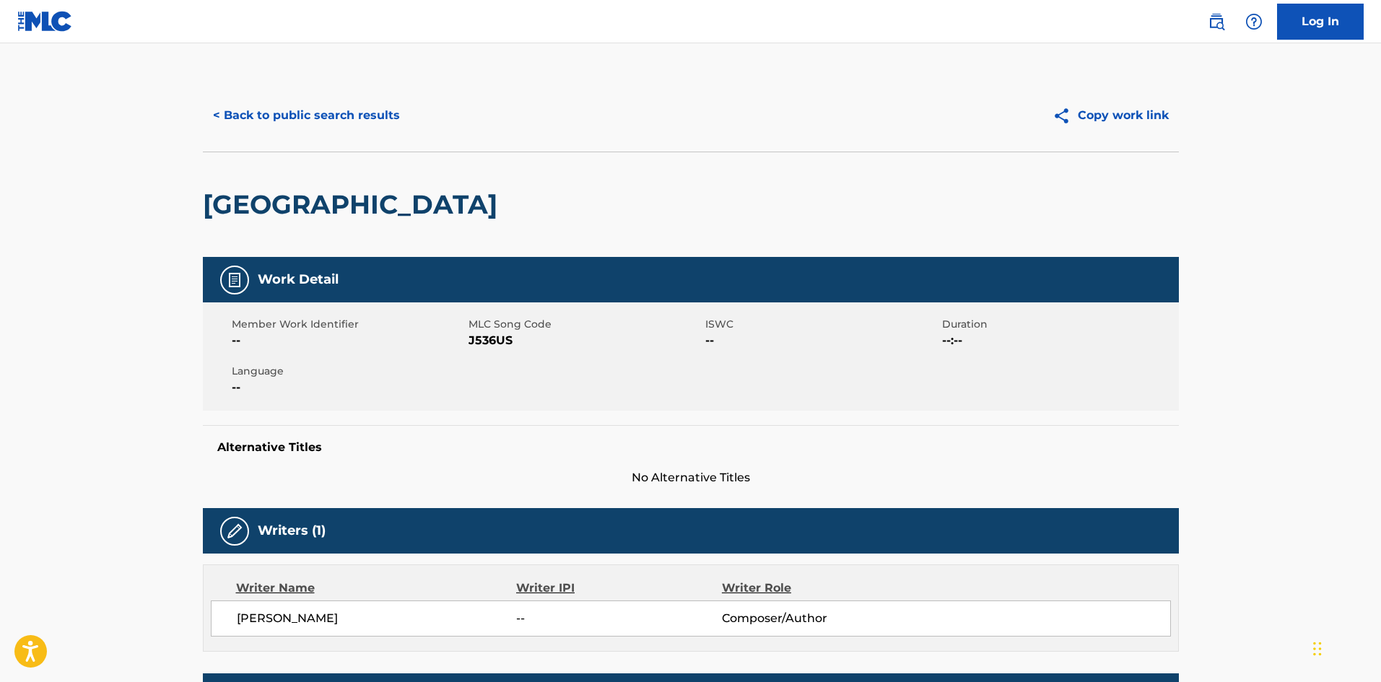
click at [339, 132] on button "< Back to public search results" at bounding box center [306, 115] width 207 height 36
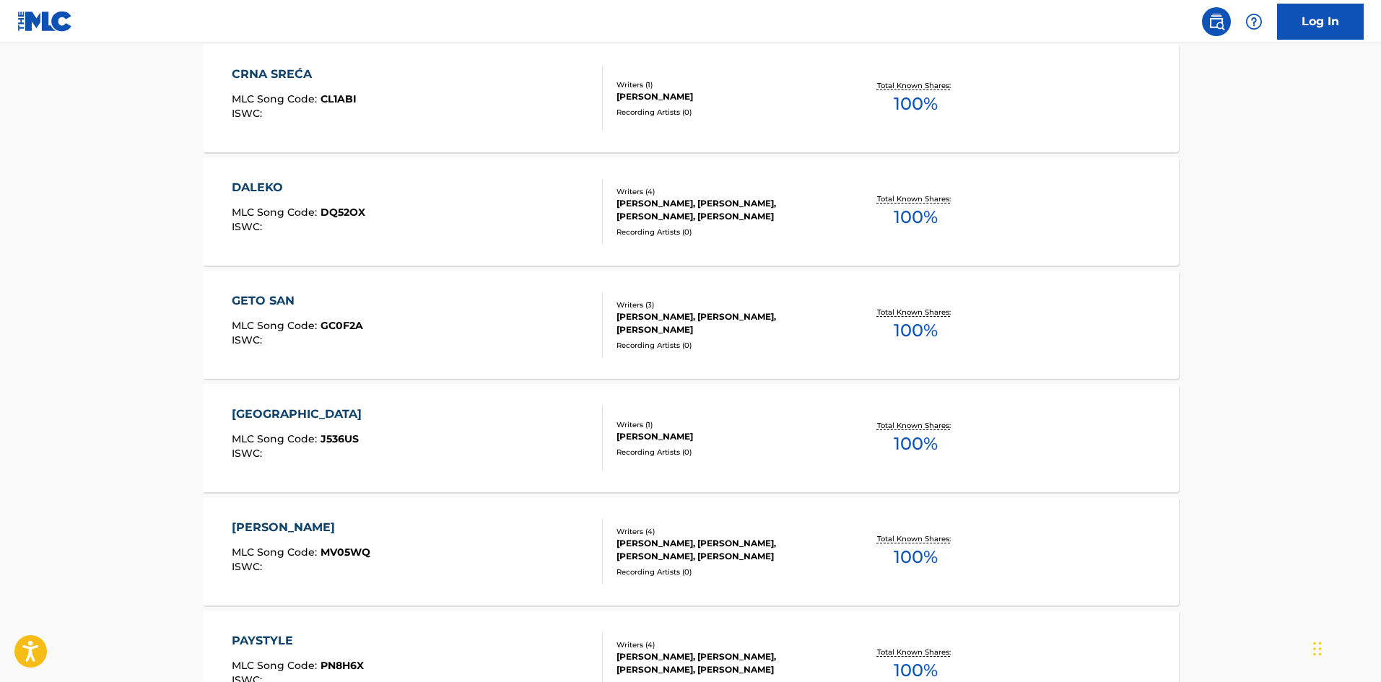
scroll to position [482, 0]
click at [664, 565] on div "Recording Artists ( 0 )" at bounding box center [726, 570] width 218 height 11
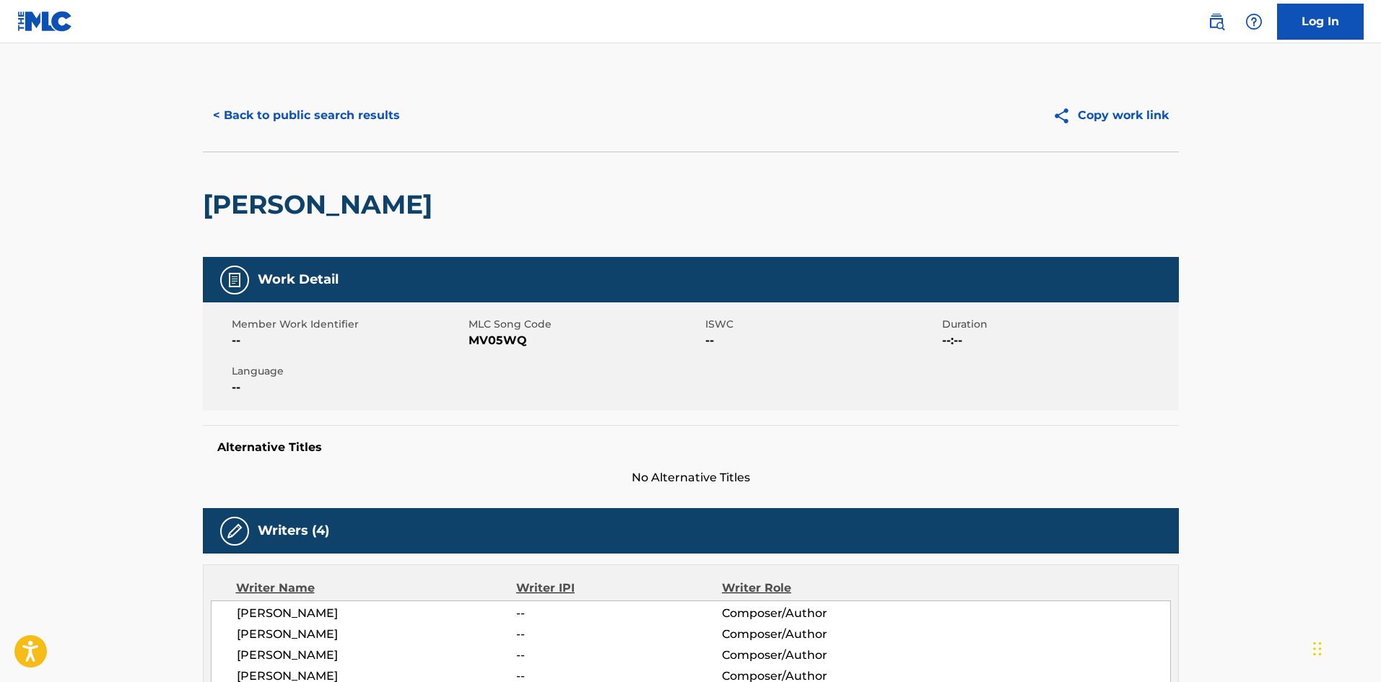
click at [290, 101] on button "< Back to public search results" at bounding box center [306, 115] width 207 height 36
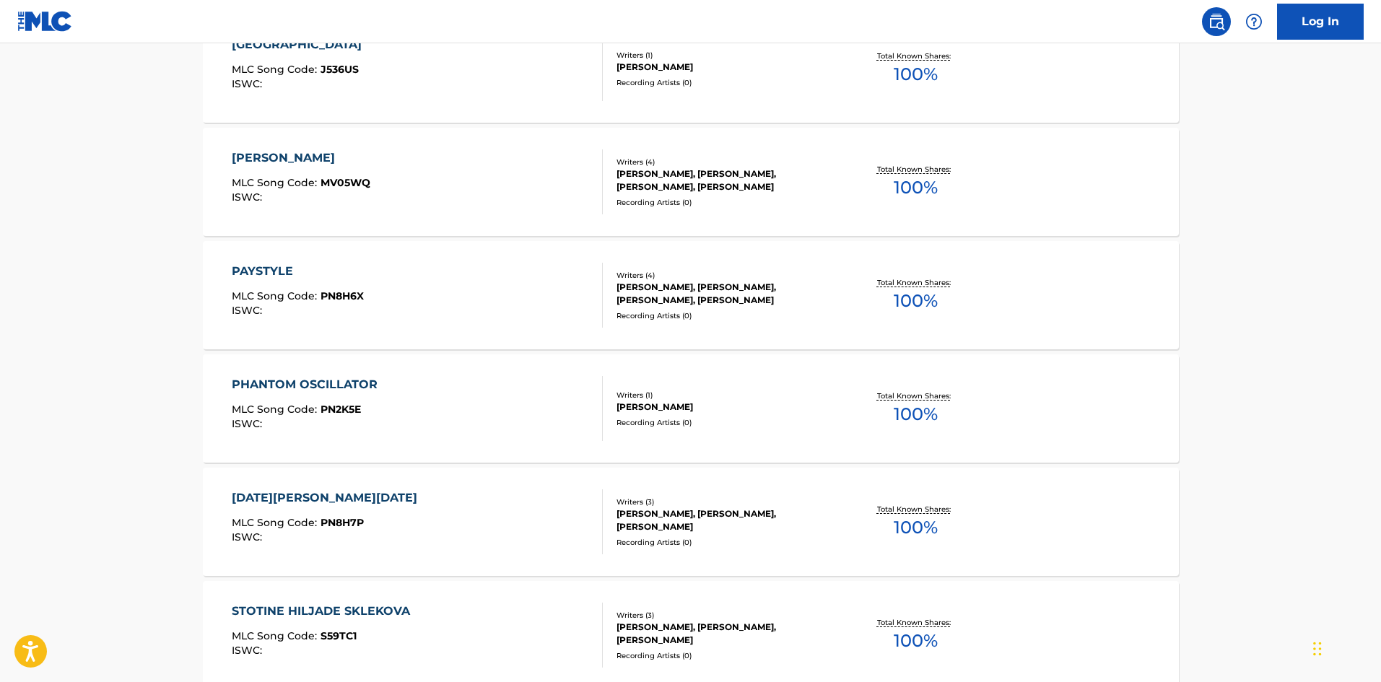
scroll to position [1144, 0]
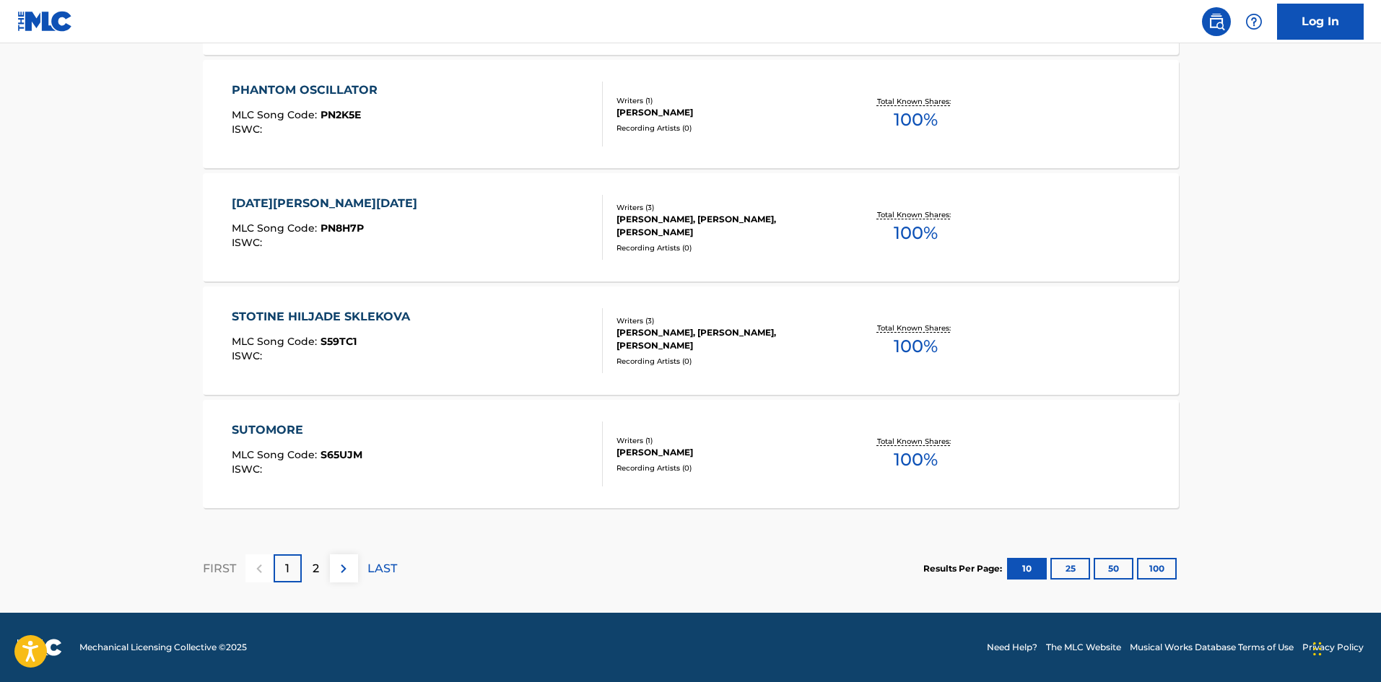
click at [747, 345] on div "[PERSON_NAME], [PERSON_NAME], [PERSON_NAME]" at bounding box center [726, 339] width 218 height 26
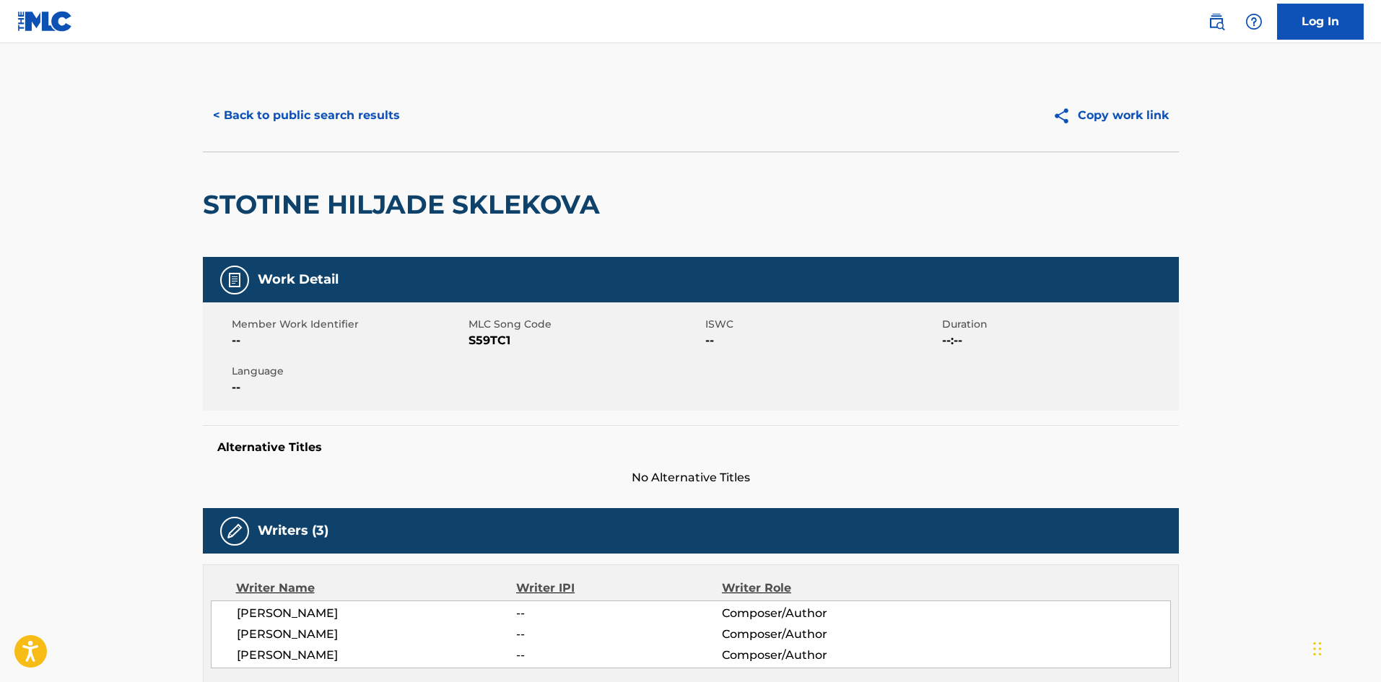
click at [283, 112] on button "< Back to public search results" at bounding box center [306, 115] width 207 height 36
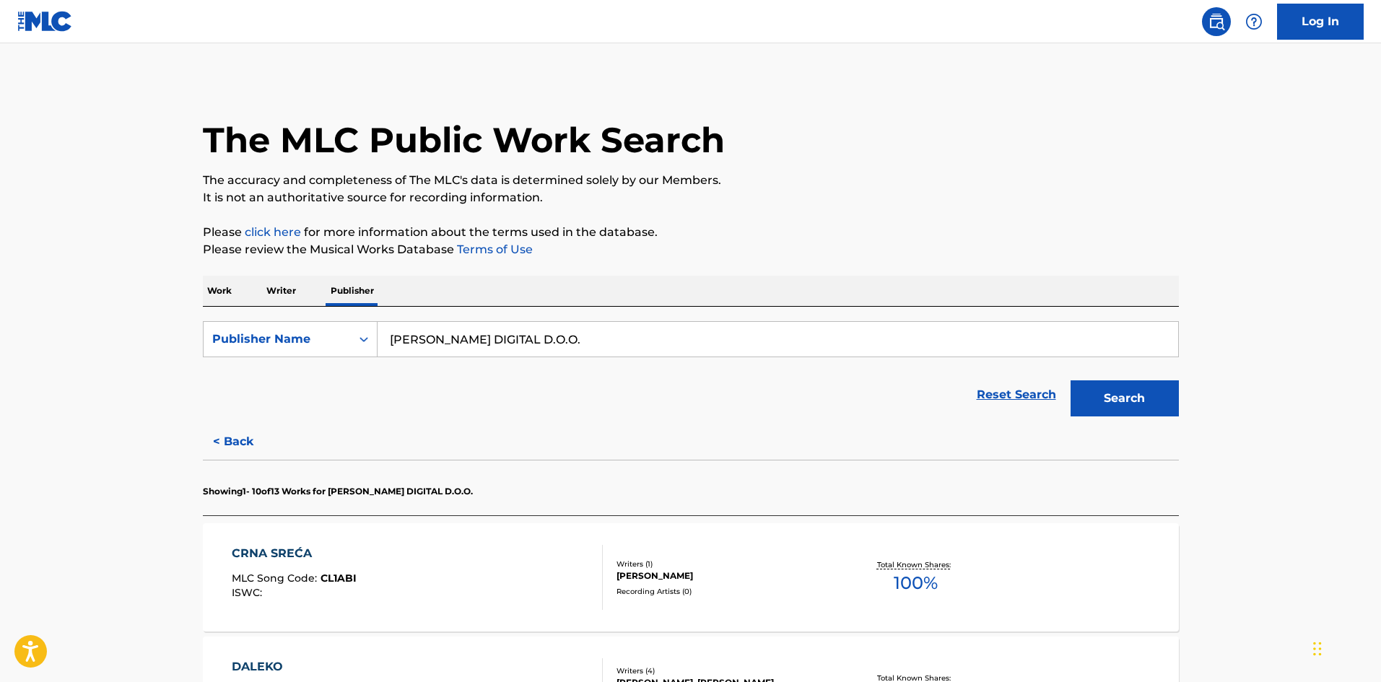
click at [508, 346] on input "[PERSON_NAME] DIGITAL D.O.O." at bounding box center [778, 339] width 801 height 35
paste input "LELE'S"
click at [1139, 398] on button "Search" at bounding box center [1125, 398] width 108 height 36
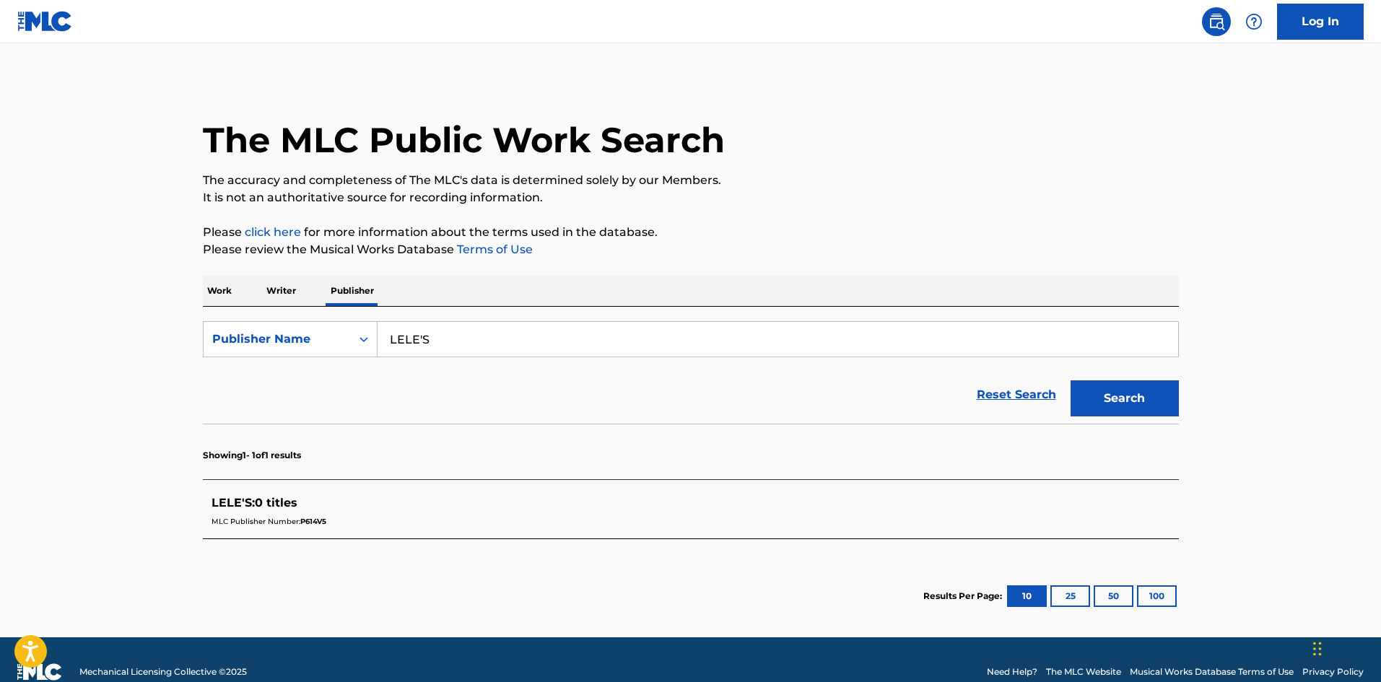
click at [502, 341] on input "LELE'S" at bounding box center [778, 339] width 801 height 35
paste input "JUST IN TIME MUSIC LIMITED"
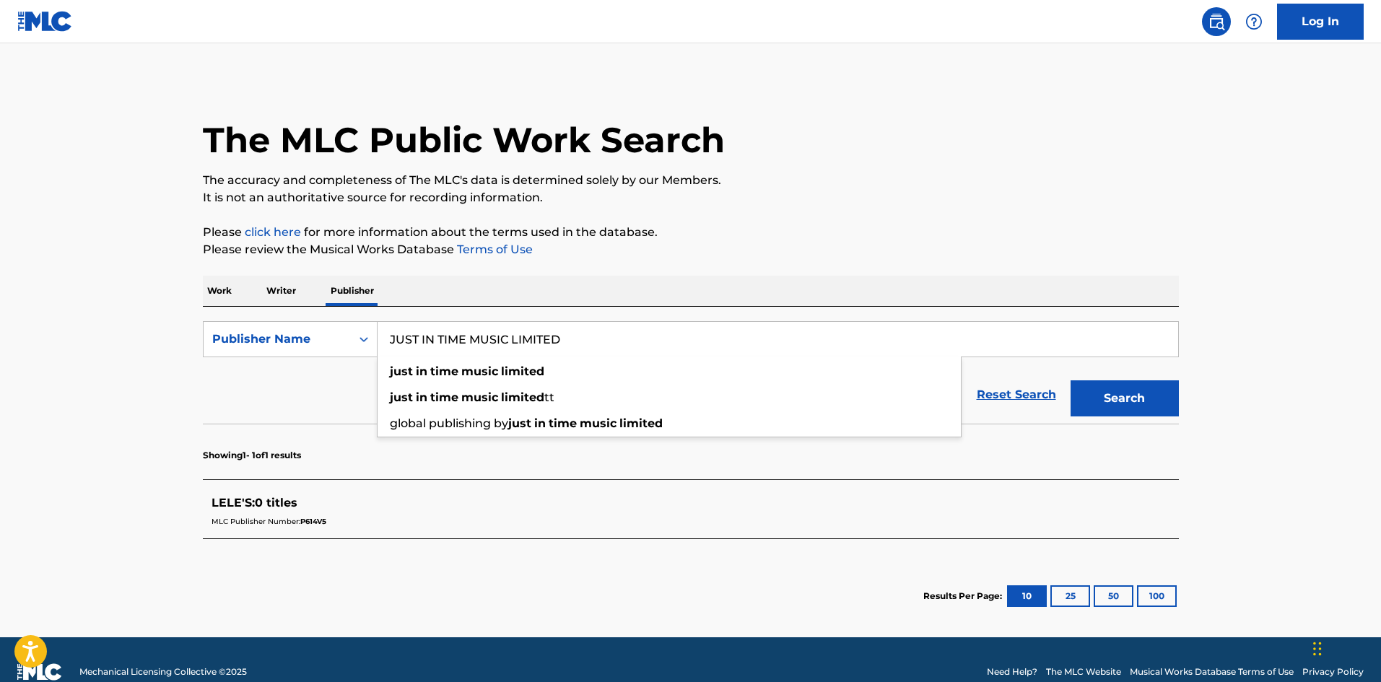
type input "JUST IN TIME MUSIC LIMITED"
click at [1095, 397] on button "Search" at bounding box center [1125, 398] width 108 height 36
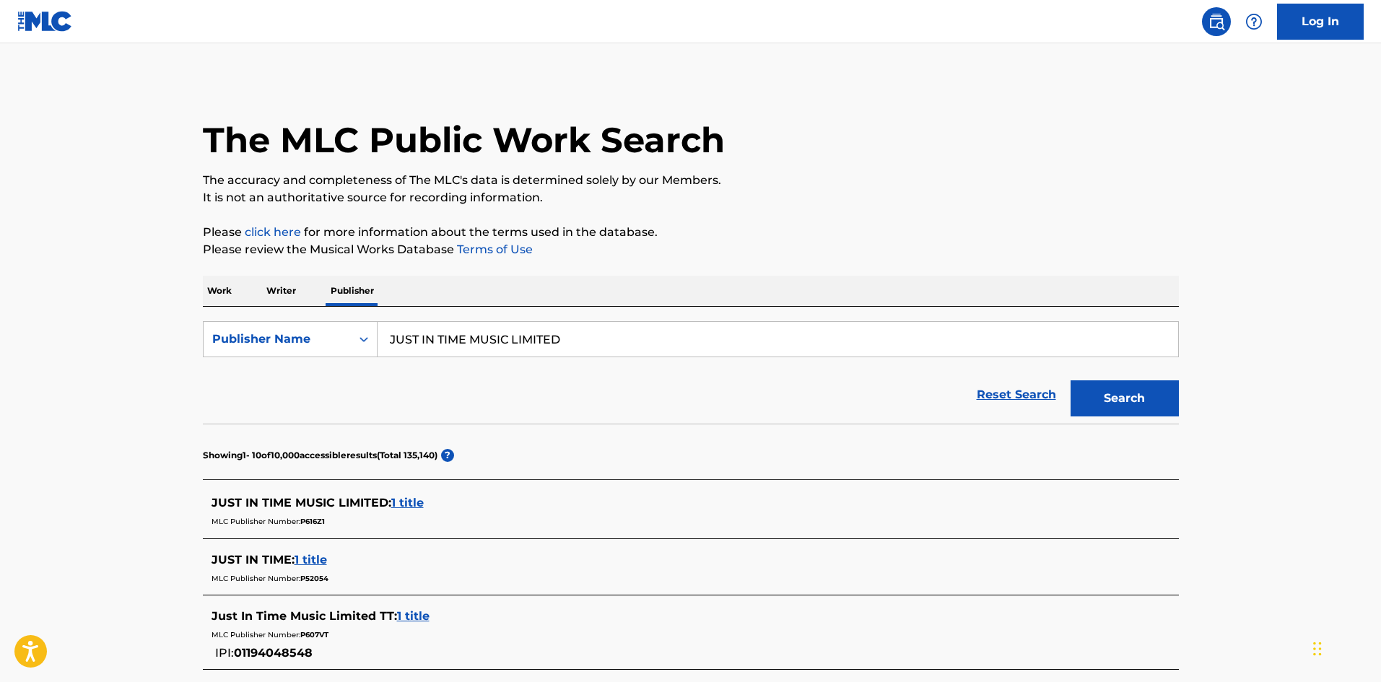
scroll to position [96, 0]
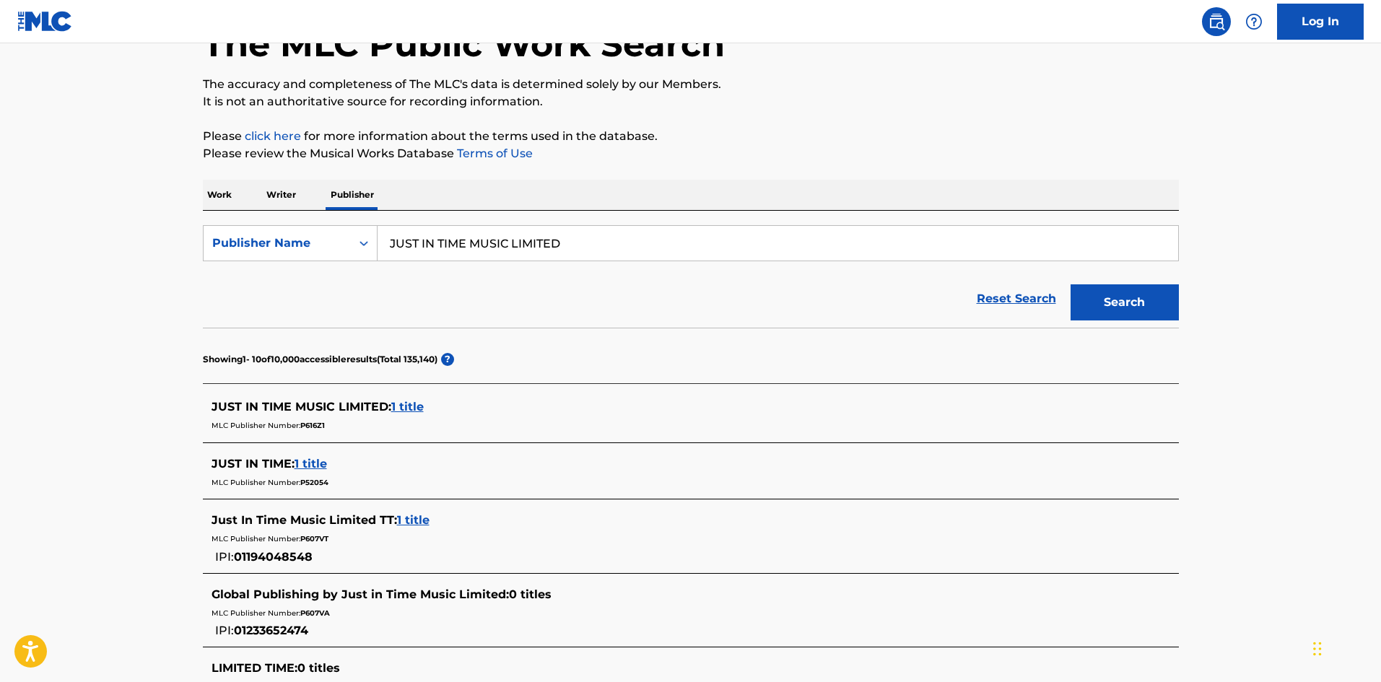
click at [411, 399] on div "JUST IN TIME MUSIC LIMITED : 1 title" at bounding box center [672, 407] width 921 height 17
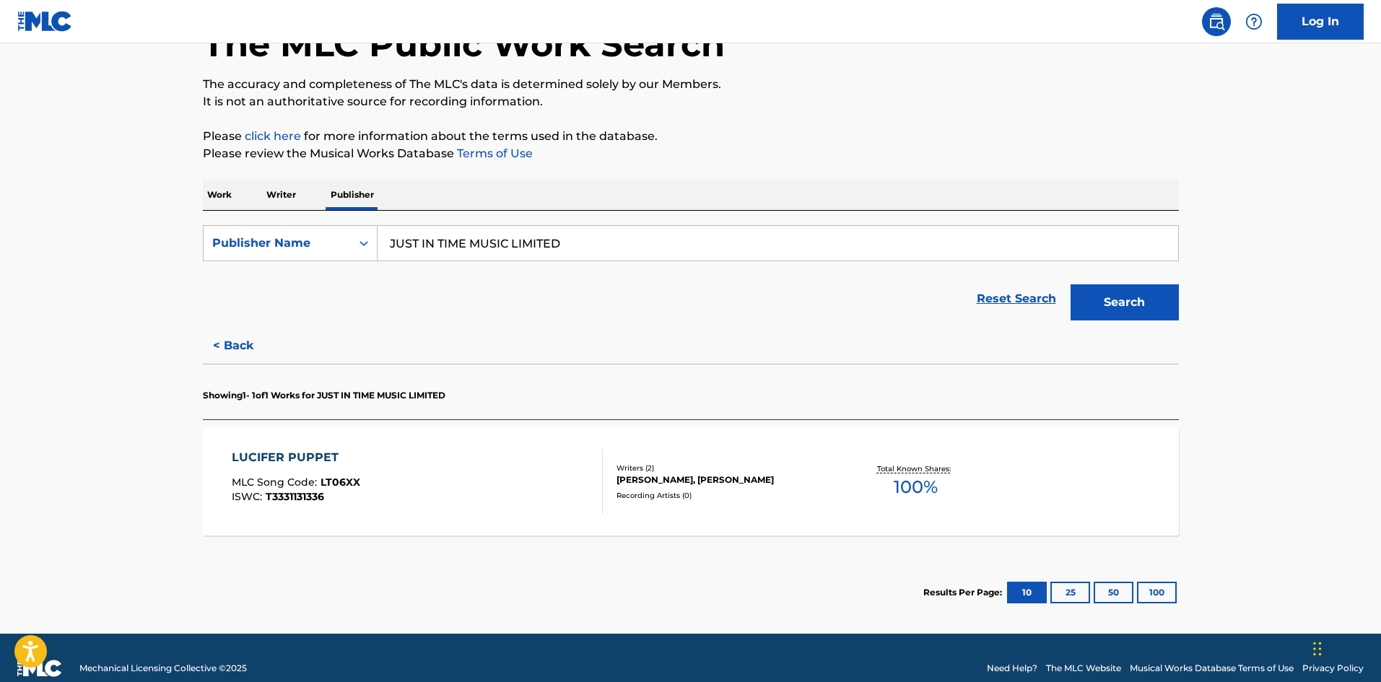
click at [681, 497] on div "Recording Artists ( 0 )" at bounding box center [726, 495] width 218 height 11
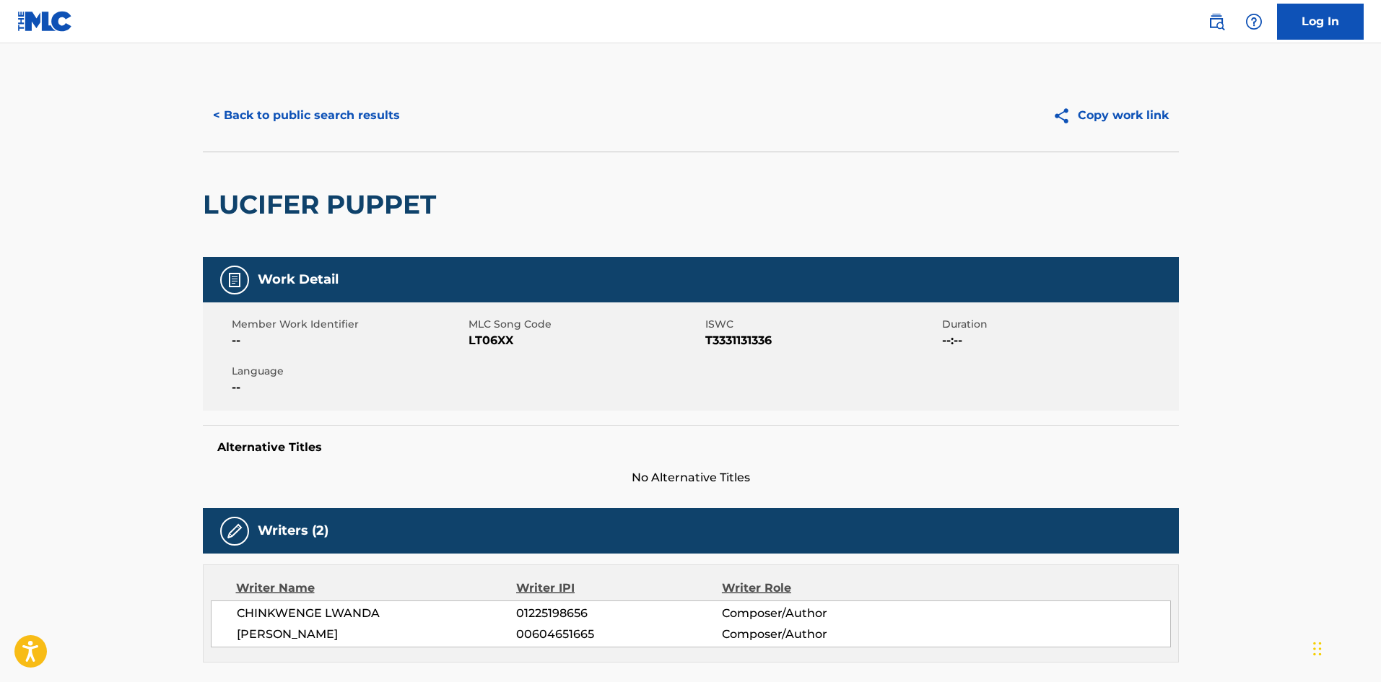
click at [333, 102] on button "< Back to public search results" at bounding box center [306, 115] width 207 height 36
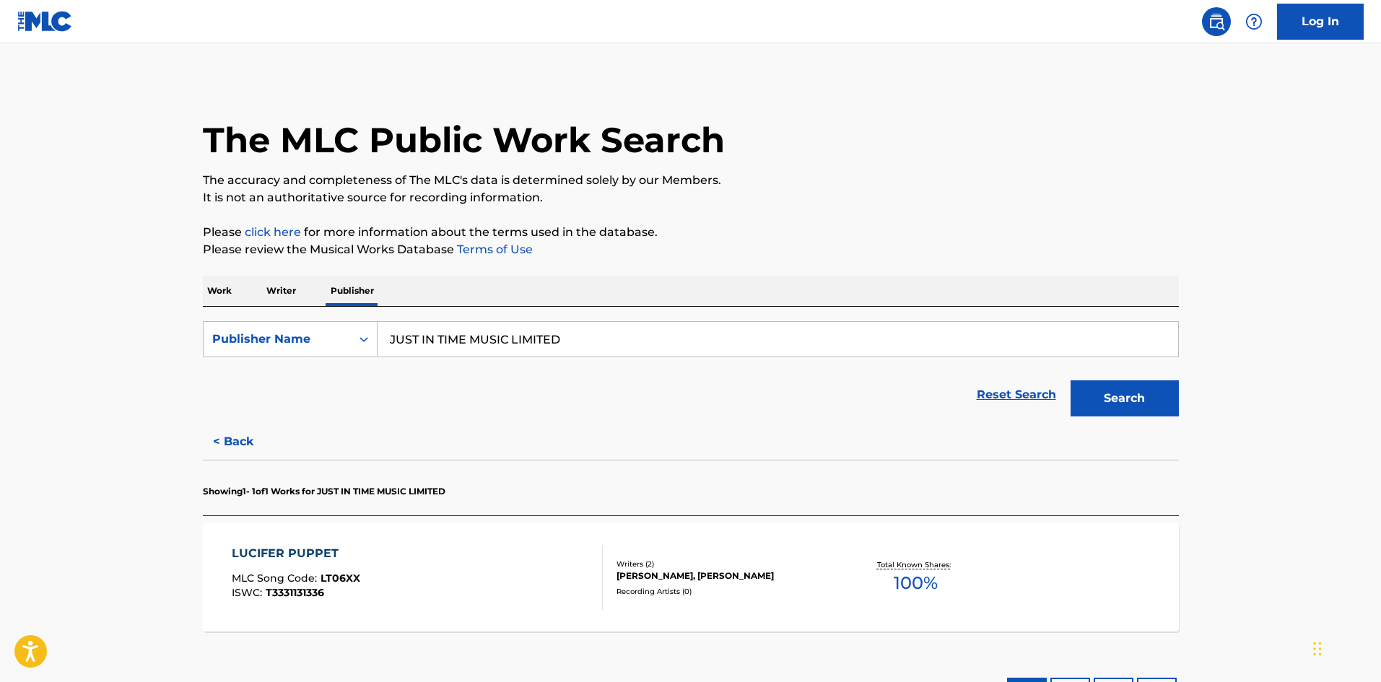
click at [234, 447] on button "< Back" at bounding box center [246, 442] width 87 height 36
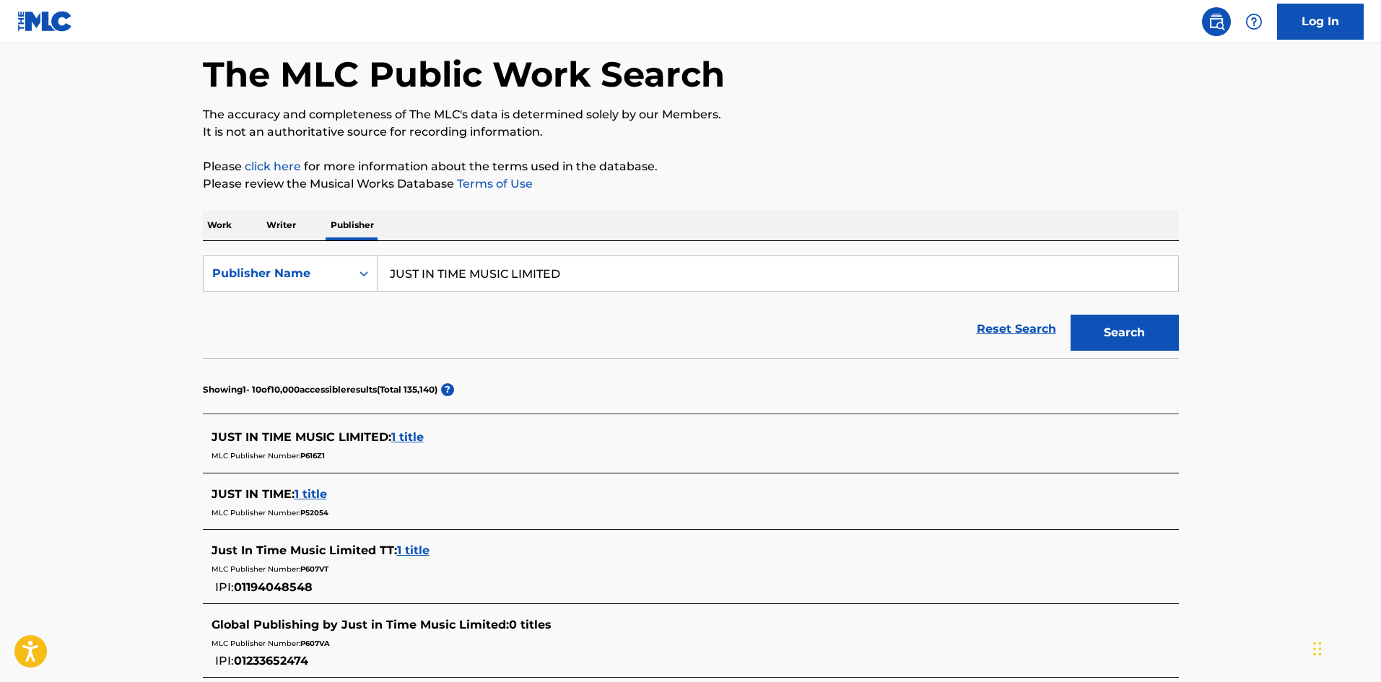
scroll to position [193, 0]
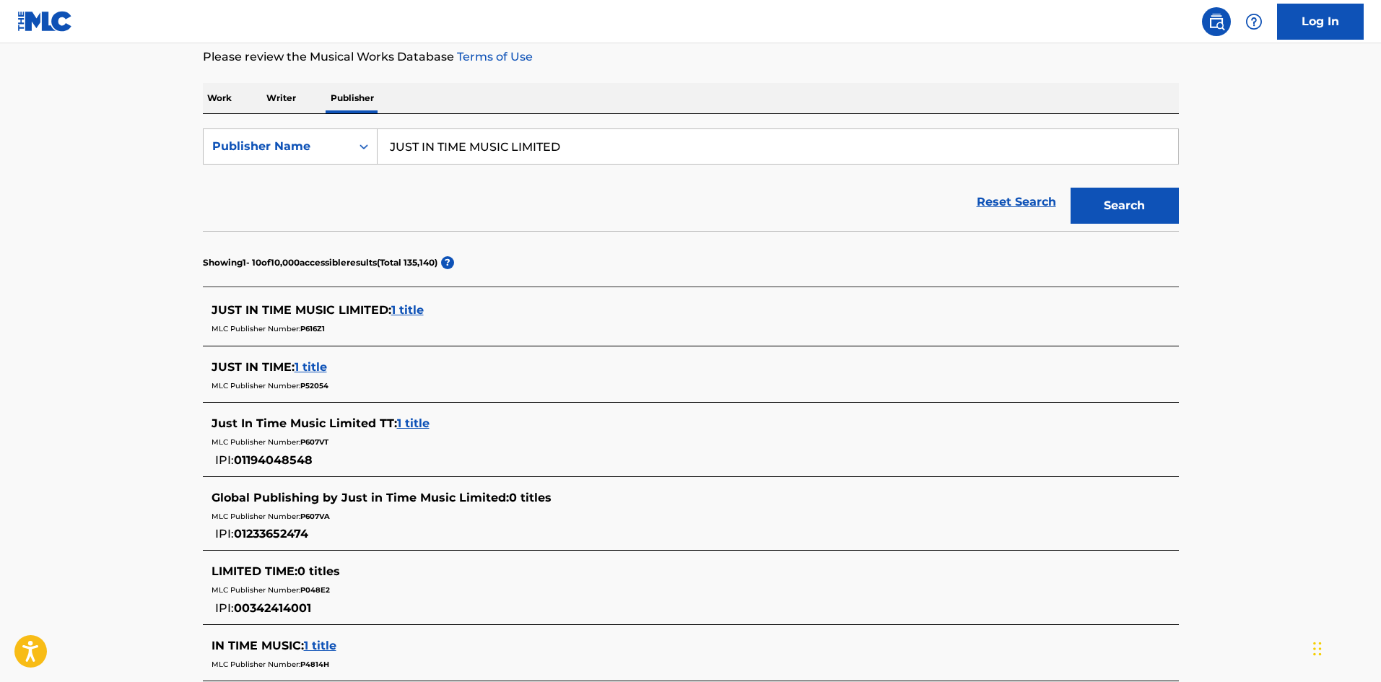
click at [401, 416] on div "Just In Time Music Limited TT : 1 title" at bounding box center [672, 423] width 921 height 17
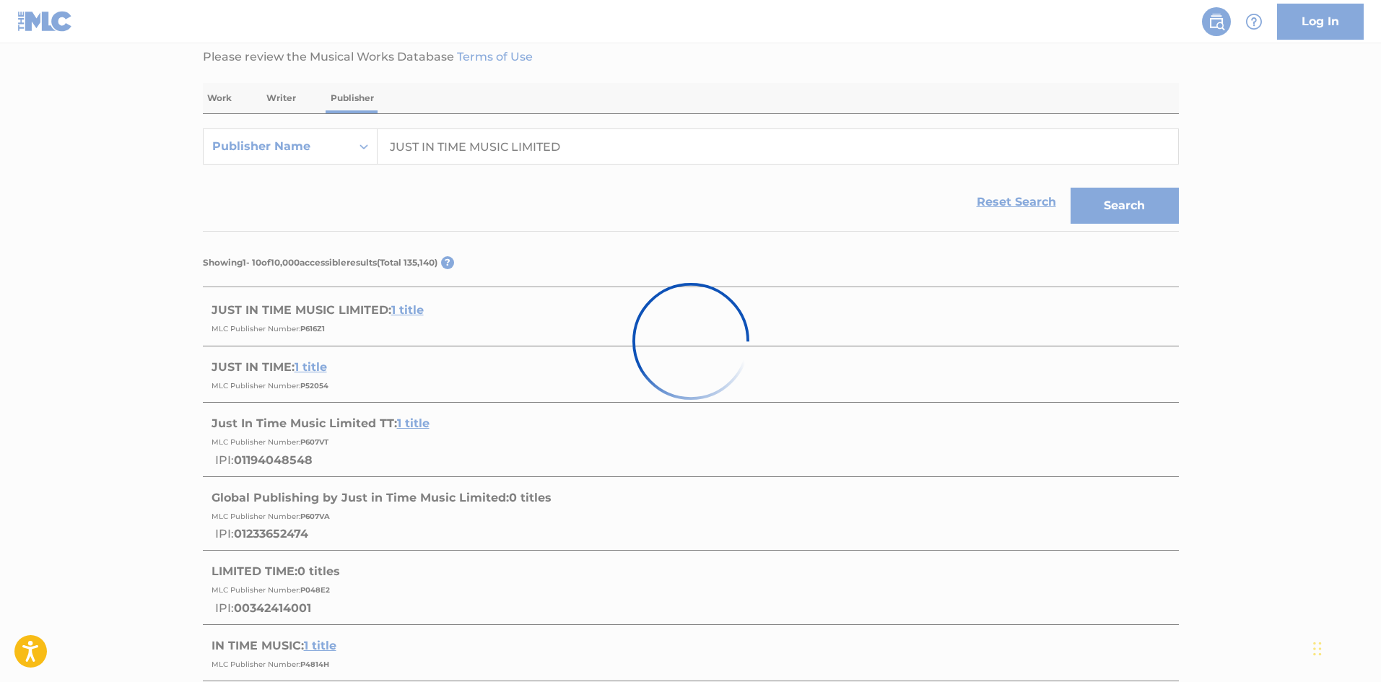
scroll to position [117, 0]
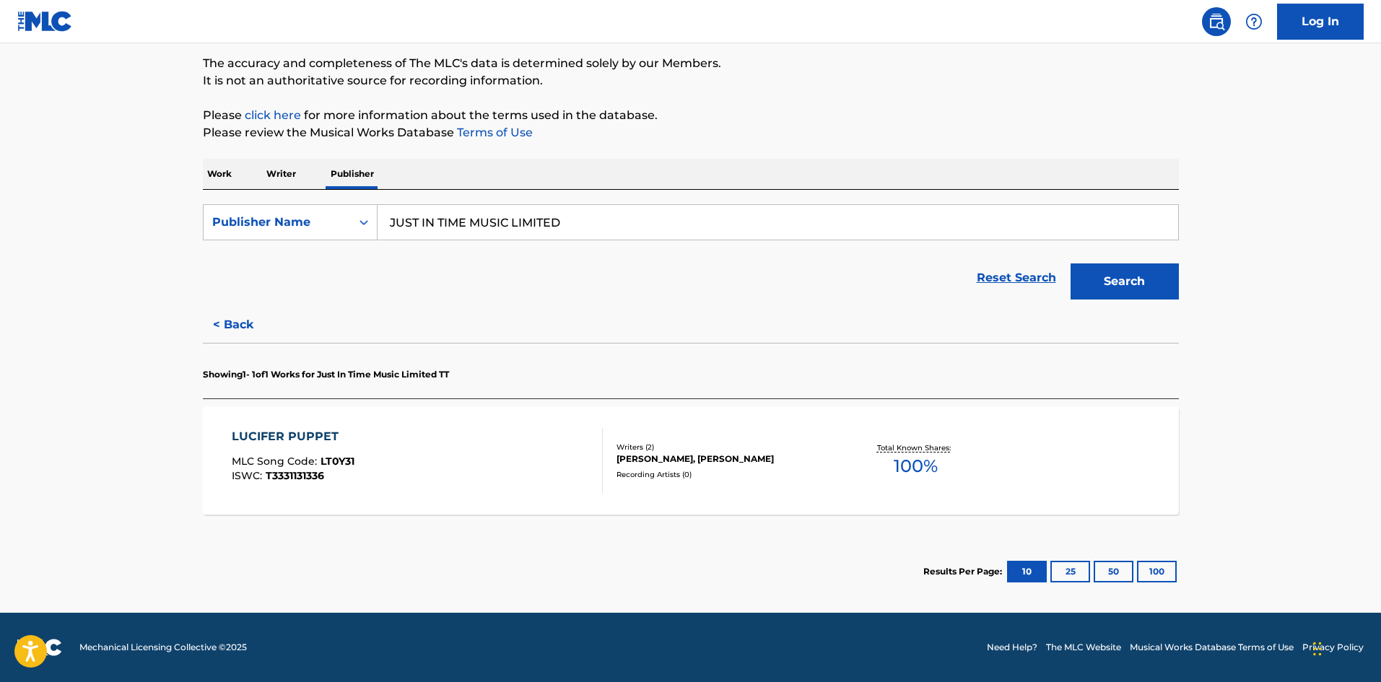
click at [684, 486] on div "LUCIFER PUPPET MLC Song Code : LT0Y31 ISWC : T3331131336 Writers ( 2 ) [PERSON_…" at bounding box center [691, 460] width 976 height 108
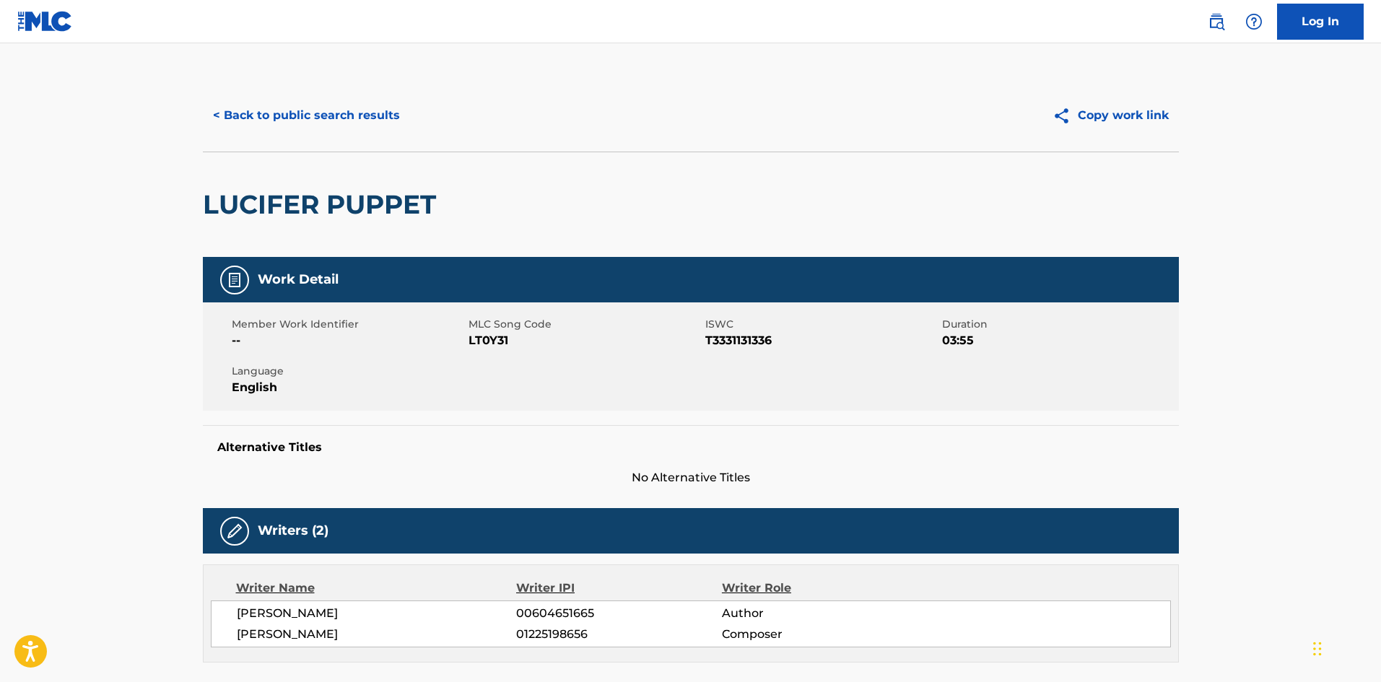
click at [334, 118] on button "< Back to public search results" at bounding box center [306, 115] width 207 height 36
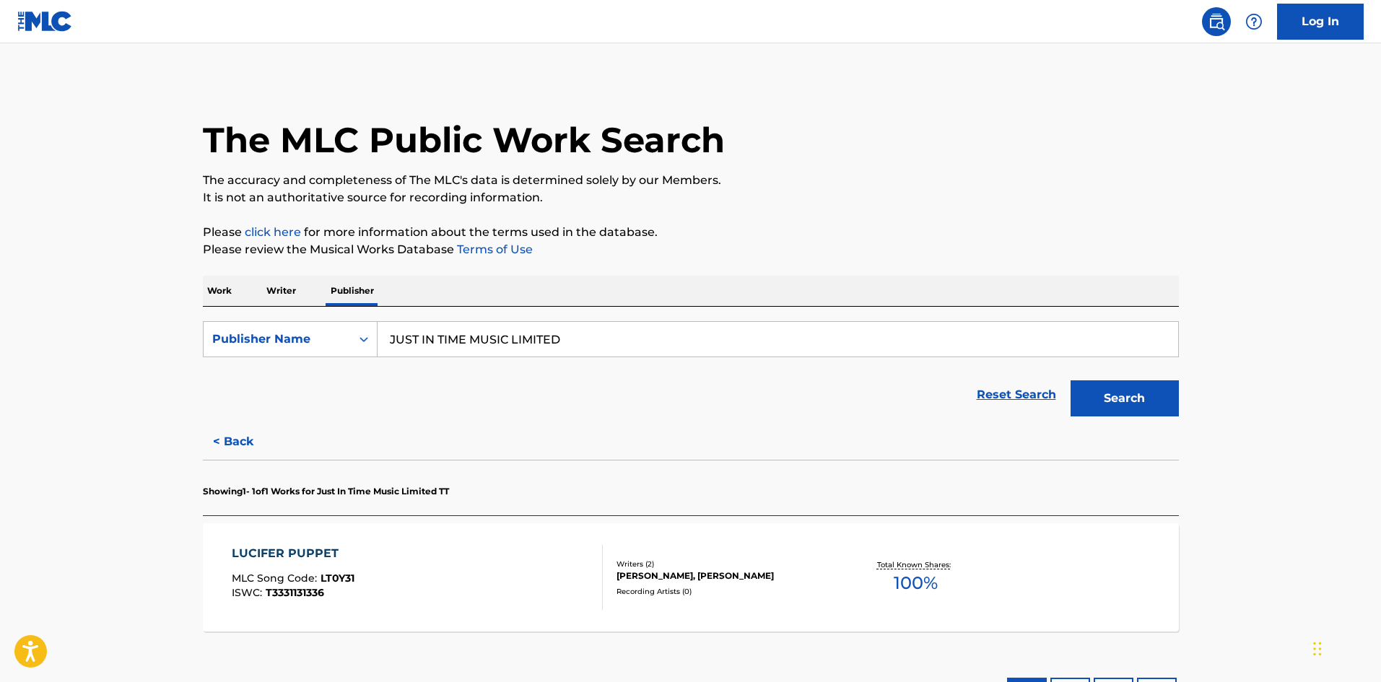
click at [225, 460] on section "Showing 1 - 1 of 1 Works for Just In Time Music Limited TT" at bounding box center [691, 488] width 976 height 56
click at [227, 455] on button "< Back" at bounding box center [246, 442] width 87 height 36
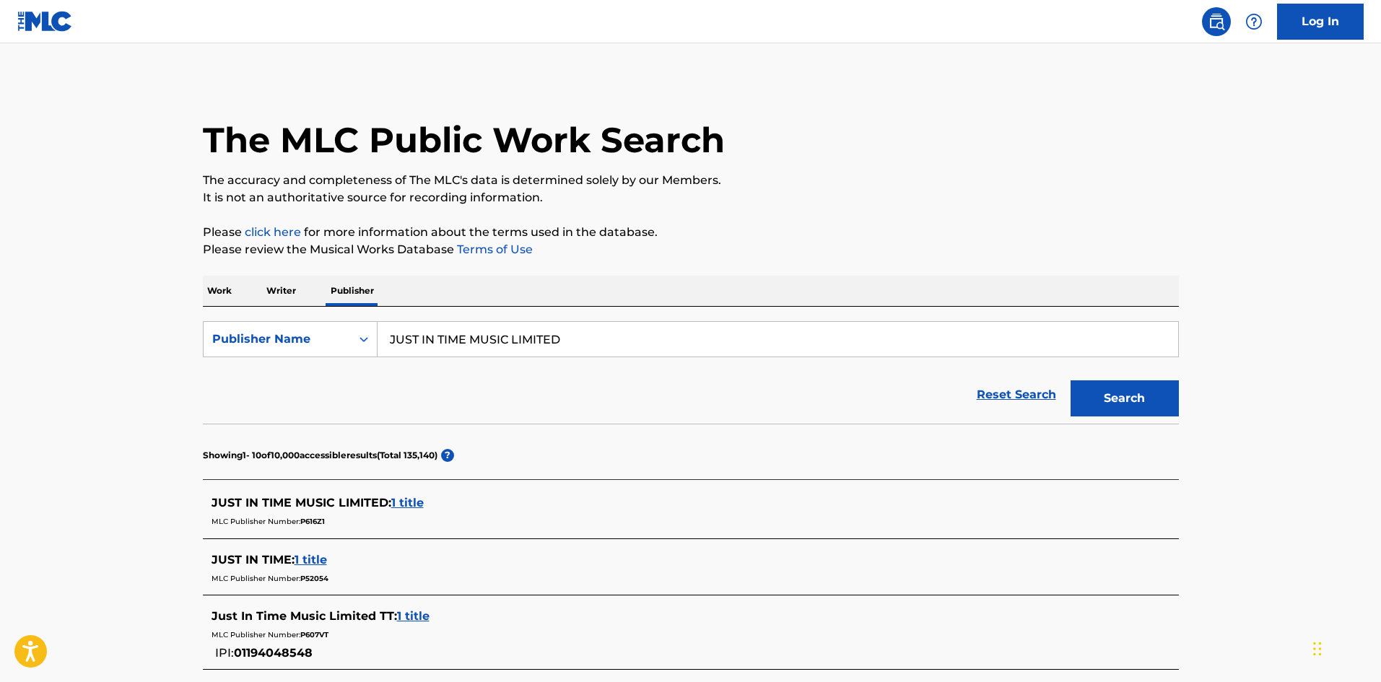
click at [393, 507] on span "1 title" at bounding box center [407, 503] width 32 height 14
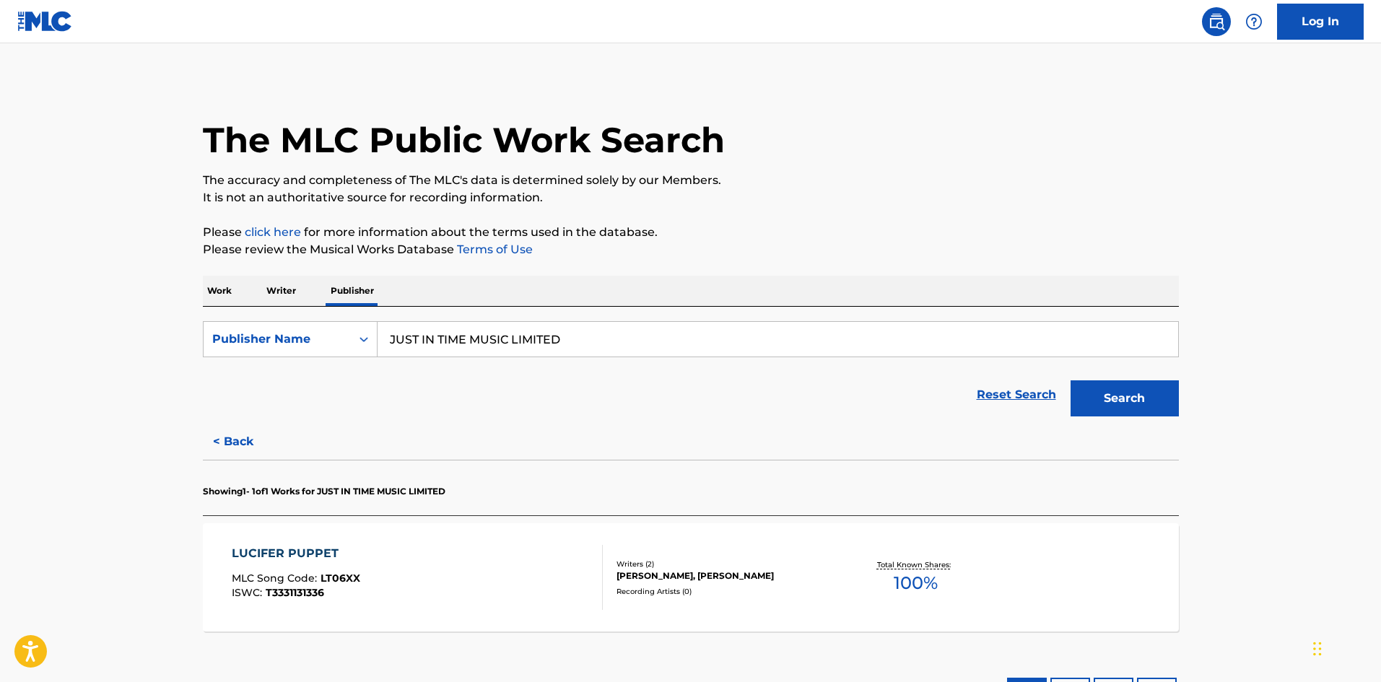
click at [225, 435] on button "< Back" at bounding box center [246, 442] width 87 height 36
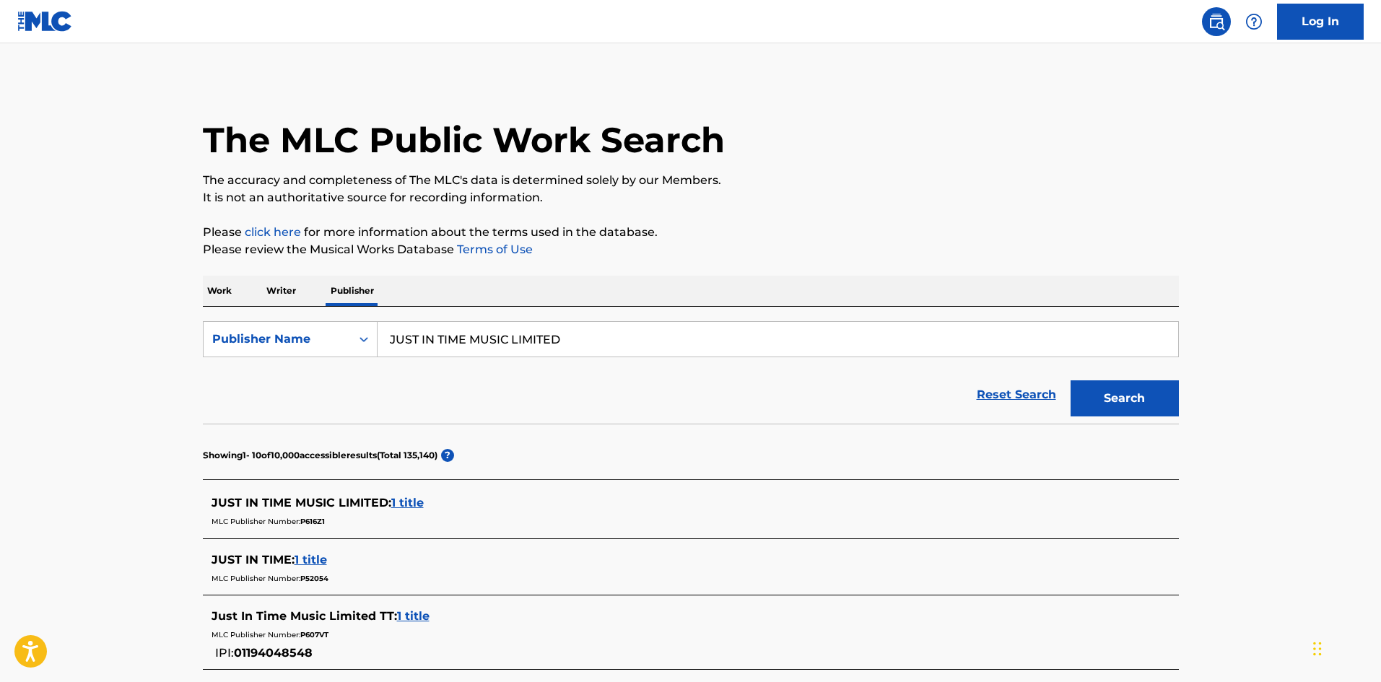
scroll to position [96, 0]
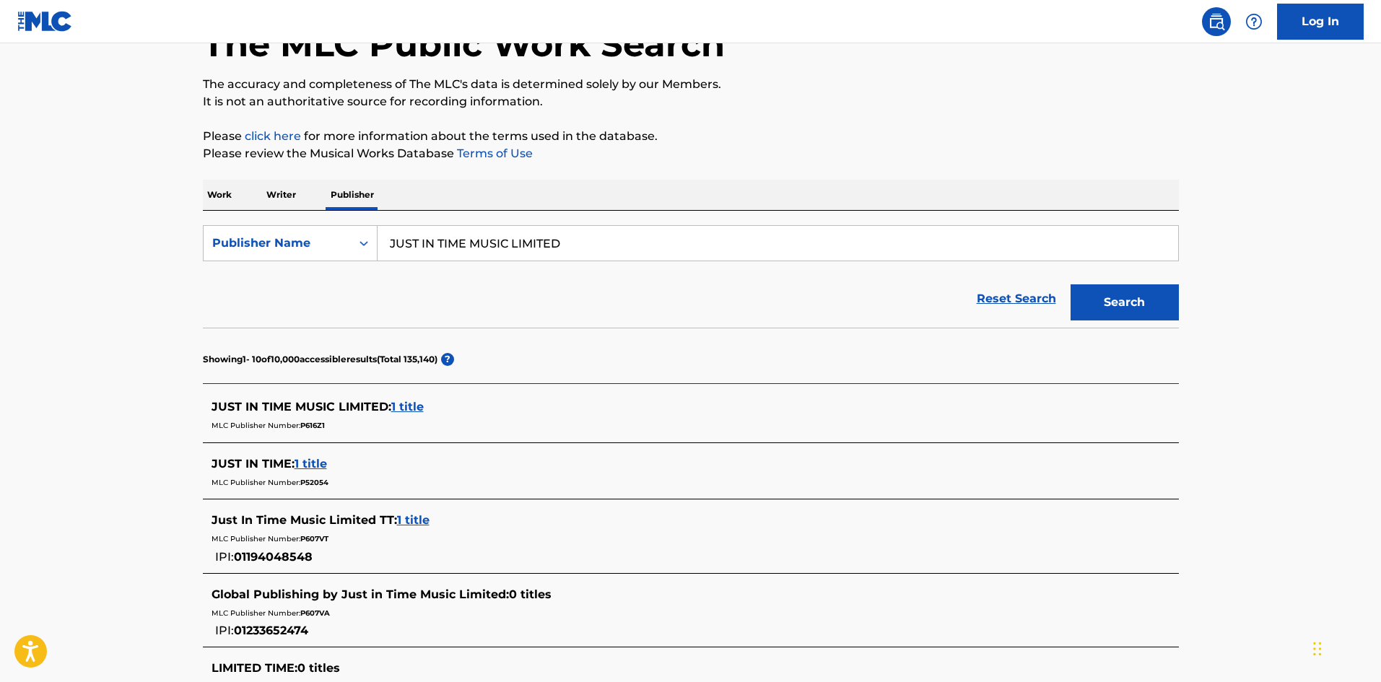
click at [310, 460] on span "1 title" at bounding box center [311, 464] width 32 height 14
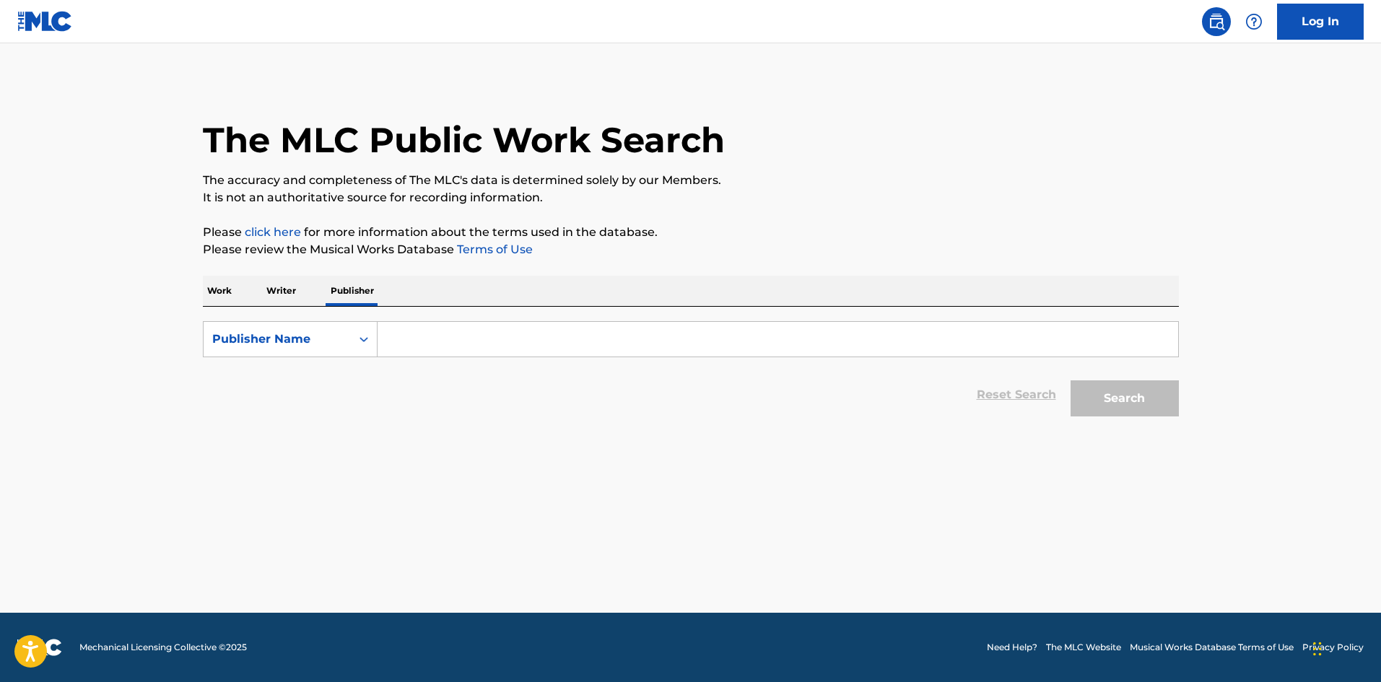
click at [397, 341] on input "Search Form" at bounding box center [778, 339] width 801 height 35
type input "just in time music limited"
click at [1071, 380] on button "Search" at bounding box center [1125, 398] width 108 height 36
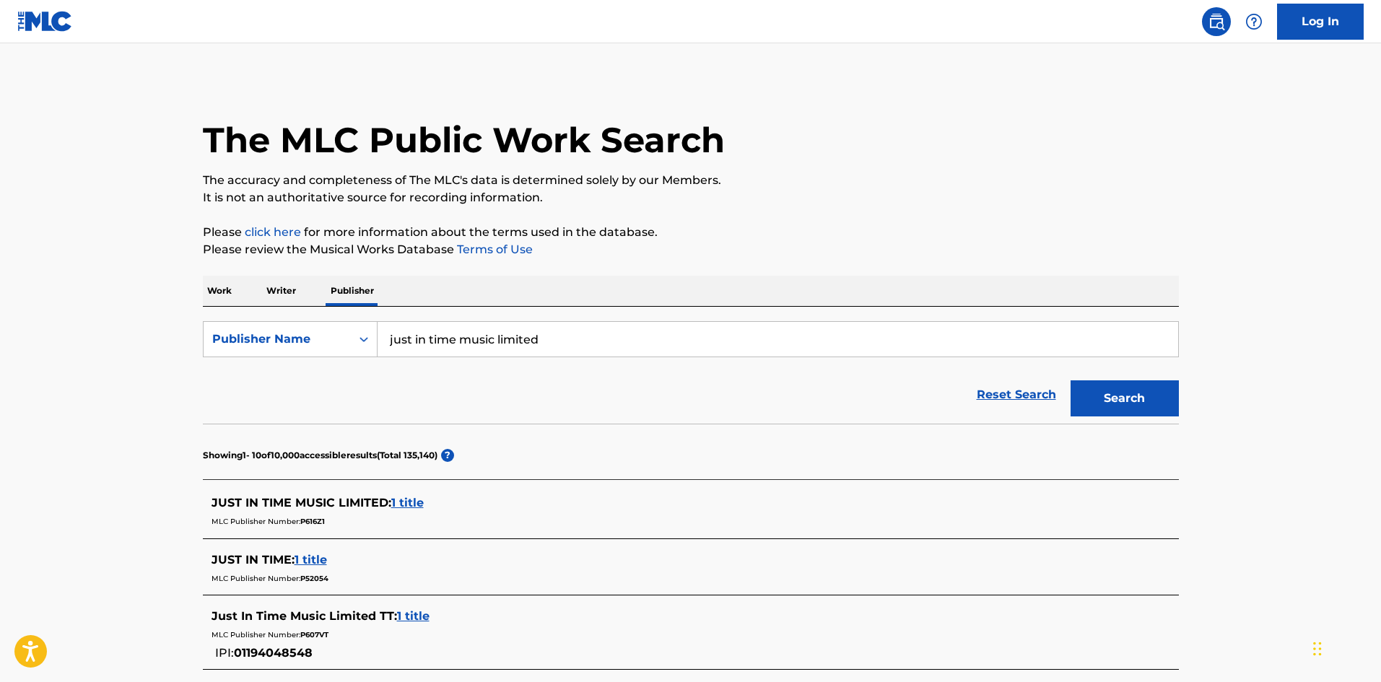
click at [411, 501] on span "1 title" at bounding box center [407, 503] width 32 height 14
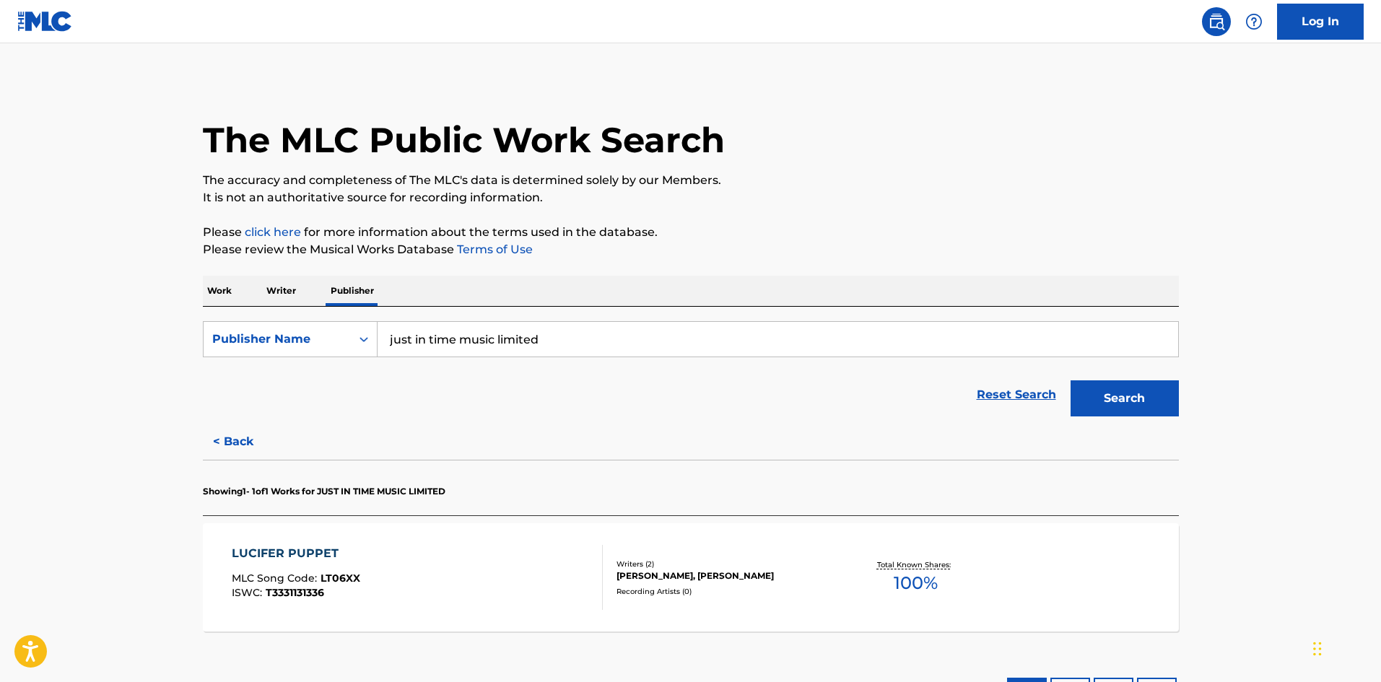
click at [254, 437] on button "< Back" at bounding box center [246, 442] width 87 height 36
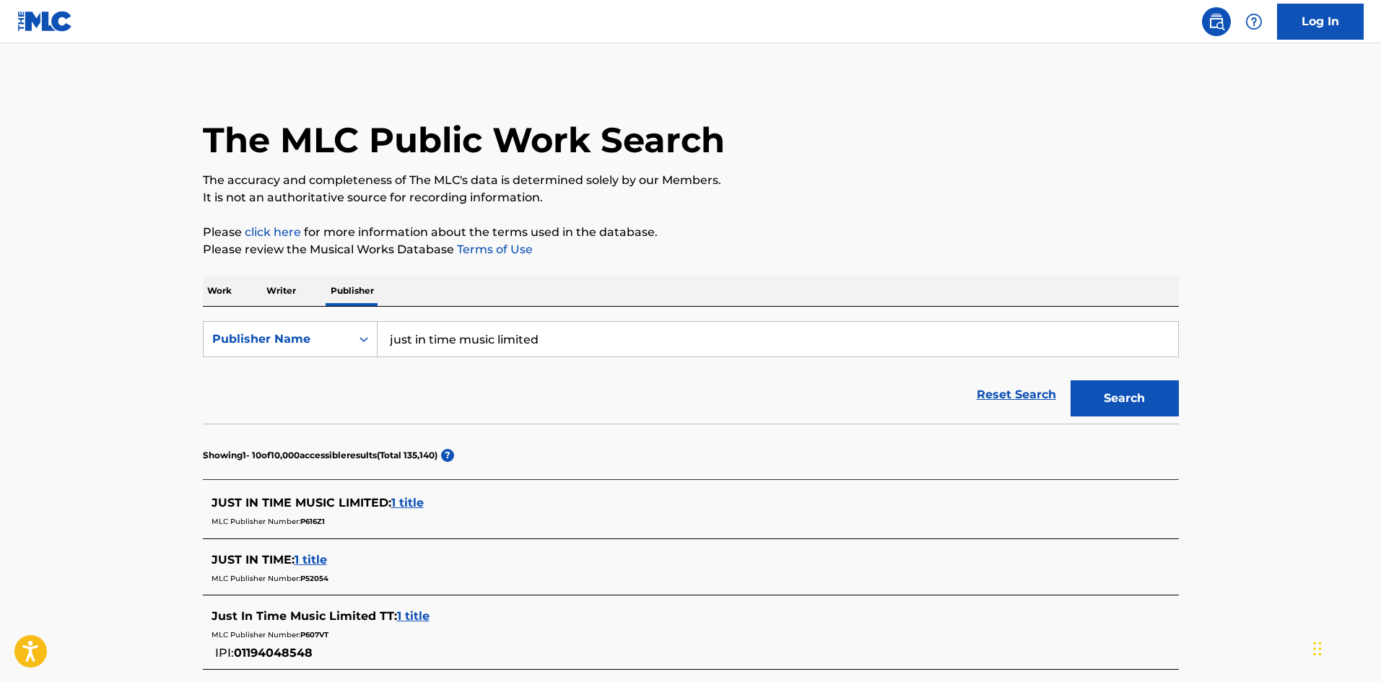
scroll to position [96, 0]
